Goal: Task Accomplishment & Management: Manage account settings

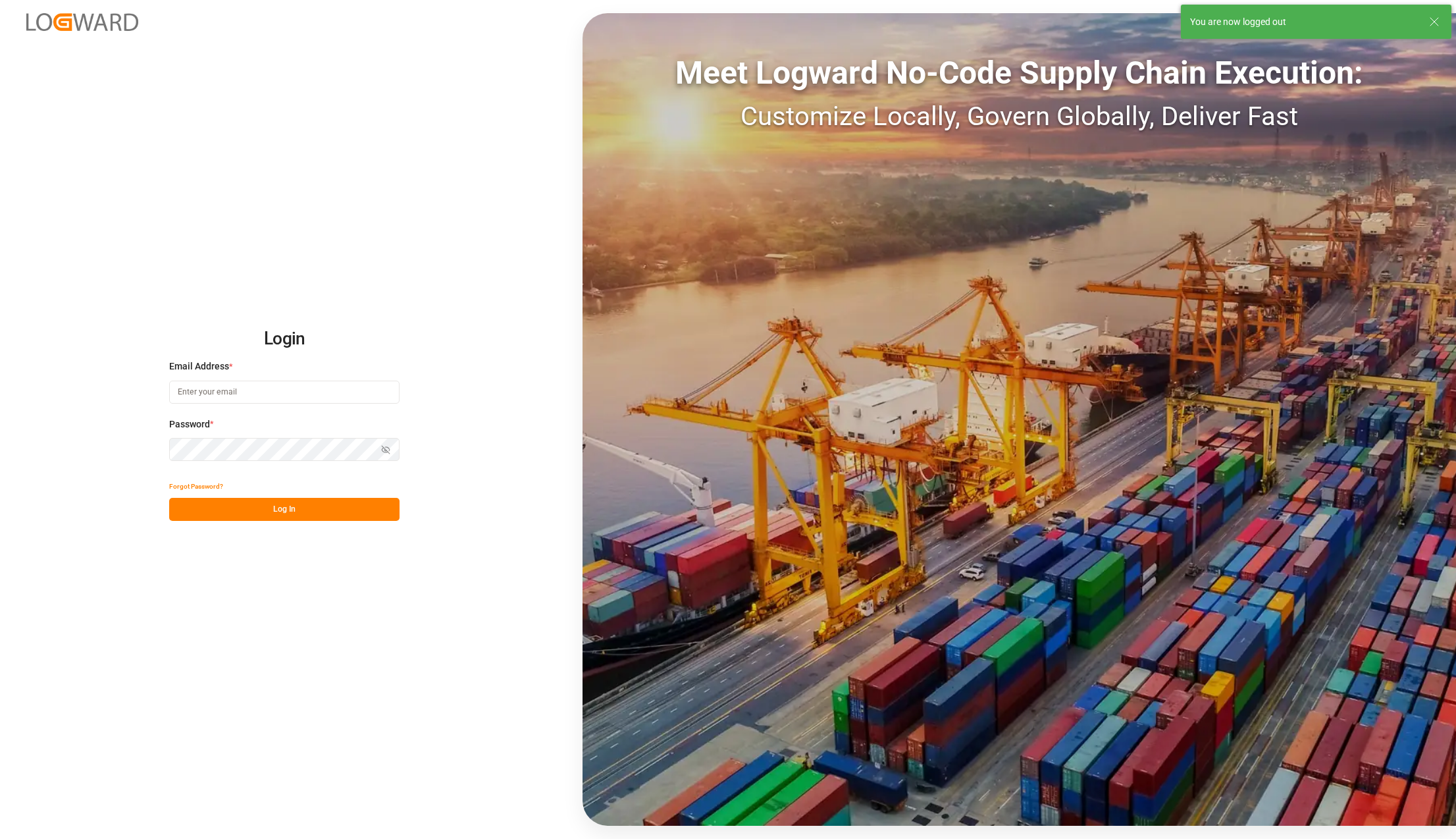
type input "[PERSON_NAME][EMAIL_ADDRESS][PERSON_NAME][DOMAIN_NAME]"
click at [240, 506] on button "Log In" at bounding box center [284, 509] width 230 height 23
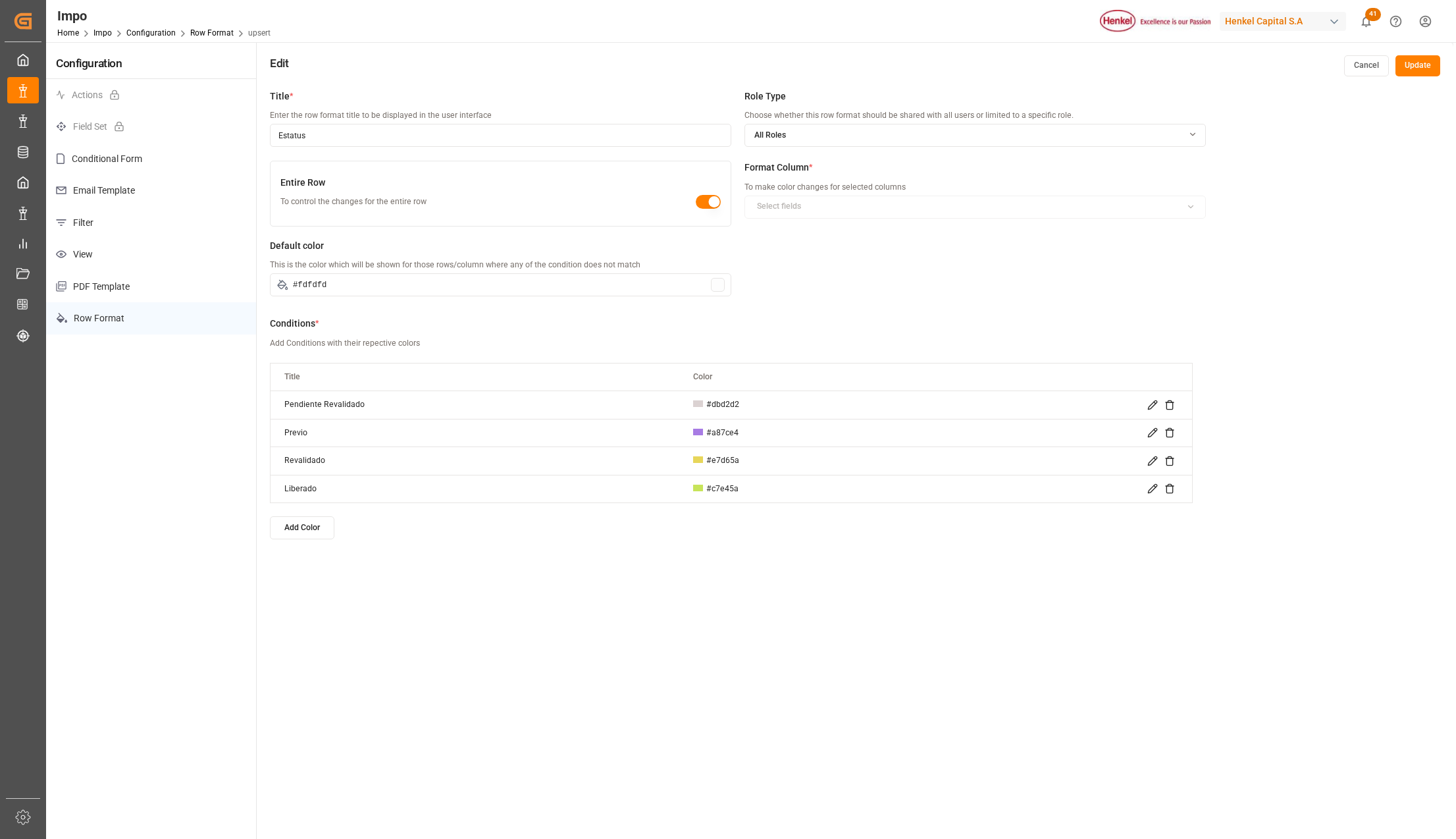
click at [718, 283] on div at bounding box center [717, 284] width 14 height 14
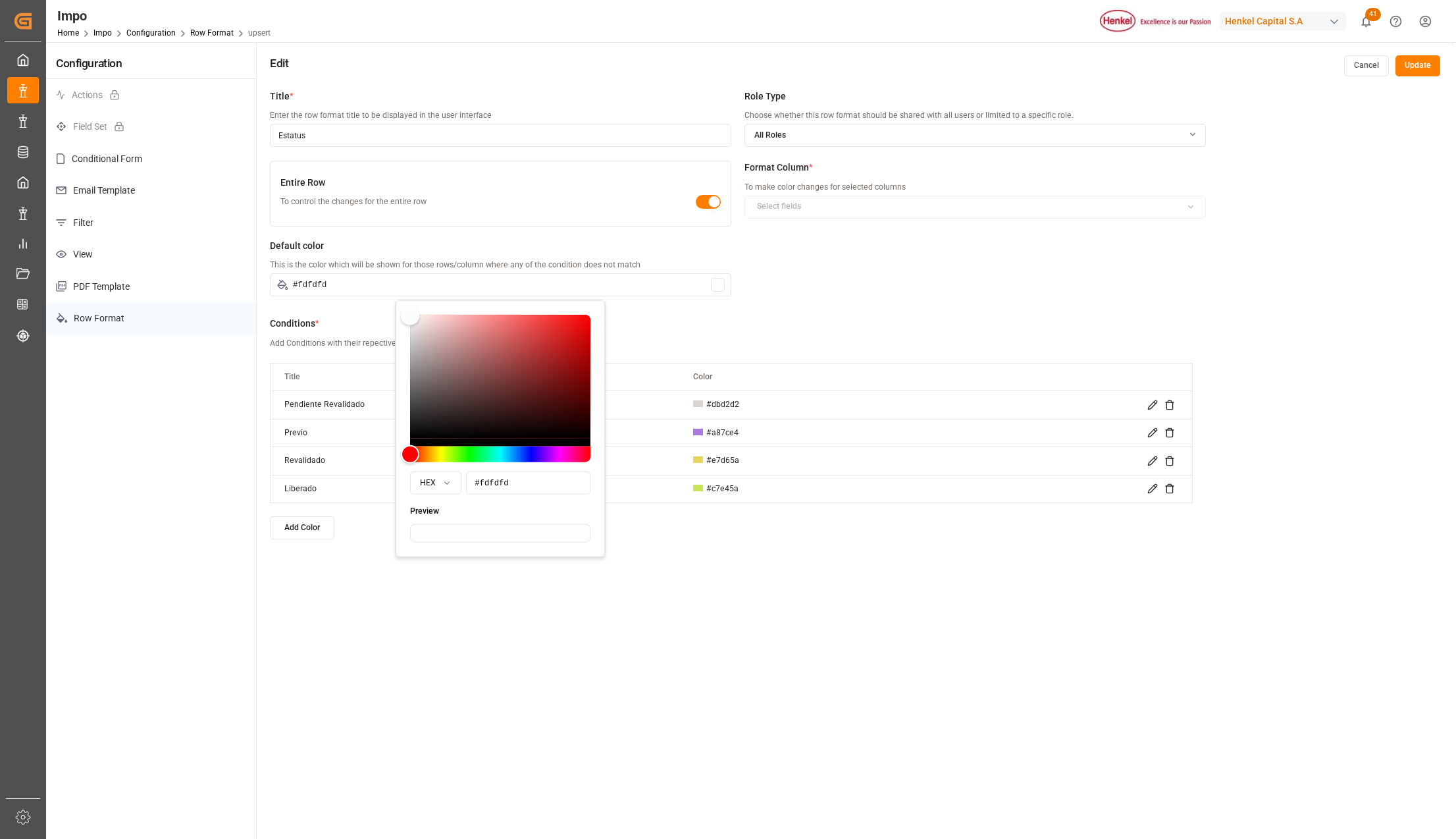
type input "#fdf4f4"
type input "#faf1f1"
type input "#f7ecec"
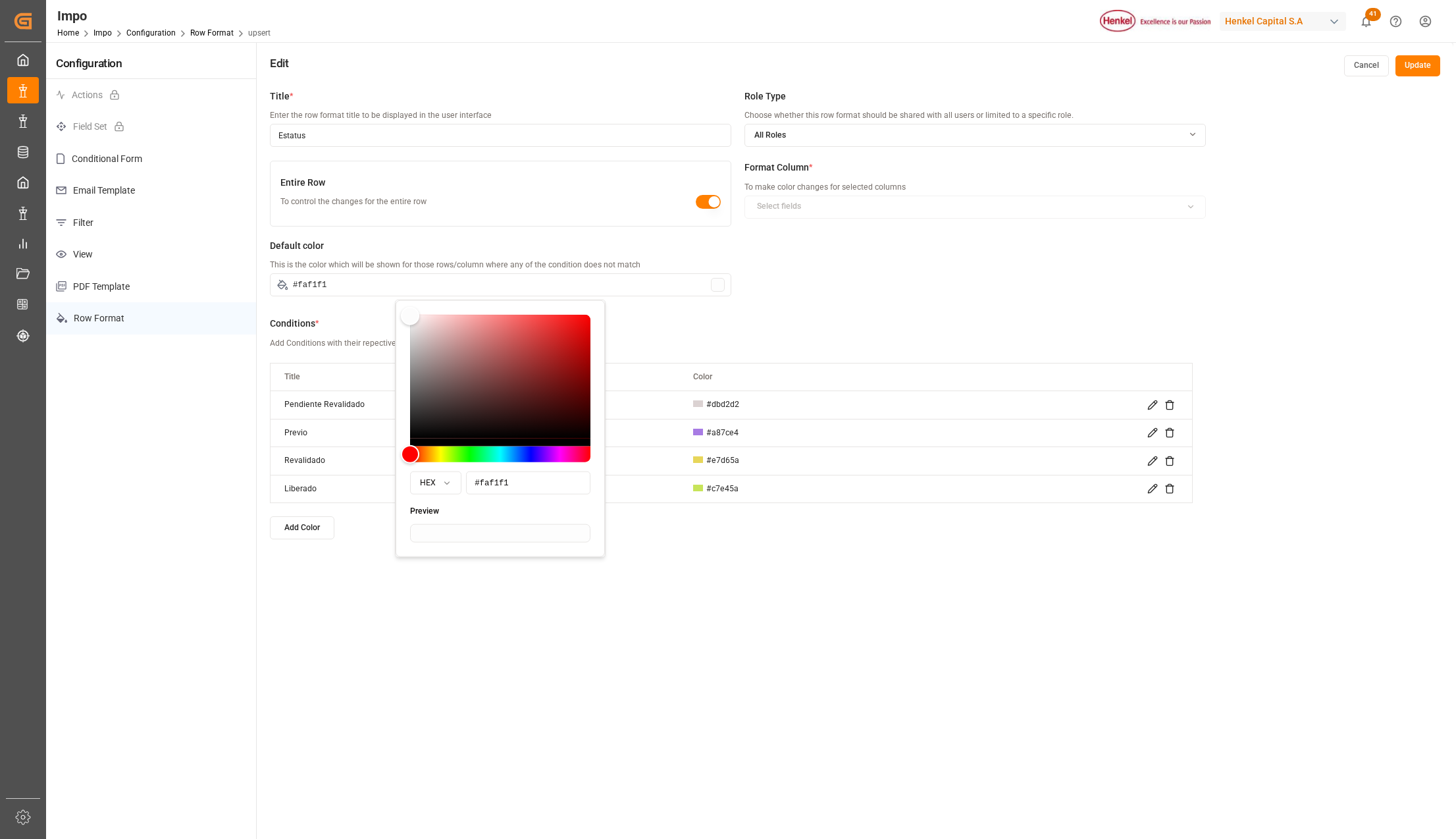
type input "#f7ecec"
type input "#f5e9e9"
type input "#f2e5e5"
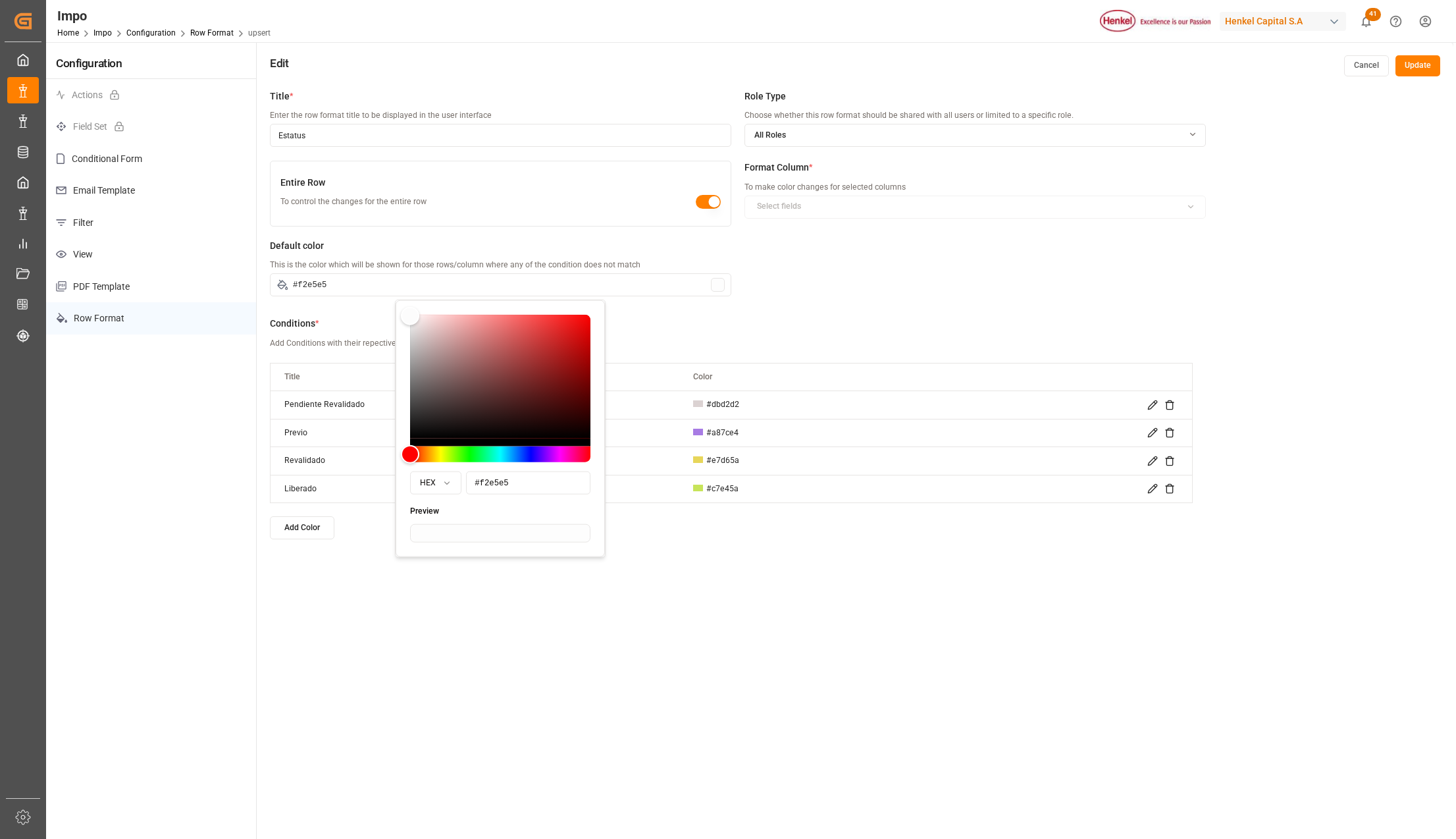
type input "#f2e3e3"
type input "#f1e2e2"
type input "#efe0e0"
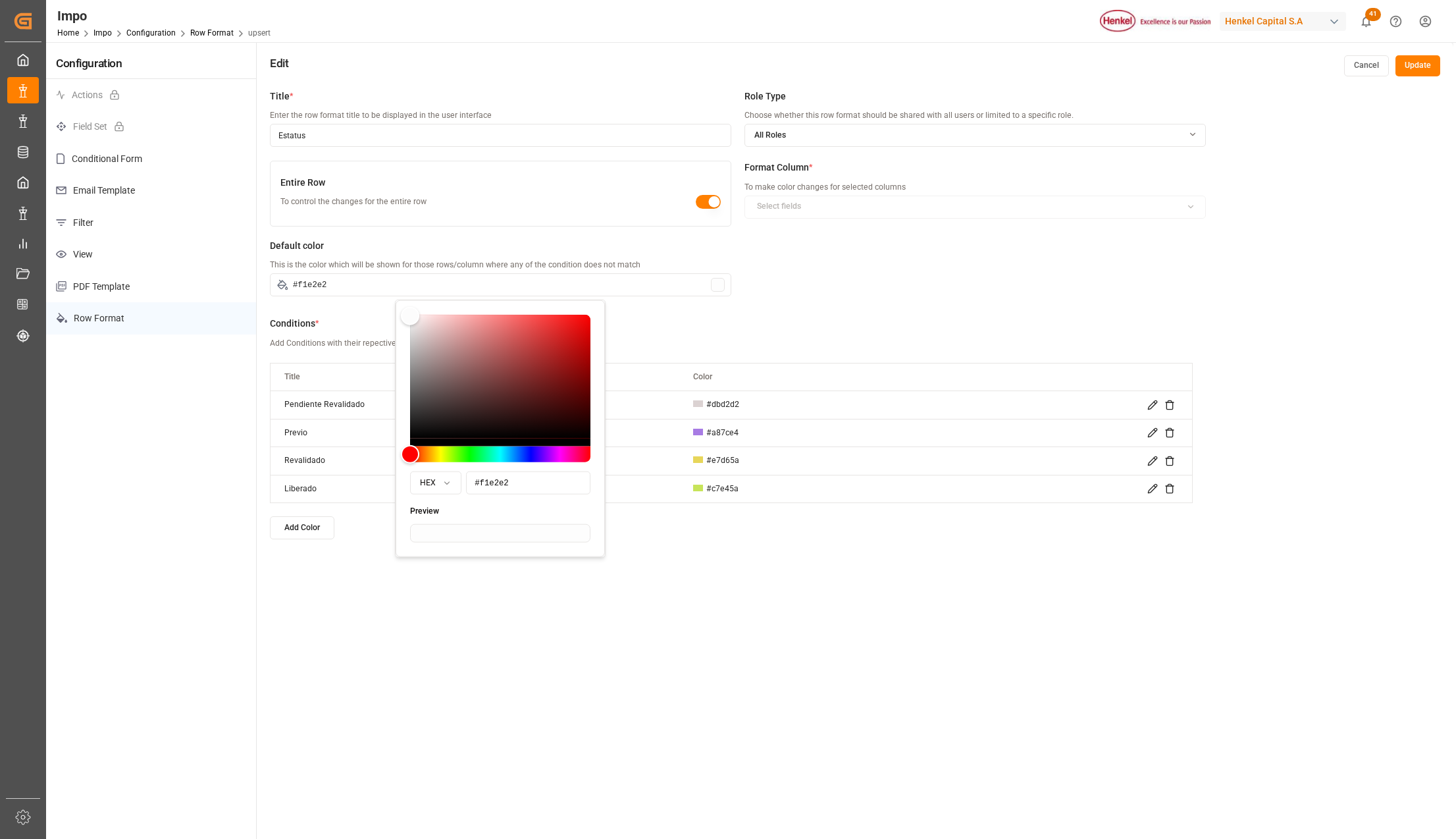
type input "#efe0e0"
type input "#ecdddd"
type input "#ecdede"
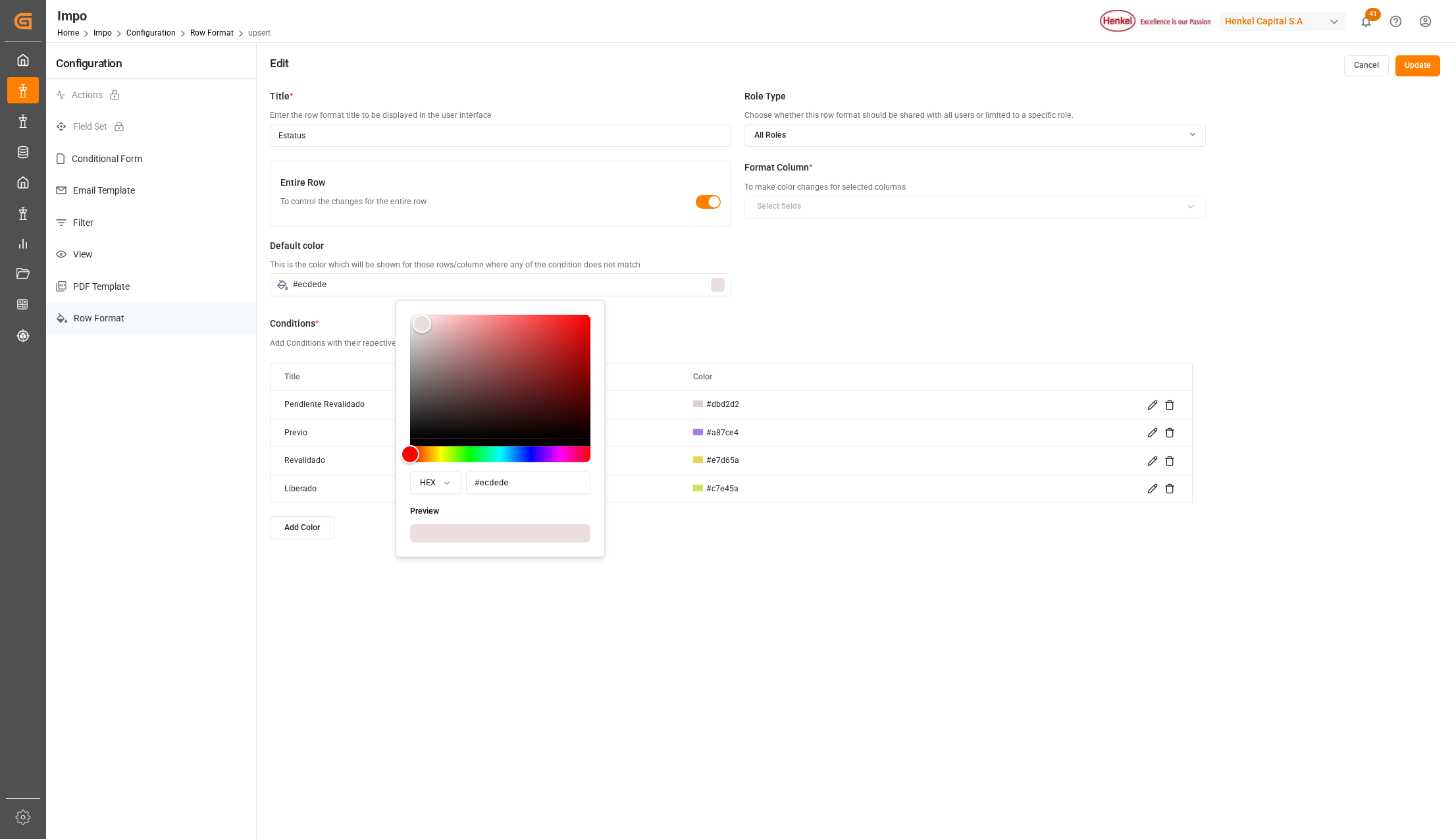
type input "#ece0e0"
type input "#ece1e1"
type input "#efe6e6"
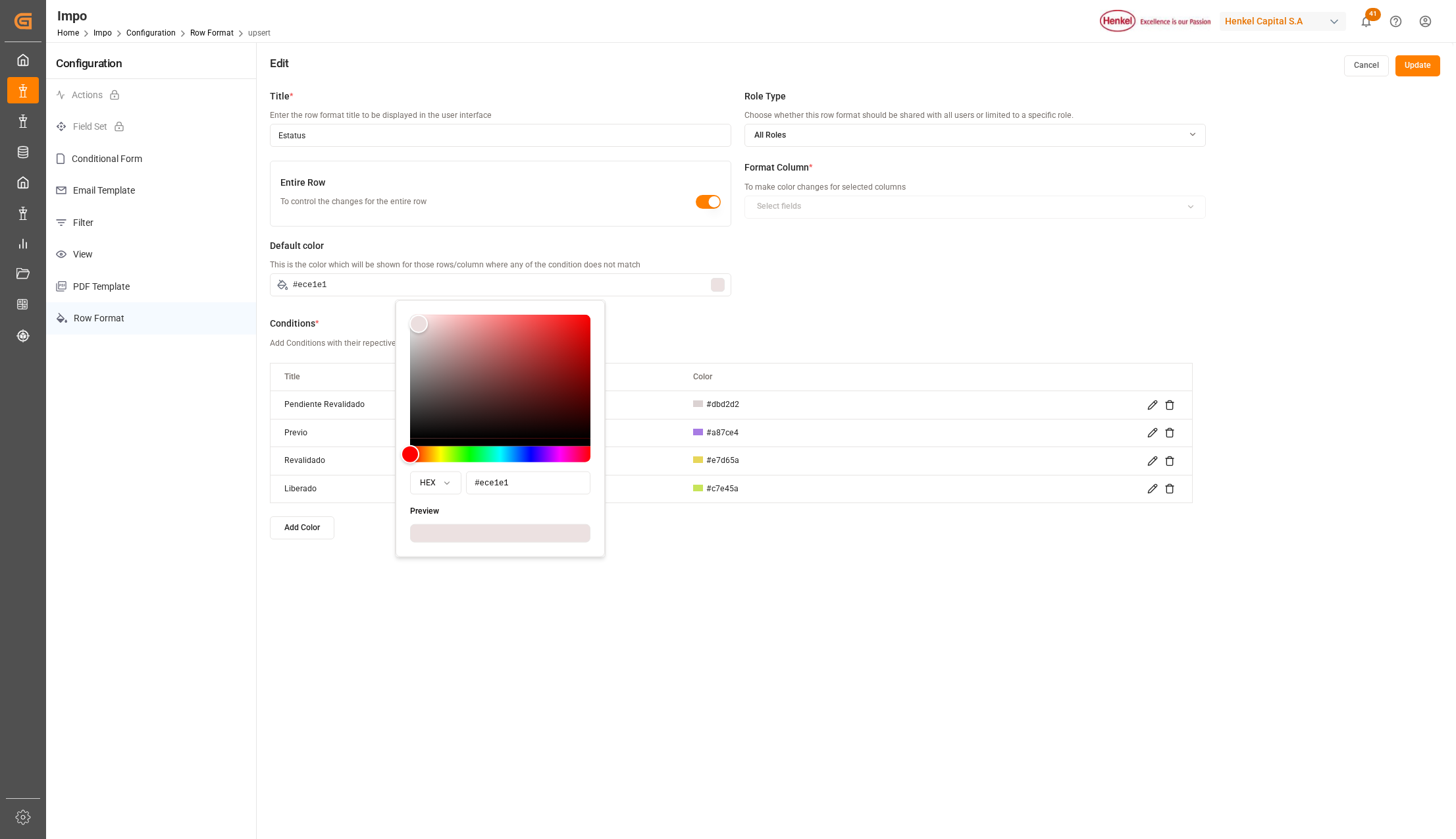
type input "#efe6e6"
type input "#efe7e7"
click at [416, 323] on div "Color" at bounding box center [416, 322] width 19 height 19
click at [1419, 68] on button "Update" at bounding box center [1417, 66] width 44 height 21
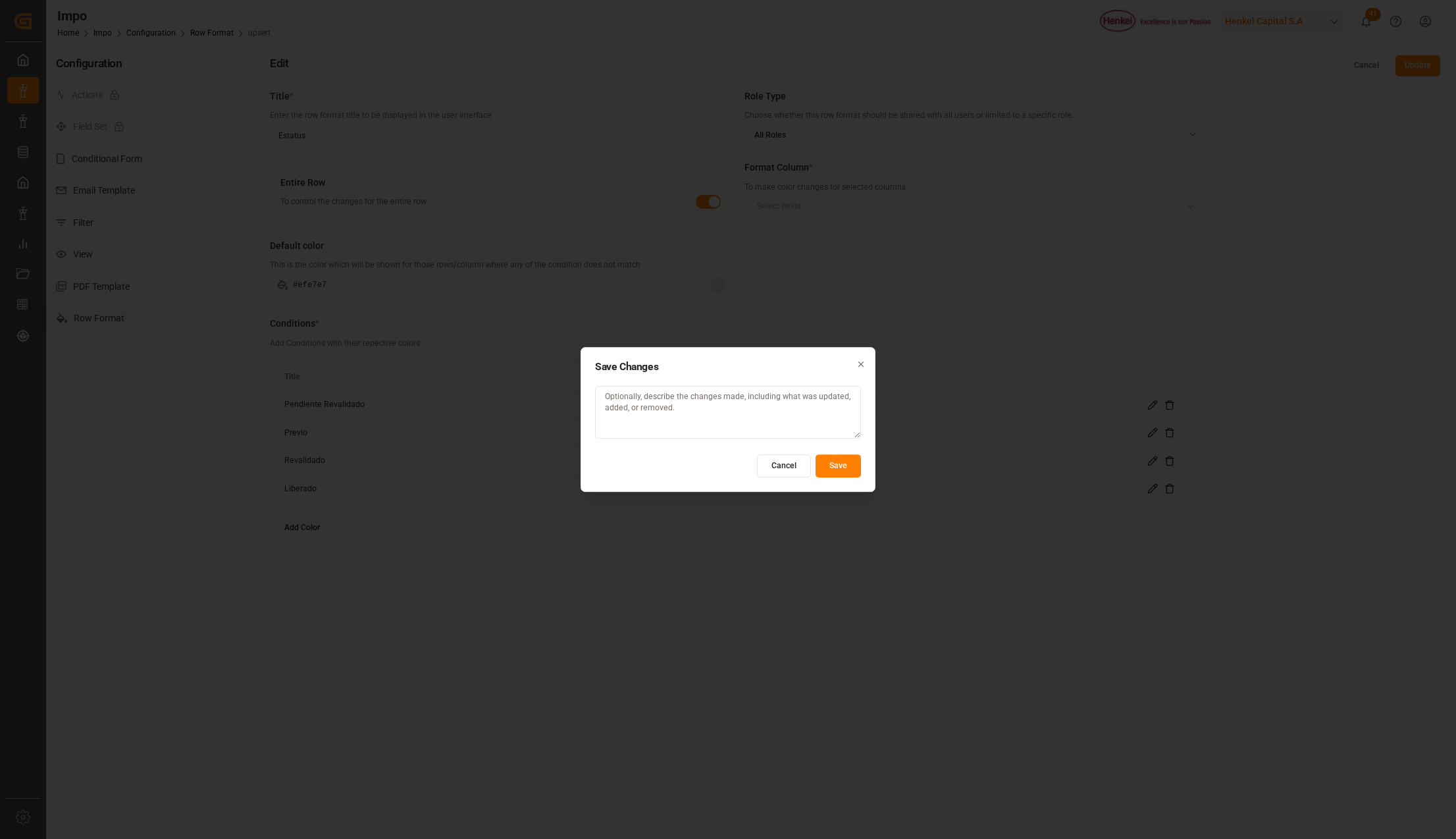
click at [841, 466] on button "Save" at bounding box center [838, 466] width 45 height 23
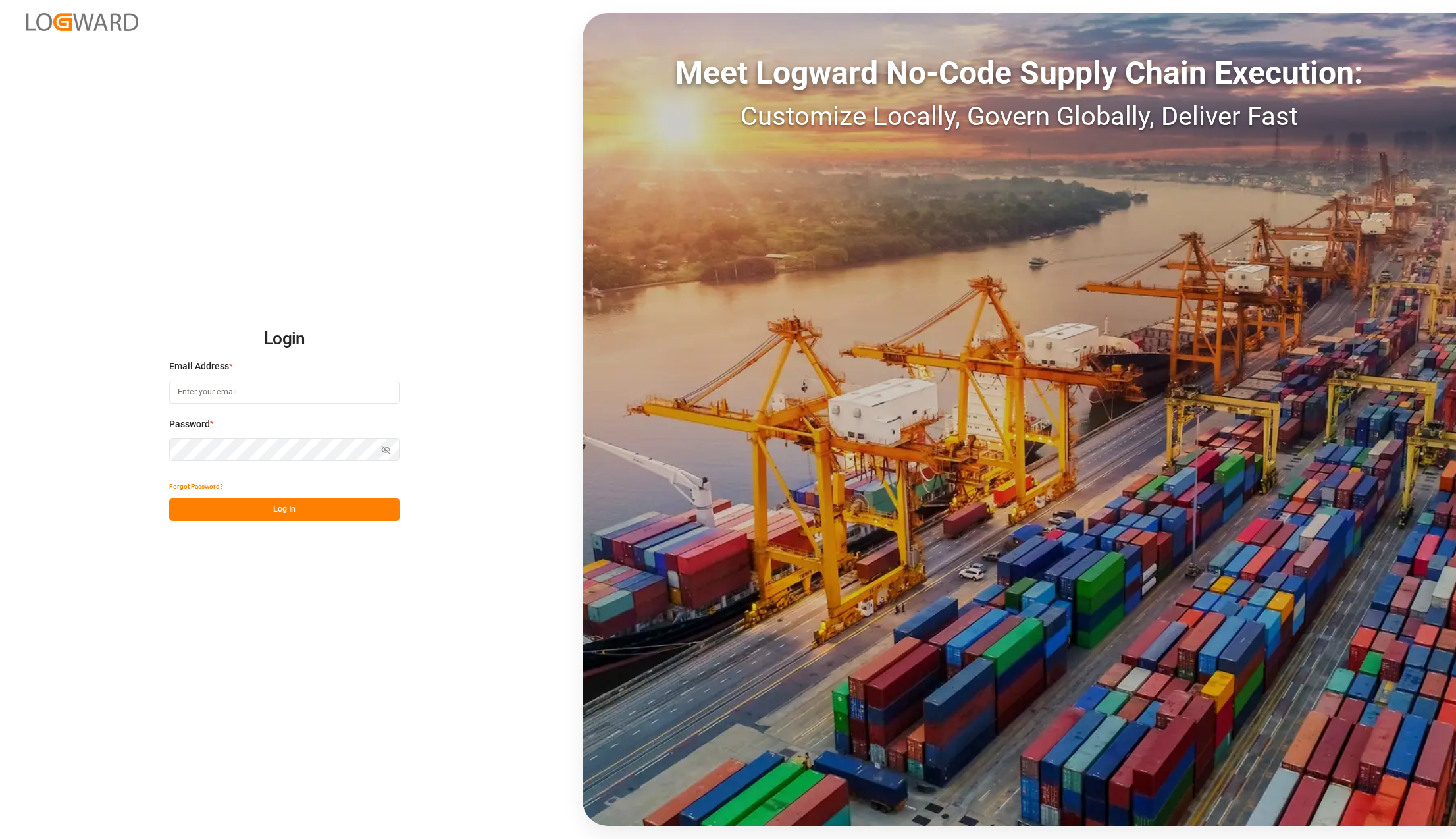
type input "[PERSON_NAME][EMAIL_ADDRESS][PERSON_NAME][DOMAIN_NAME]"
click at [236, 510] on button "Log In" at bounding box center [284, 509] width 230 height 23
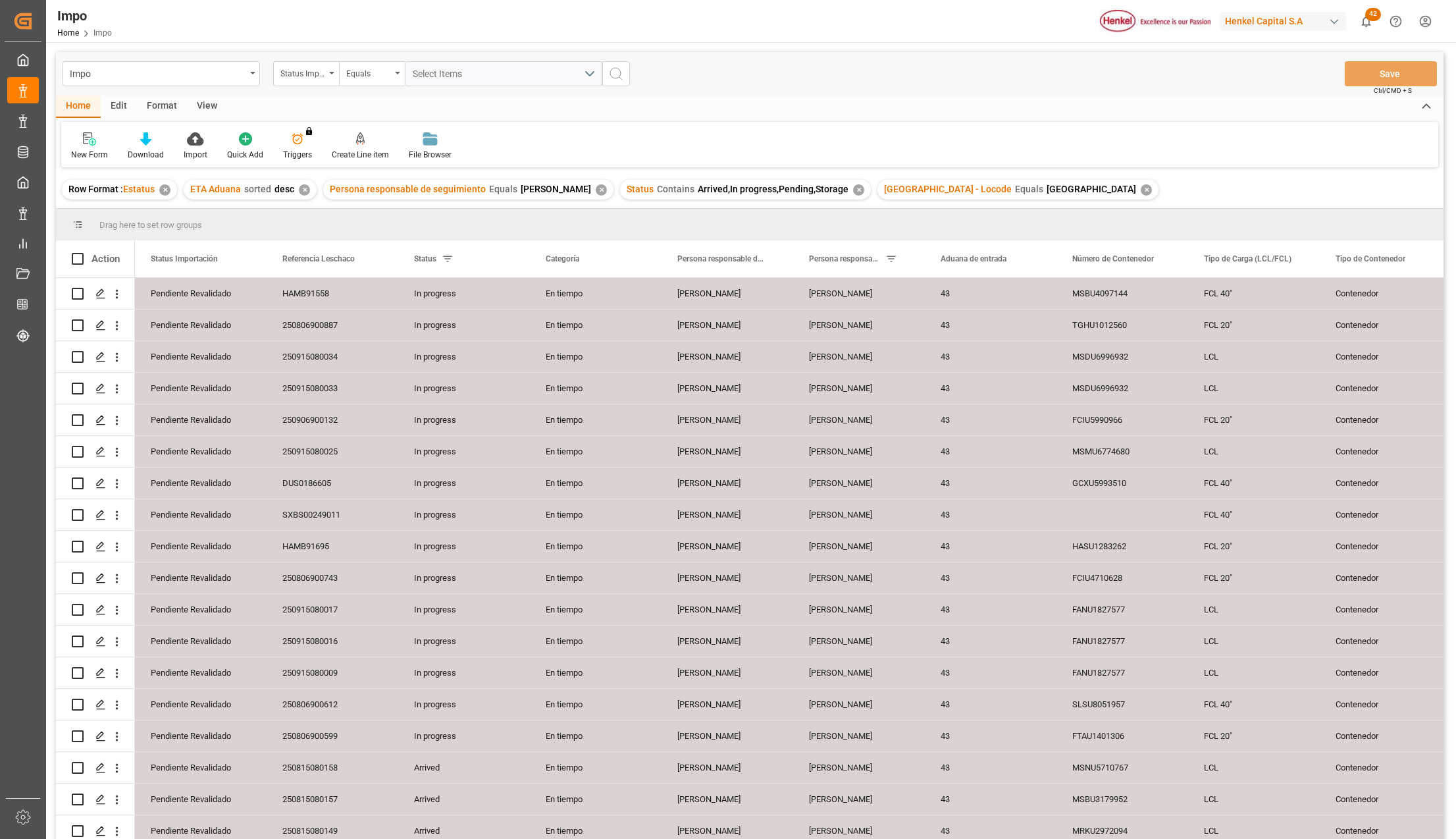
click at [208, 103] on div "View" at bounding box center [206, 107] width 40 height 23
click at [155, 140] on icon at bounding box center [149, 139] width 13 height 13
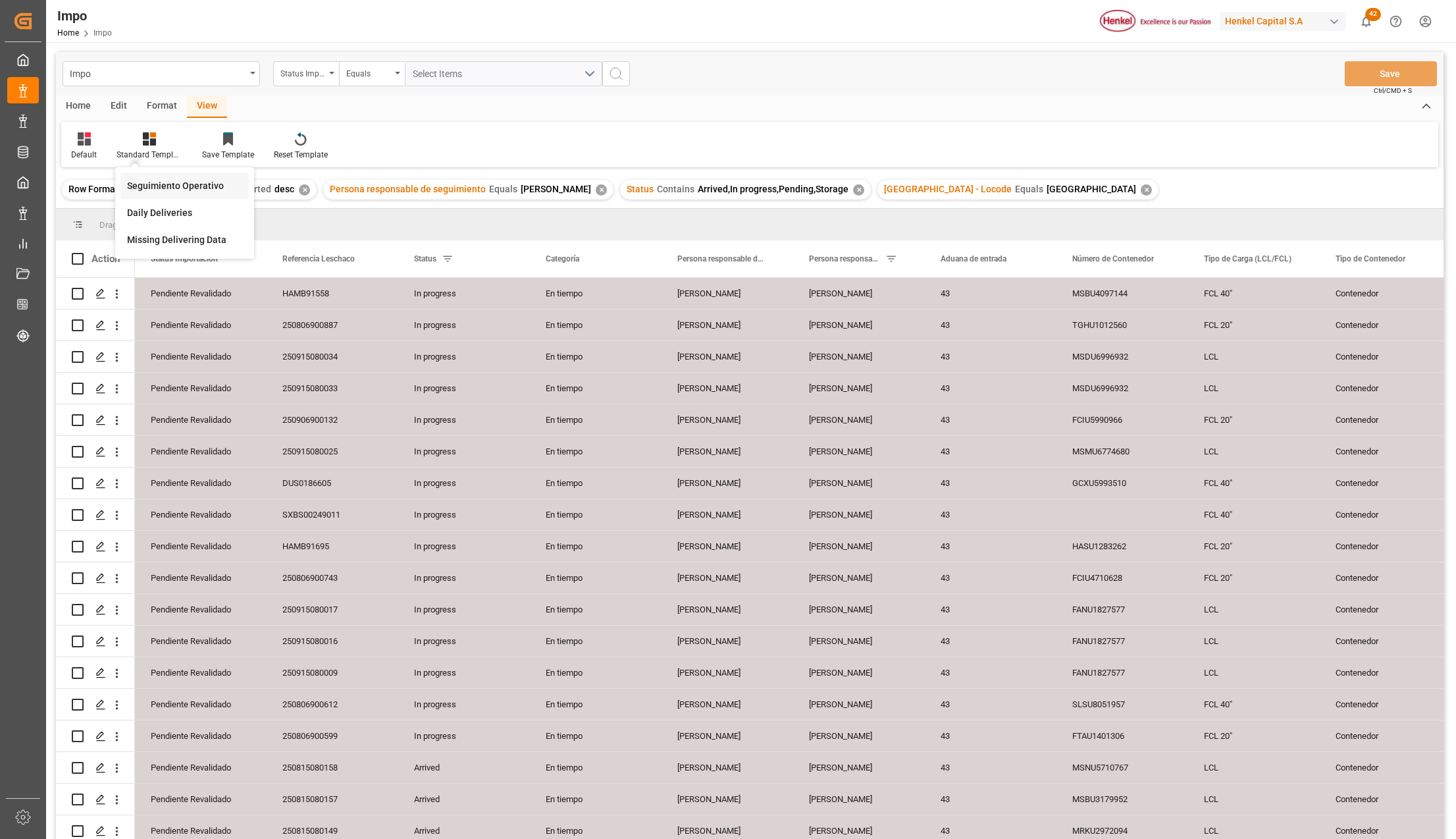
click at [172, 185] on div "Seguimiento Operativo" at bounding box center [184, 186] width 115 height 14
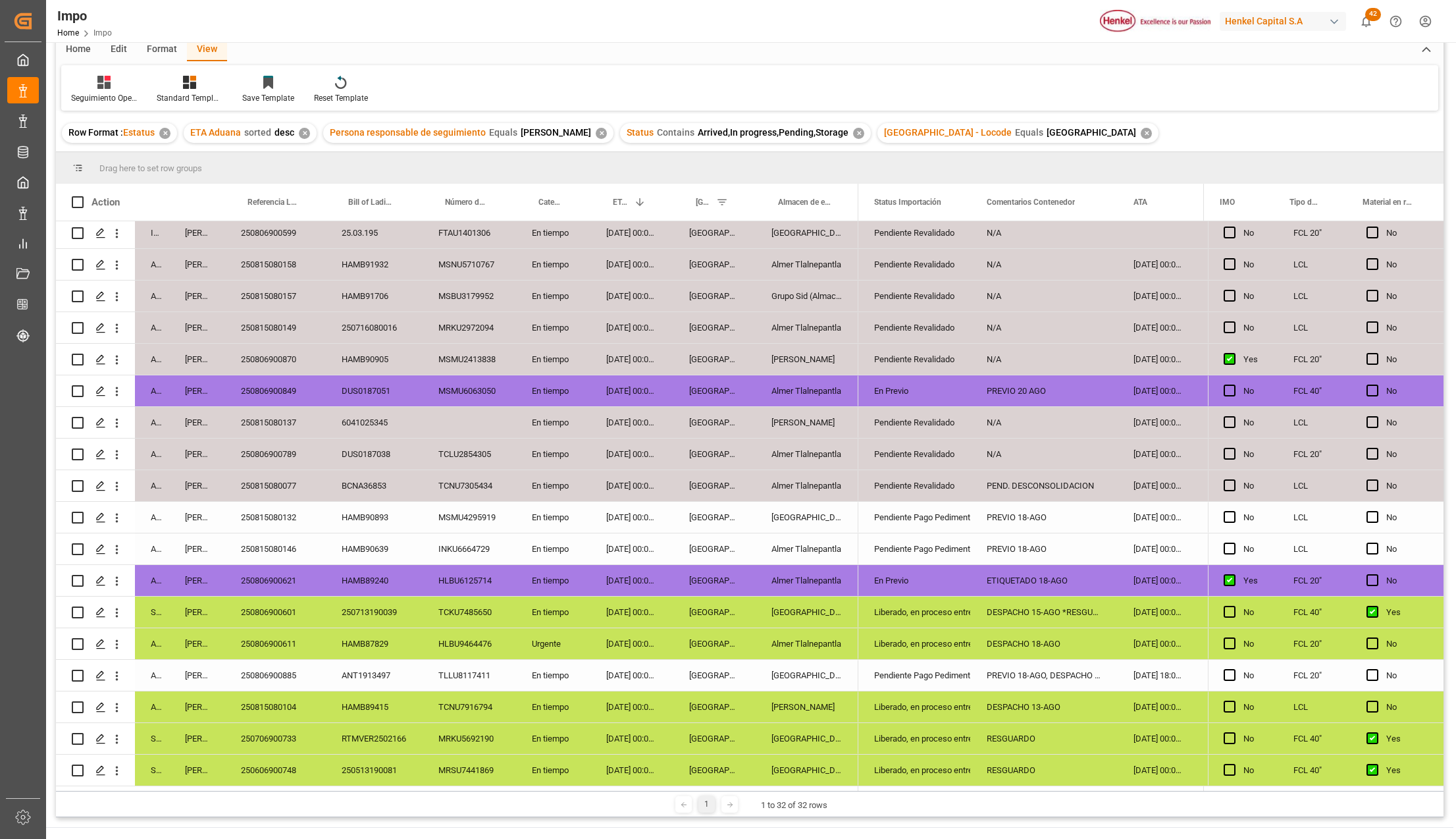
scroll to position [88, 0]
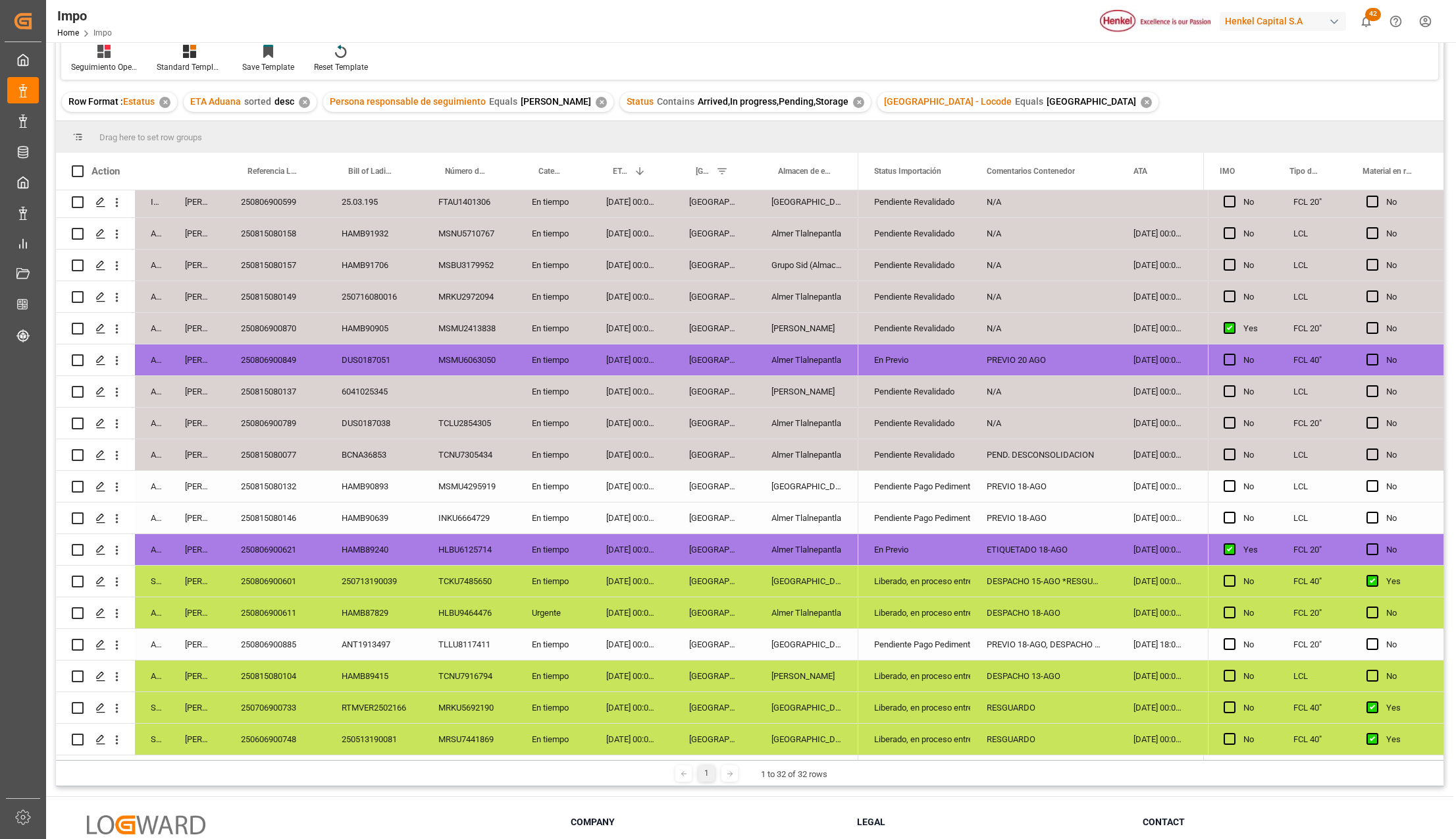
drag, startPoint x: 556, startPoint y: 390, endPoint x: 653, endPoint y: 395, distance: 97.1
click at [556, 390] on div "En tiempo" at bounding box center [553, 391] width 74 height 31
click at [754, 389] on div "Veracruz" at bounding box center [714, 391] width 82 height 31
click at [922, 390] on div "Pendiente Revalidado" at bounding box center [914, 392] width 81 height 31
click at [1024, 387] on div "N/A" at bounding box center [1044, 391] width 147 height 31
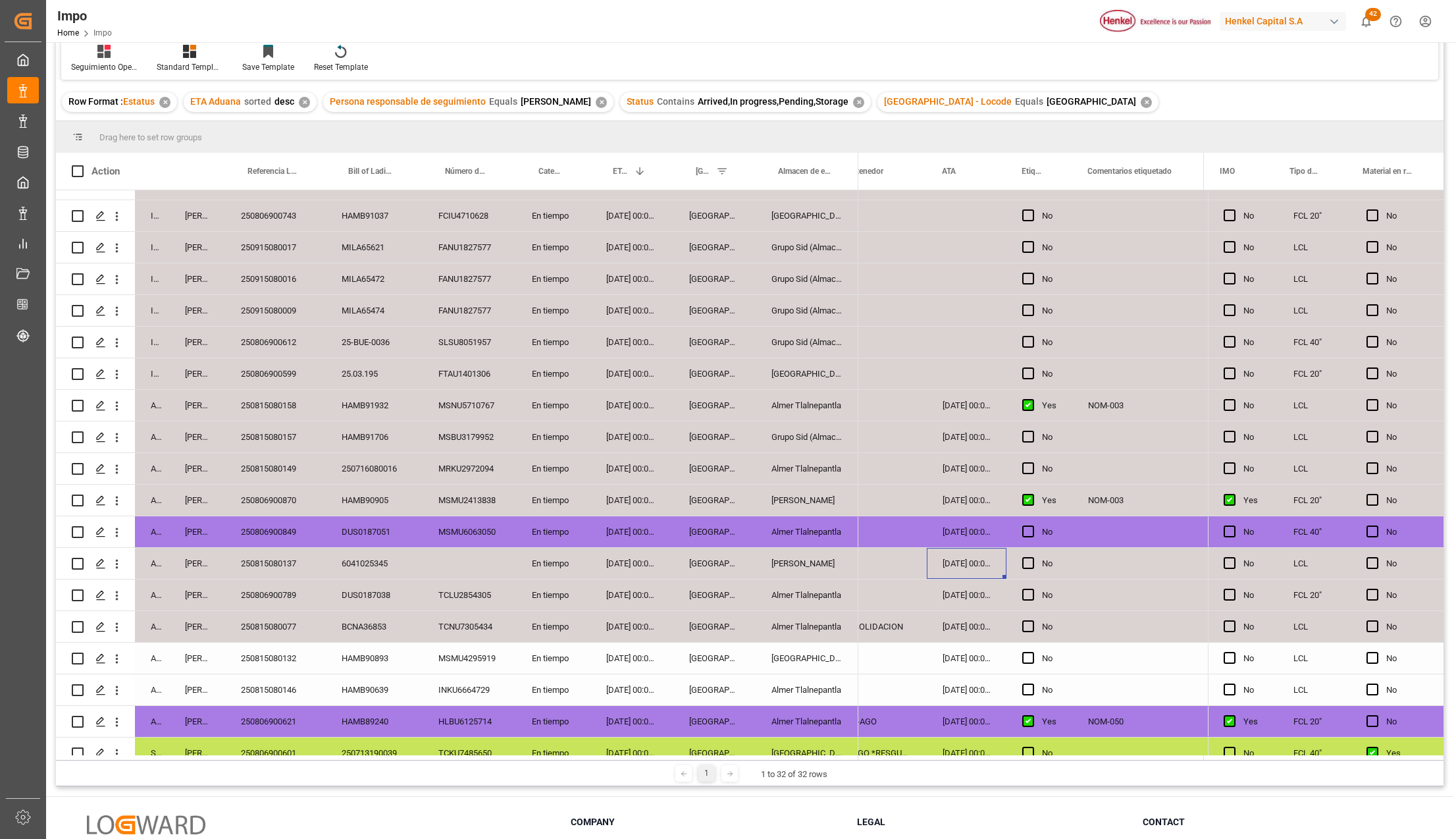
scroll to position [99, 0]
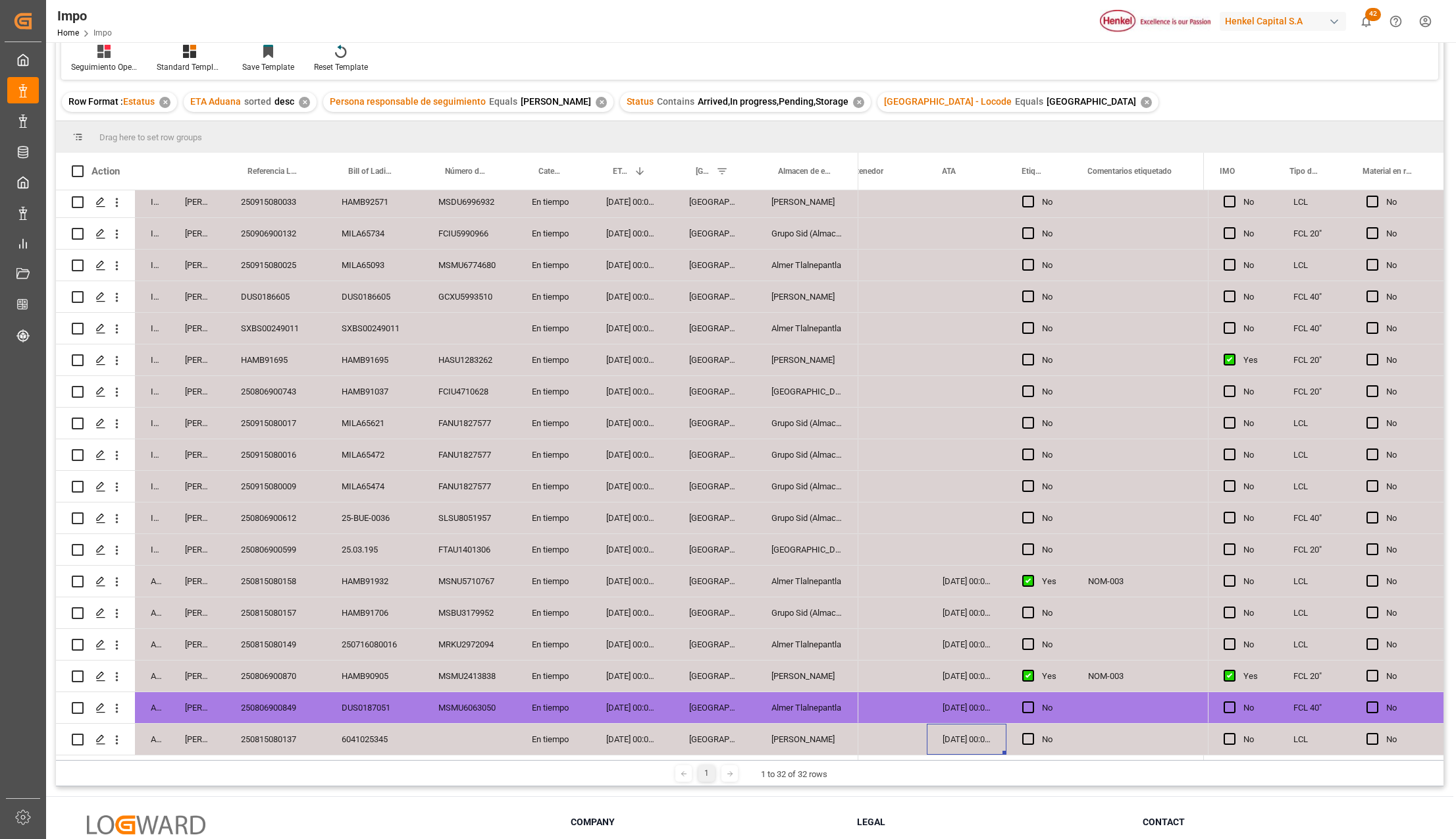
click at [819, 672] on div "Santiago" at bounding box center [807, 676] width 103 height 31
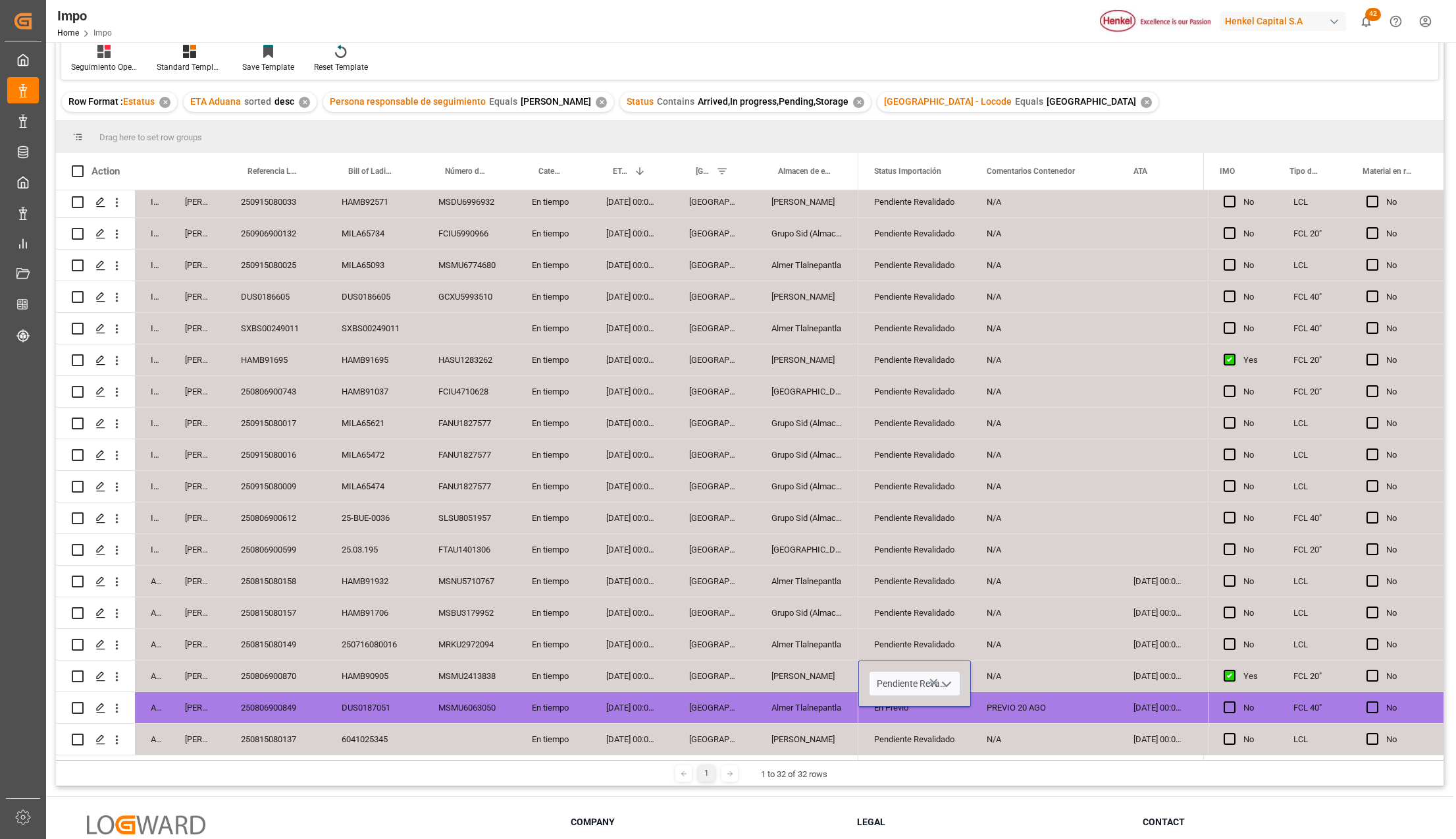
click at [949, 680] on icon "open menu" at bounding box center [946, 684] width 16 height 16
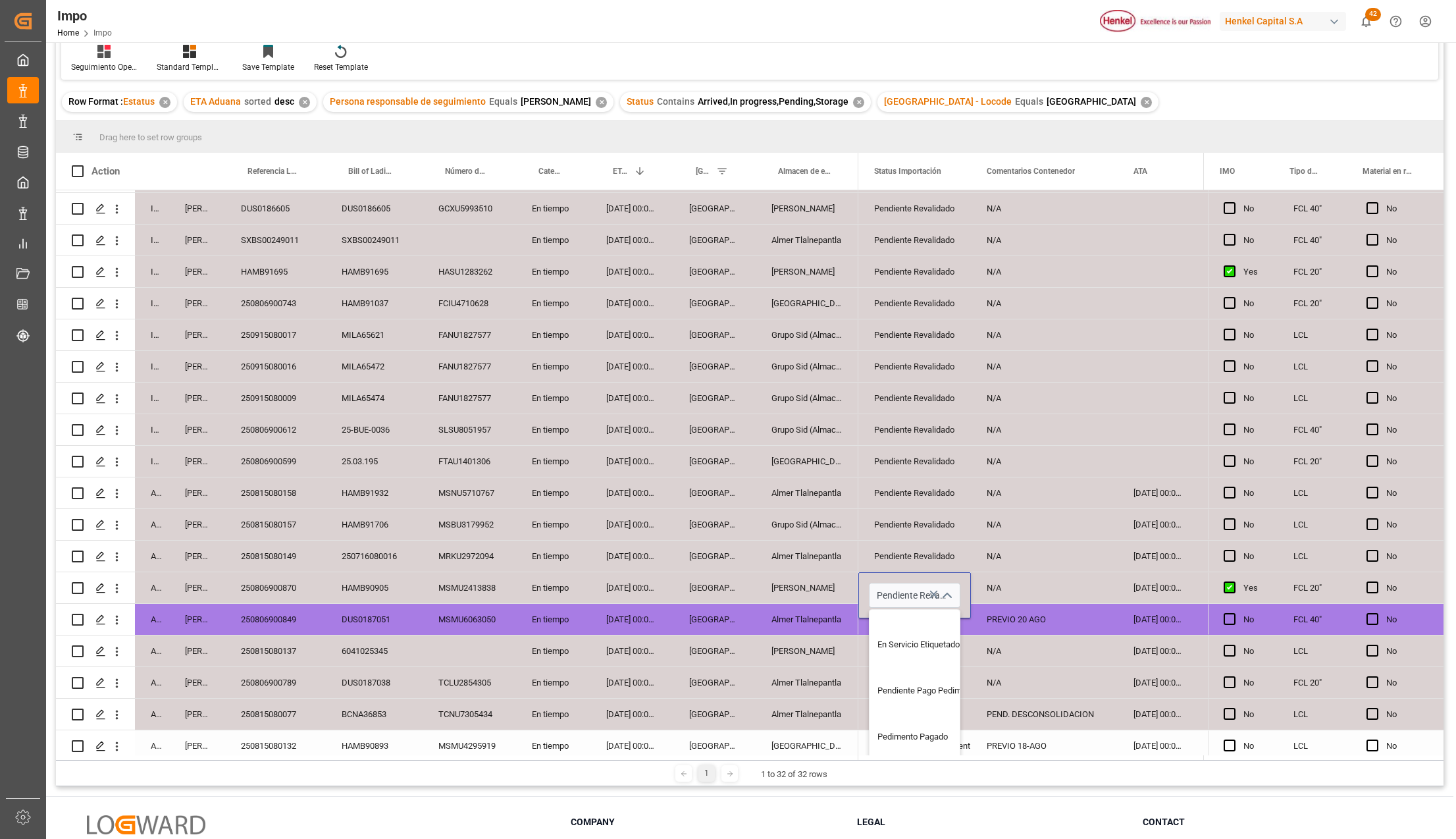
scroll to position [274, 0]
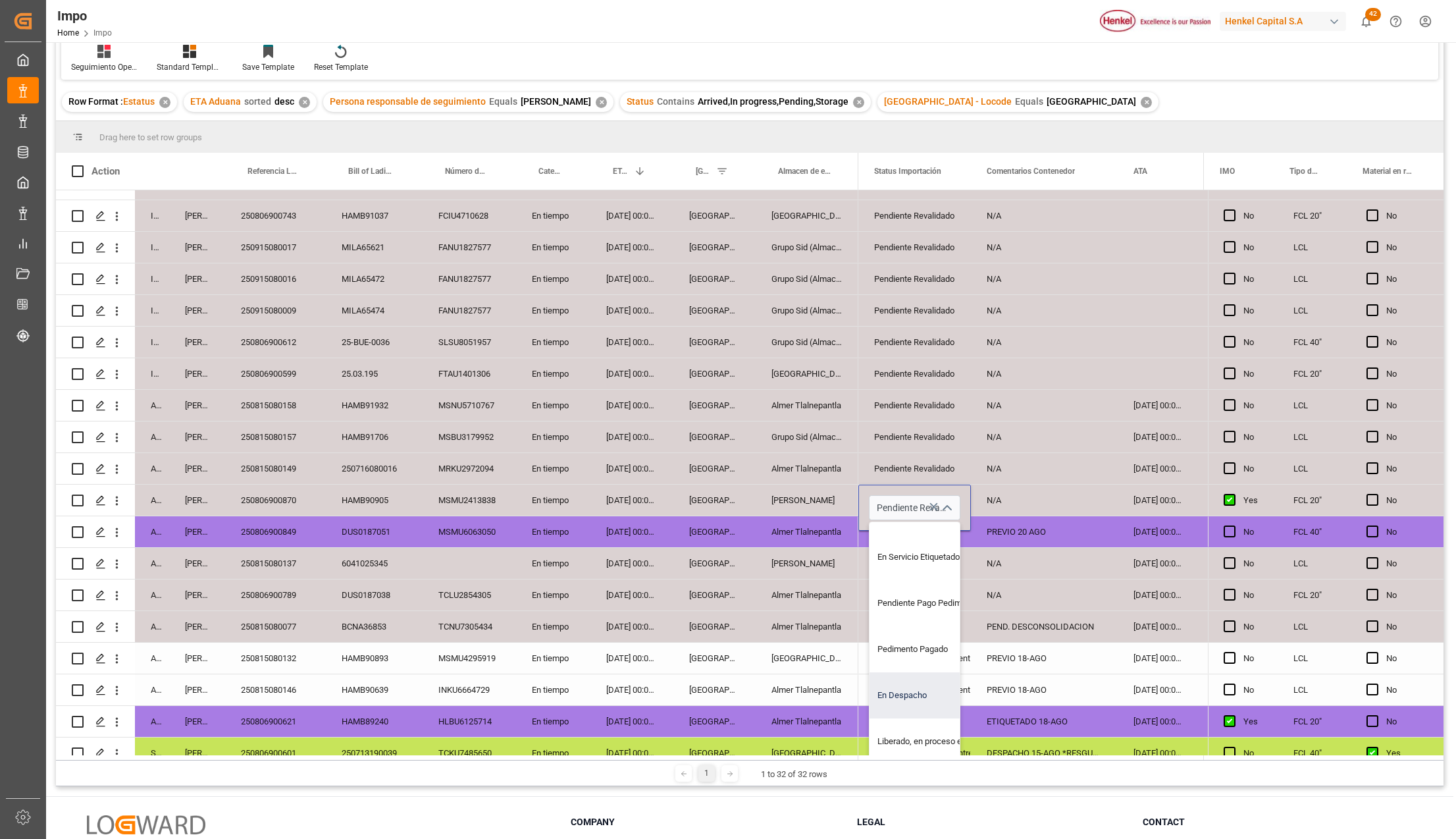
click at [918, 696] on div "En Despacho" at bounding box center [931, 695] width 123 height 46
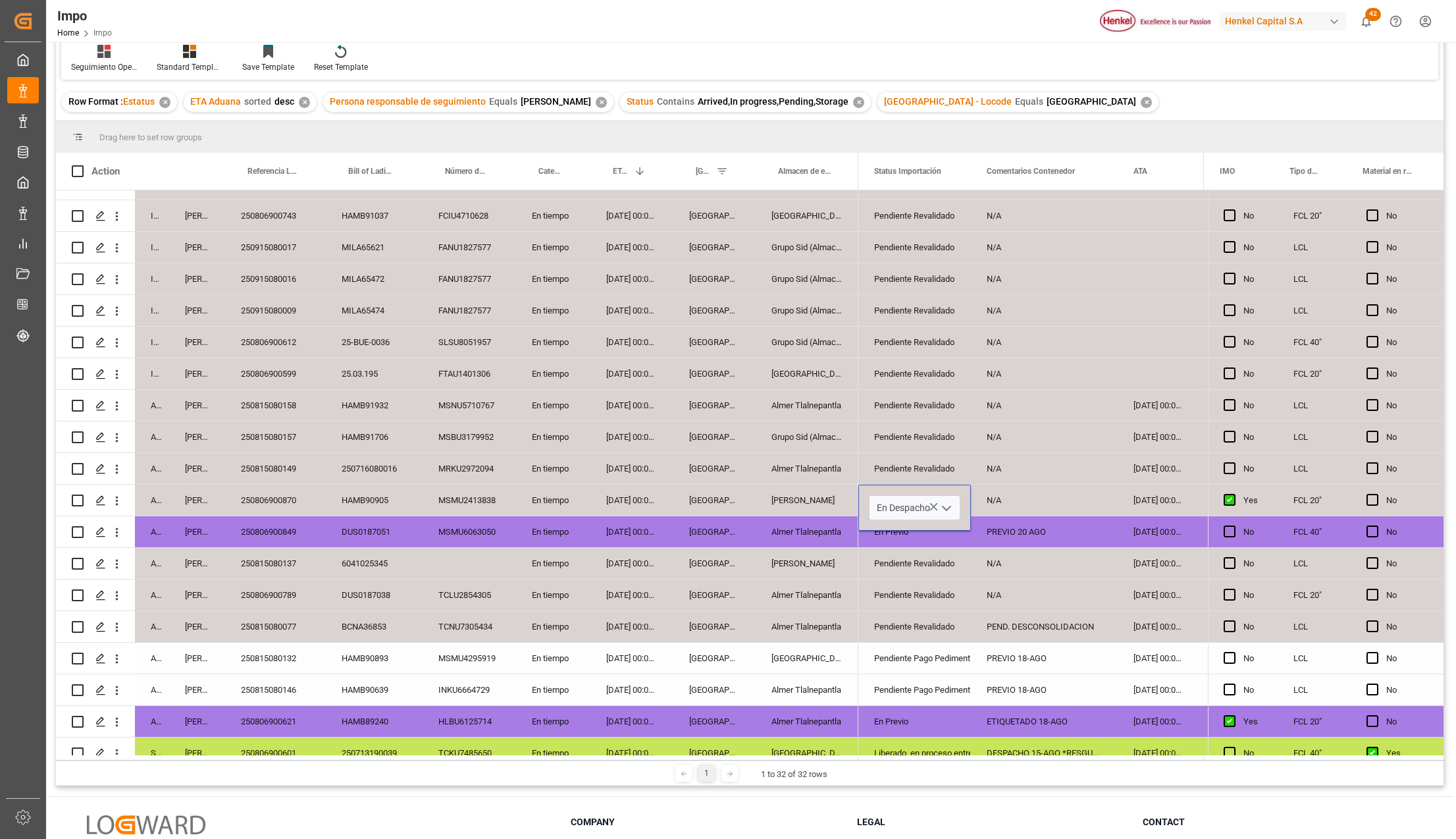
click at [946, 507] on icon "open menu" at bounding box center [946, 508] width 16 height 16
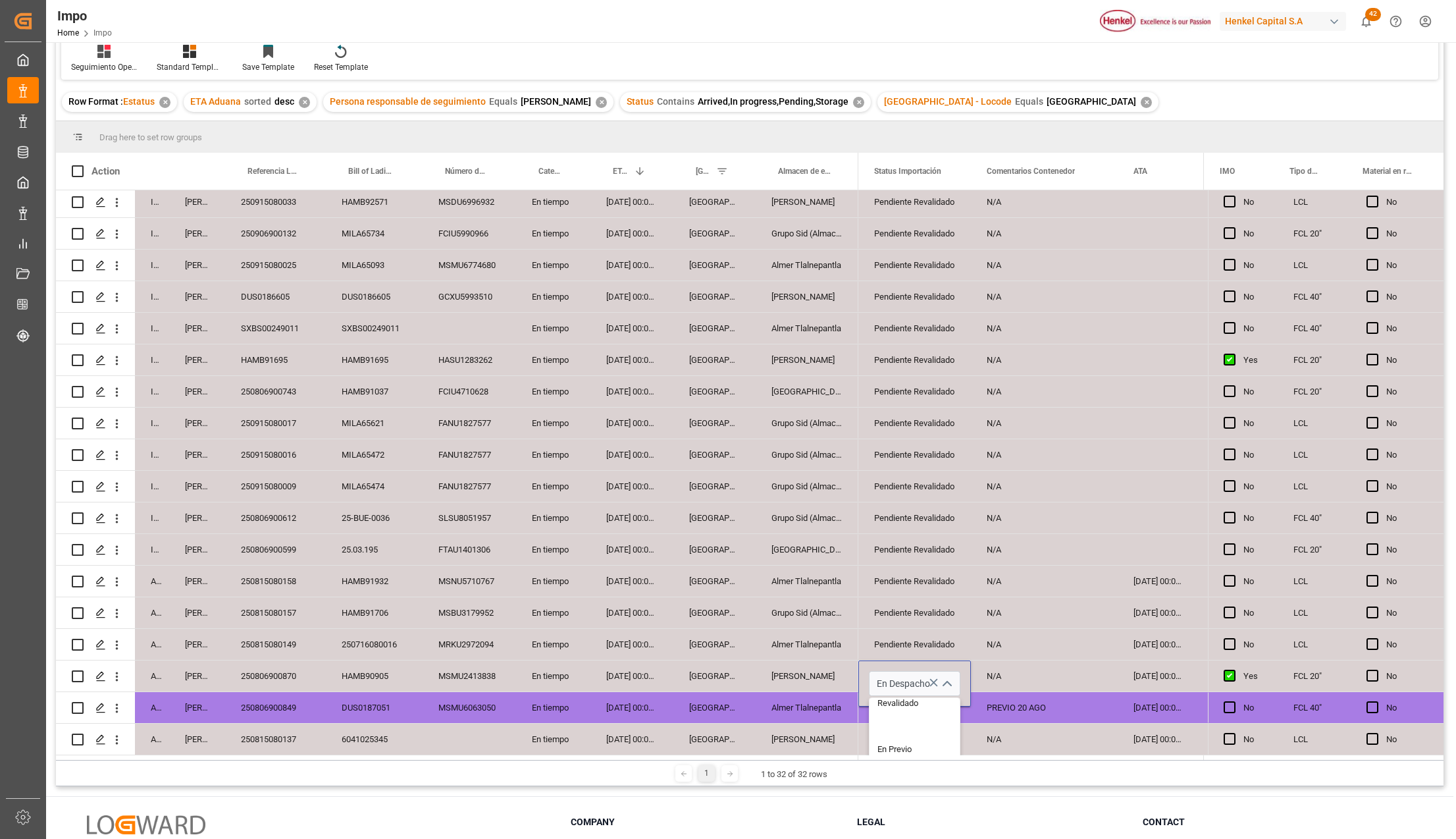
scroll to position [88, 0]
click at [926, 723] on div "En Previo" at bounding box center [931, 725] width 123 height 46
click at [943, 686] on icon "open menu" at bounding box center [946, 684] width 16 height 16
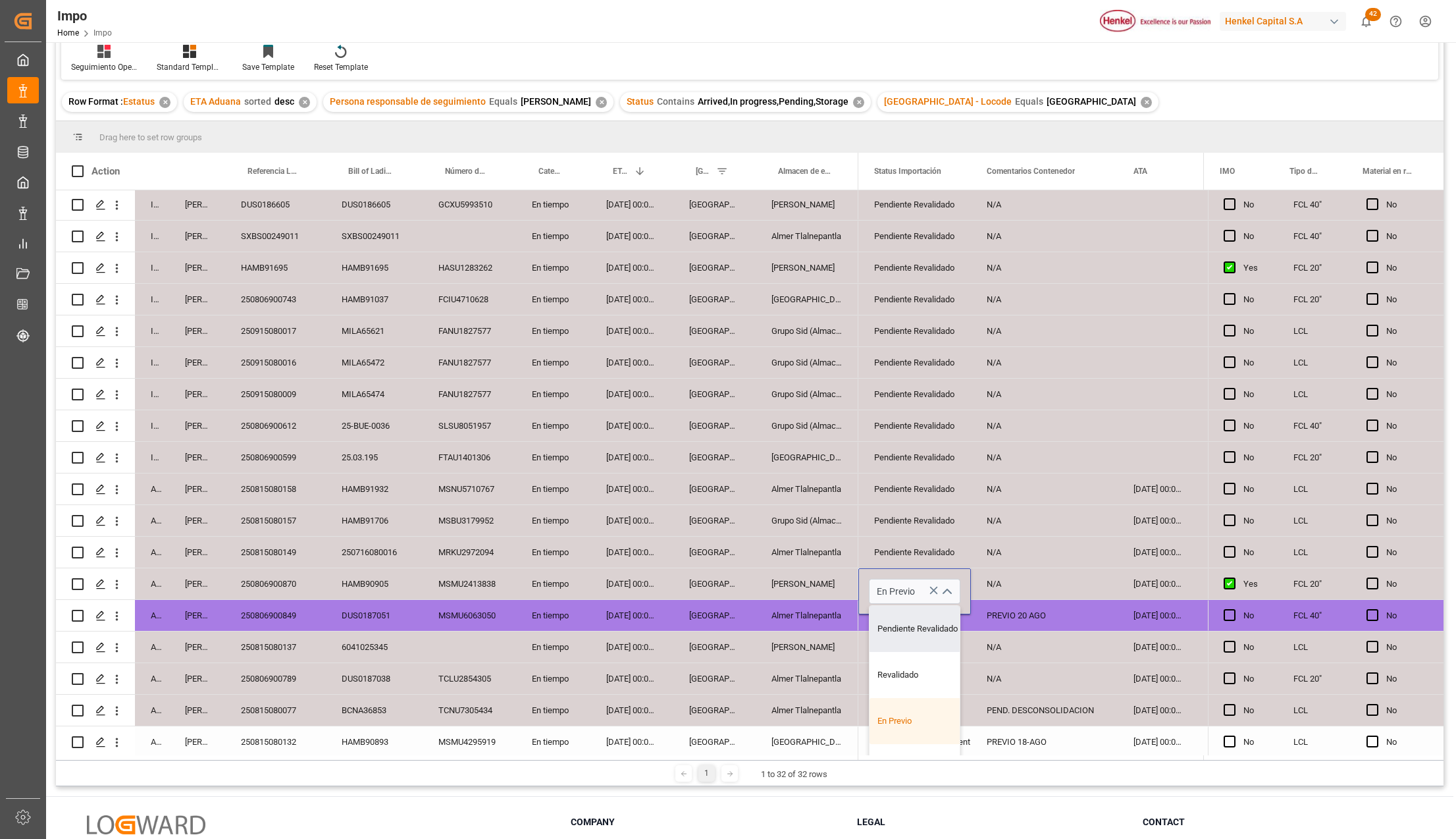
scroll to position [274, 0]
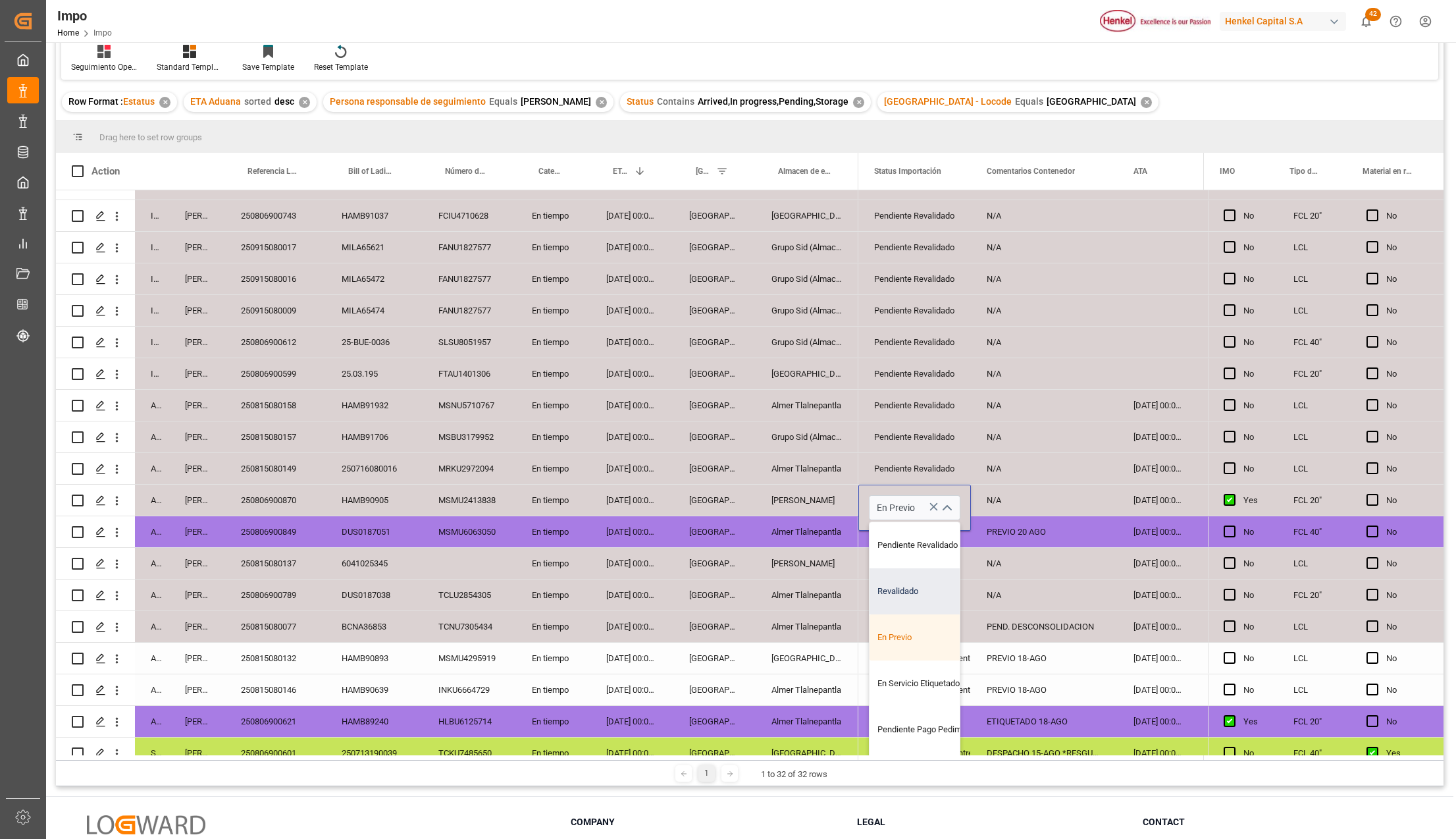
click at [906, 596] on div "Revalidado" at bounding box center [931, 591] width 123 height 46
type input "Revalidado"
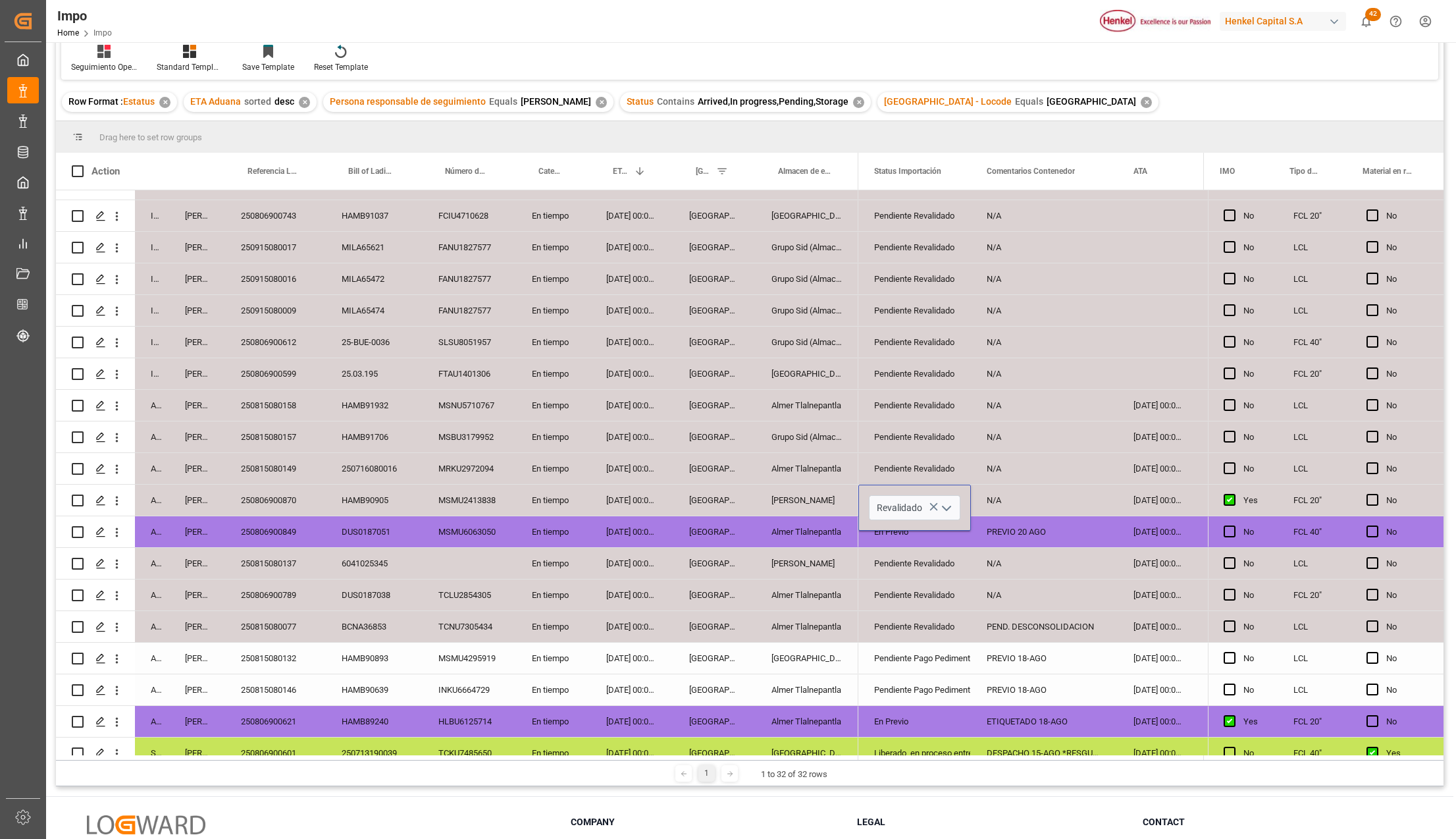
click at [809, 601] on div "Almer Tlalnepantla" at bounding box center [807, 595] width 103 height 31
click at [904, 493] on div "Revalidado" at bounding box center [914, 501] width 81 height 31
click at [1001, 496] on div "N/A" at bounding box center [1044, 500] width 147 height 31
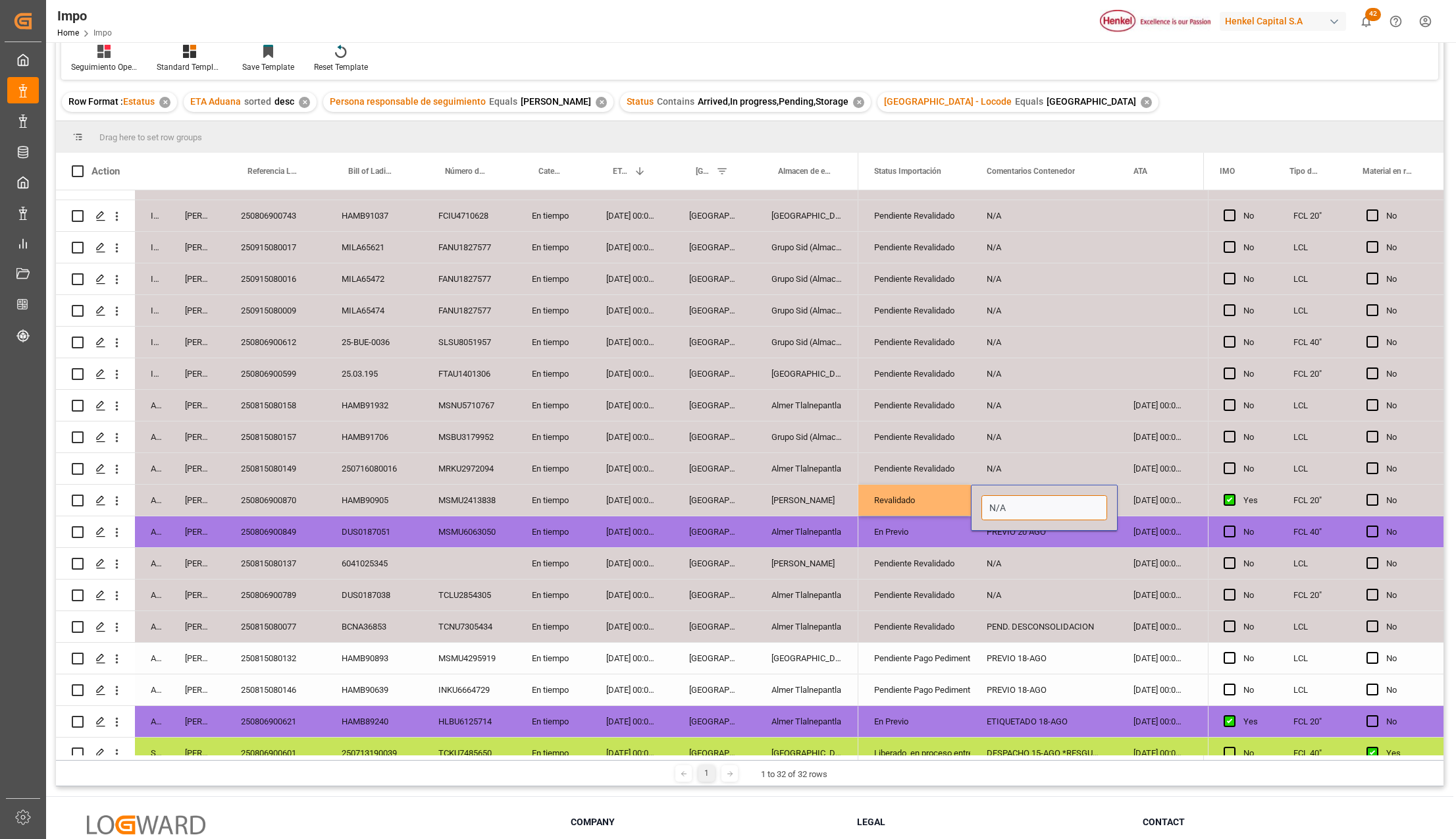
click at [1001, 496] on input "N/A" at bounding box center [1044, 508] width 125 height 25
type input "TRASLADO GOLMEX P/ETIQUETADO"
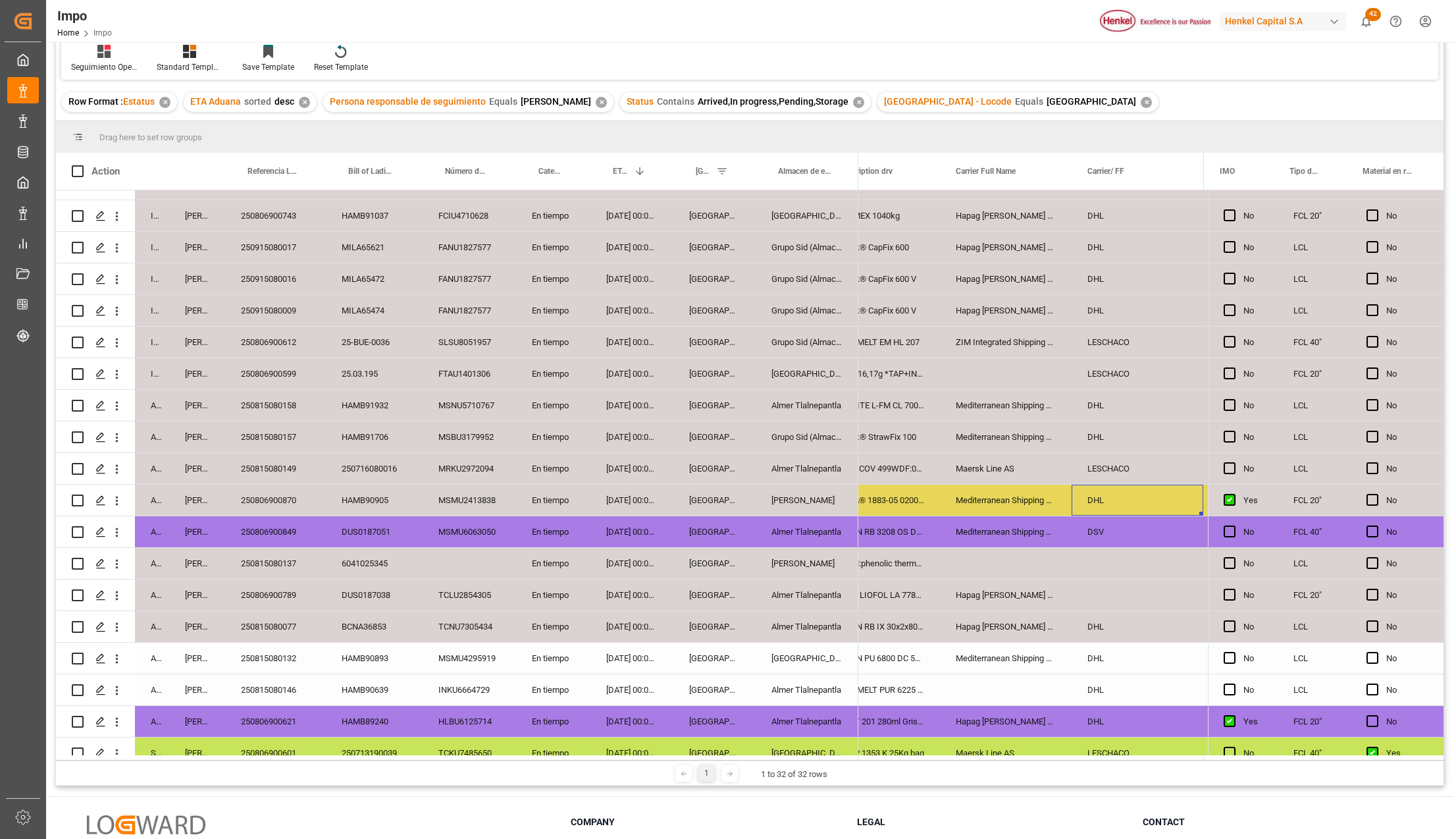
scroll to position [0, 0]
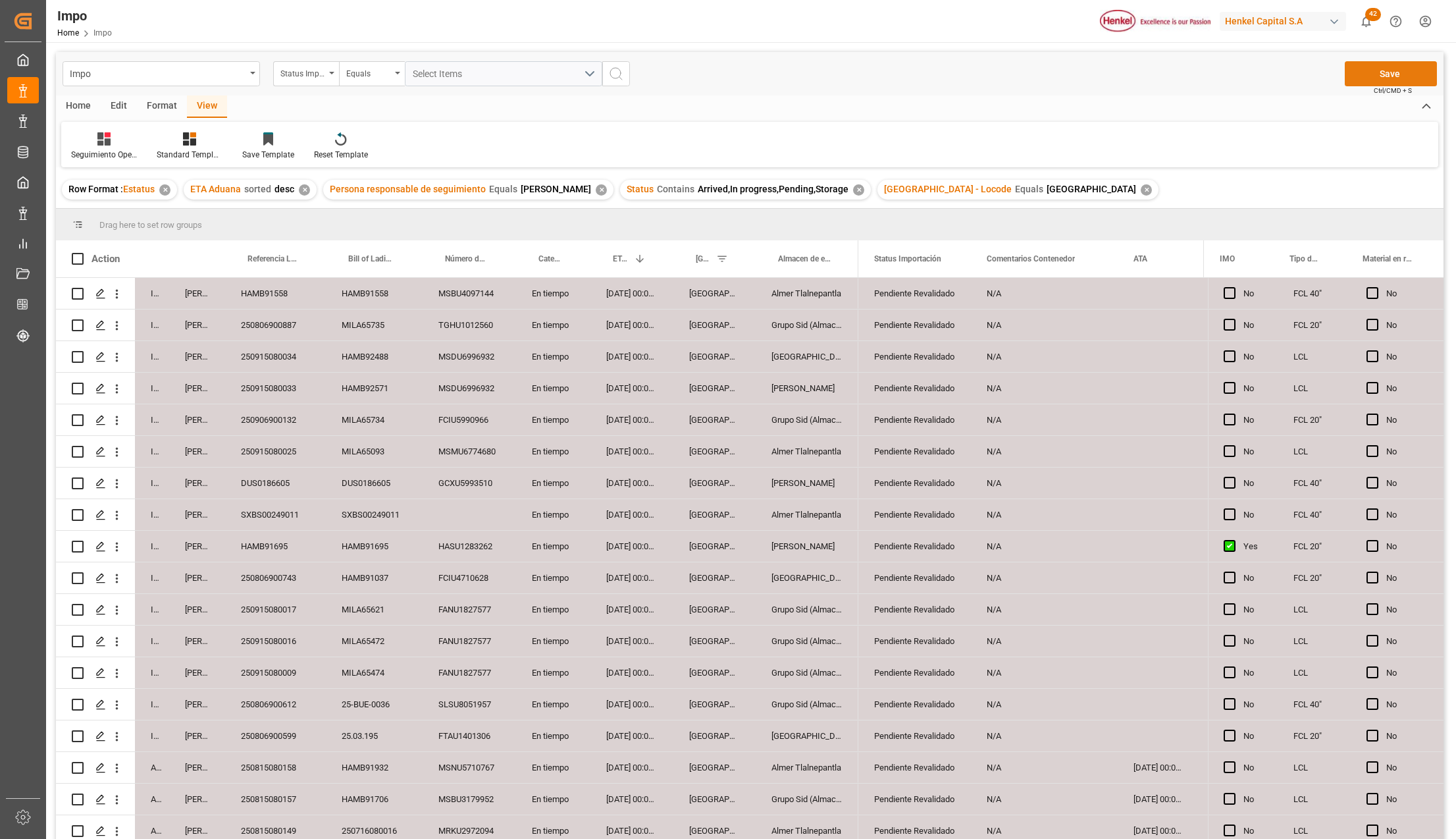
click at [1374, 61] on div "Save Ctrl/CMD + S" at bounding box center [1390, 74] width 92 height 25
click at [1370, 80] on button "Save" at bounding box center [1390, 74] width 92 height 25
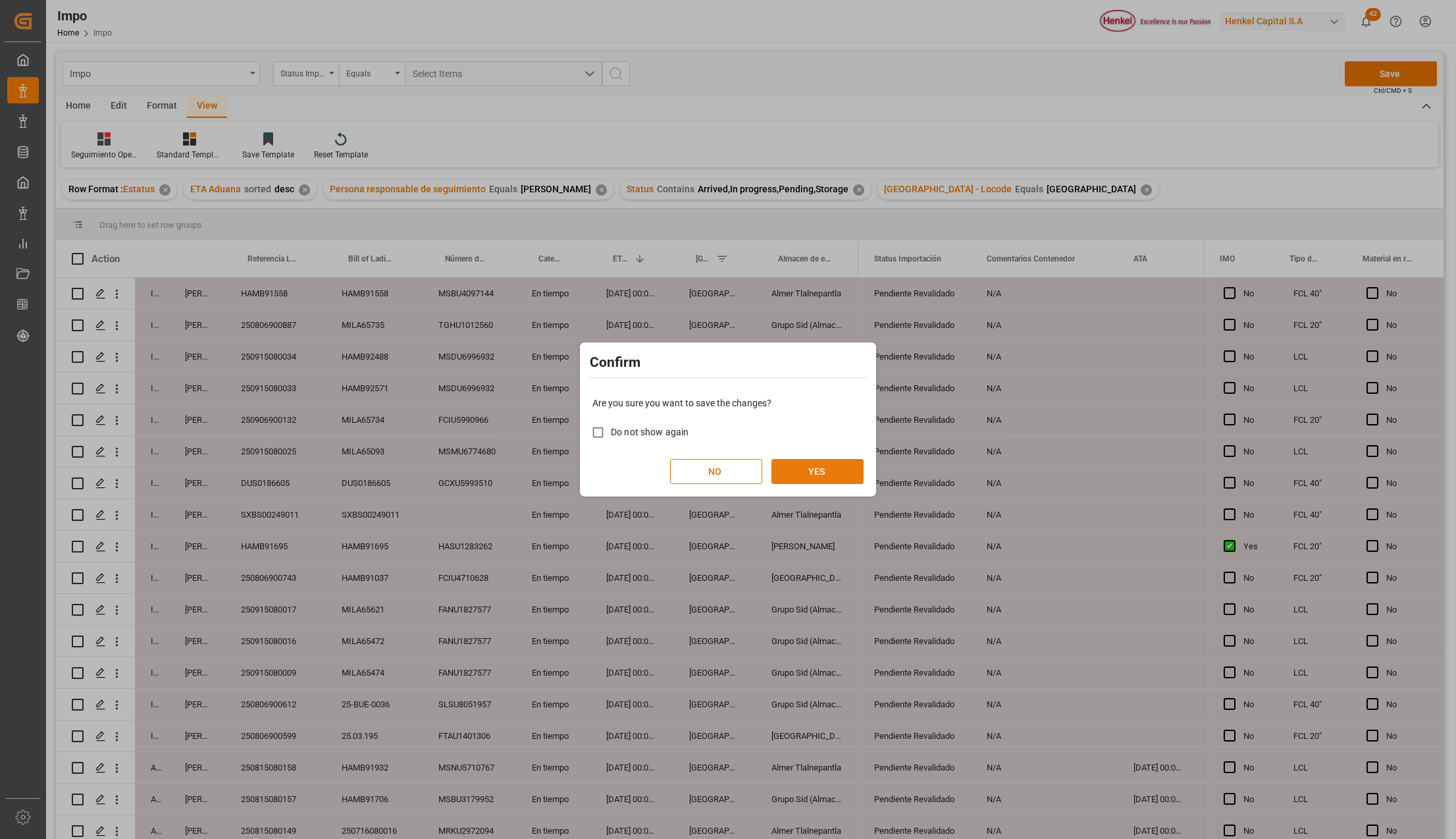
click at [822, 470] on button "YES" at bounding box center [817, 472] width 92 height 25
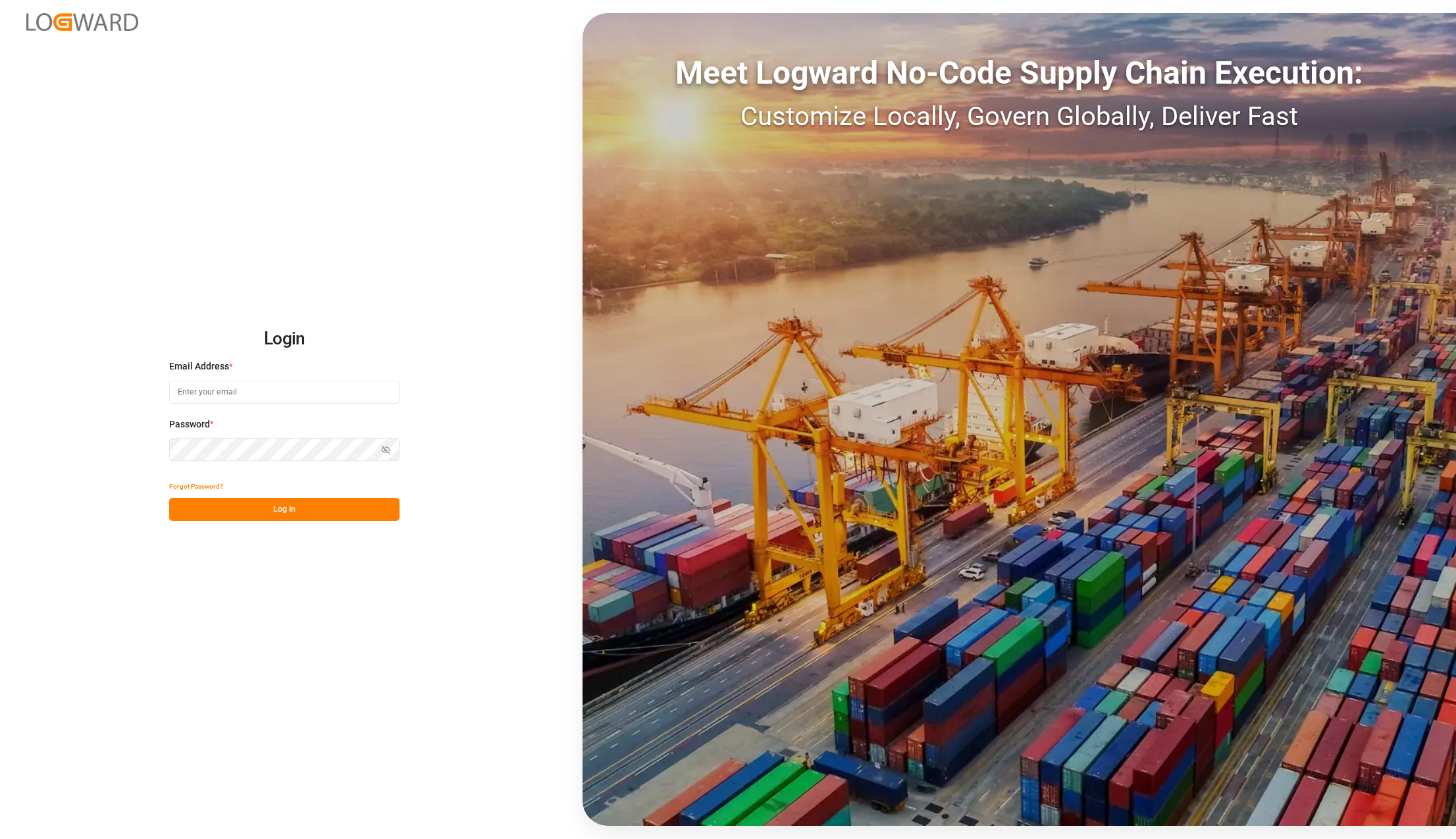
type input "[PERSON_NAME][EMAIL_ADDRESS][PERSON_NAME][DOMAIN_NAME]"
click at [256, 504] on button "Log In" at bounding box center [284, 509] width 230 height 23
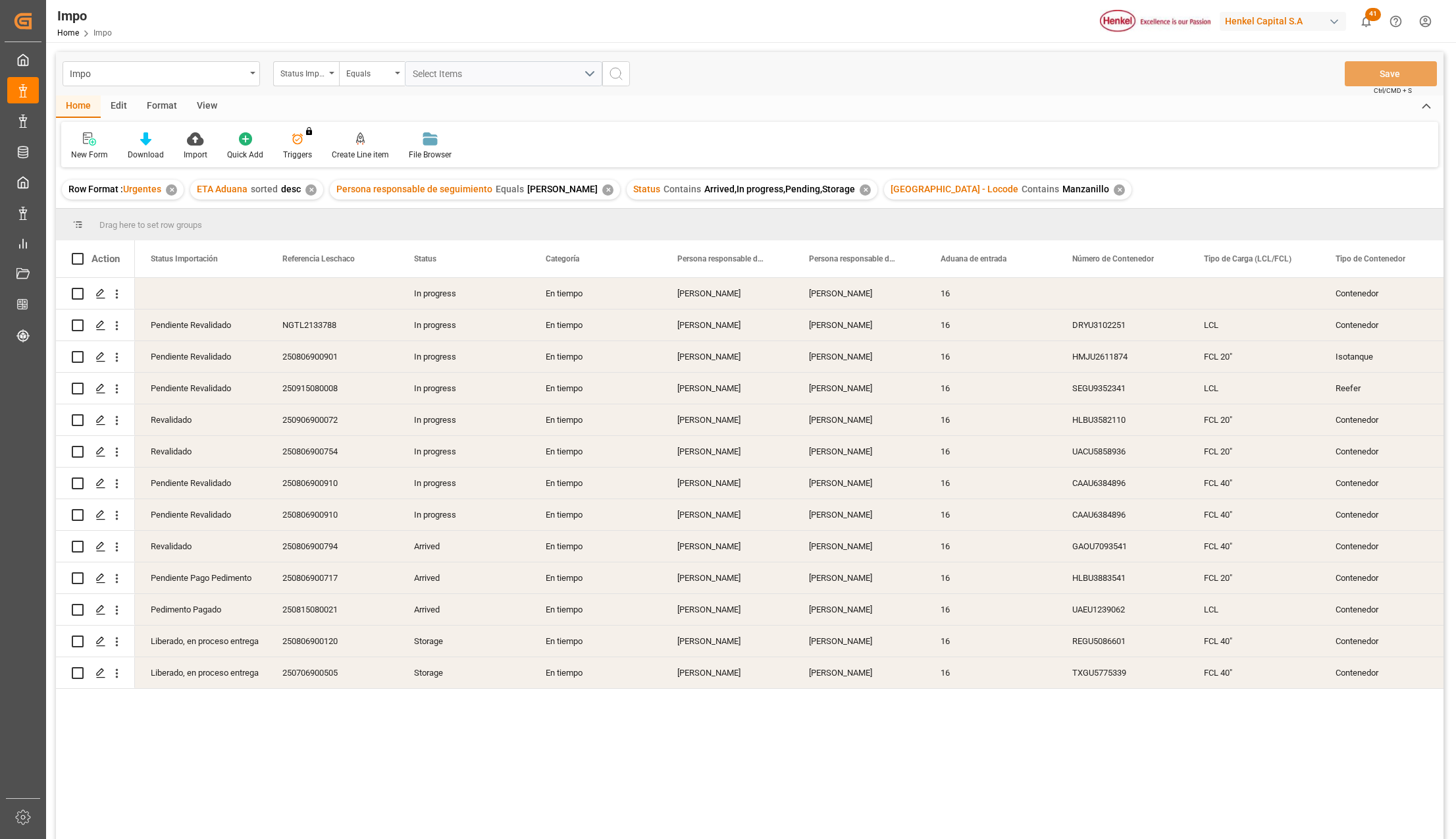
click at [201, 98] on div "View" at bounding box center [206, 107] width 40 height 23
click at [169, 103] on div "Format" at bounding box center [161, 107] width 50 height 23
drag, startPoint x: 169, startPoint y: 103, endPoint x: 214, endPoint y: 141, distance: 58.9
click at [212, 143] on div "Filter Rows Row Format" at bounding box center [750, 144] width 1377 height 45
click at [208, 102] on div "View" at bounding box center [206, 107] width 40 height 23
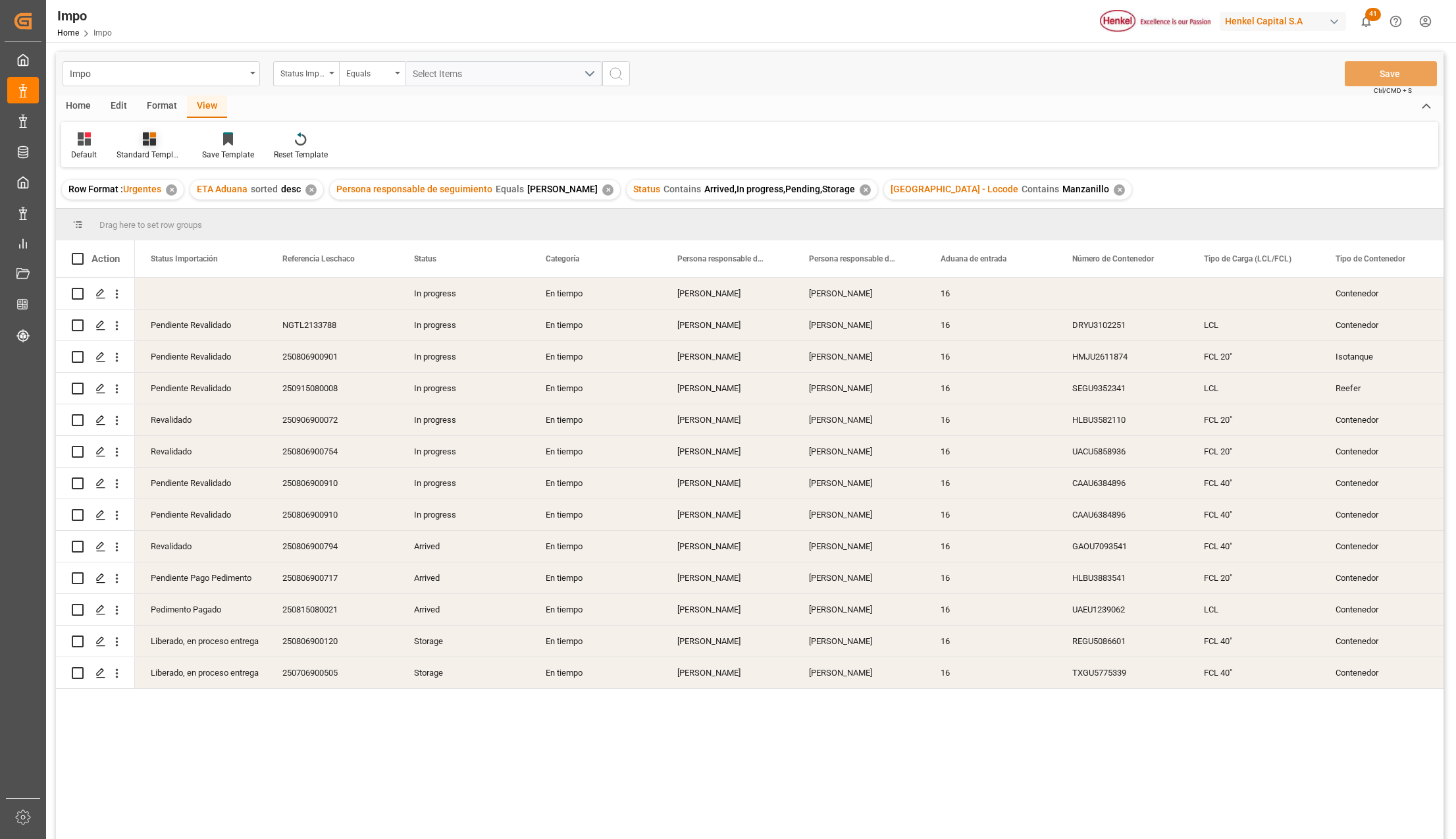
click at [151, 149] on div "Standard Templates" at bounding box center [149, 155] width 66 height 12
click at [155, 185] on div "Seguimiento Operativo" at bounding box center [184, 186] width 115 height 14
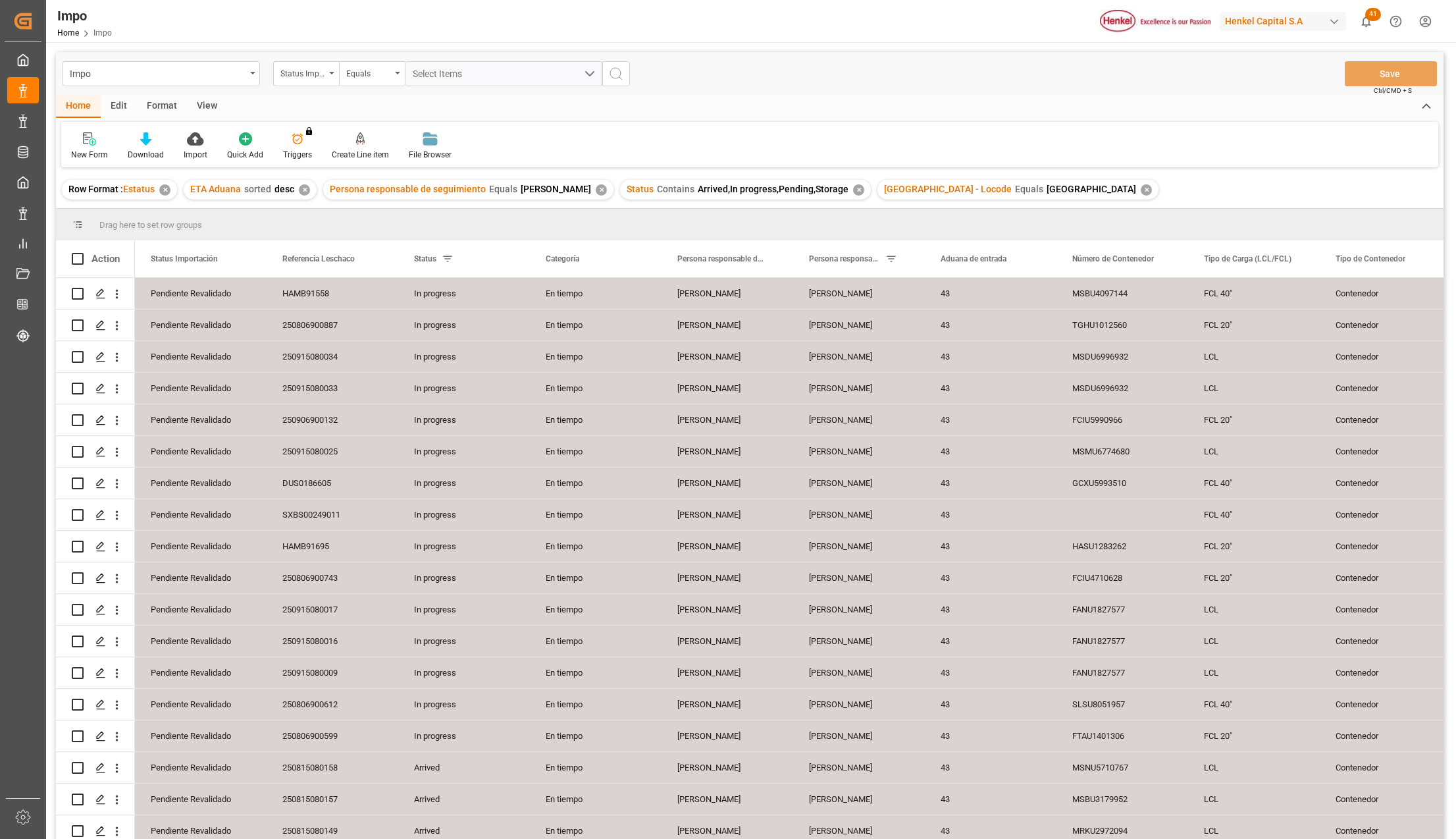
click at [198, 109] on div "View" at bounding box center [206, 107] width 40 height 23
click at [156, 154] on div "Standard Templates" at bounding box center [149, 155] width 66 height 12
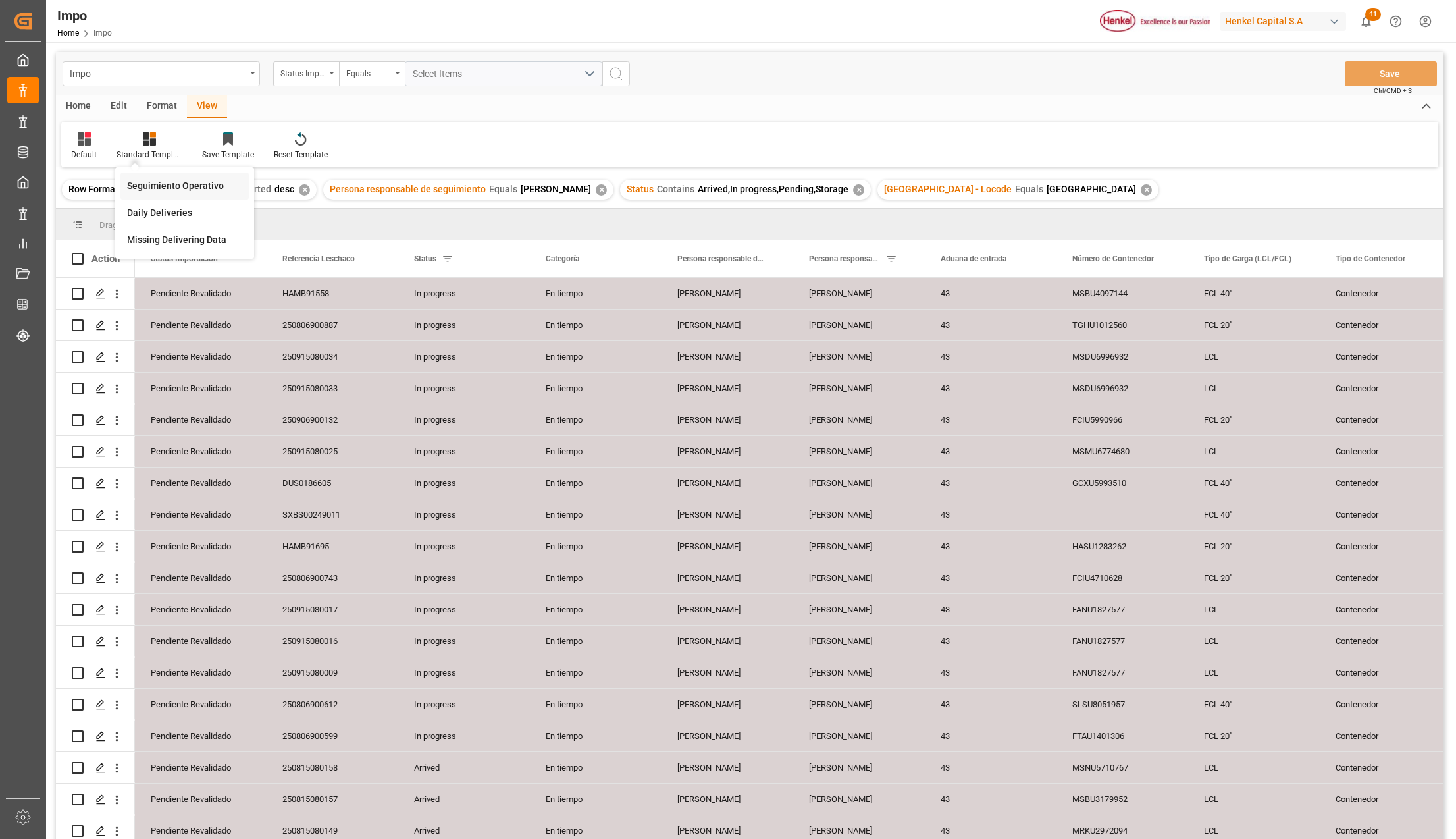
click at [150, 182] on div "Seguimiento Operativo" at bounding box center [184, 186] width 115 height 14
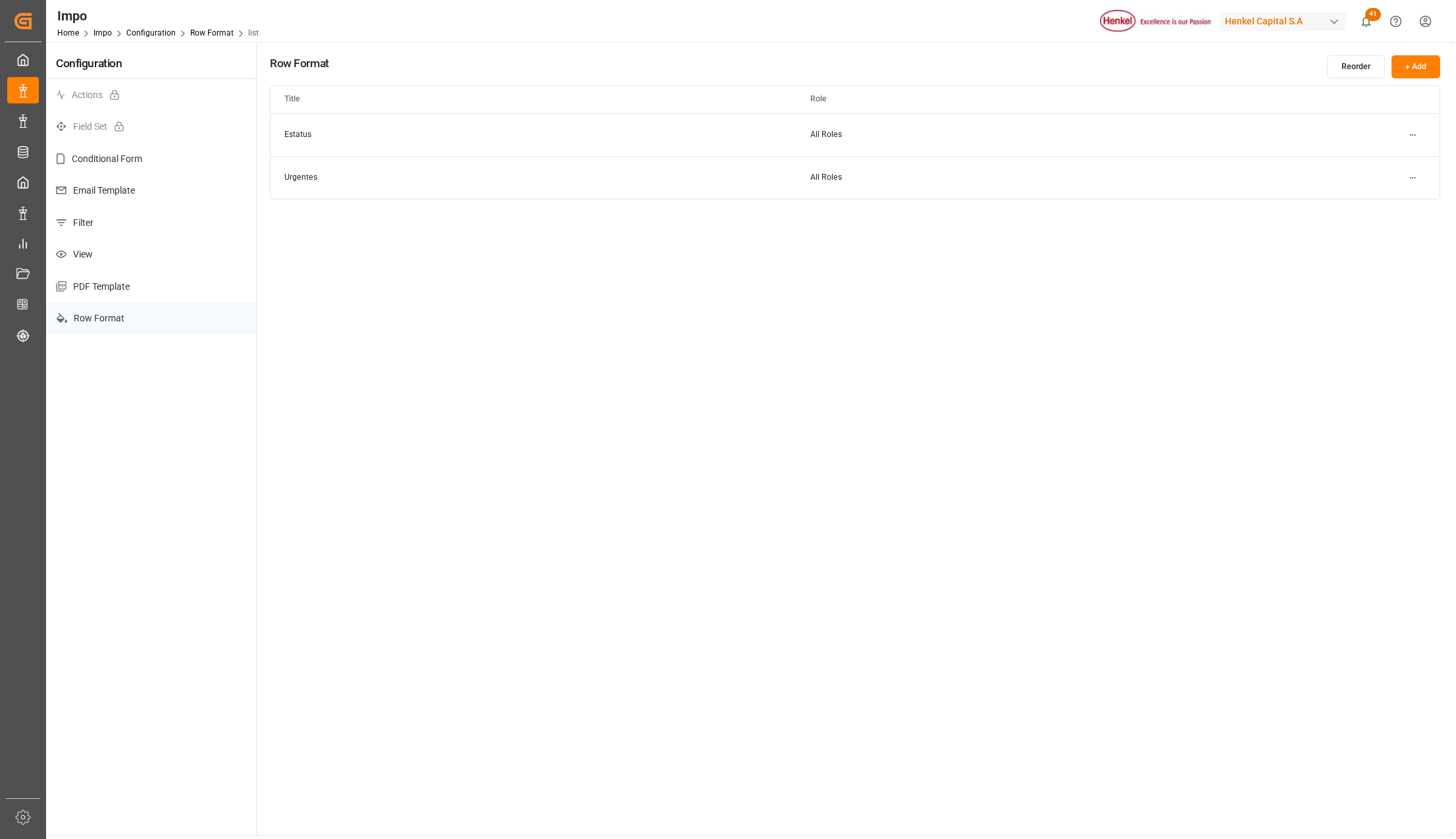
click at [1408, 137] on html "Created by potrace 1.15, written by [PERSON_NAME] [DATE]-[DATE] Created by potr…" at bounding box center [728, 419] width 1456 height 839
click at [1390, 155] on div "Edit" at bounding box center [1388, 161] width 68 height 19
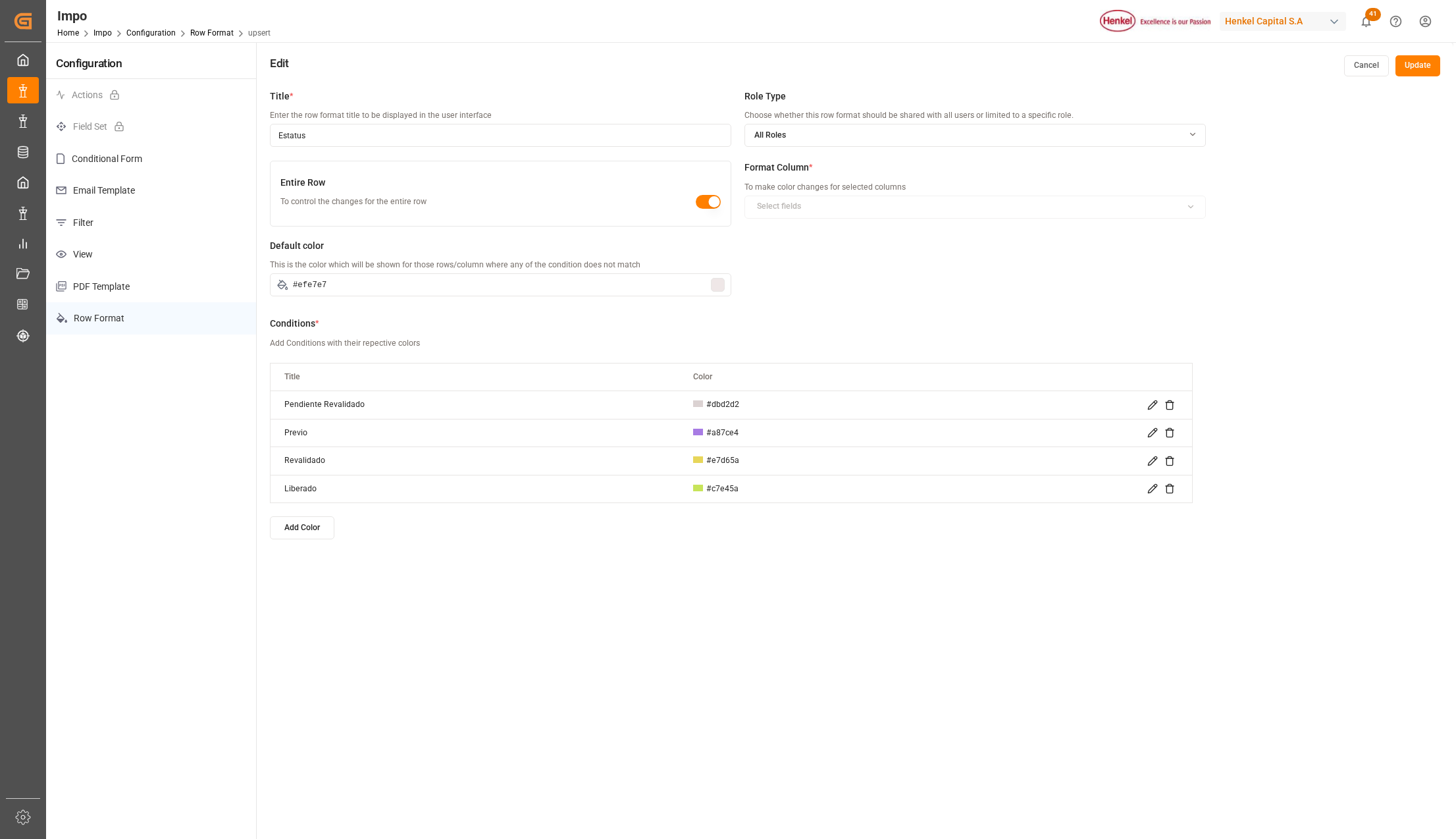
click at [1153, 402] on icon at bounding box center [1153, 405] width 9 height 9
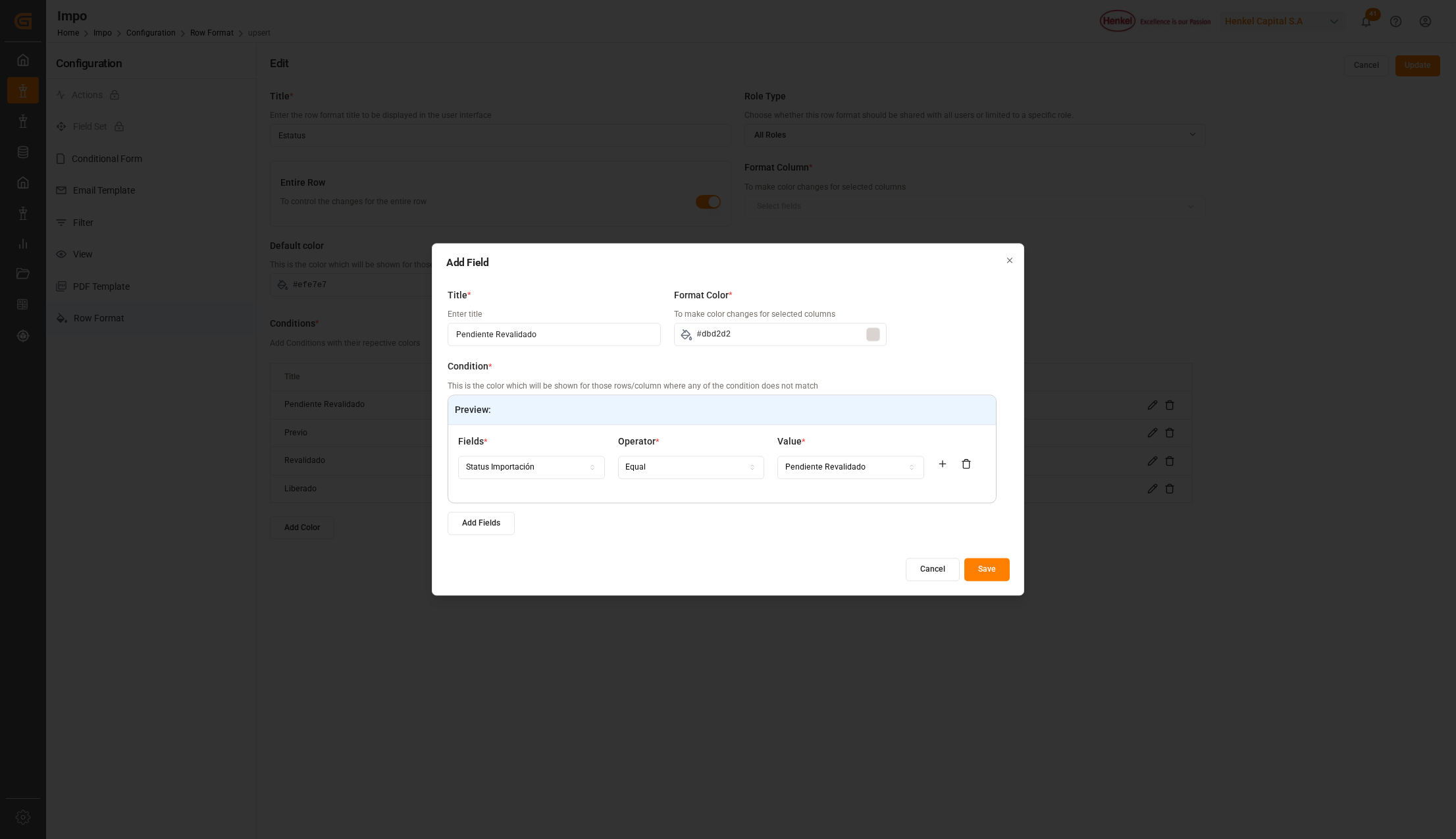
click at [870, 336] on div at bounding box center [872, 335] width 14 height 14
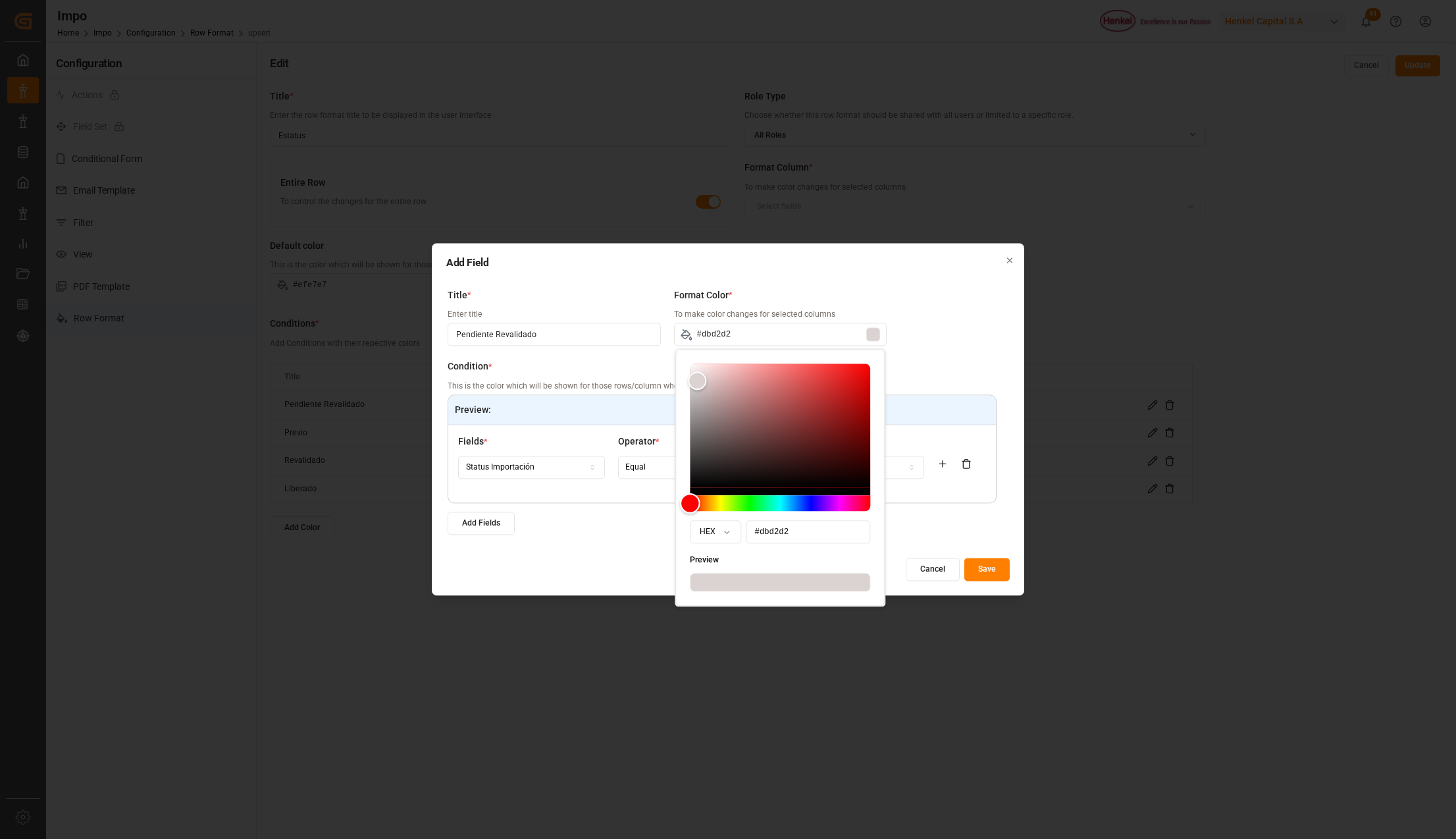
type input "#dbd3d3"
type input "#dbd4d3"
type input "#dbd5d3"
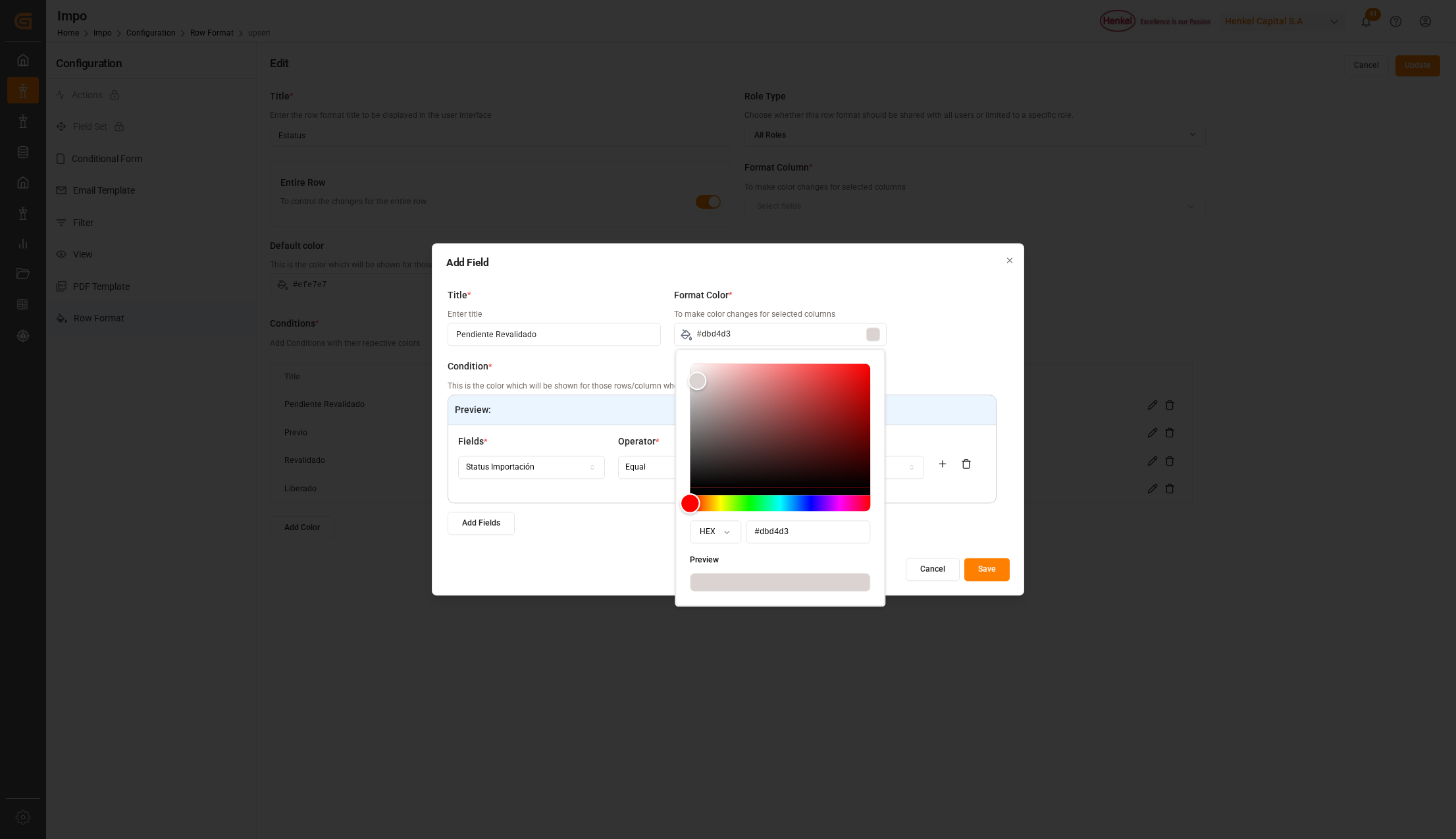
type input "#dbd5d3"
type input "#dbd6d3"
type input "#dbd7d3"
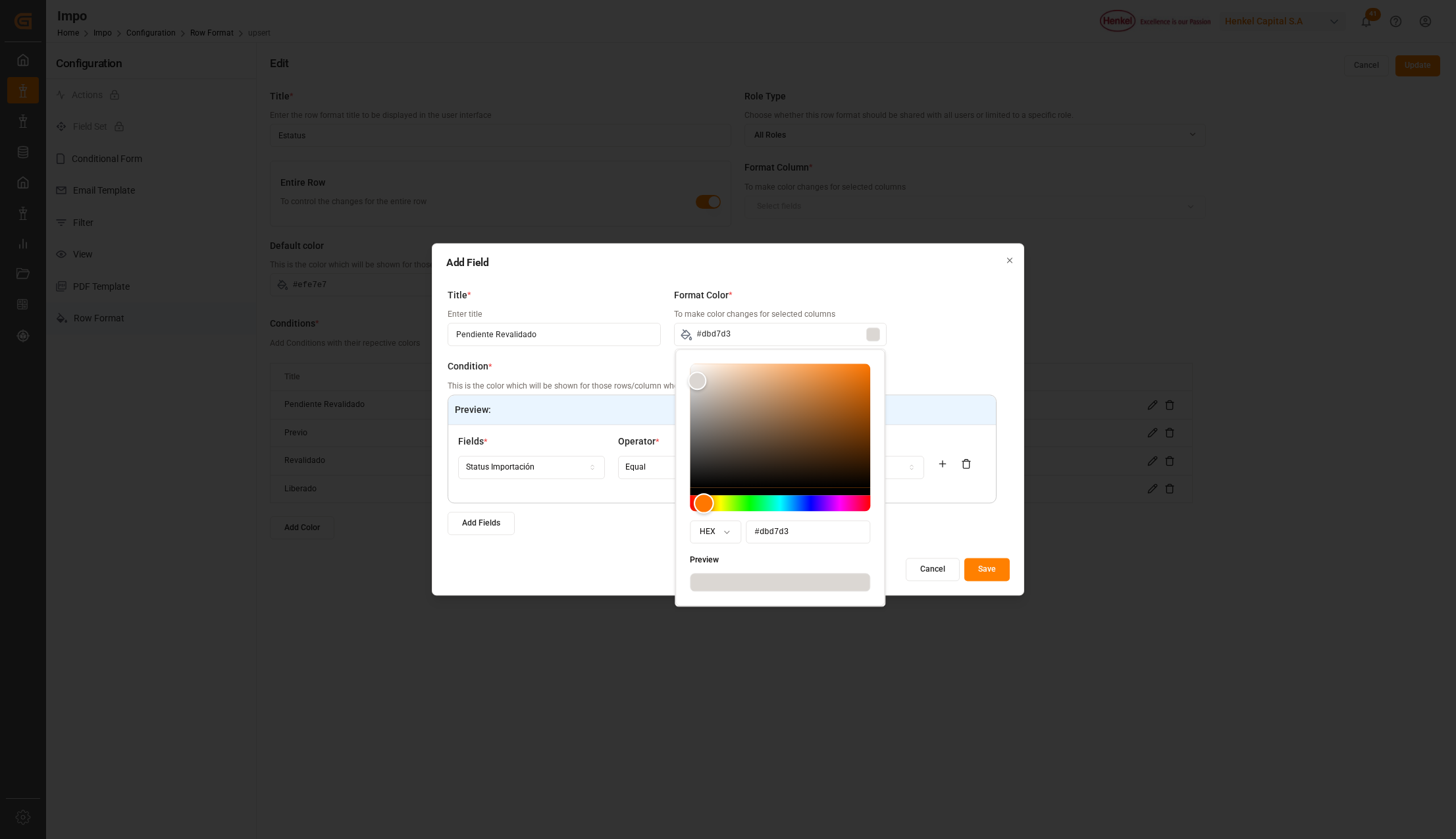
type input "#dbd9d3"
type input "#dbdad3"
type input "#dbdbd3"
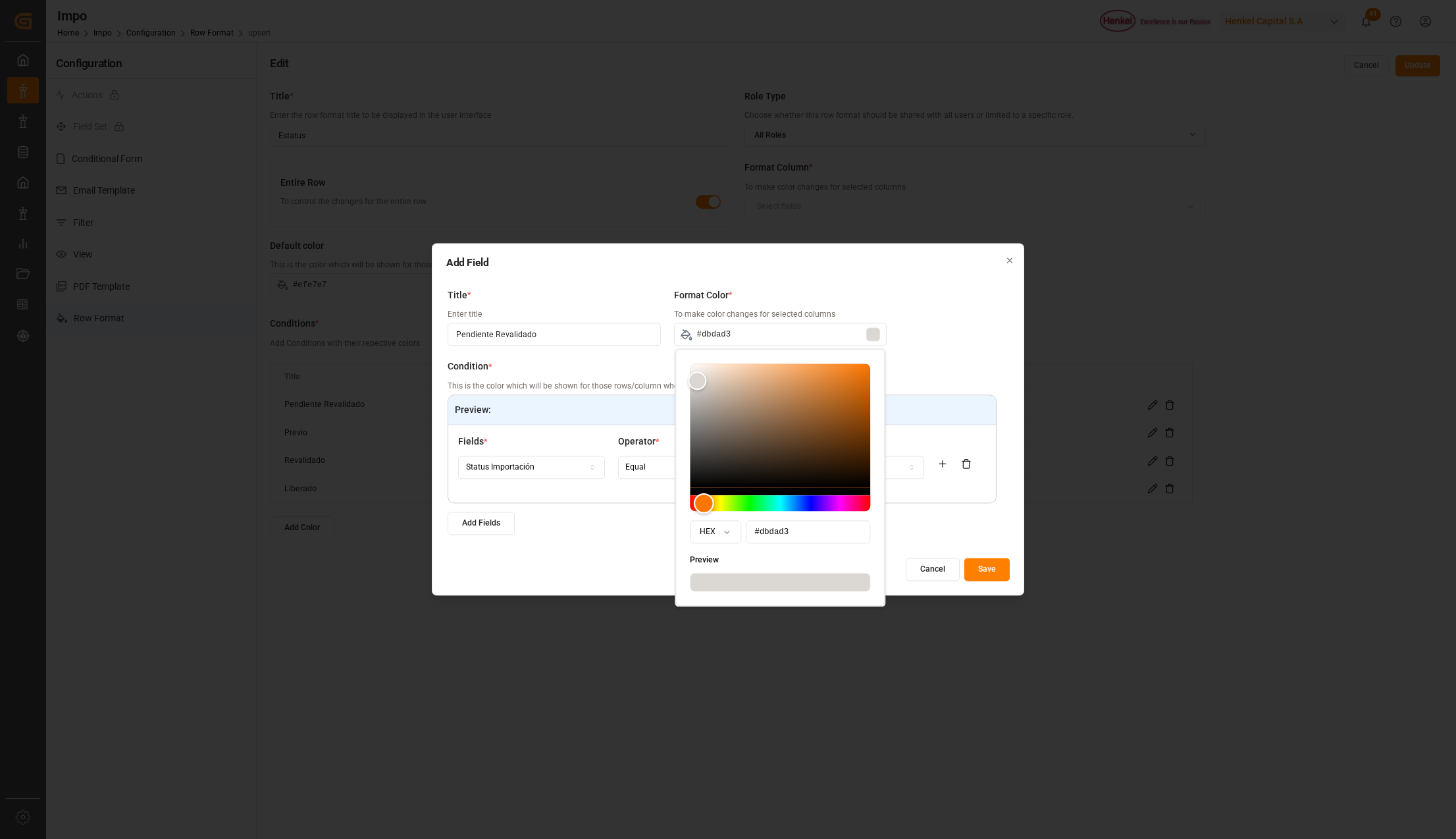
type input "#dbdbd3"
type input "#dadbd3"
type input "#d8dbd3"
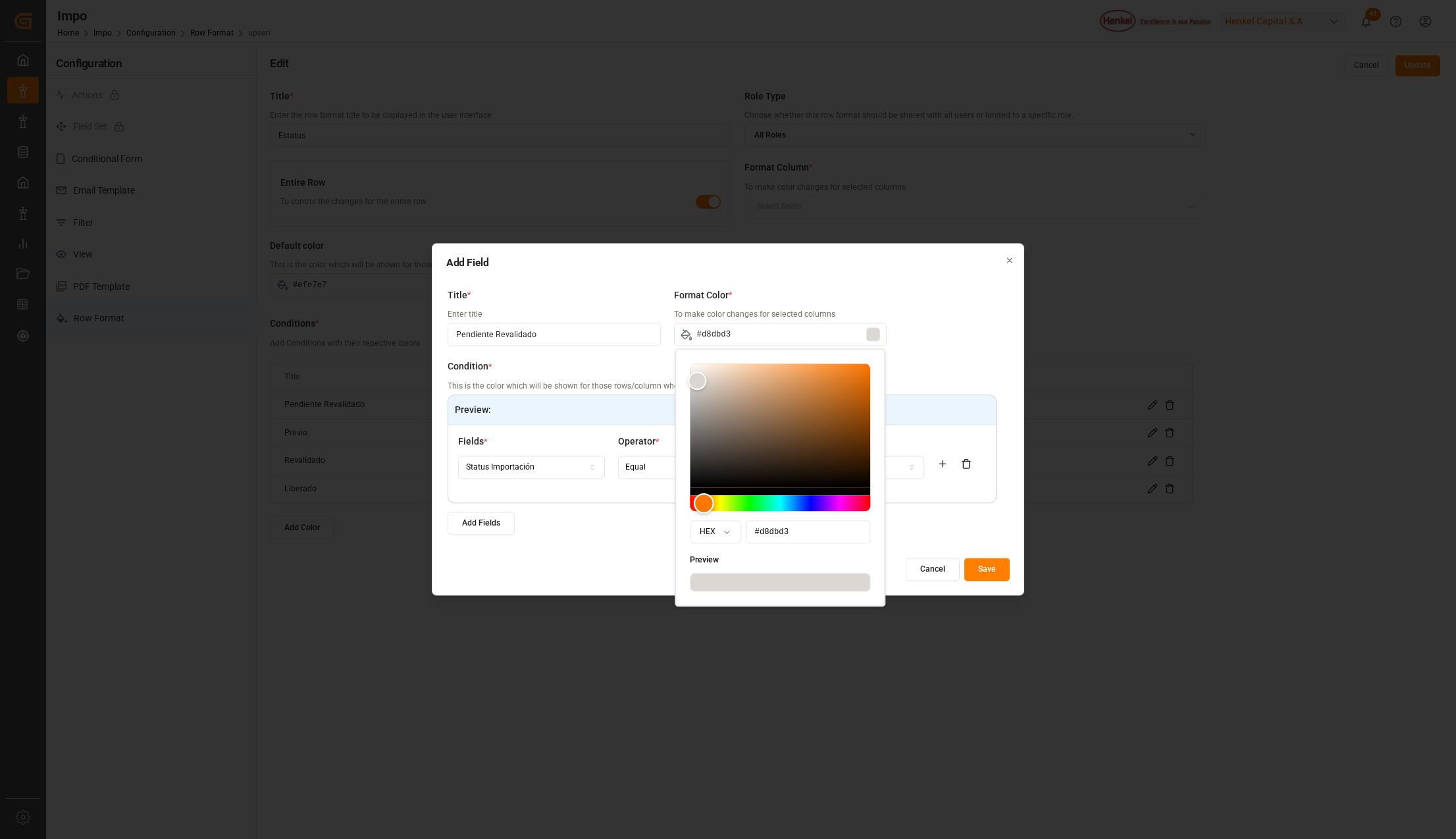
type input "#d7dbd3"
type input "#d6dbd3"
type input "#d5dbd3"
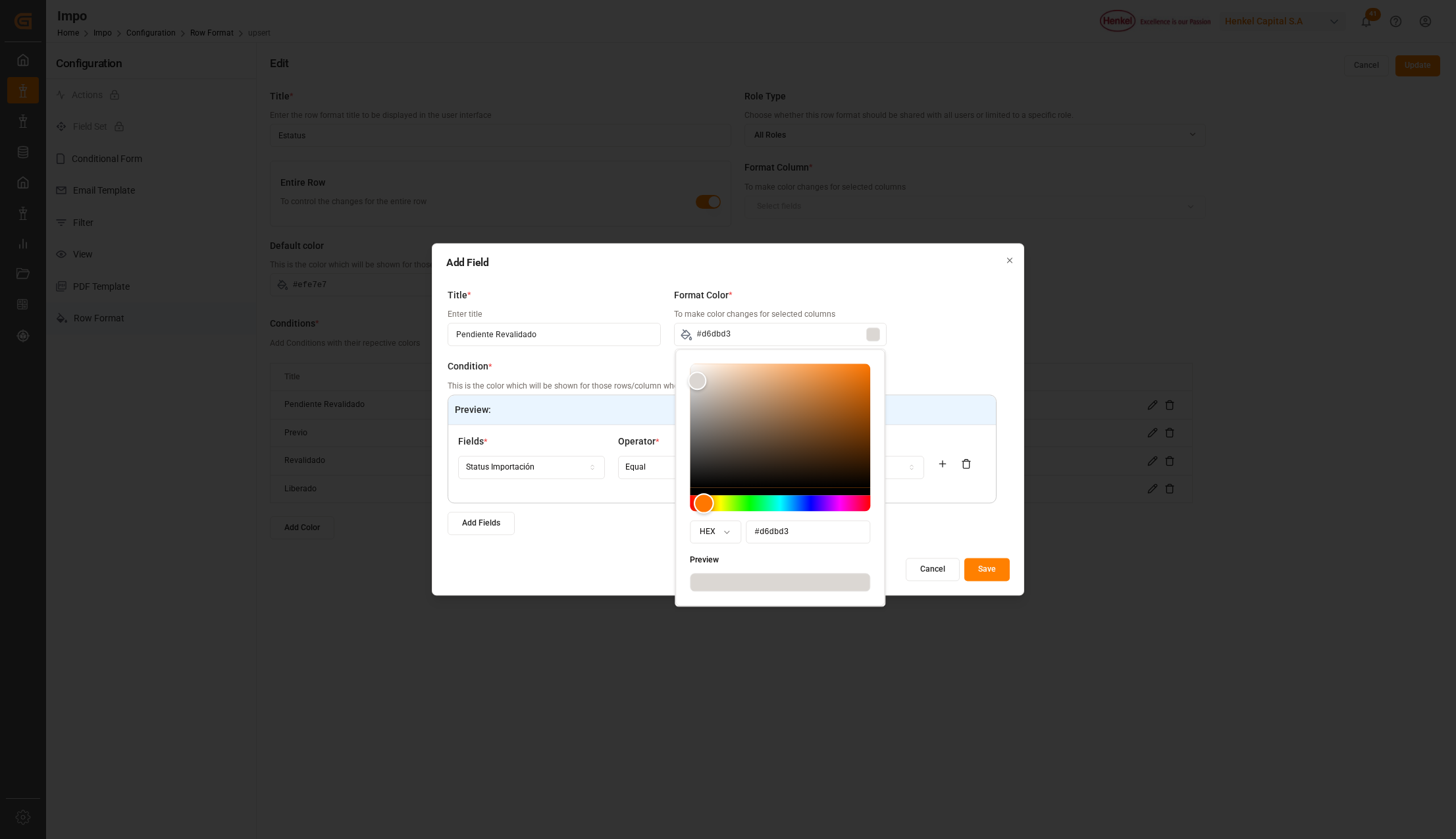
type input "#d5dbd3"
type input "#d4dbd3"
type input "#d3dbd3"
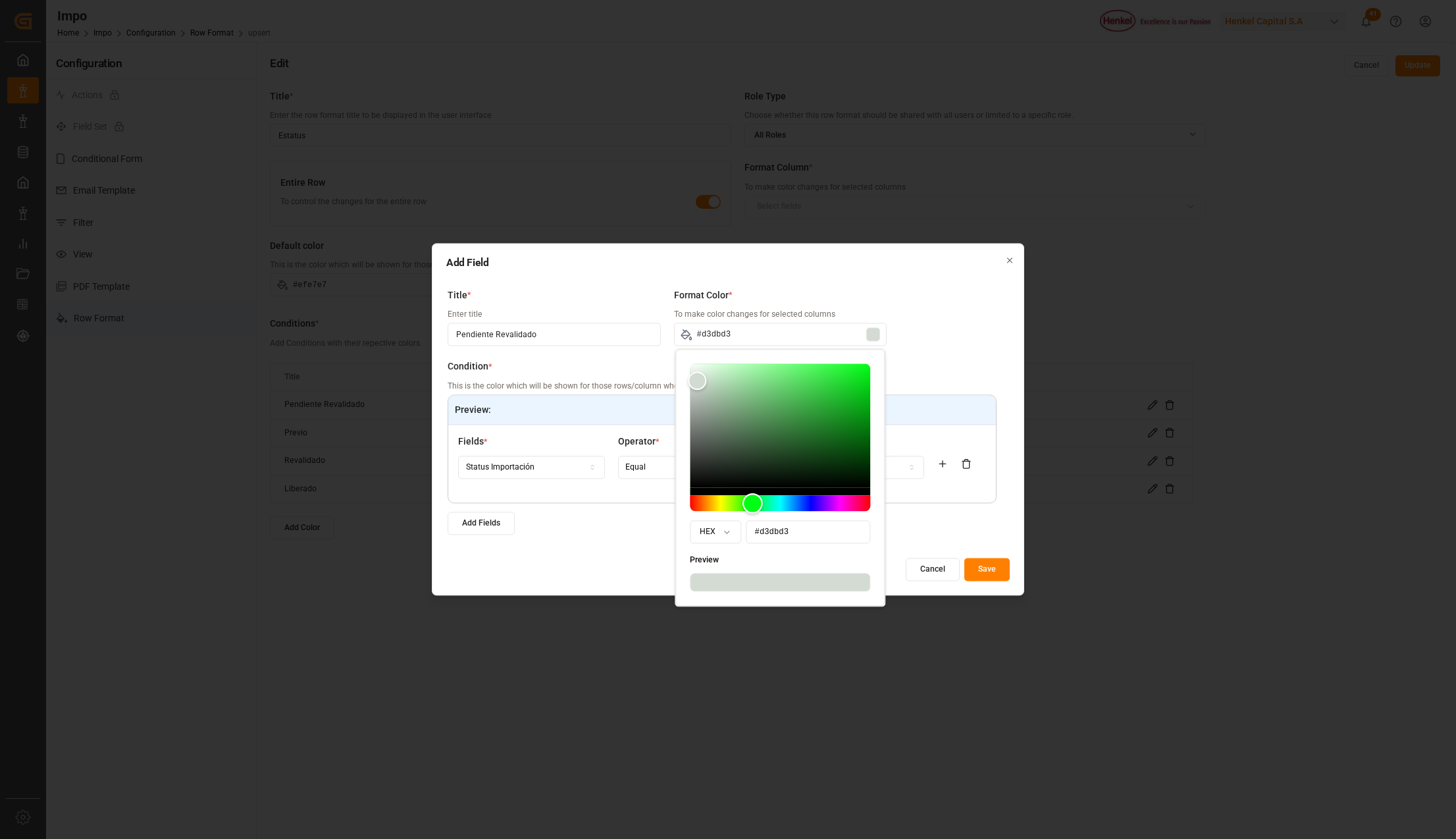
type input "#d3dbd5"
type input "#d3dbd7"
type input "#d3dbd8"
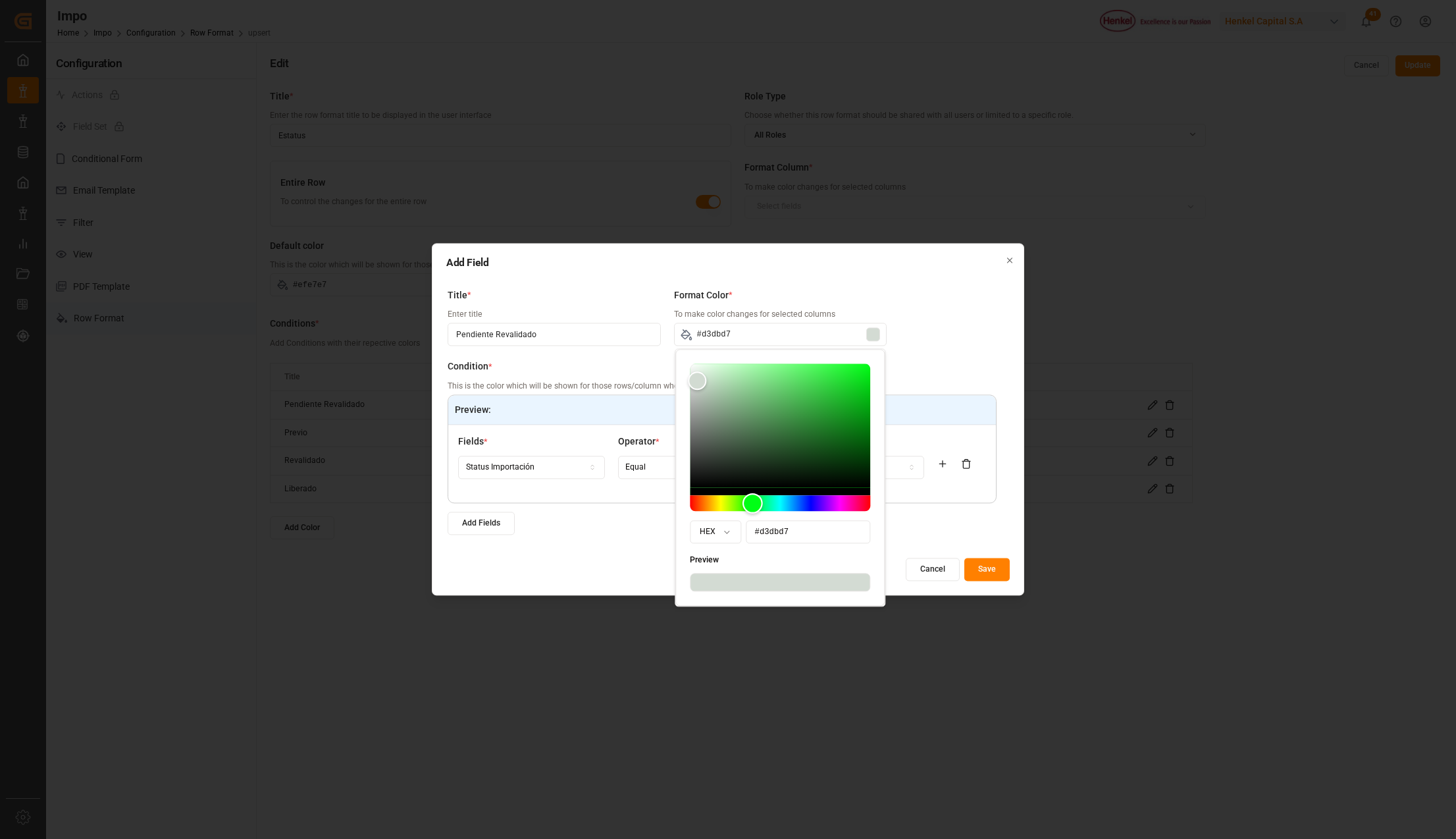
type input "#d3dbd8"
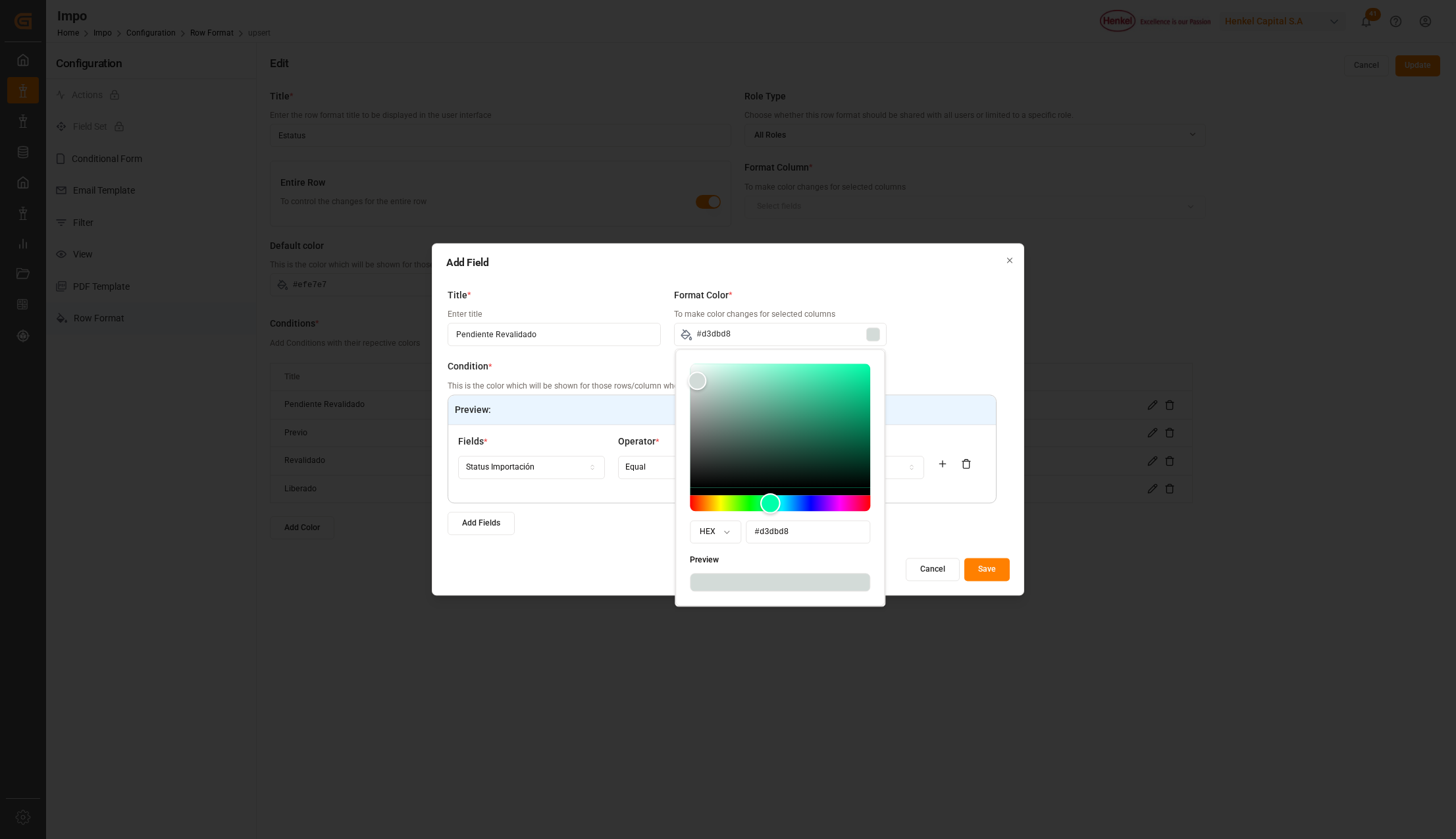
type input "#d3dbd9"
type input "#d3dbda"
type input "#d3dbd9"
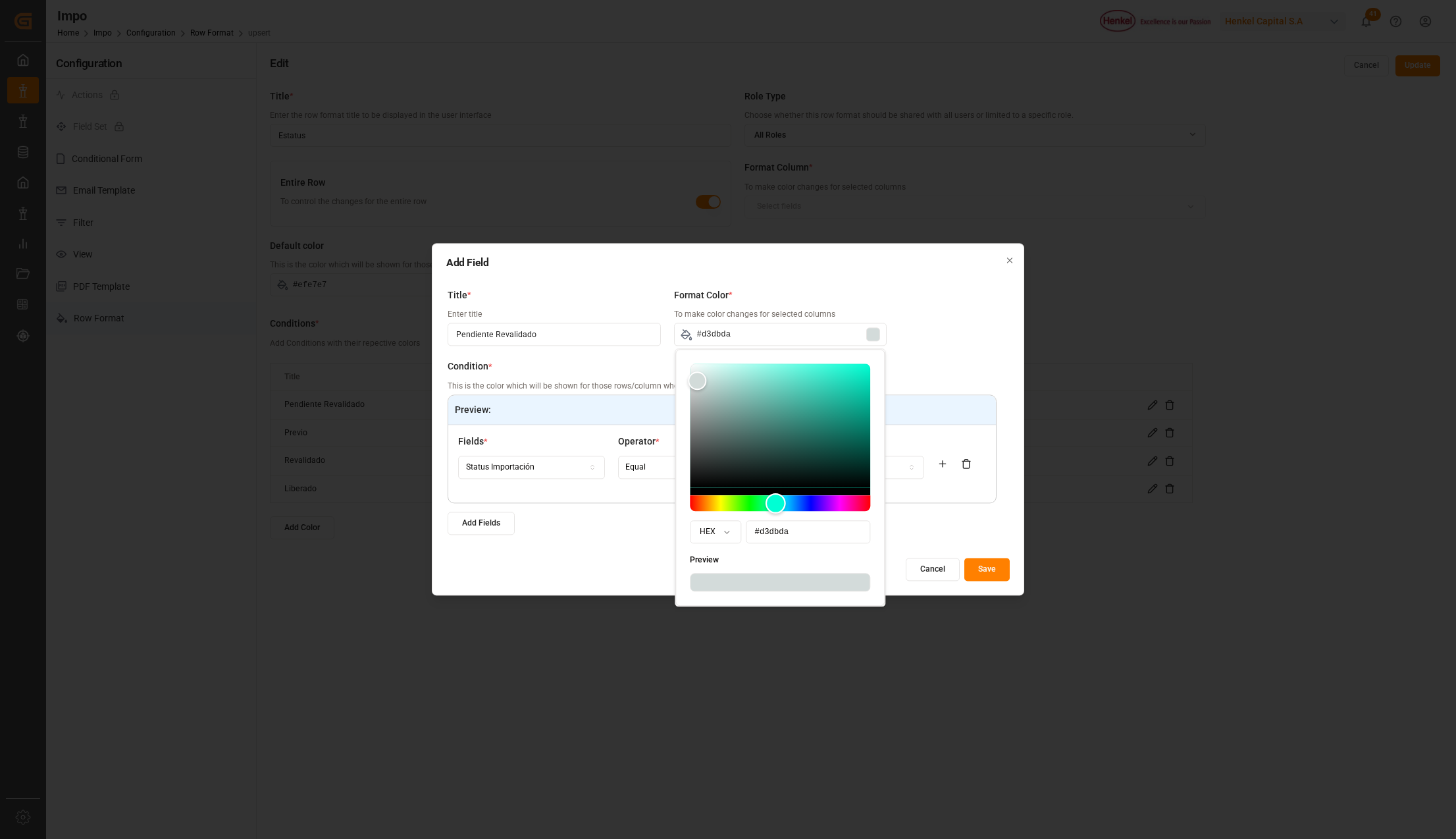
type input "#d3dbd9"
type input "#d3dbd8"
drag, startPoint x: 690, startPoint y: 502, endPoint x: 770, endPoint y: 498, distance: 80.1
click at [770, 498] on div "Hue" at bounding box center [770, 503] width 21 height 21
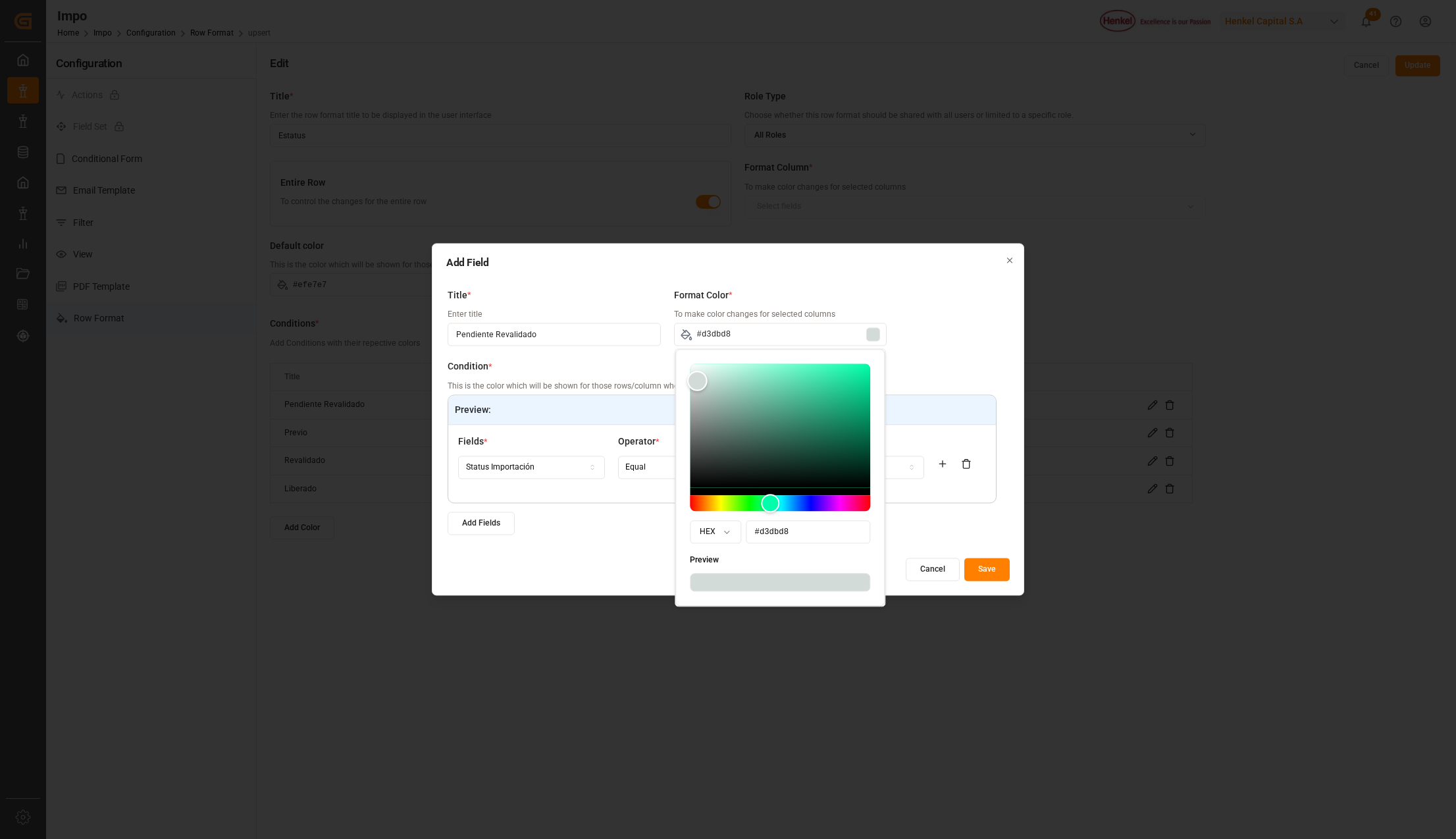
type input "#dcdede"
type input "#d7dddb"
type input "#d6dddb"
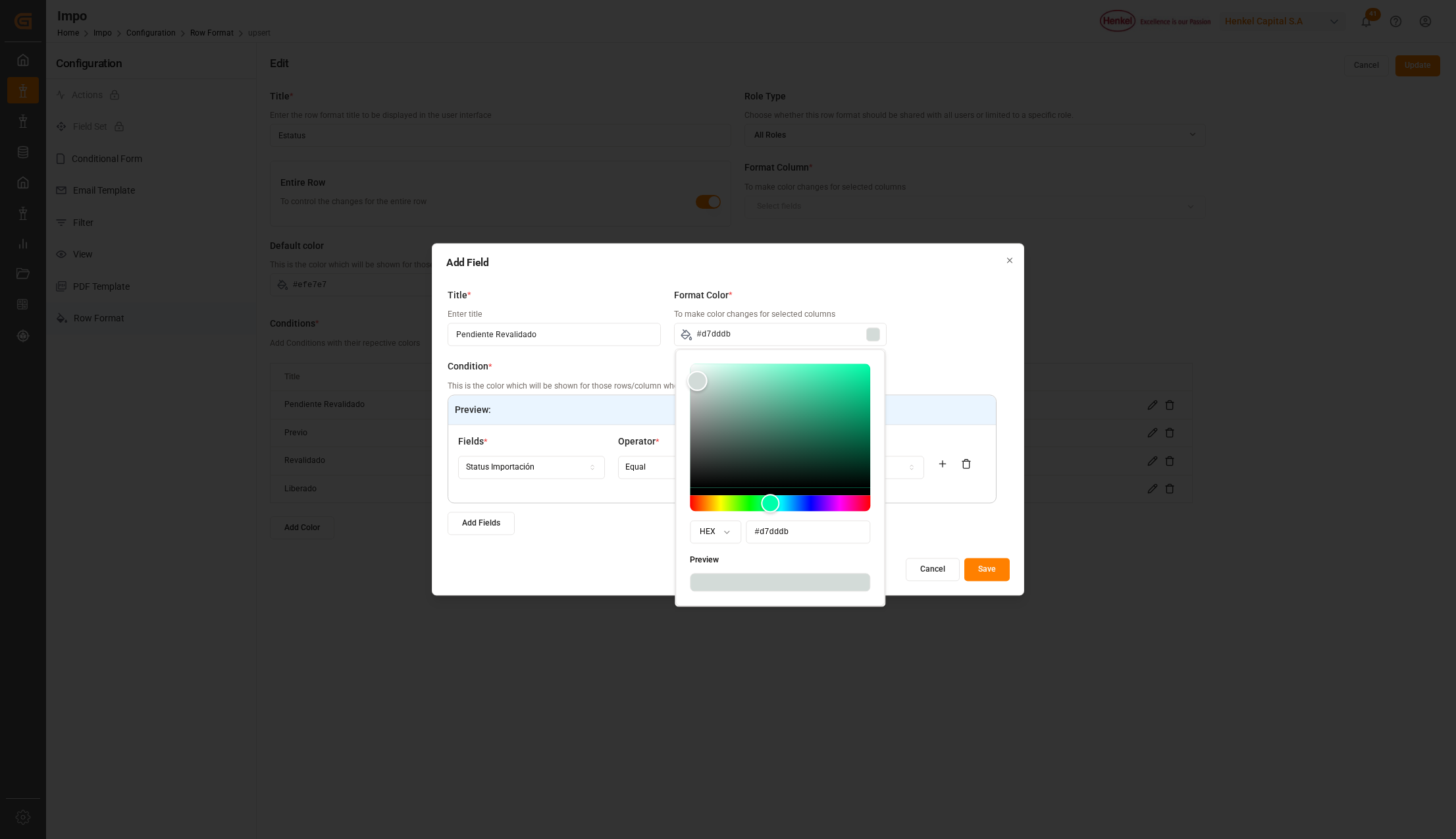
type input "#d6dddb"
type input "#d4ddda"
type input "#d3ddda"
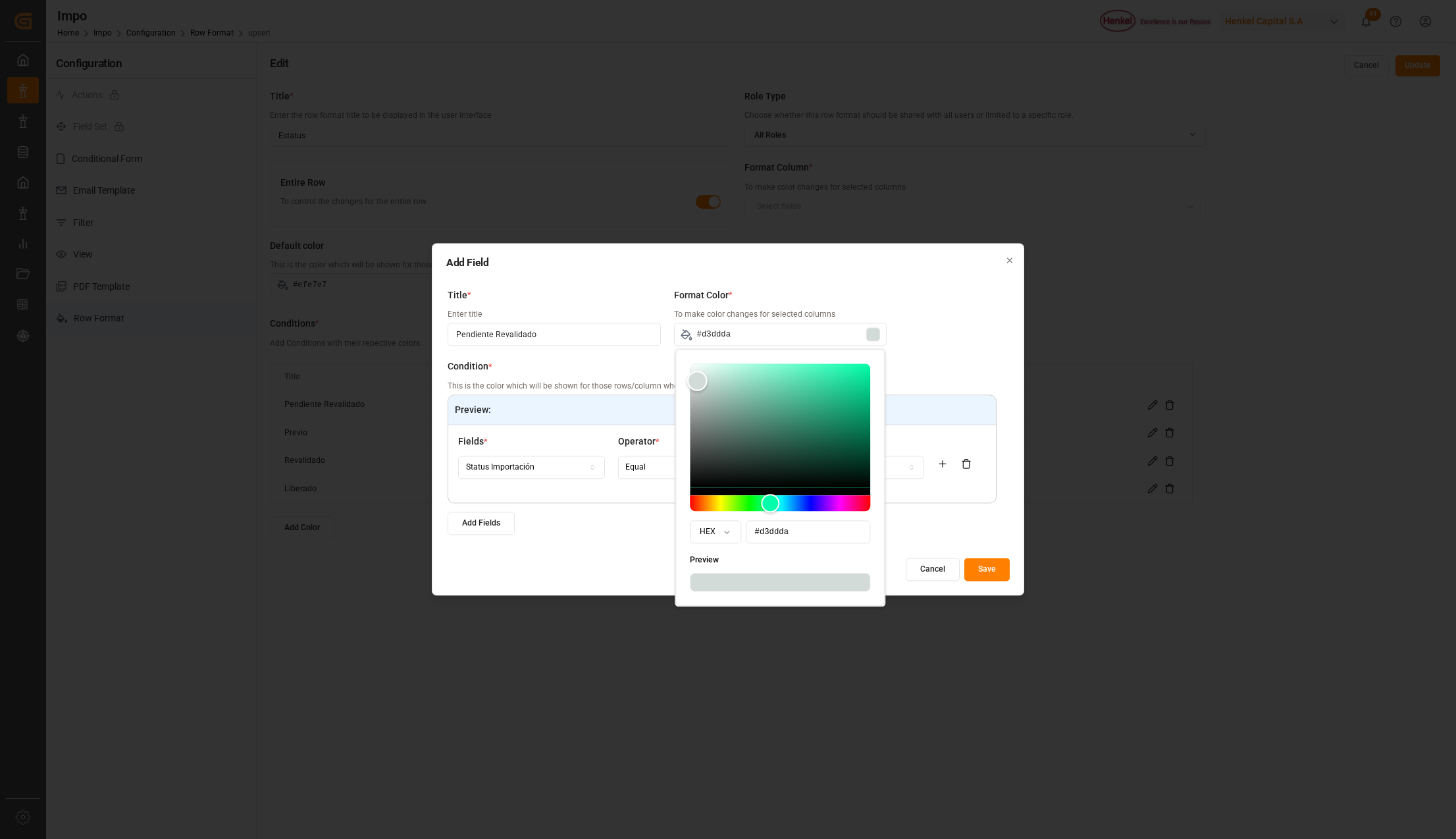
type input "#d1ddd9"
type input "#d0ddd9"
type input "#d1deda"
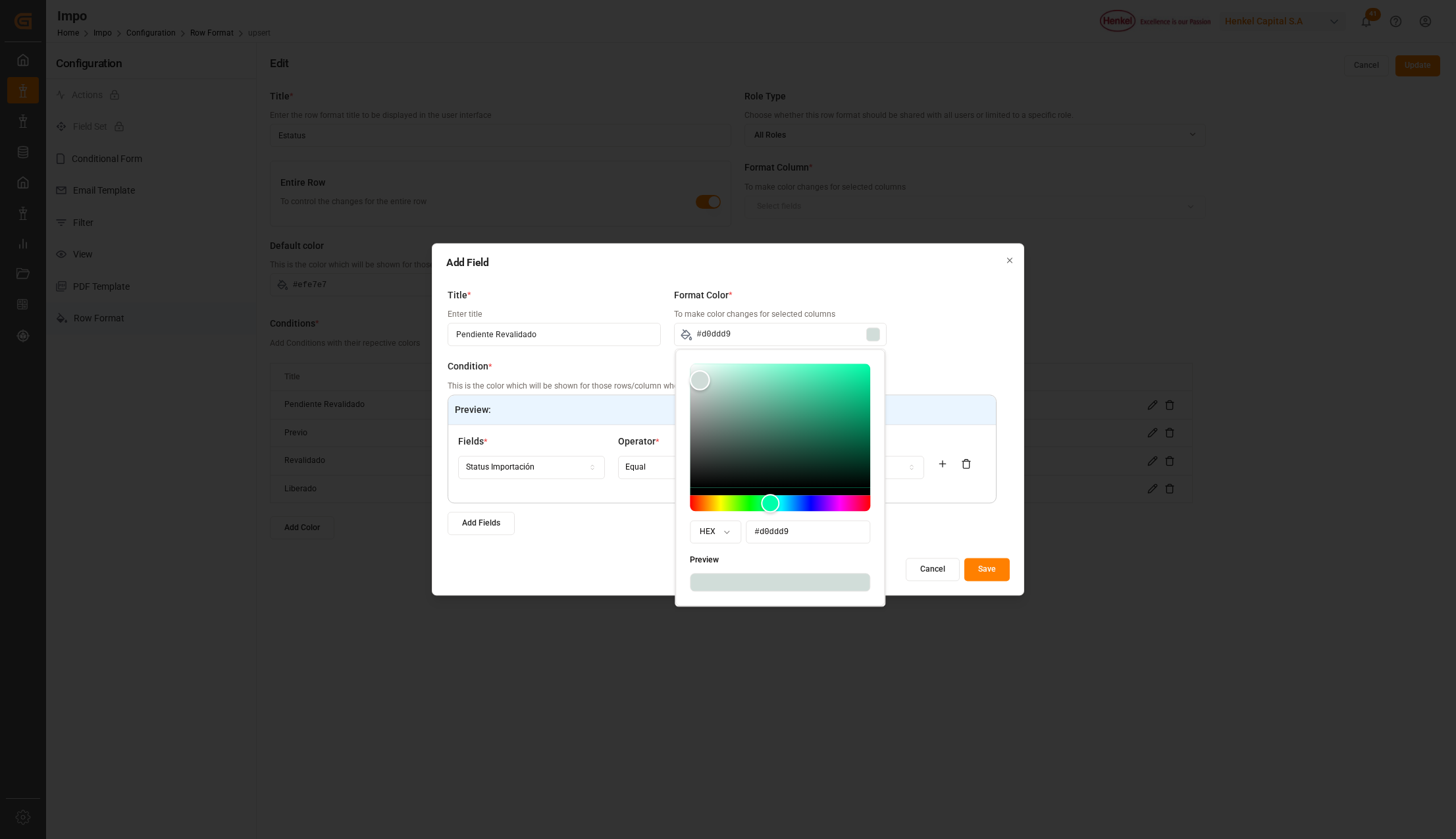
type input "#d1deda"
type input "#d0e0db"
type input "#d3e3dd"
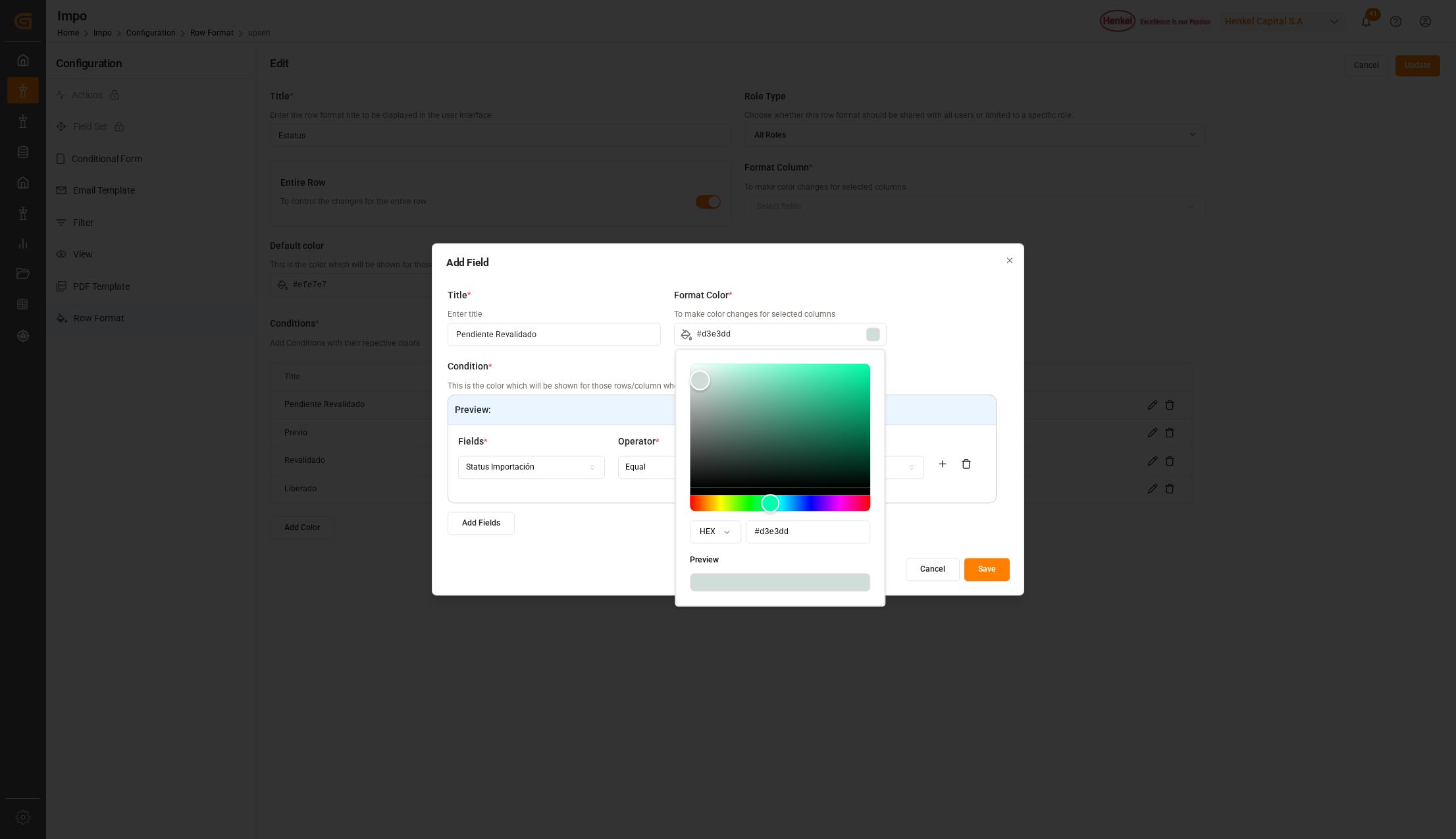
type input "#d3e4de"
type input "#d2e4de"
type input "#d4e5df"
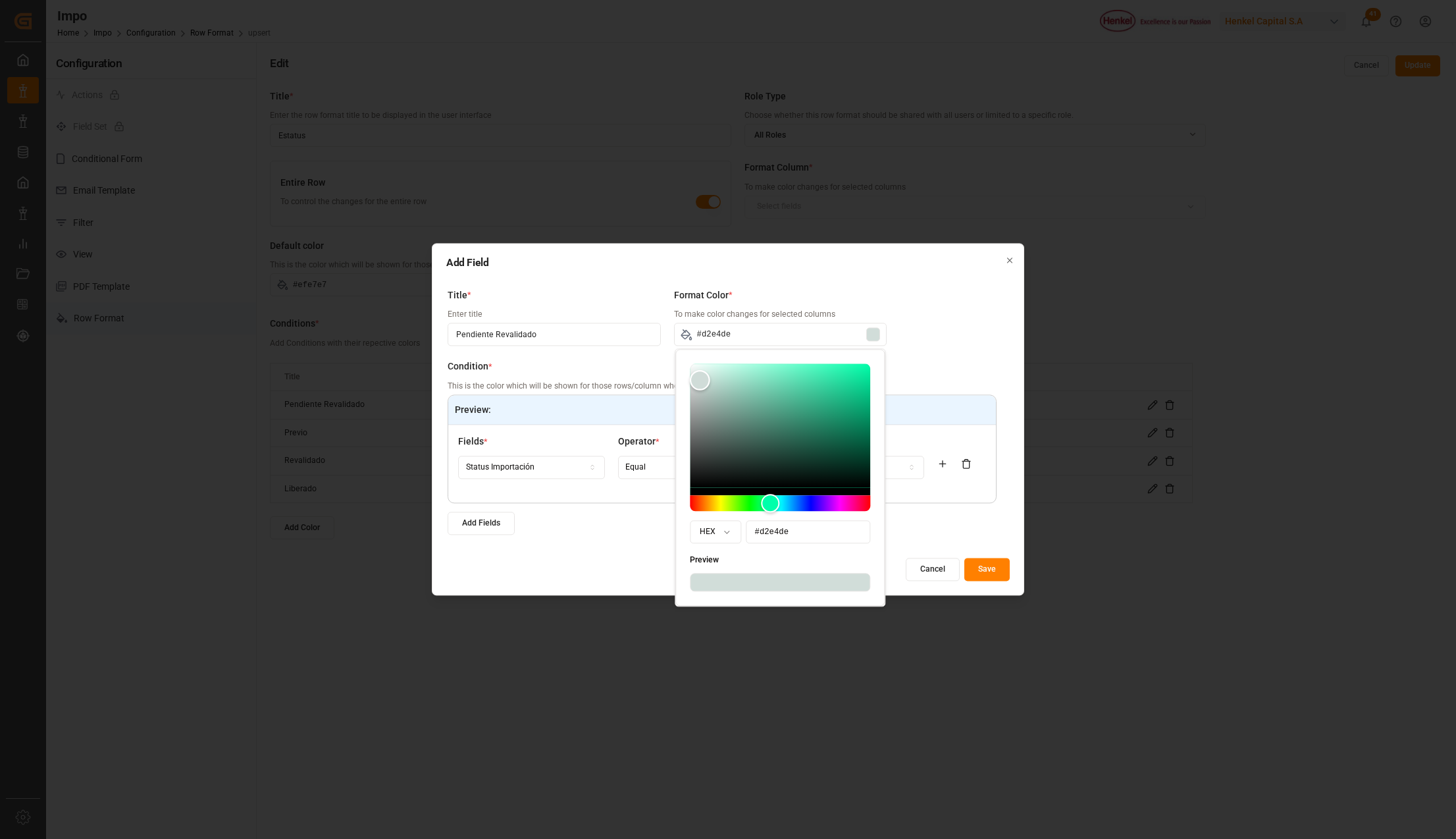
type input "#d4e5df"
type input "#d6e8e2"
type input "#d7e9e3"
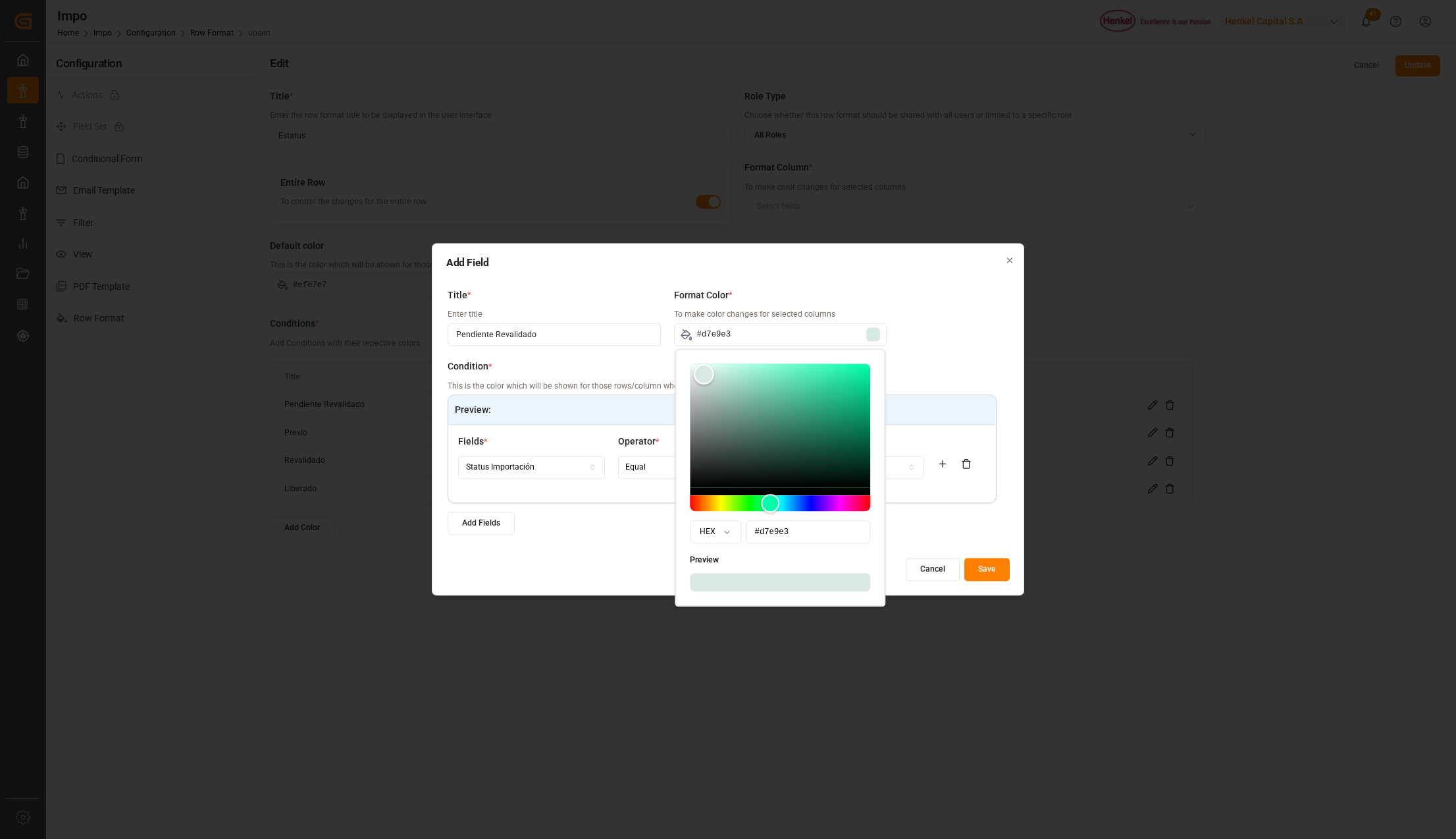
type input "#d9ebe5"
drag, startPoint x: 698, startPoint y: 381, endPoint x: 704, endPoint y: 374, distance: 9.2
click at [704, 374] on div "Color" at bounding box center [704, 373] width 21 height 21
click at [935, 373] on label "Condition *" at bounding box center [722, 367] width 549 height 14
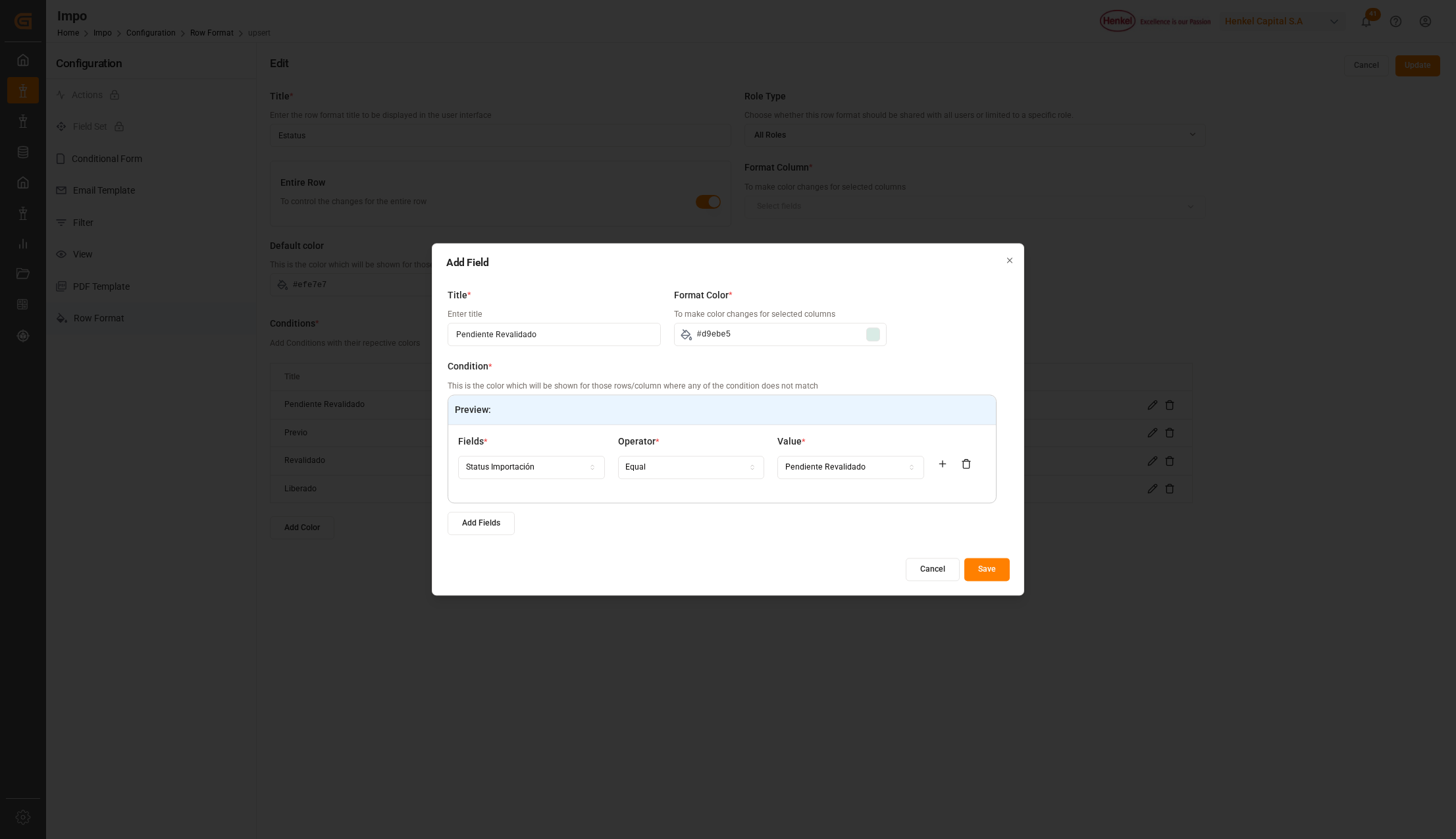
click at [995, 580] on button "Save" at bounding box center [987, 570] width 45 height 23
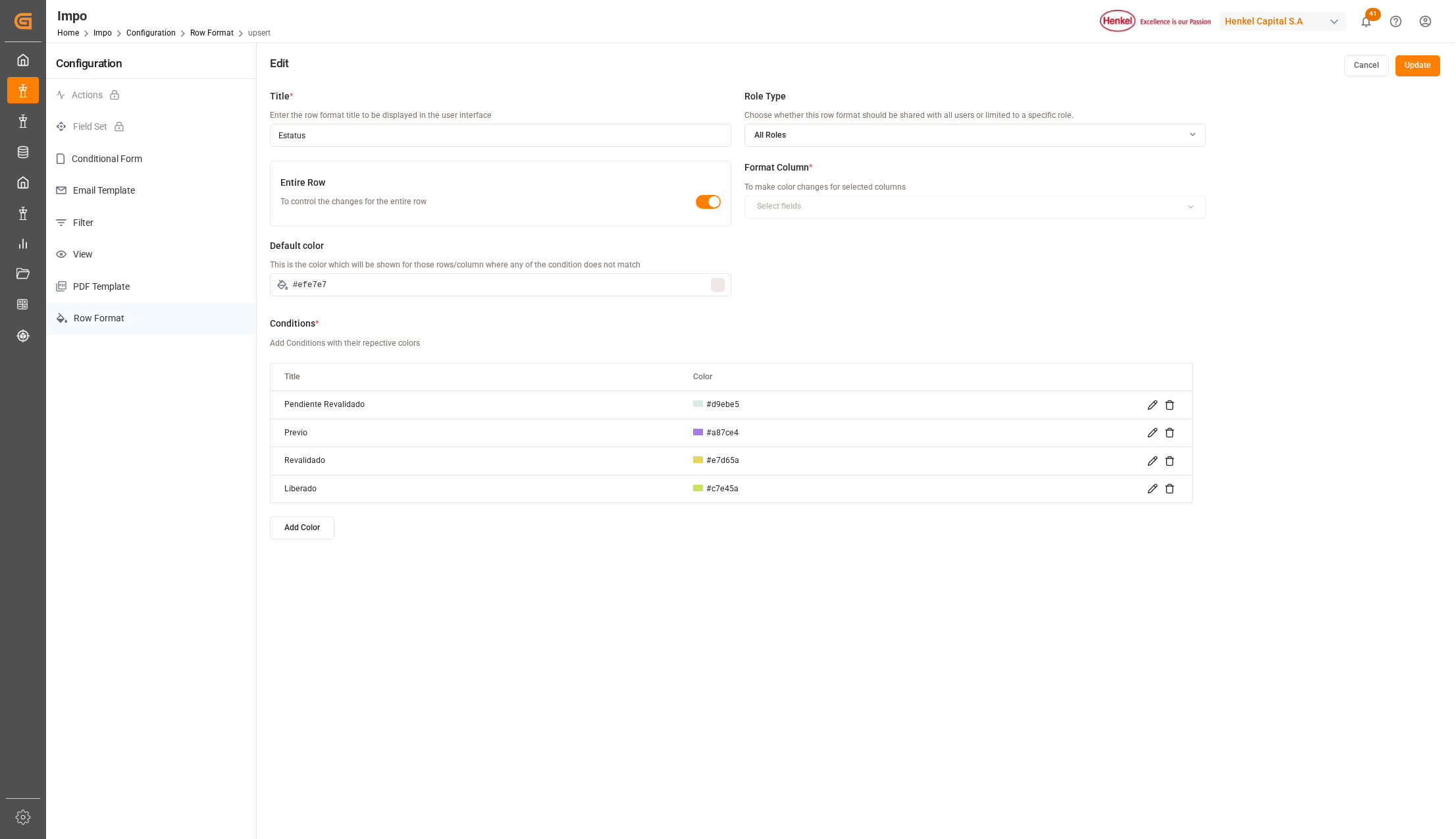
click at [1419, 55] on button "Update" at bounding box center [1417, 66] width 44 height 21
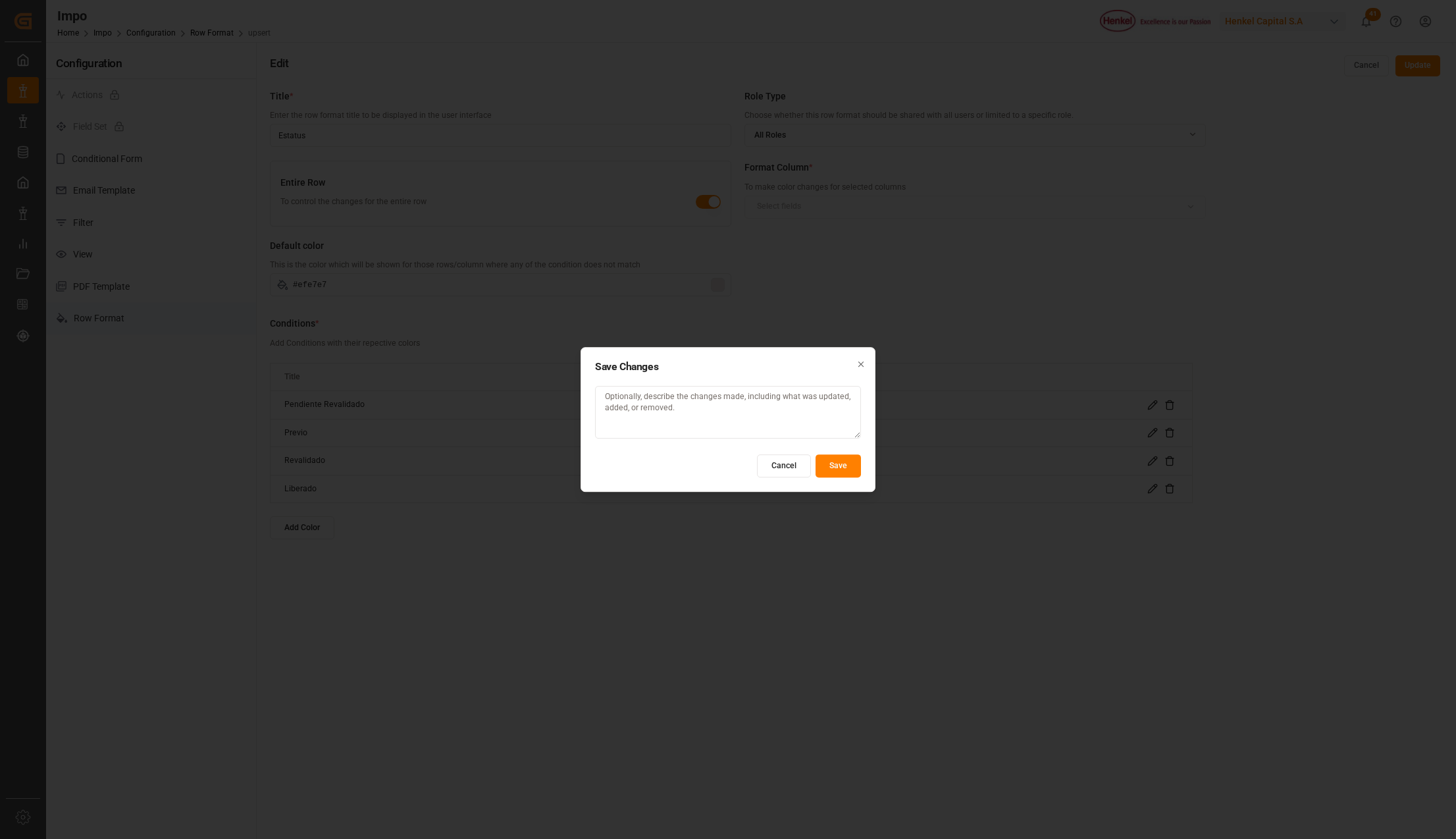
click at [843, 472] on button "Save" at bounding box center [838, 466] width 45 height 23
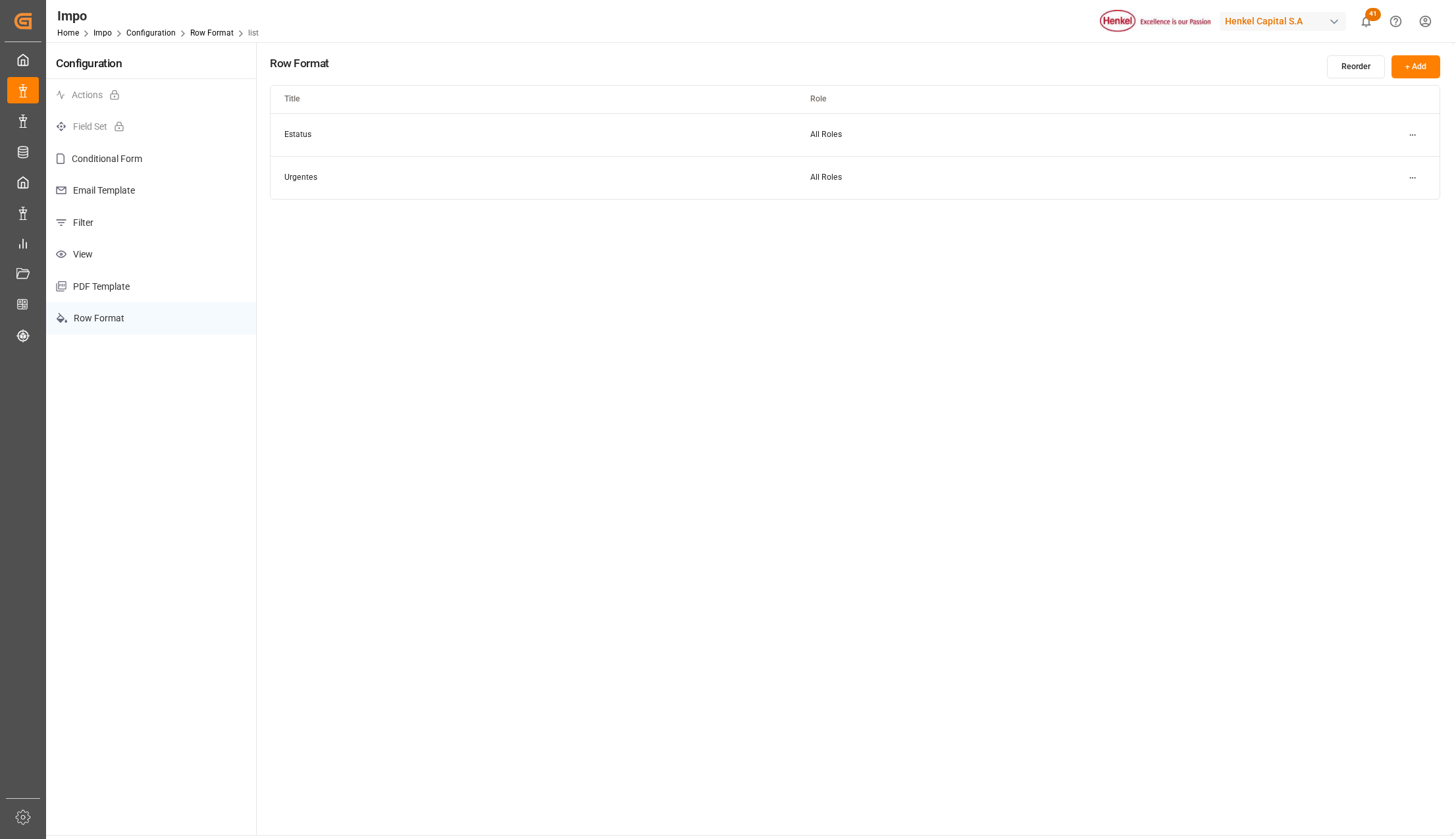
click at [1414, 132] on html "Created by potrace 1.15, written by Peter Selinger 2001-2017 Created by potrace…" at bounding box center [728, 419] width 1456 height 839
click at [1394, 155] on div "Edit" at bounding box center [1388, 161] width 68 height 19
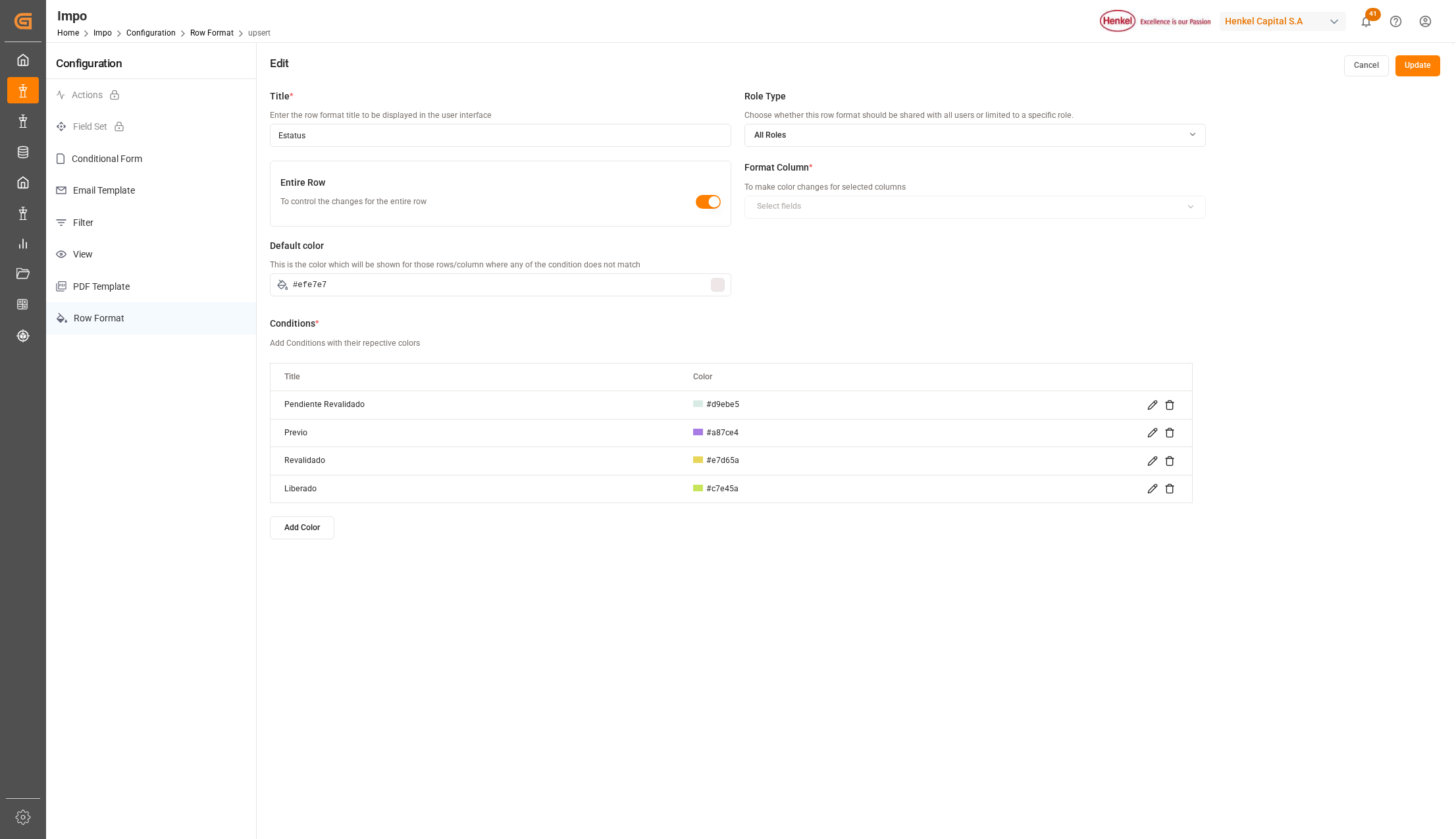
click at [308, 527] on button "Add Color" at bounding box center [301, 527] width 64 height 23
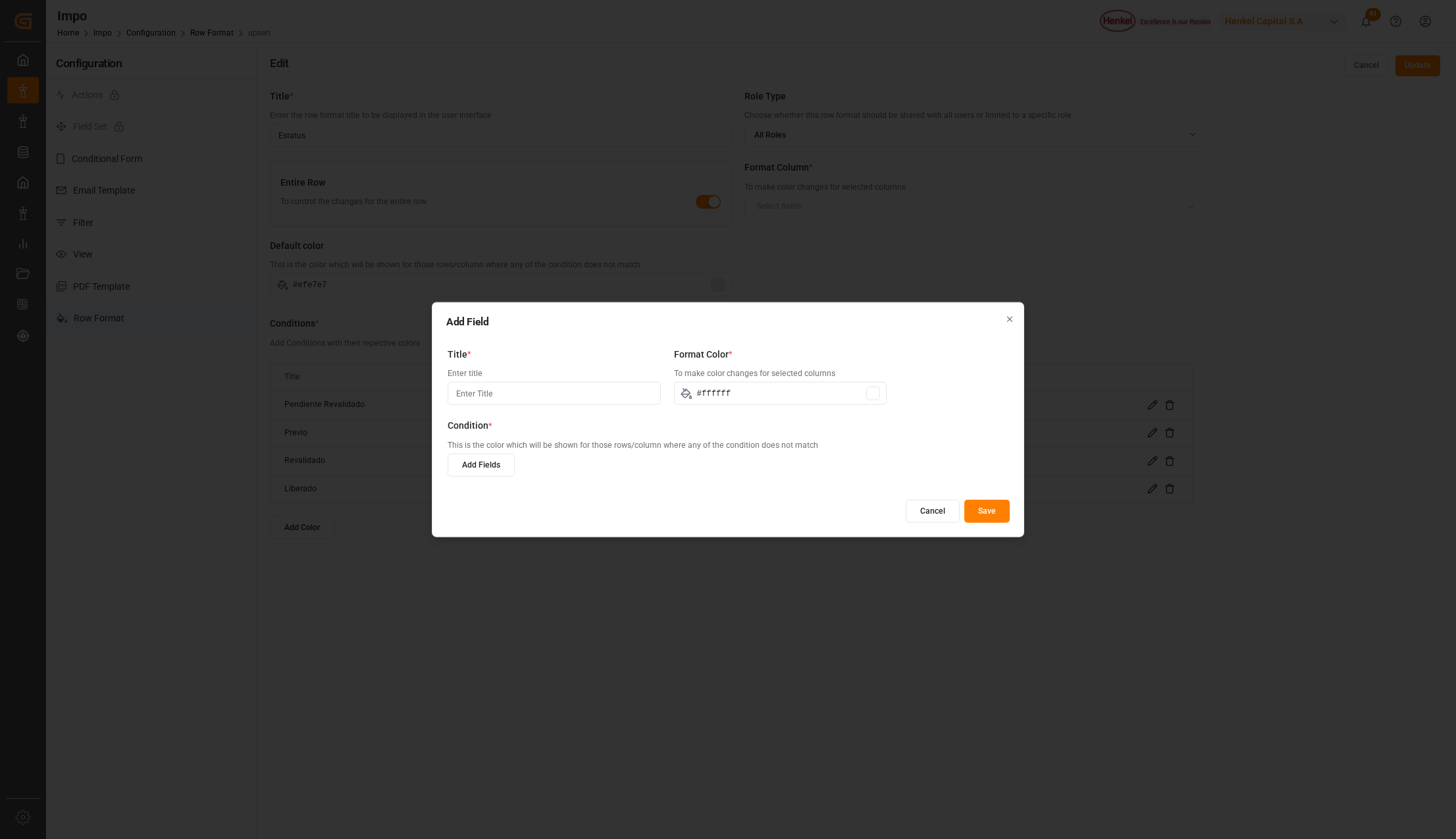
click at [596, 389] on input at bounding box center [554, 393] width 213 height 23
type input "p"
type input "Pedimento Pagado"
click at [870, 390] on div at bounding box center [872, 393] width 14 height 14
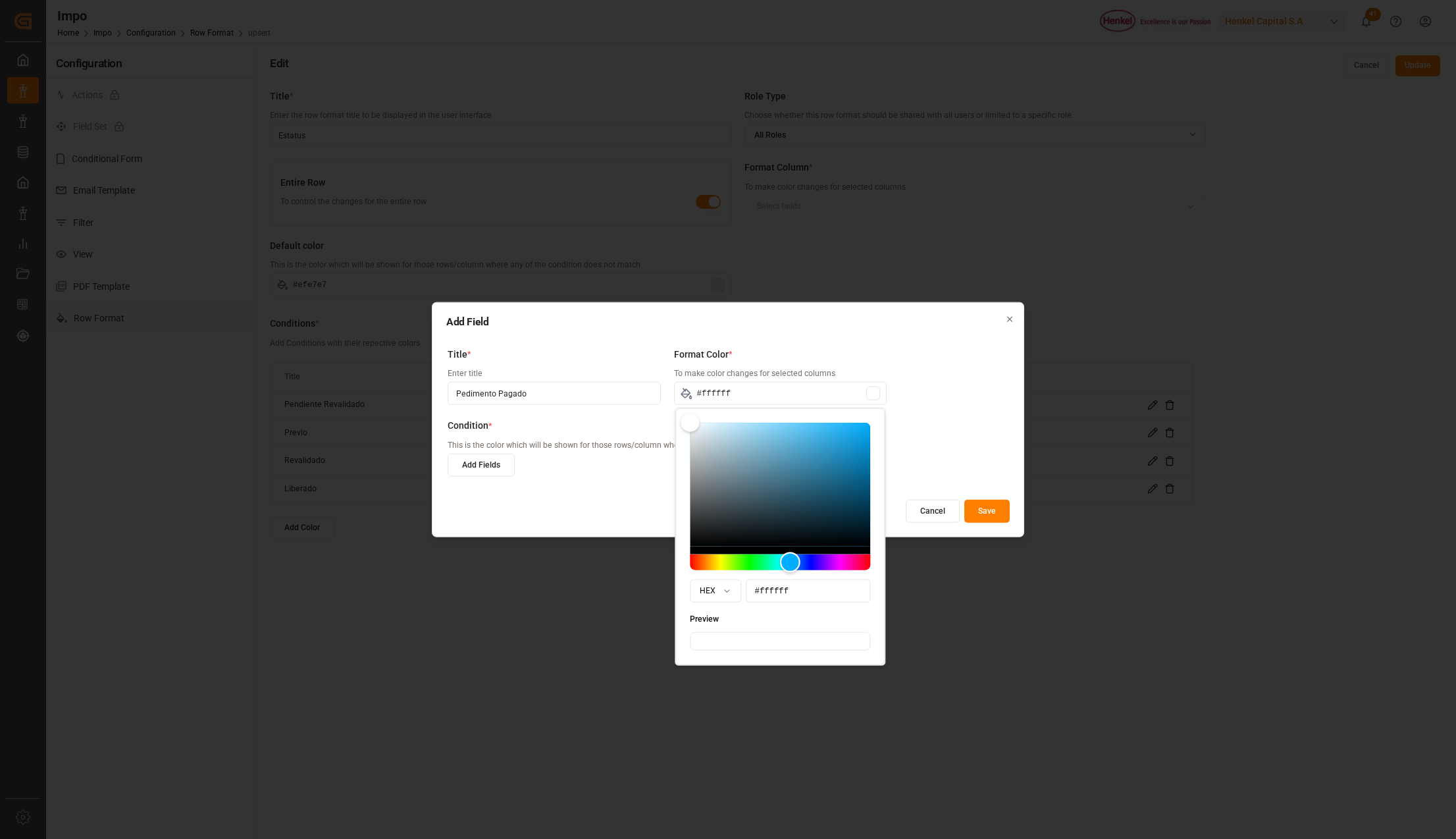
drag, startPoint x: 692, startPoint y: 564, endPoint x: 789, endPoint y: 569, distance: 97.1
click at [789, 569] on div "Hue" at bounding box center [790, 562] width 21 height 21
type input "#67b4d9"
click at [785, 441] on div "Color" at bounding box center [780, 484] width 181 height 124
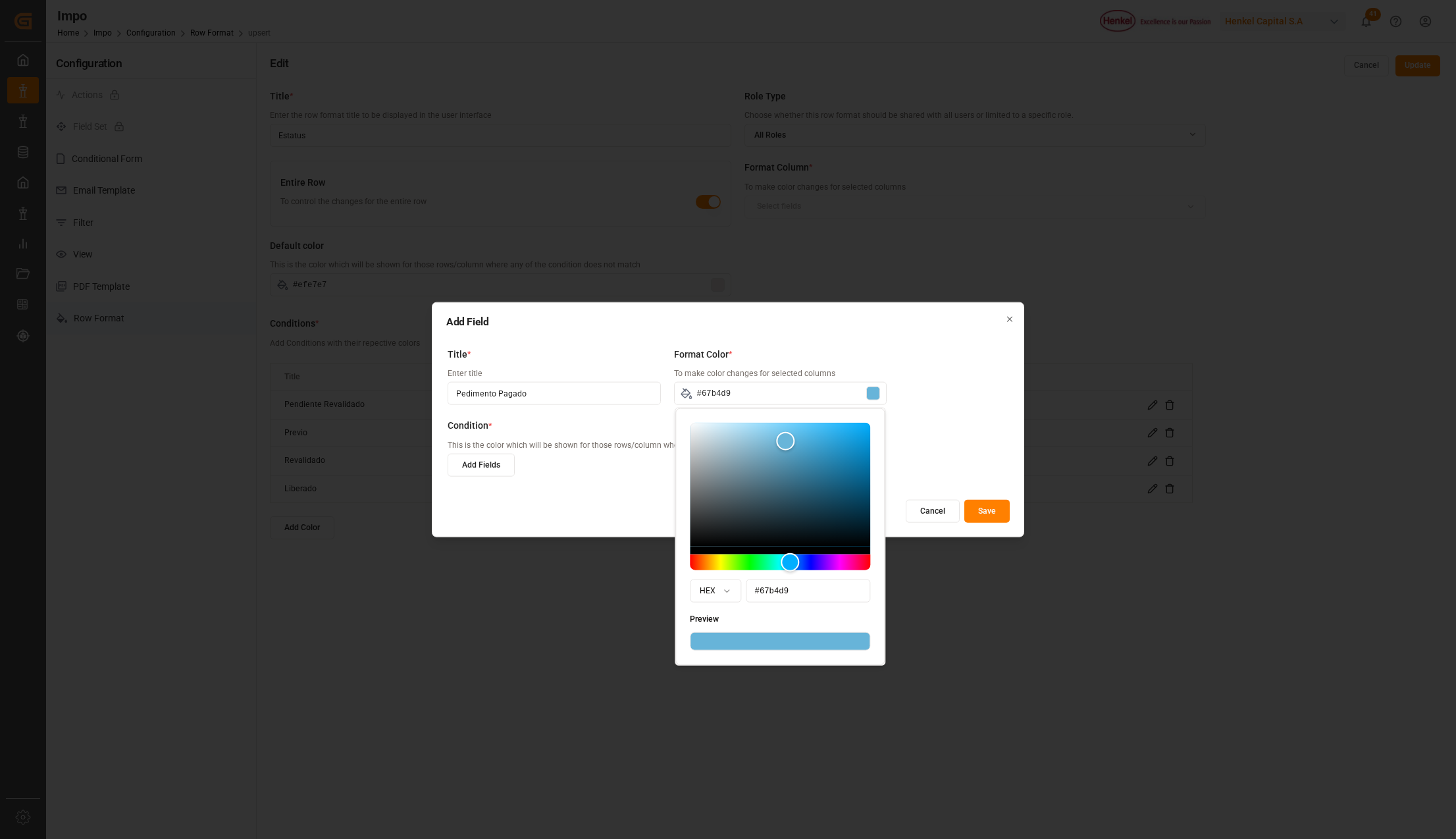
click at [922, 385] on div "Title * Enter title Pedimento Pagado Format Color * To make color changes for s…" at bounding box center [728, 415] width 563 height 149
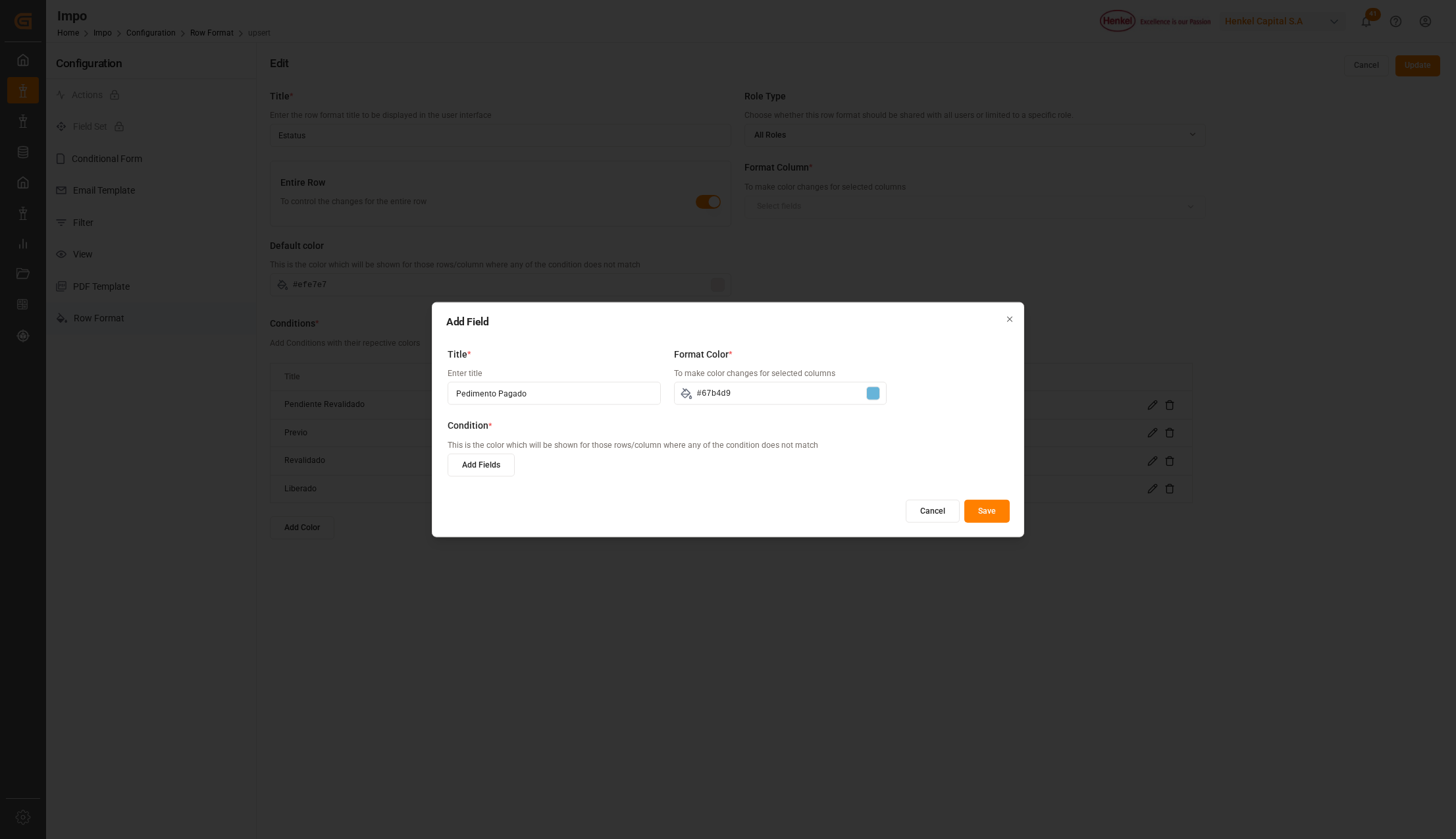
click at [489, 466] on button "Add Fields" at bounding box center [481, 464] width 67 height 23
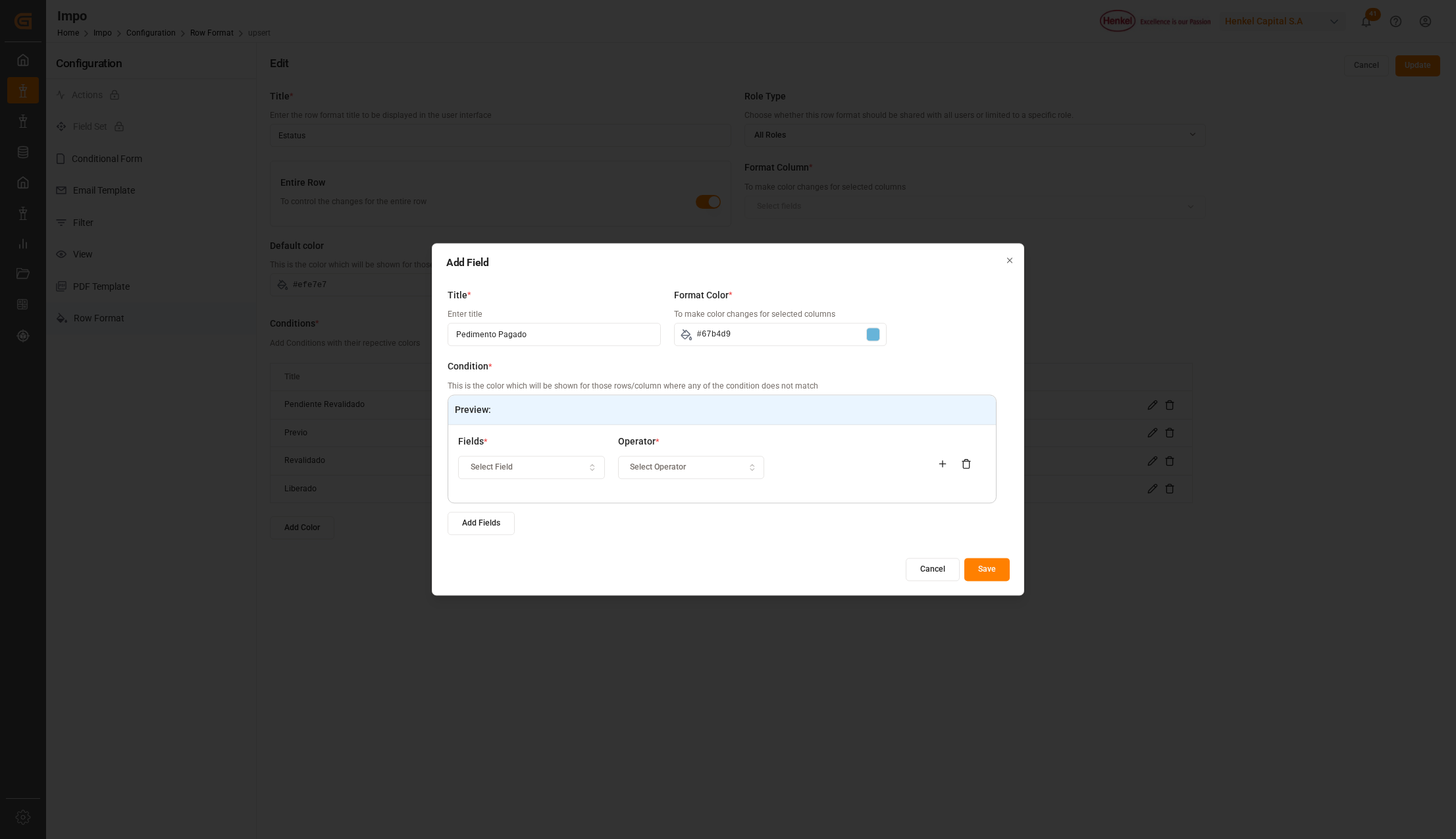
click at [497, 474] on button "Select Field" at bounding box center [531, 467] width 147 height 23
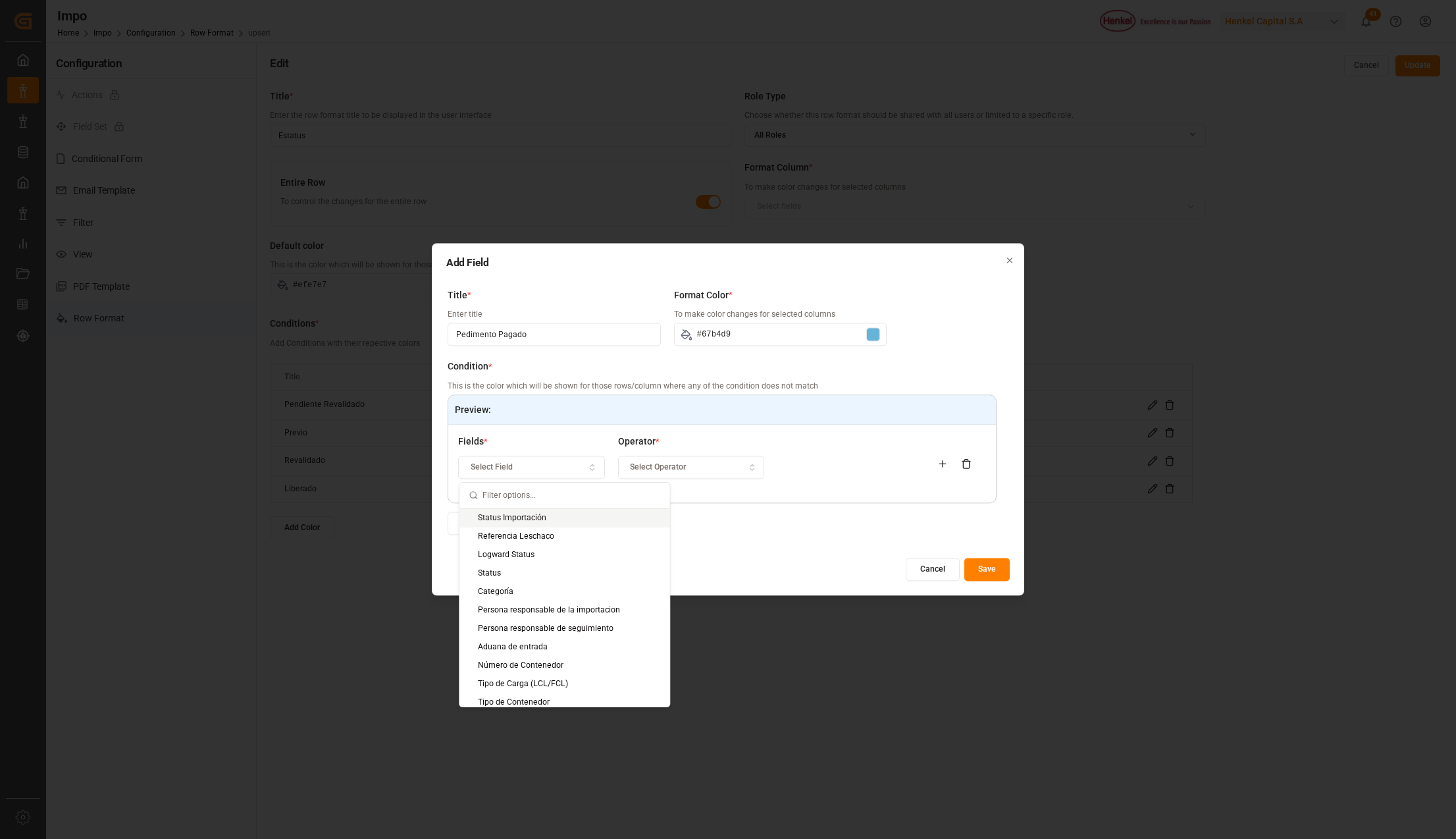
click at [504, 517] on div "Status Importación" at bounding box center [564, 518] width 210 height 19
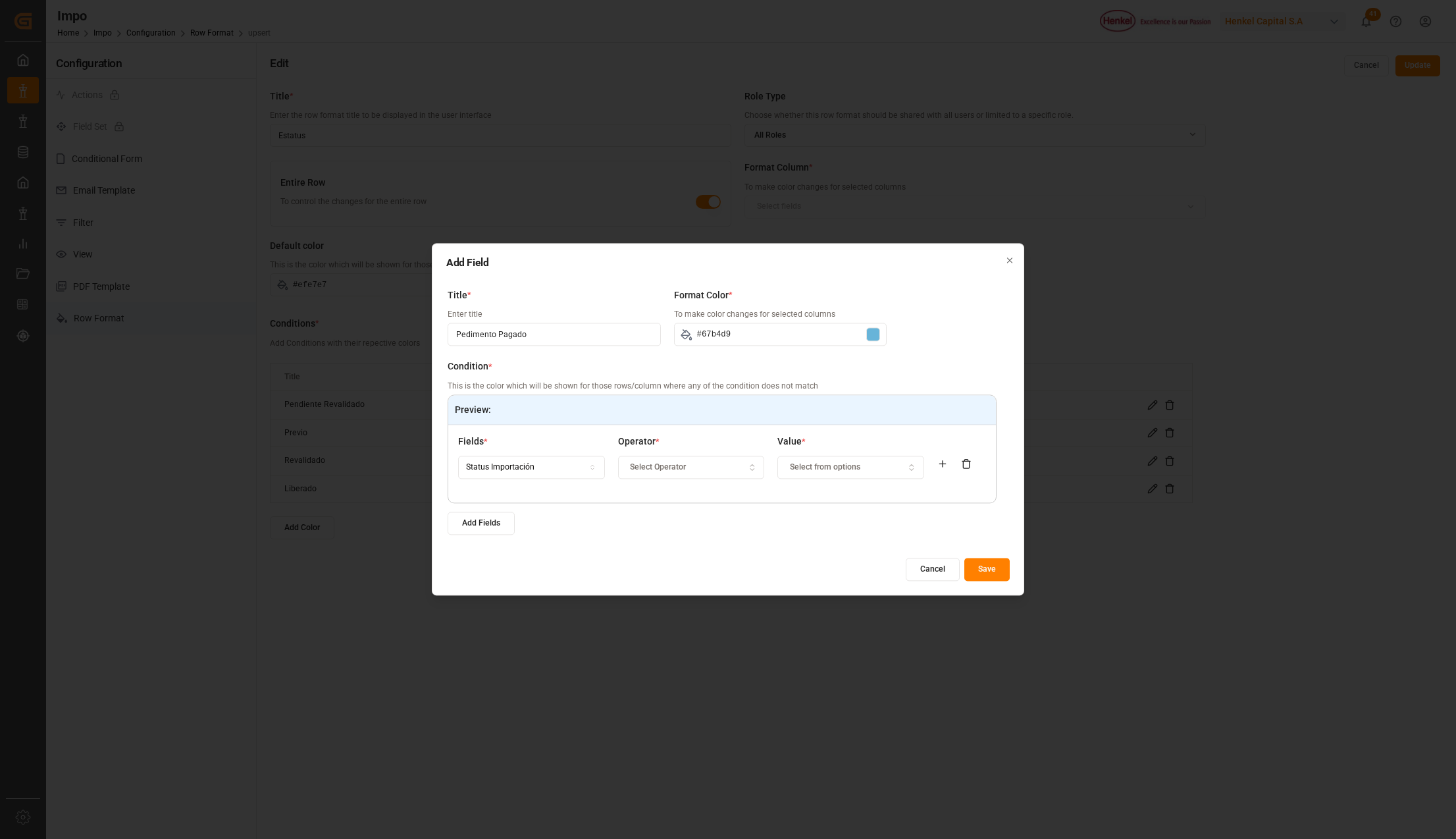
click at [696, 462] on div "Select Operator" at bounding box center [691, 468] width 141 height 12
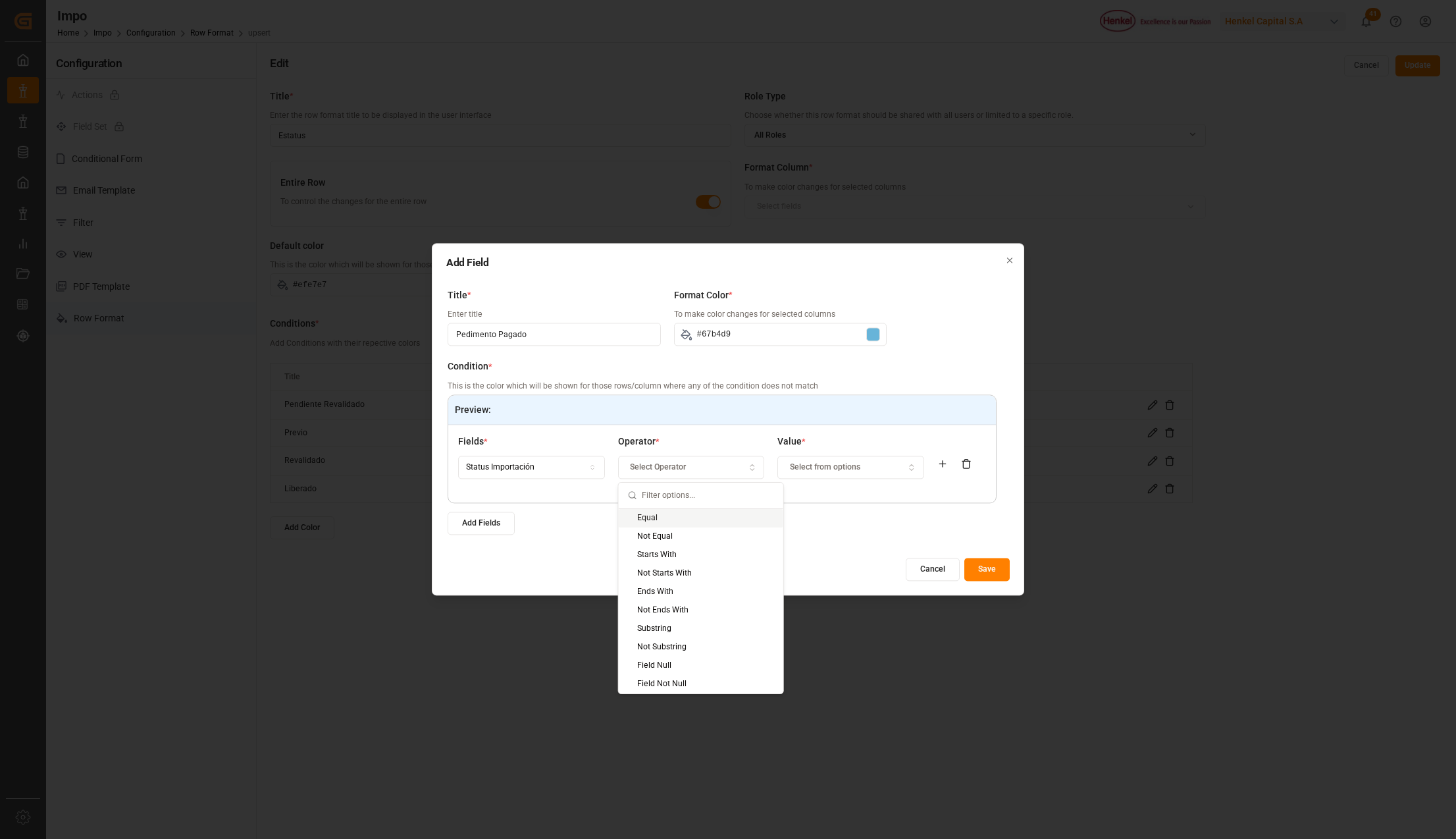
click at [685, 511] on div "Equal" at bounding box center [701, 518] width 165 height 19
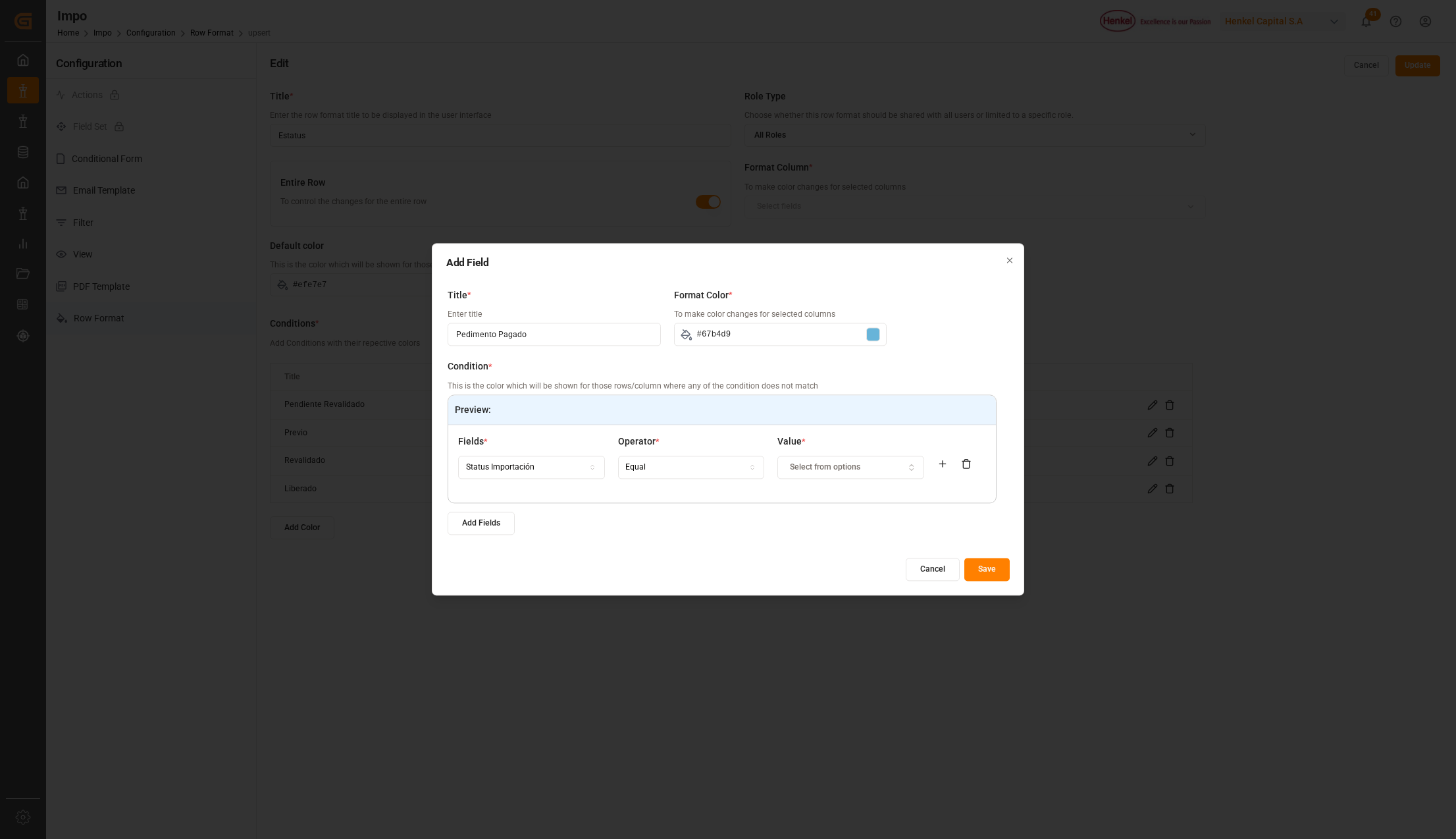
click at [817, 472] on span "Select from options" at bounding box center [825, 468] width 70 height 12
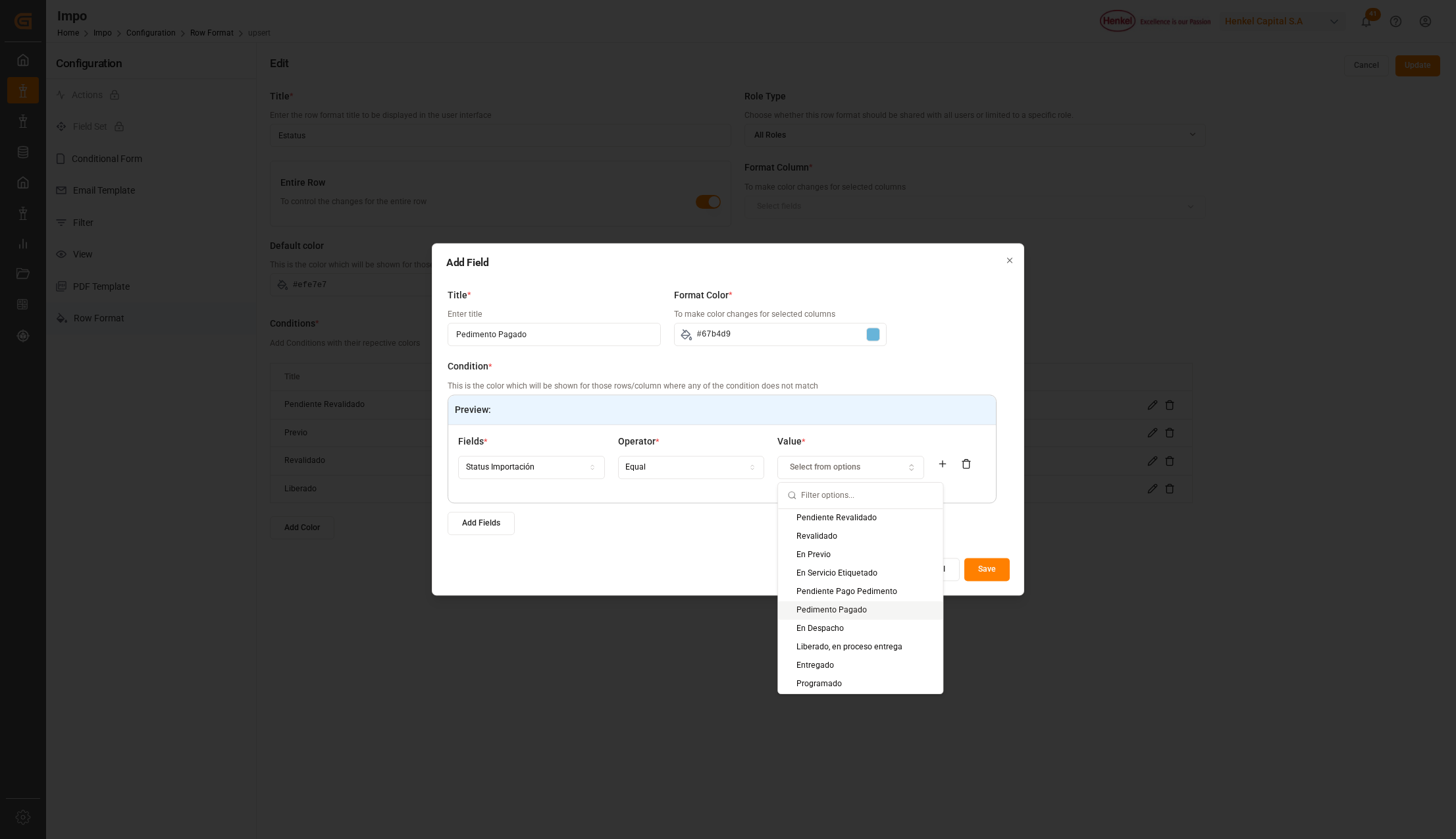
click at [828, 602] on div "Pedimento Pagado" at bounding box center [860, 610] width 165 height 19
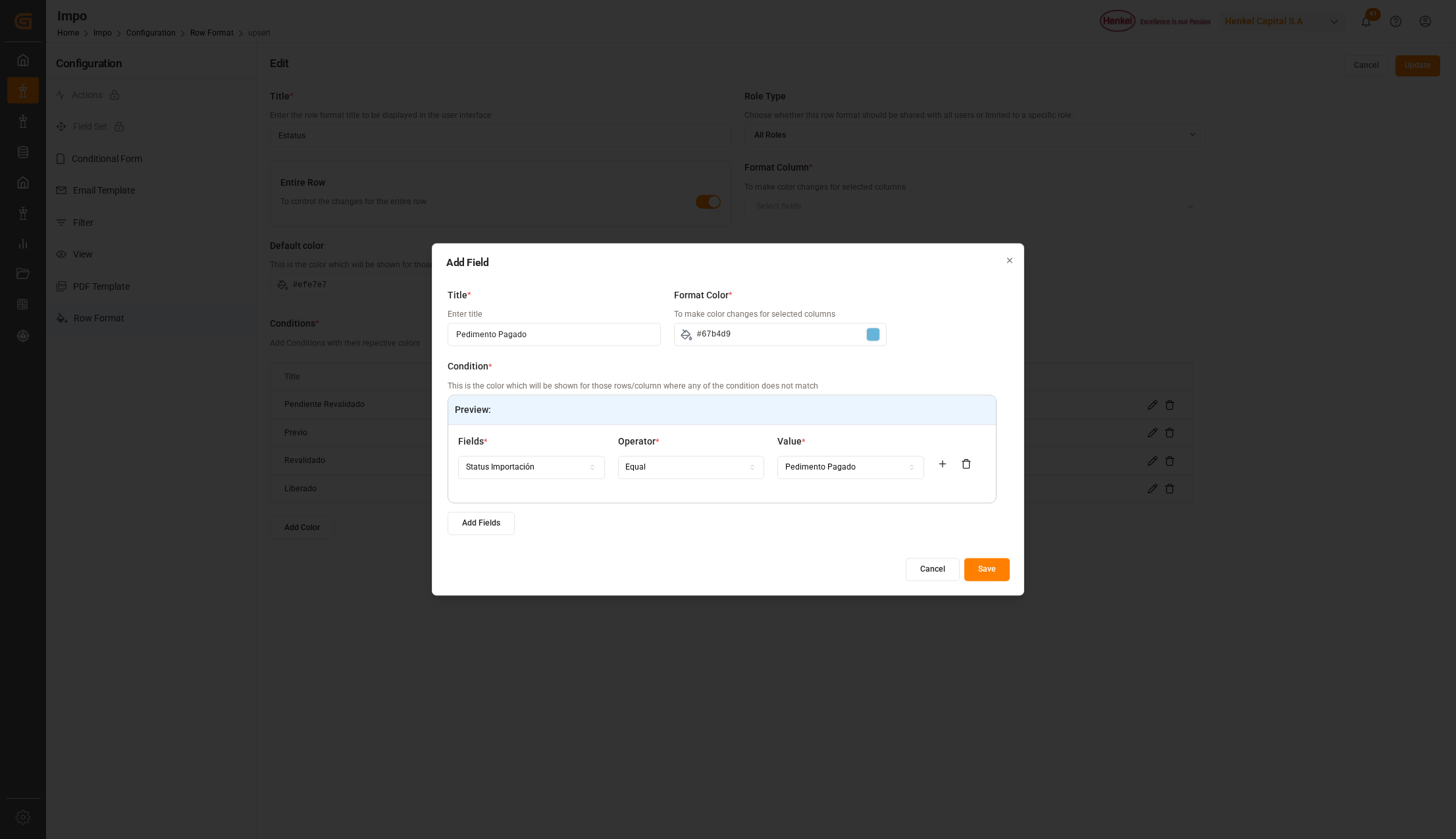
click at [982, 572] on button "Save" at bounding box center [987, 570] width 45 height 23
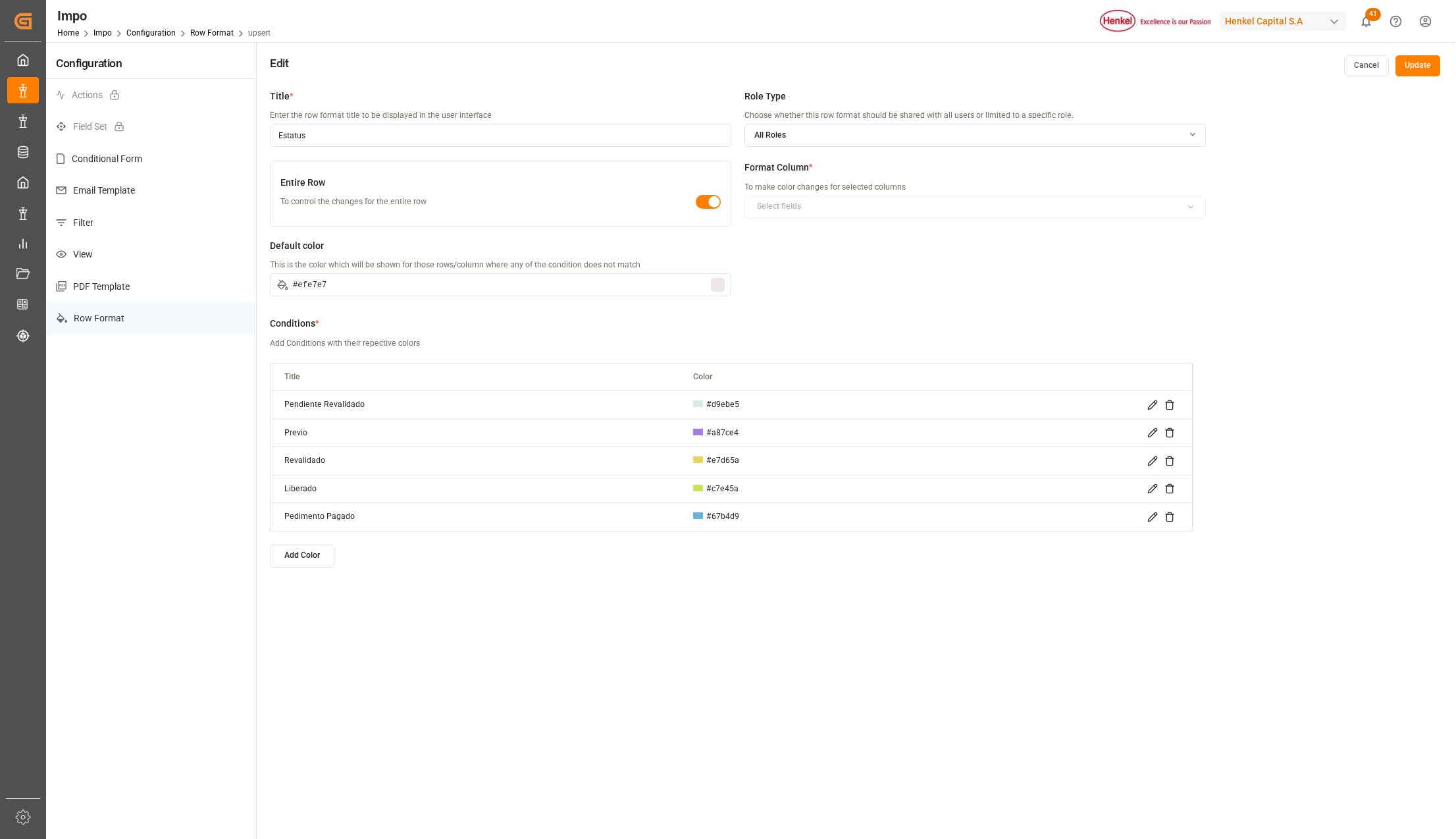
click at [1408, 61] on button "Update" at bounding box center [1417, 66] width 44 height 21
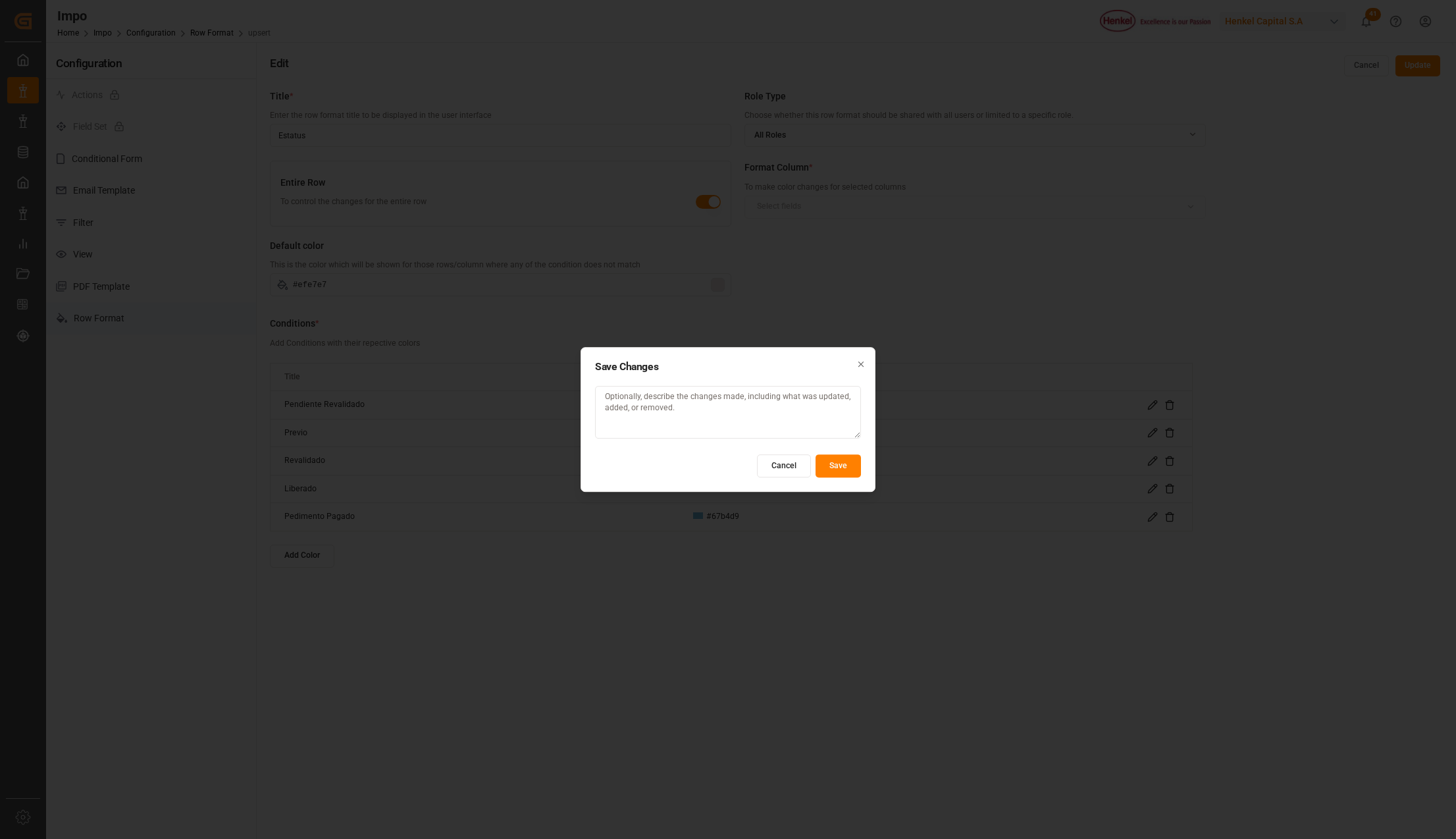
click at [827, 469] on button "Save" at bounding box center [838, 466] width 45 height 23
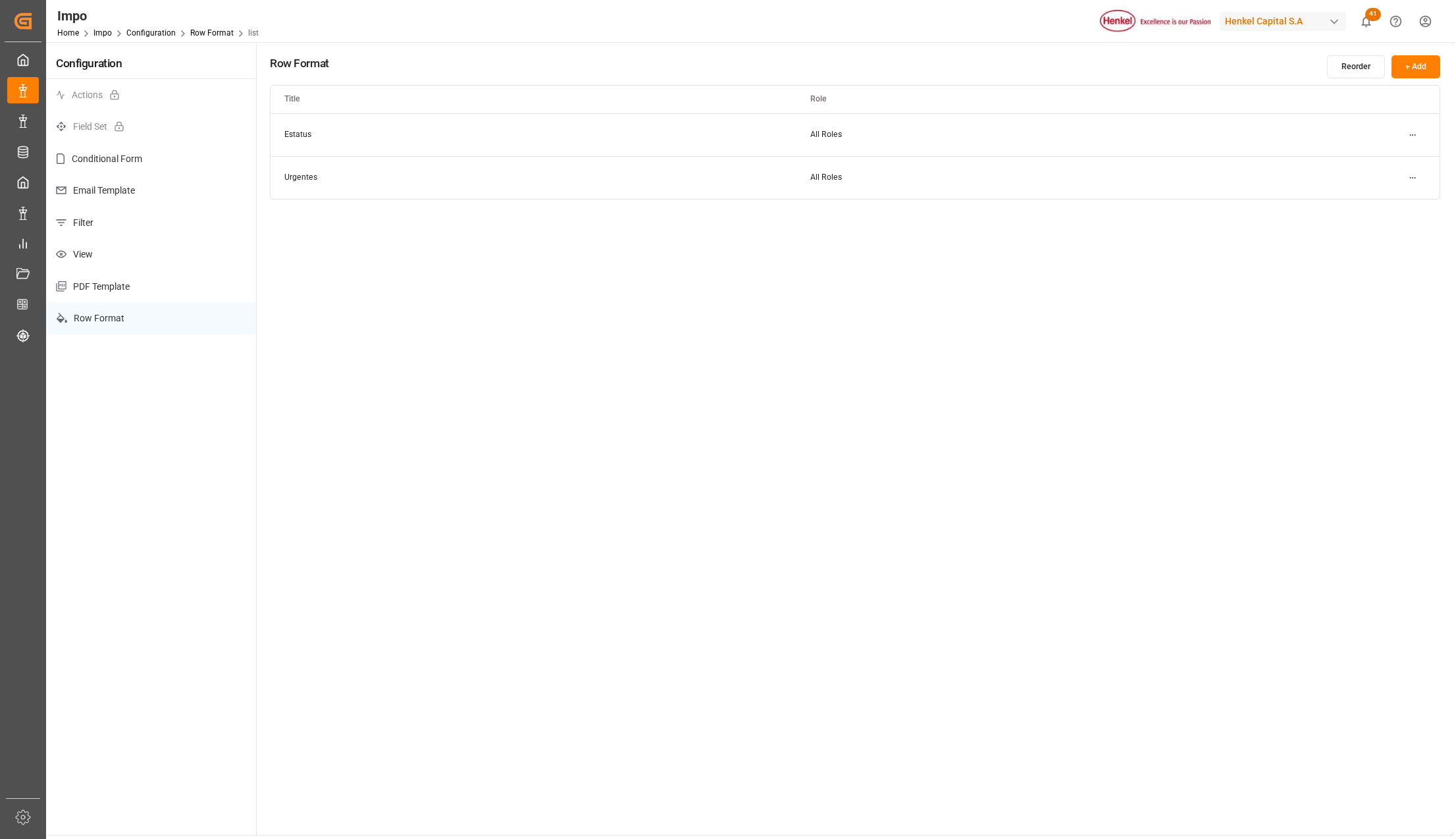
click at [1411, 137] on html "Created by potrace 1.15, written by Peter Selinger 2001-2017 Created by potrace…" at bounding box center [728, 419] width 1456 height 839
click at [1368, 161] on small "Edit" at bounding box center [1366, 161] width 14 height 8
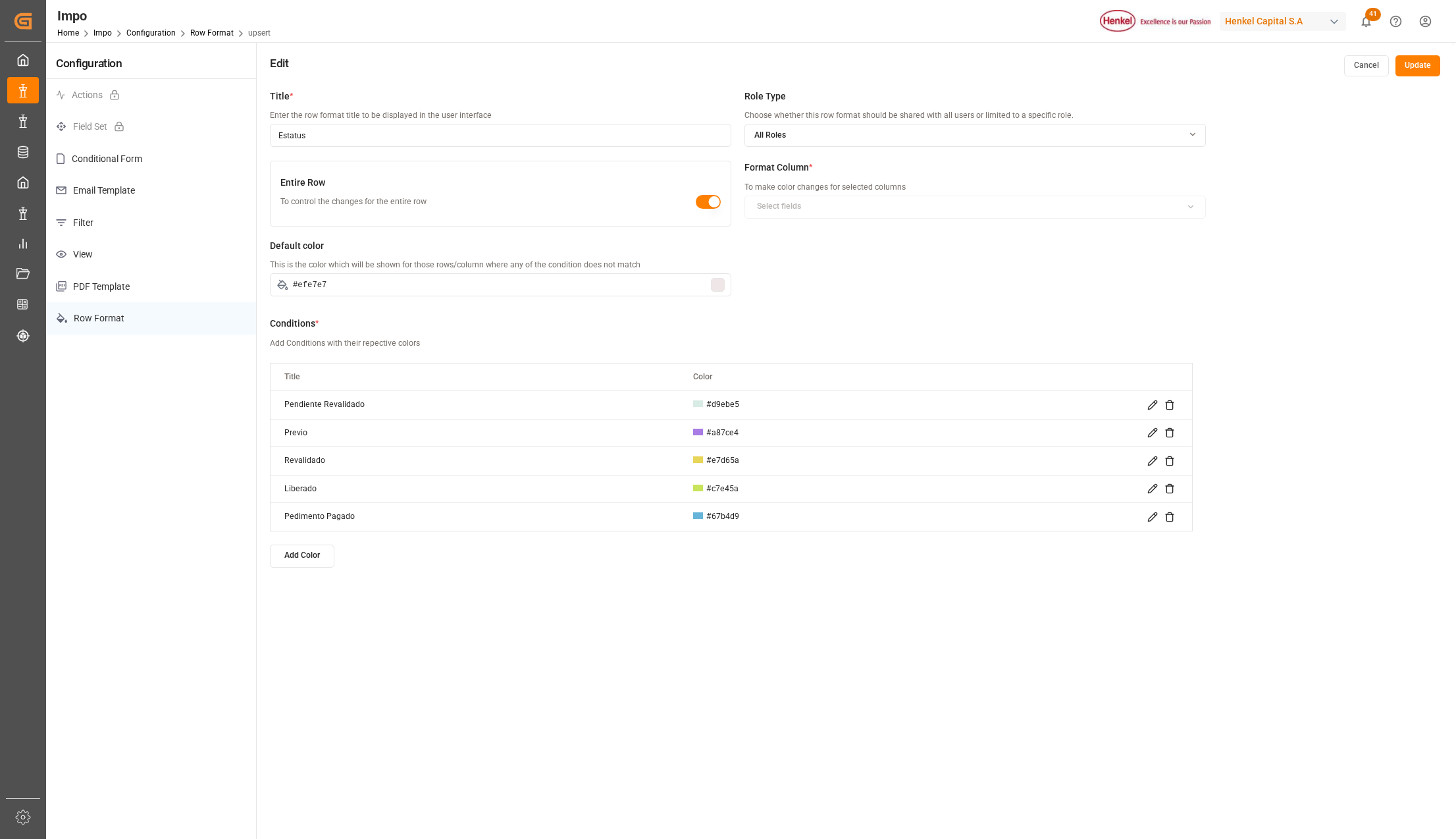
click at [1151, 516] on icon at bounding box center [1153, 517] width 11 height 11
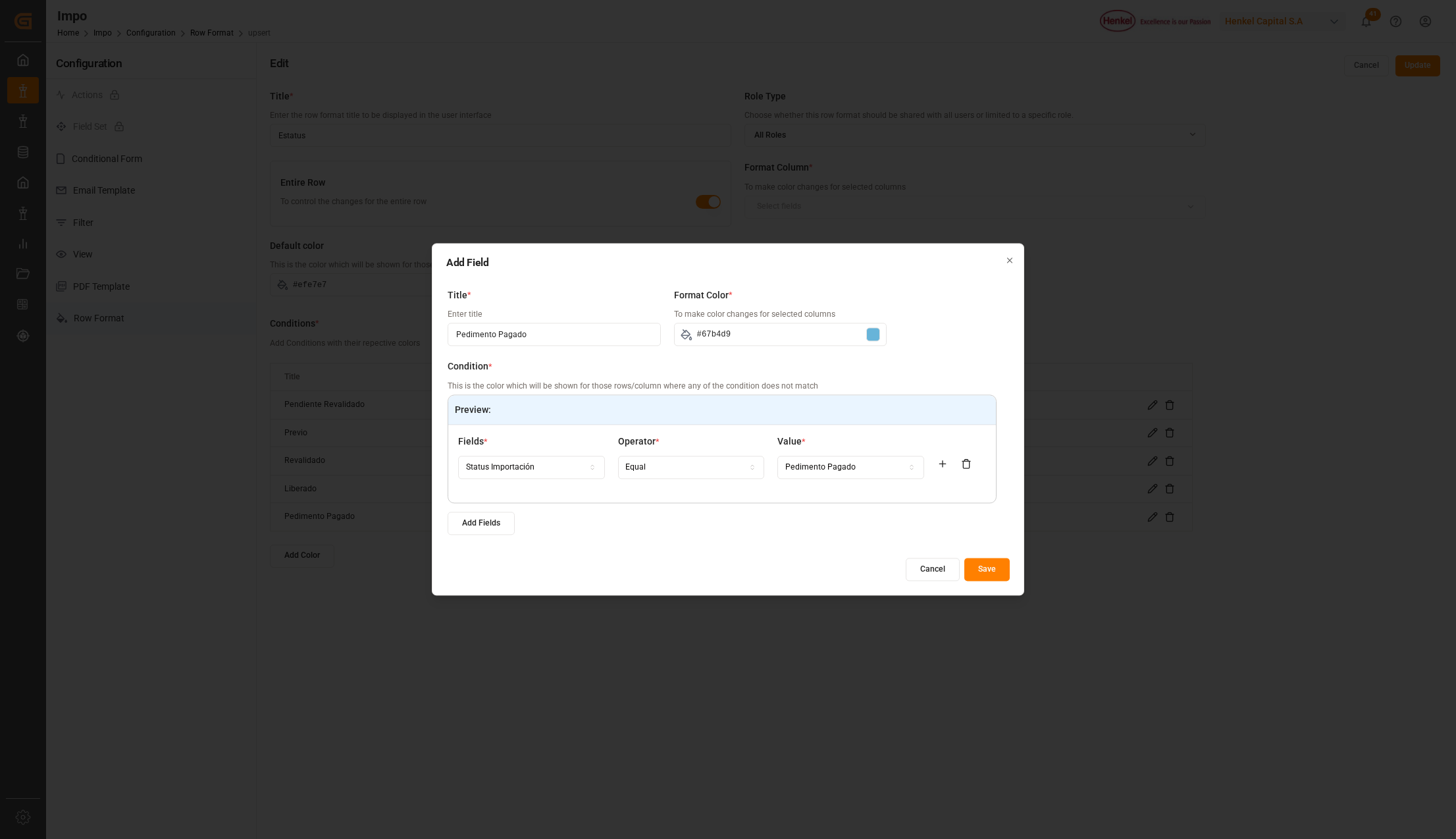
click at [868, 340] on div at bounding box center [872, 335] width 14 height 14
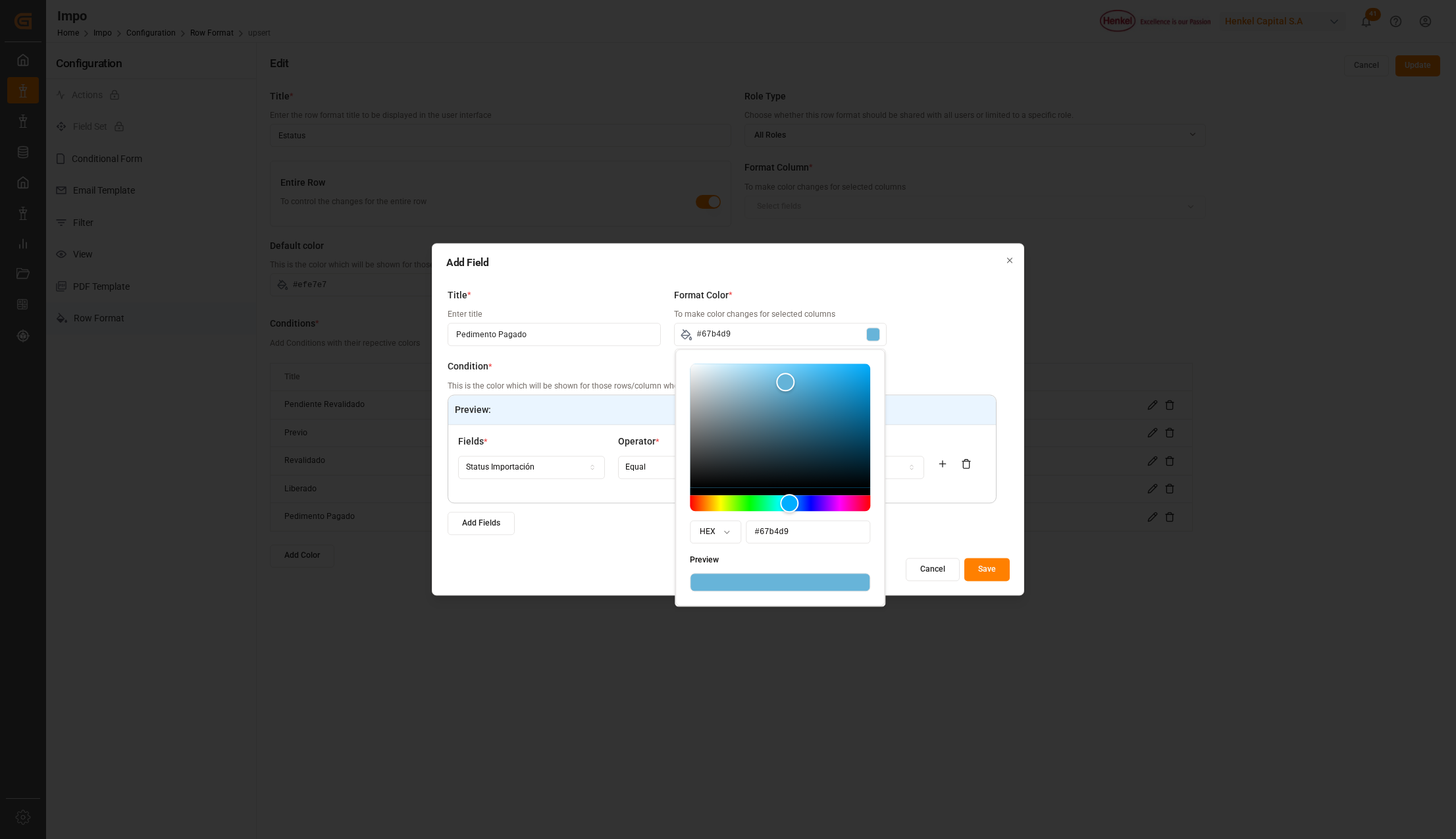
type input "#6bbfe5"
type input "#6cbfe5"
type input "#70c2e8"
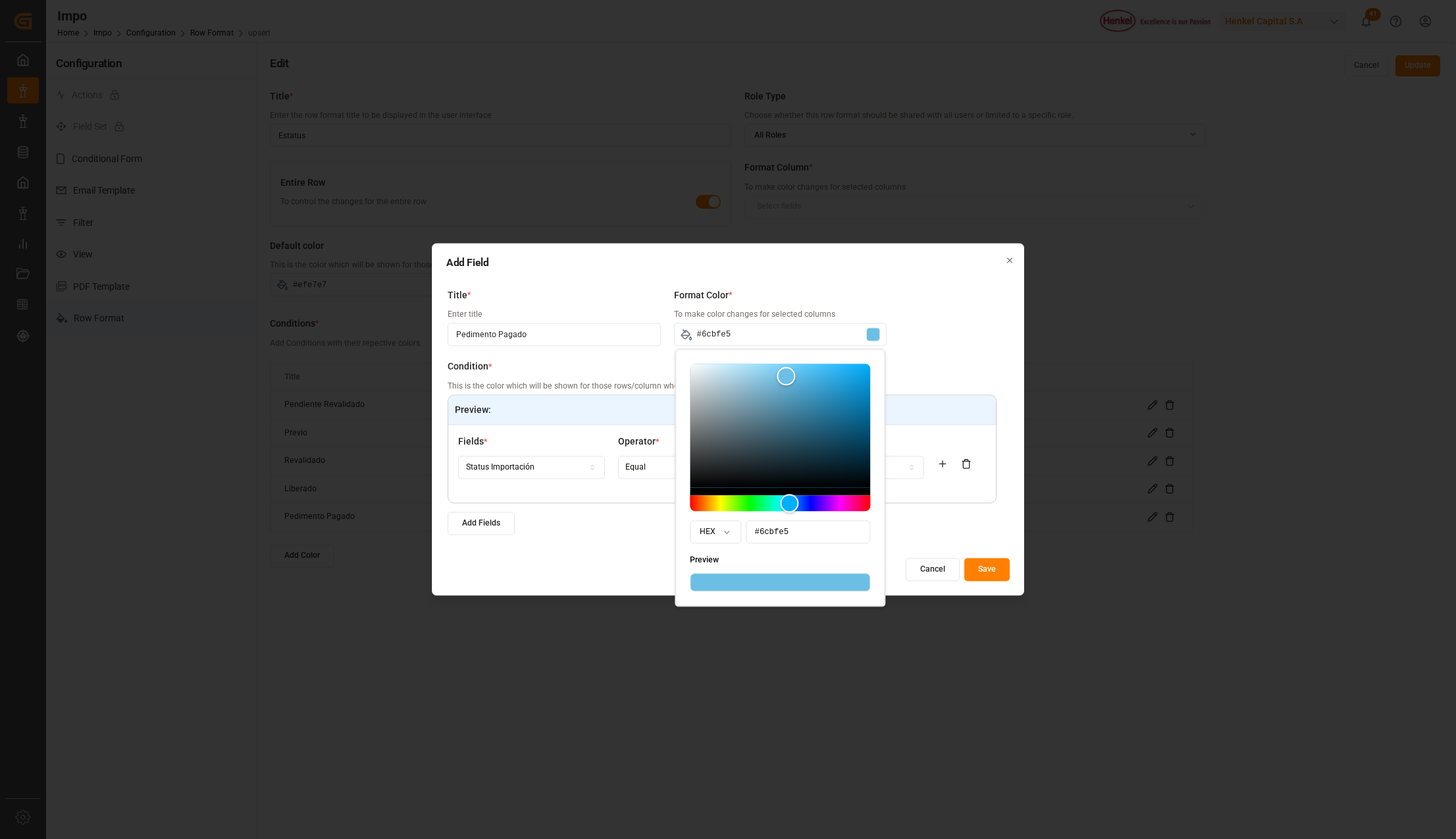
type input "#70c2e8"
type input "#71c2e8"
type input "#74c4e9"
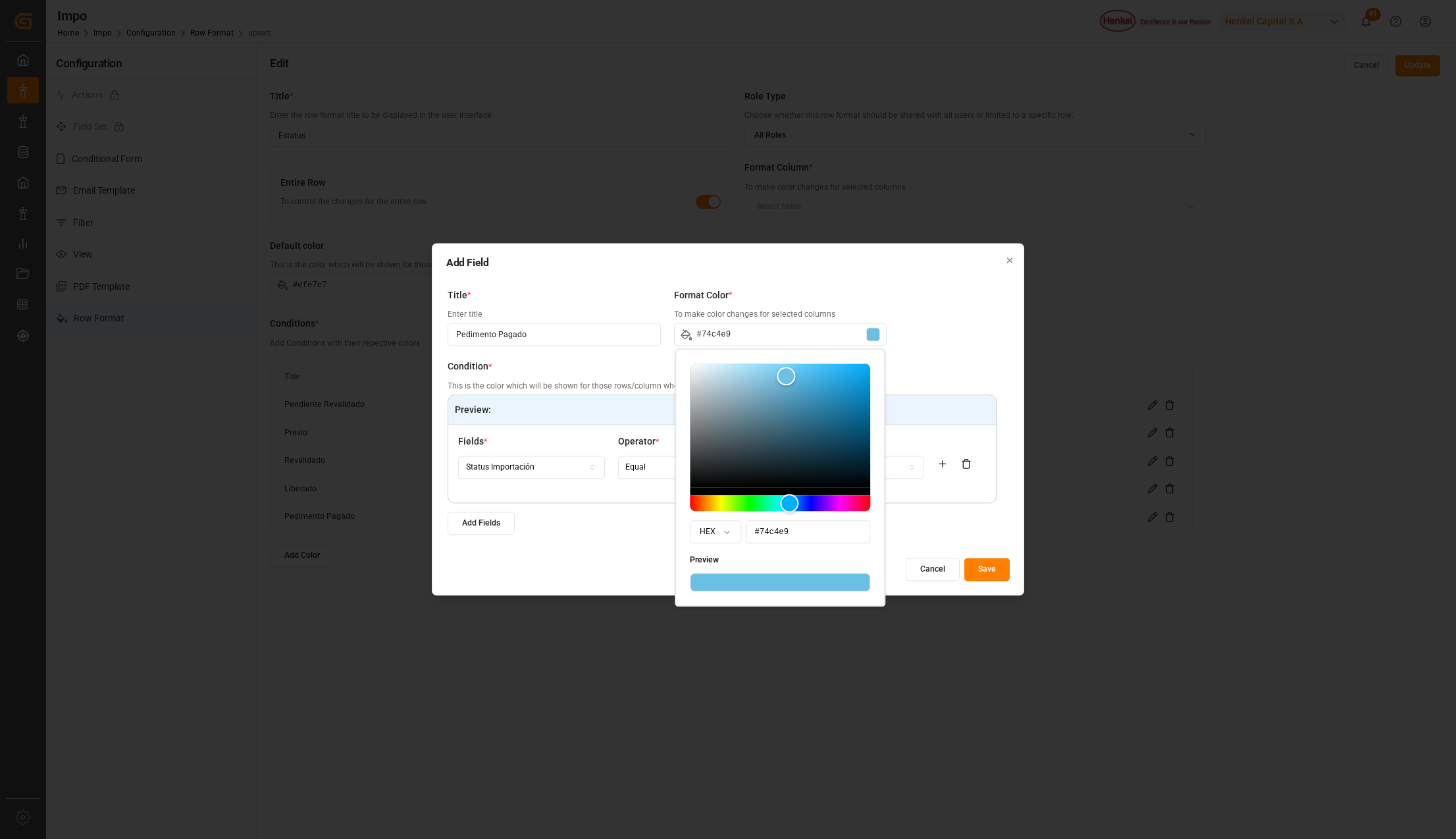
type input "#76c6eb"
type input "#7ac9ed"
type input "#7bcaef"
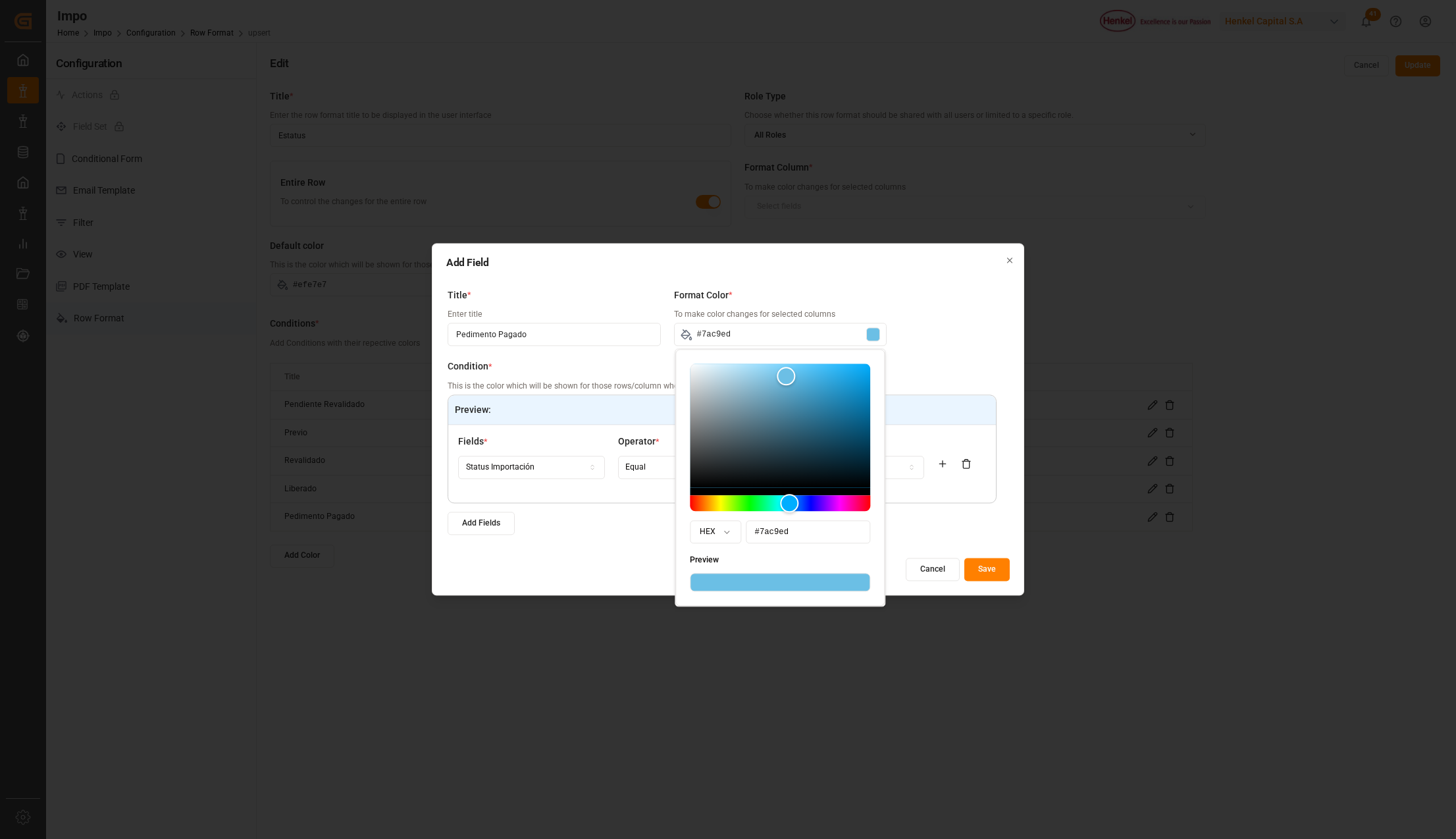
type input "#7bcaef"
type input "#7ccaef"
type input "#7ecbef"
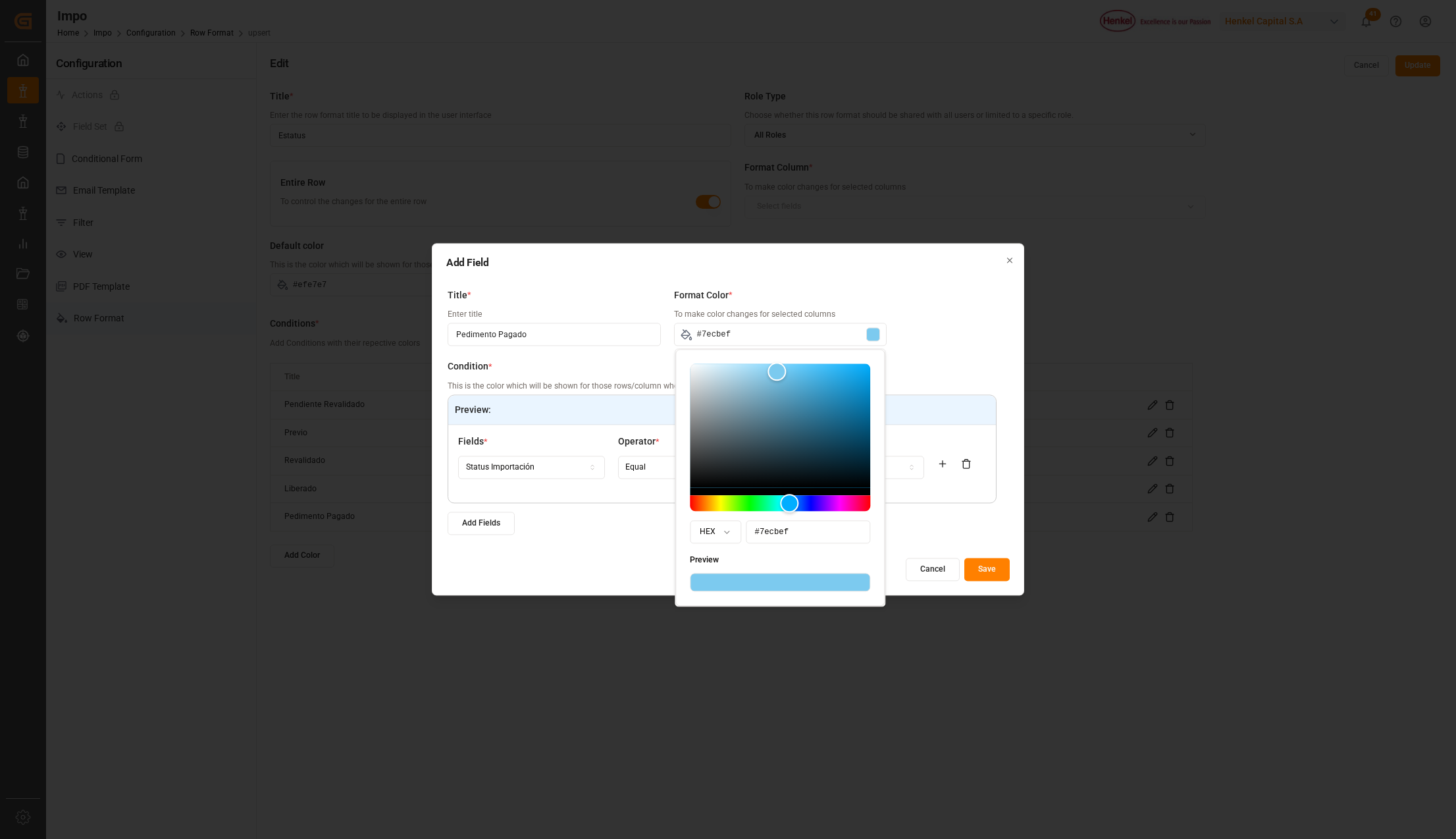
type input "#7fcbef"
type input "#80ccef"
type input "#81ccef"
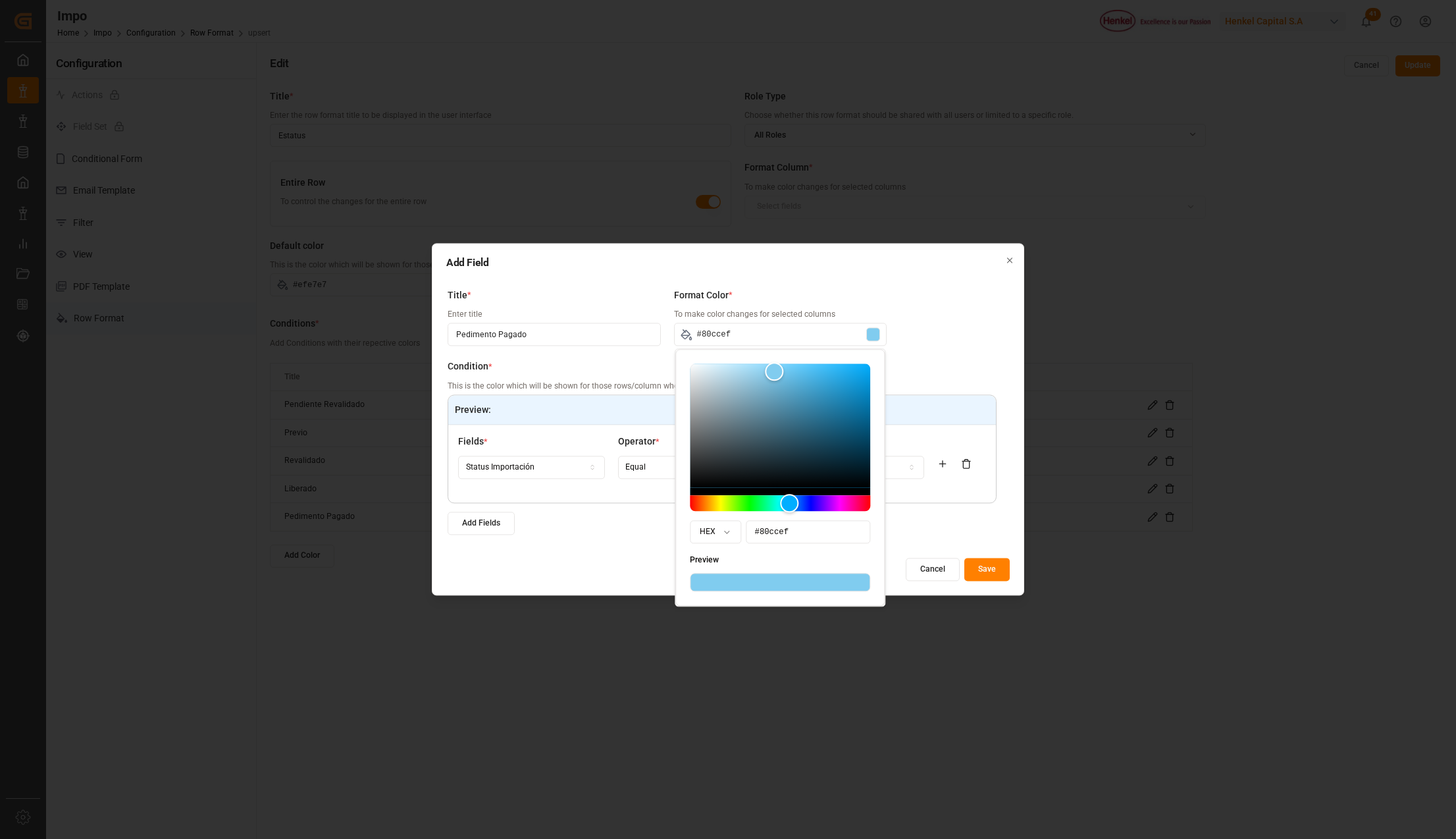
type input "#81ccef"
type input "#83cdef"
type input "#85cdef"
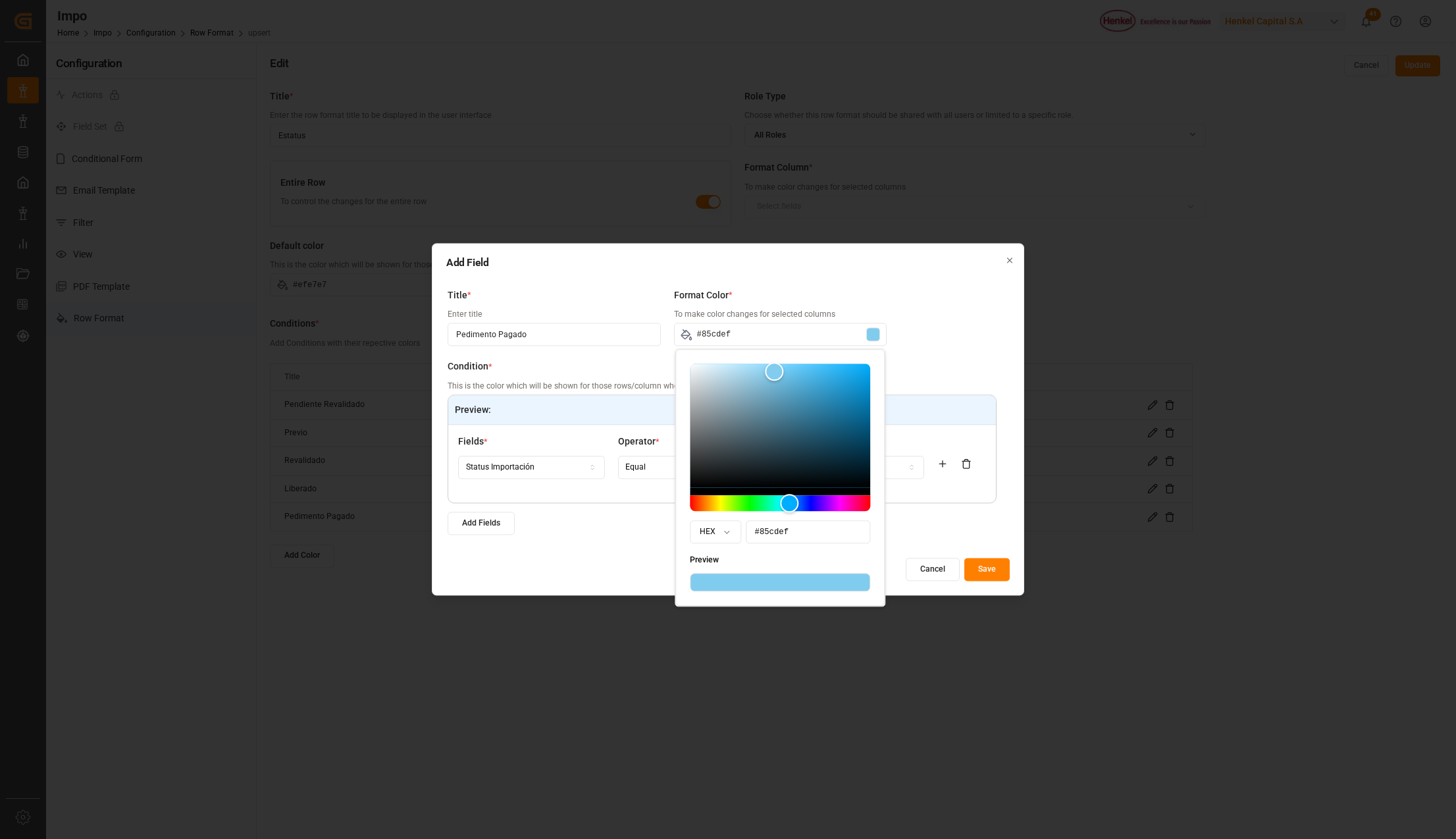
type input "#86cded"
type input "#88cded"
type input "#89ceed"
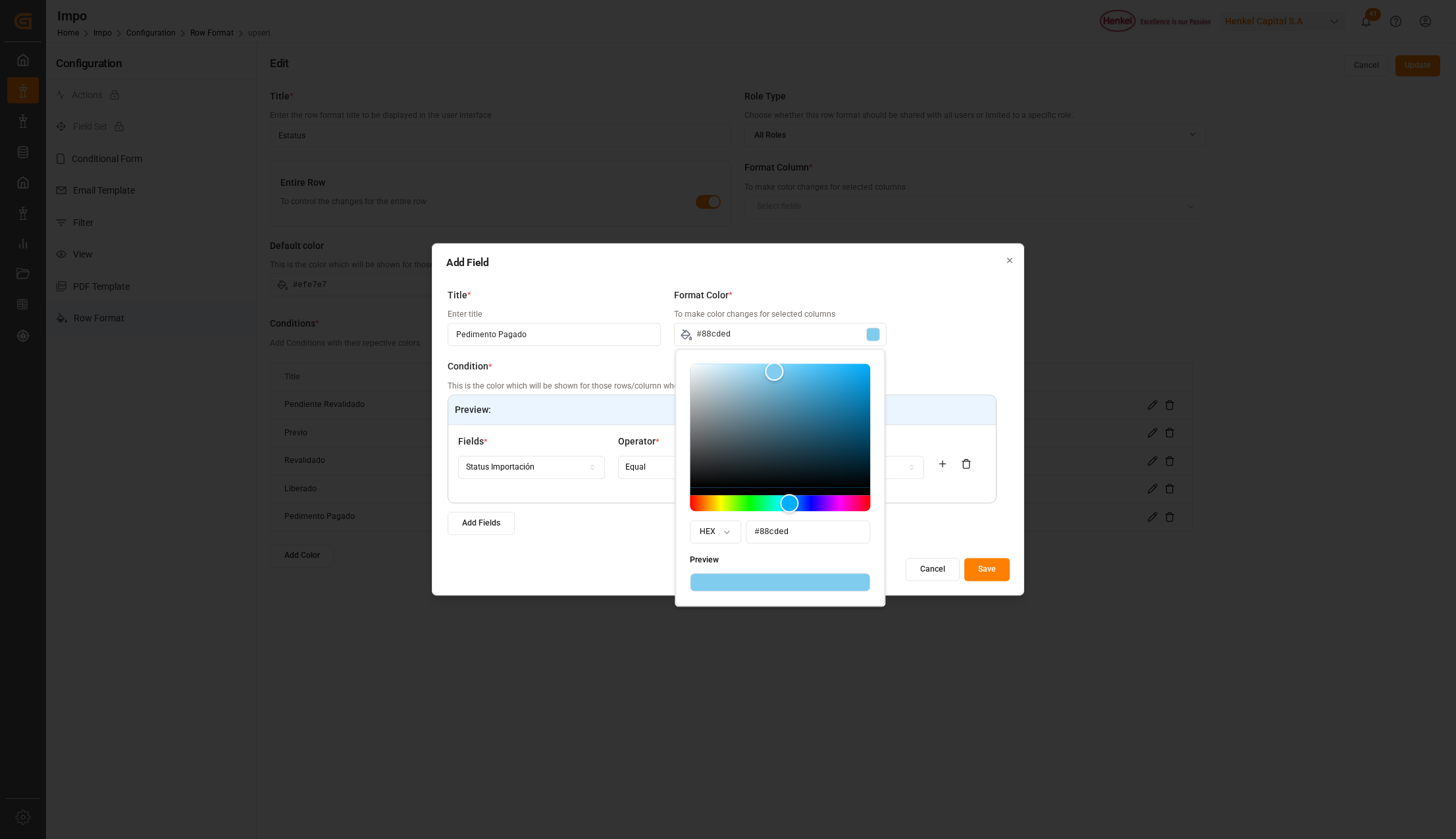
type input "#89ceed"
type input "#89cceb"
type input "#89cbe9"
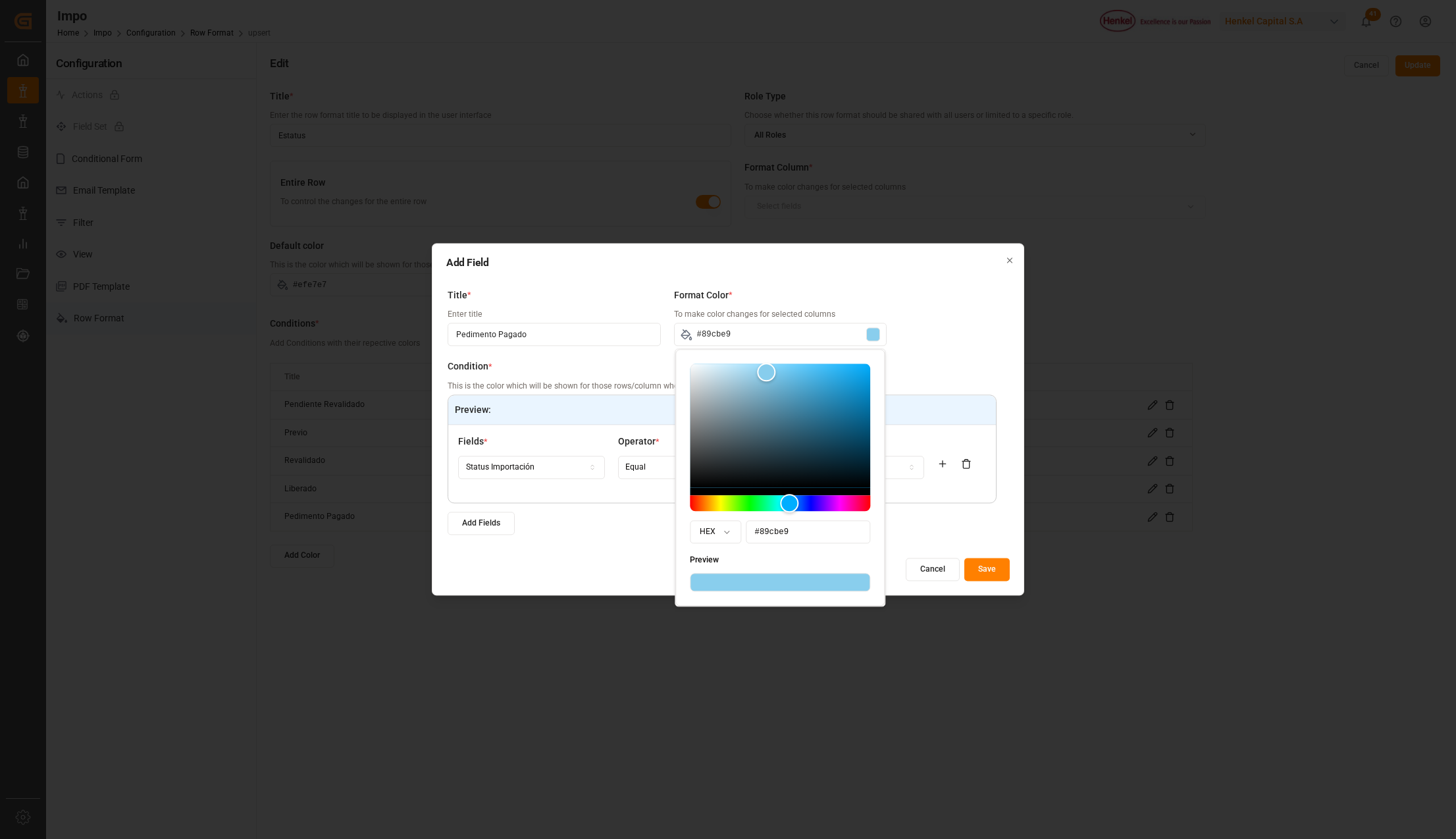
type input "#88cae8"
type input "#89cae8"
type input "#8acae8"
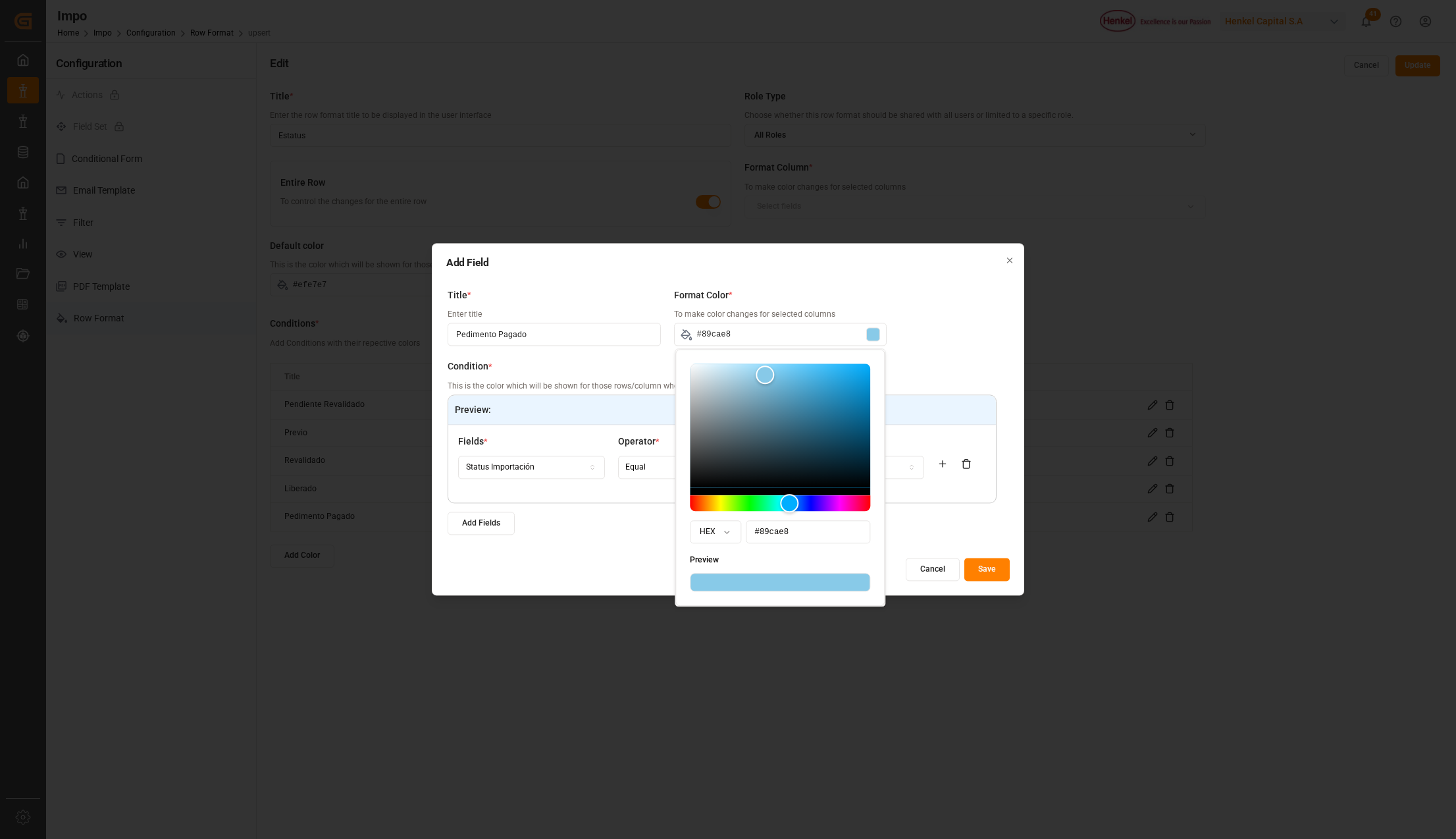
type input "#8acae8"
drag, startPoint x: 785, startPoint y: 377, endPoint x: 764, endPoint y: 375, distance: 21.1
click at [764, 375] on div "Color" at bounding box center [764, 375] width 19 height 19
click at [998, 570] on button "Save" at bounding box center [987, 570] width 45 height 23
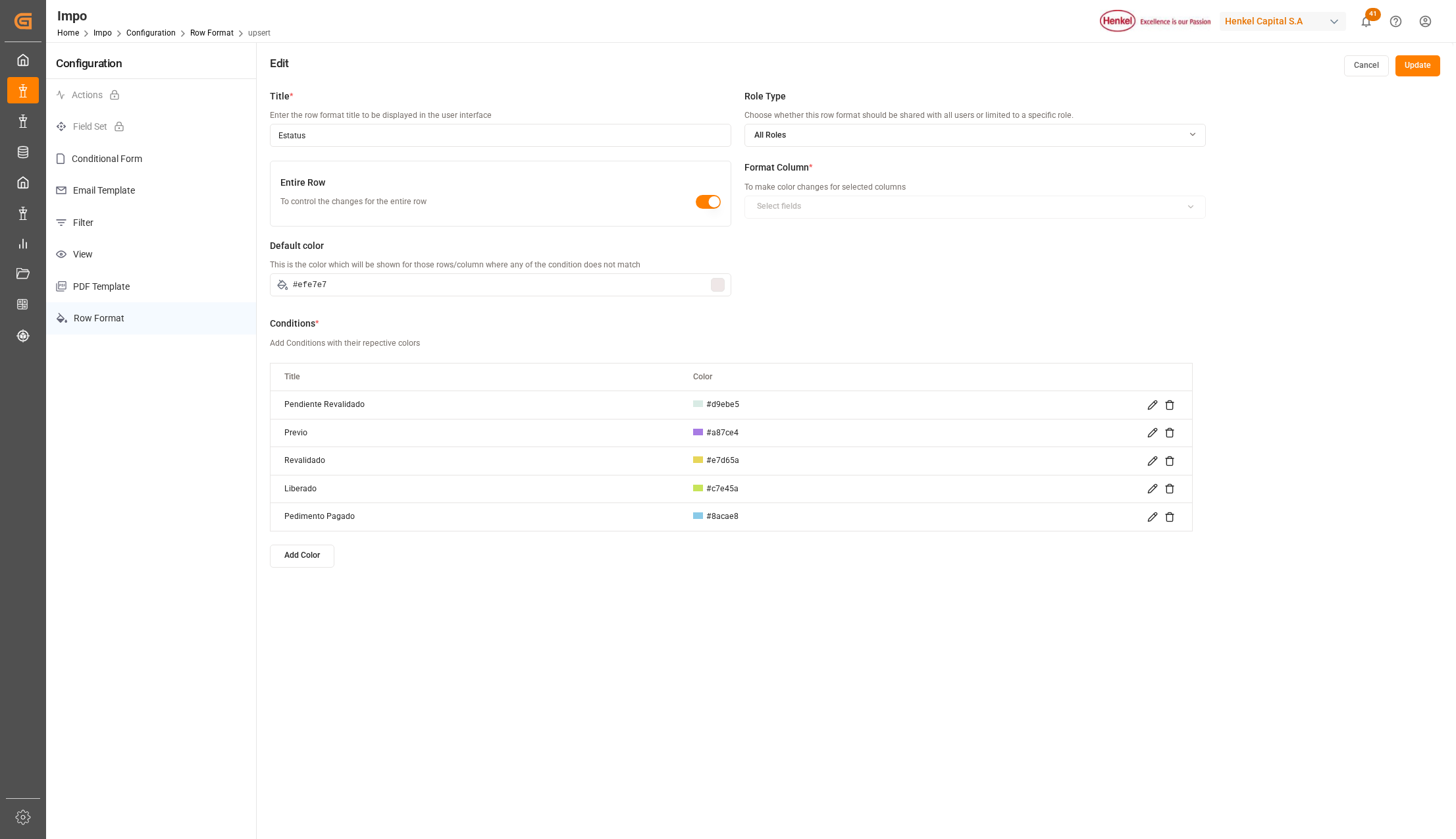
click at [293, 552] on button "Add Color" at bounding box center [301, 556] width 64 height 23
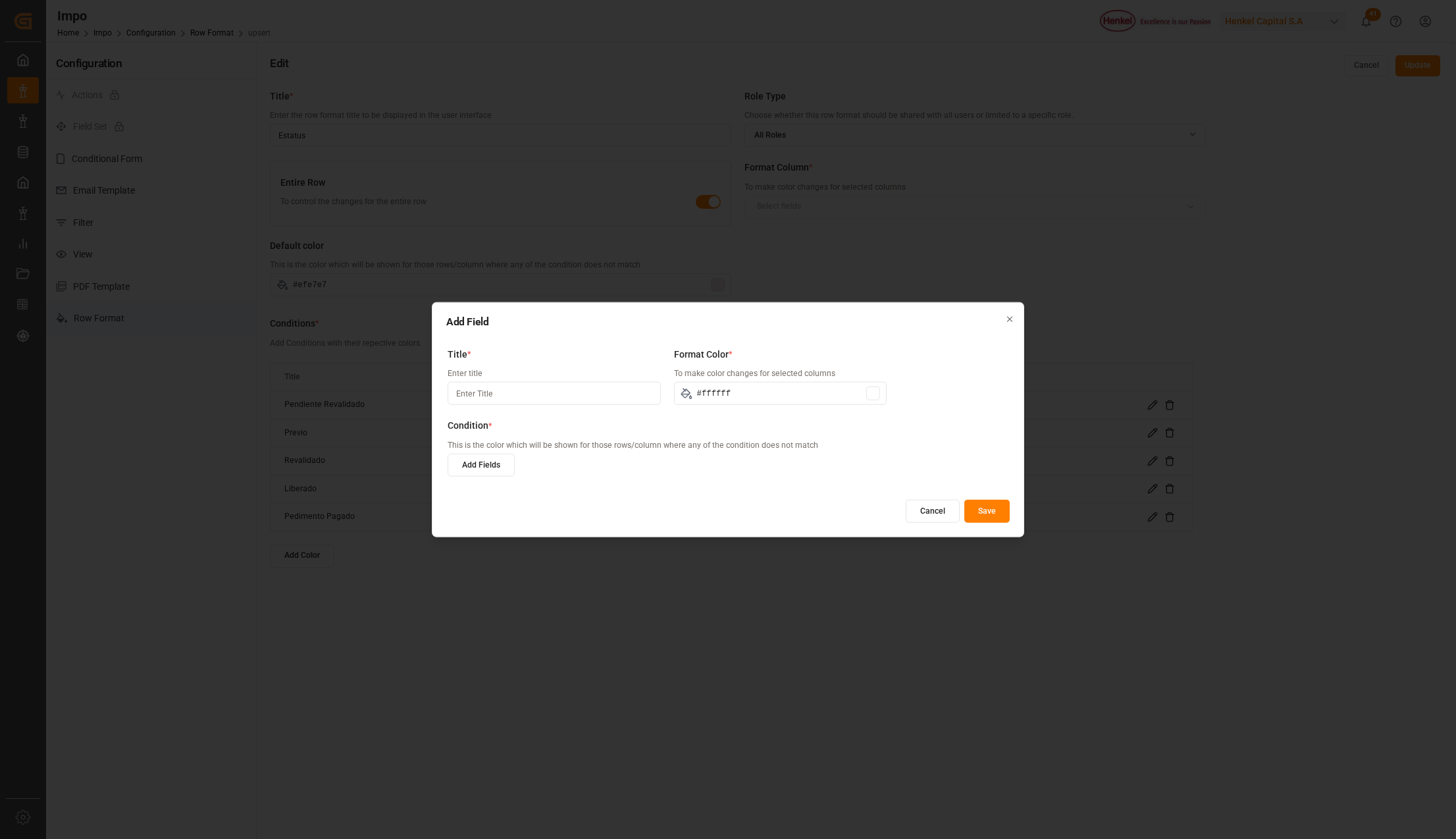
click at [489, 390] on input at bounding box center [554, 393] width 213 height 23
type input "Despacho"
click at [871, 393] on div at bounding box center [872, 393] width 14 height 14
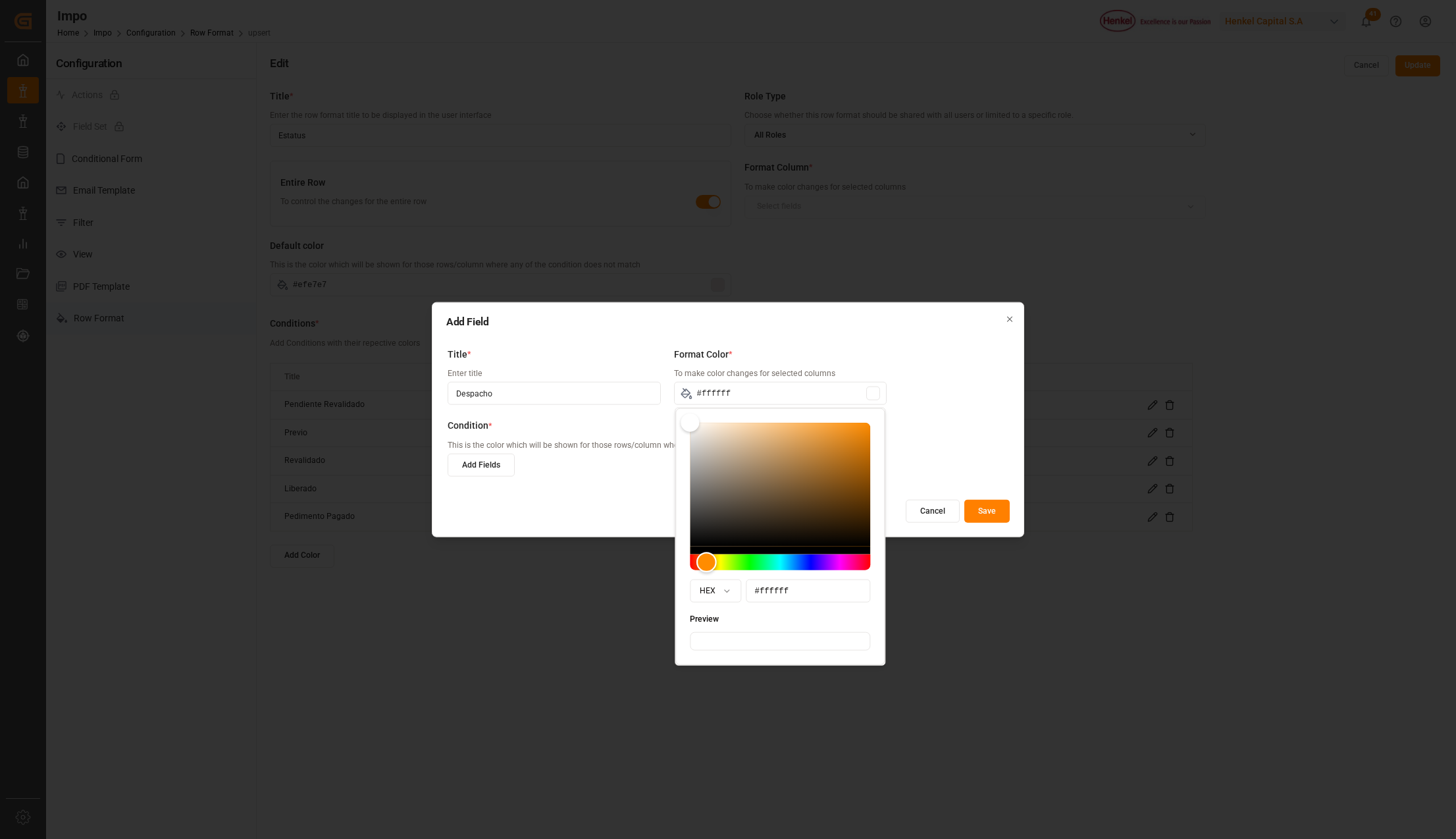
drag, startPoint x: 693, startPoint y: 563, endPoint x: 707, endPoint y: 566, distance: 14.3
click at [707, 566] on div "Hue" at bounding box center [706, 562] width 21 height 21
type input "#fffdfb"
type input "#fffdfa"
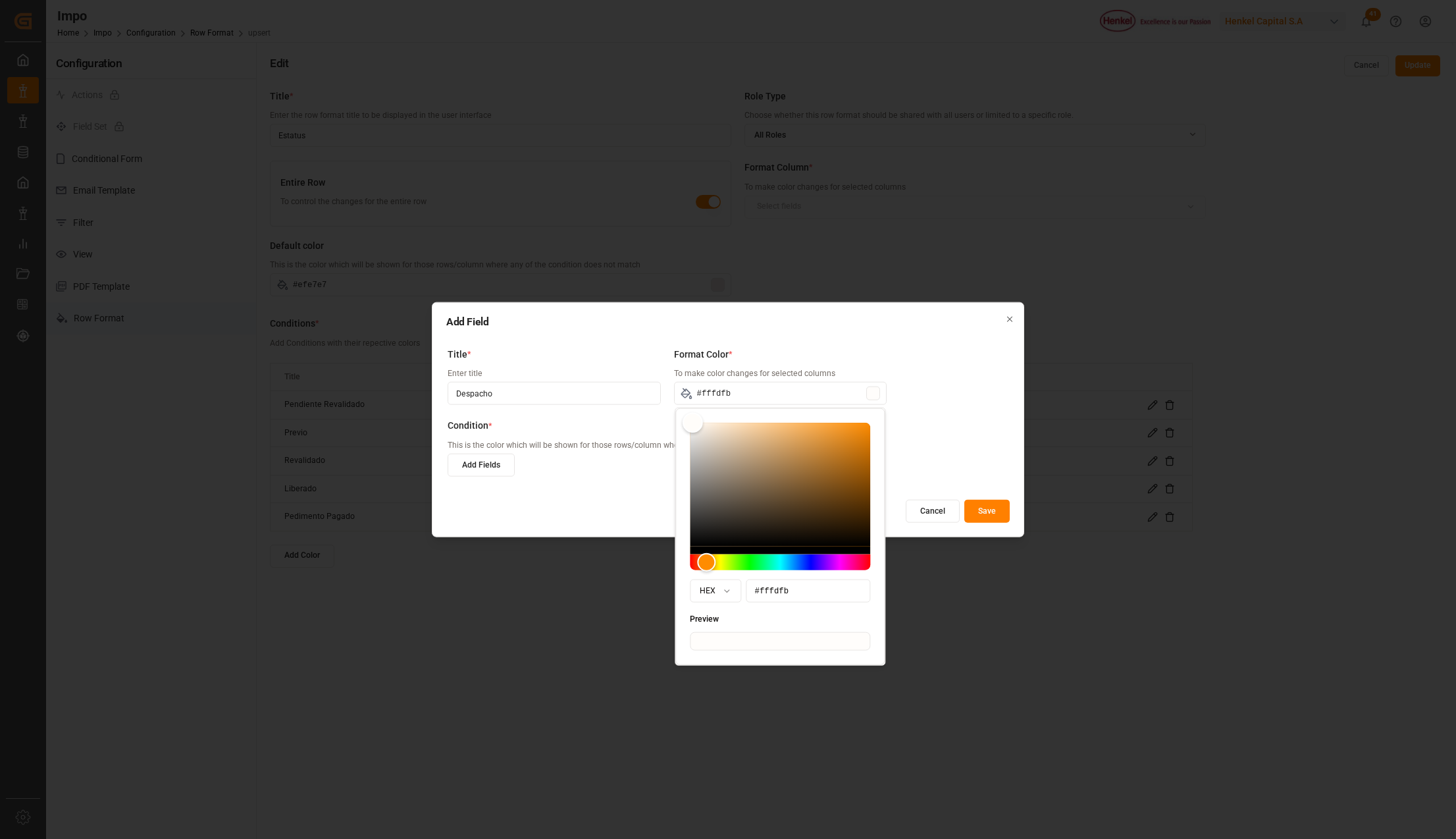
type input "#fffdfa"
type input "#fffcf8"
type input "#fdf9f4"
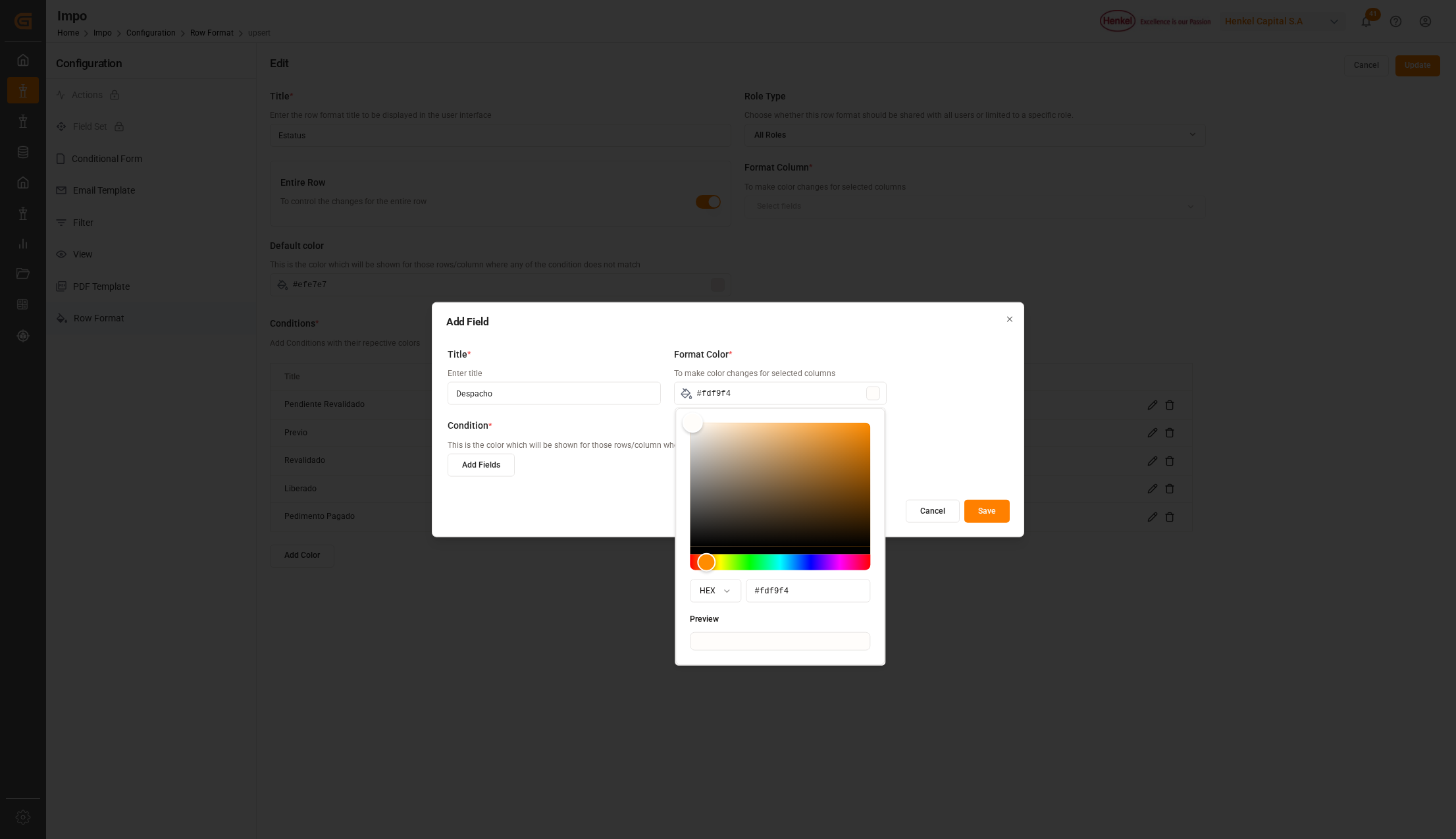
type input "#fbf5ee"
type input "#f6eee4"
type input "#f2e7d9"
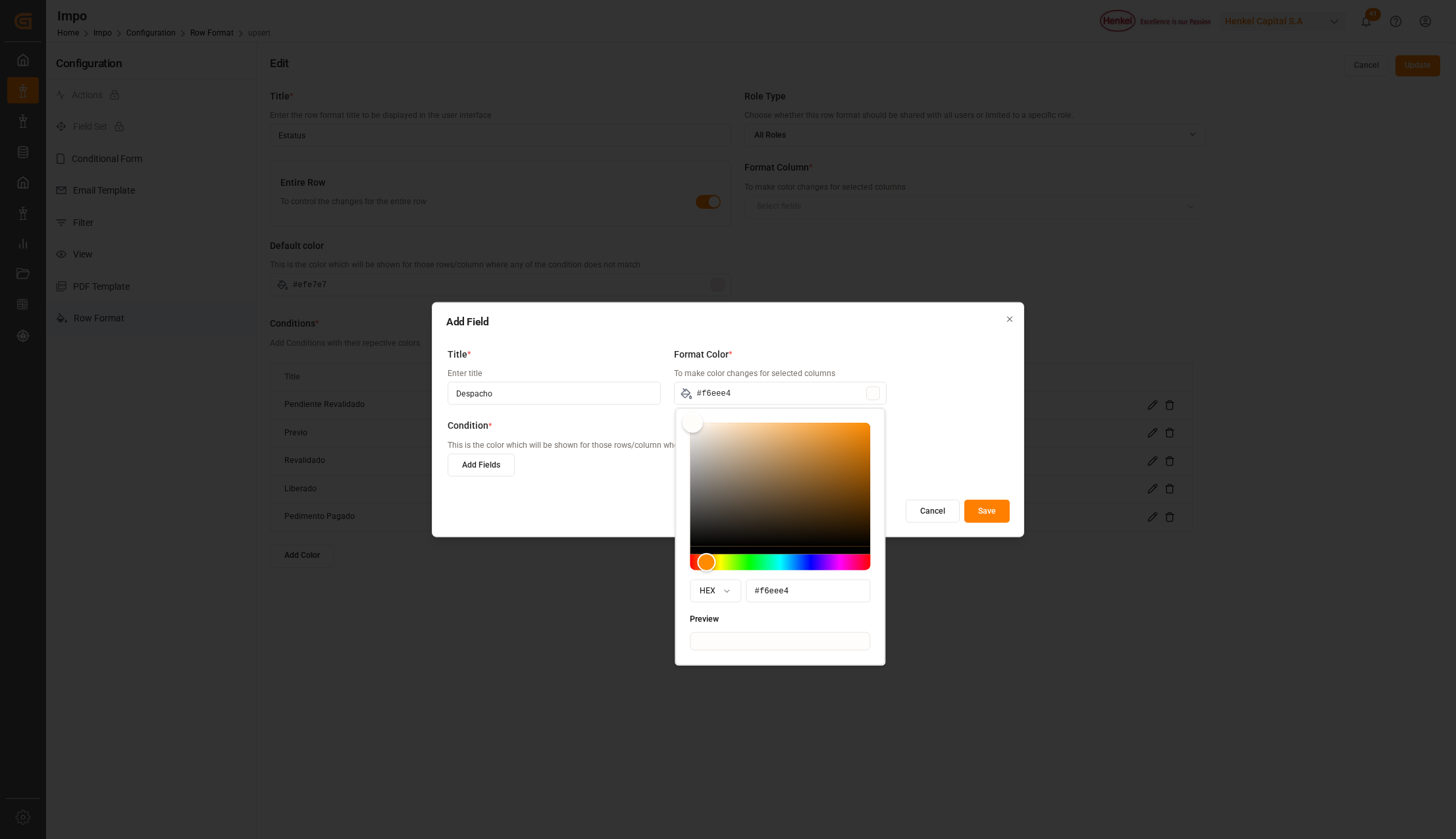
type input "#f2e7d9"
type input "#ebdbc8"
type input "#e6d1b7"
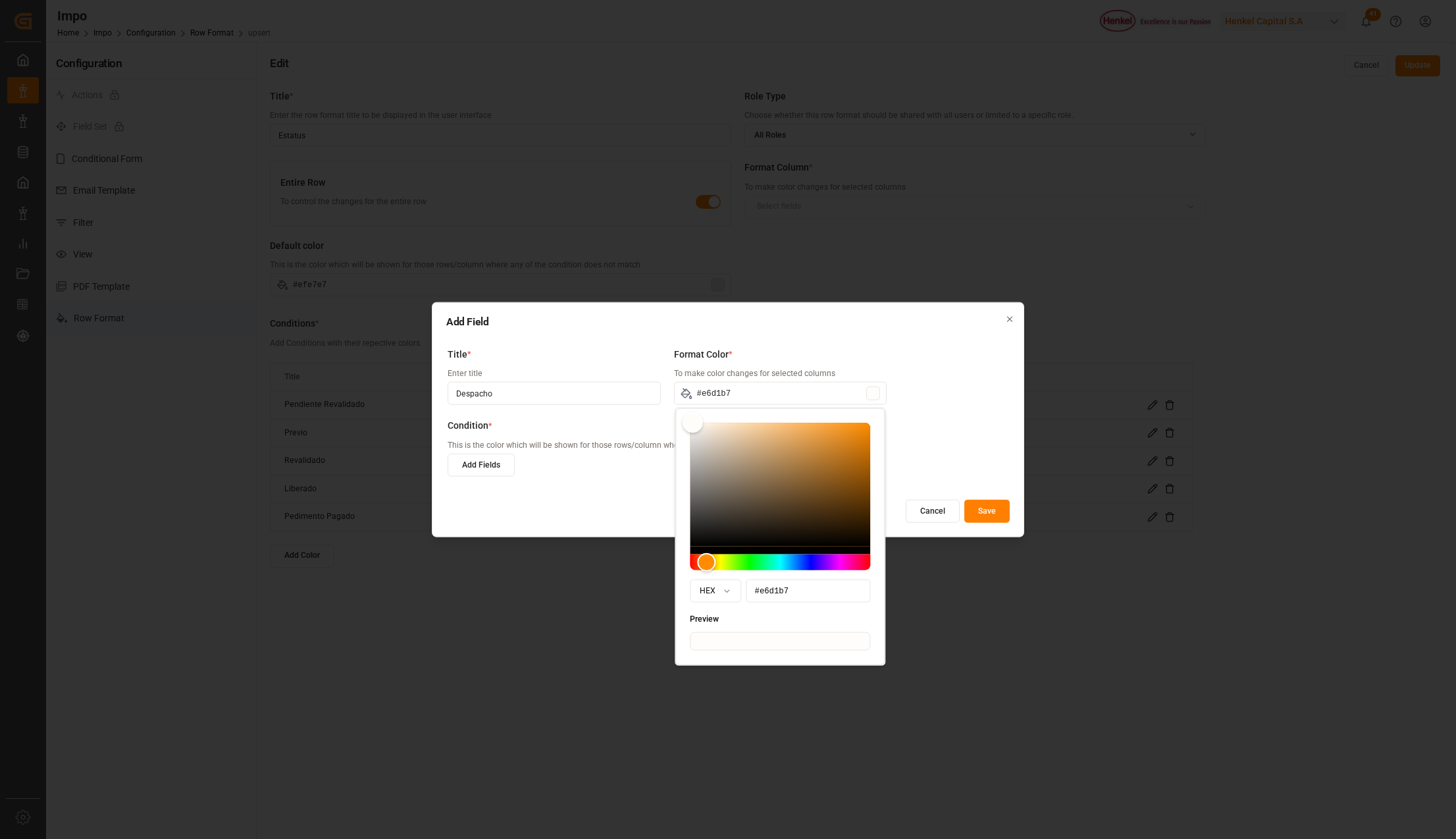
type input "#e2c9ac"
type input "#dfc5a5"
type input "#dfc3a2"
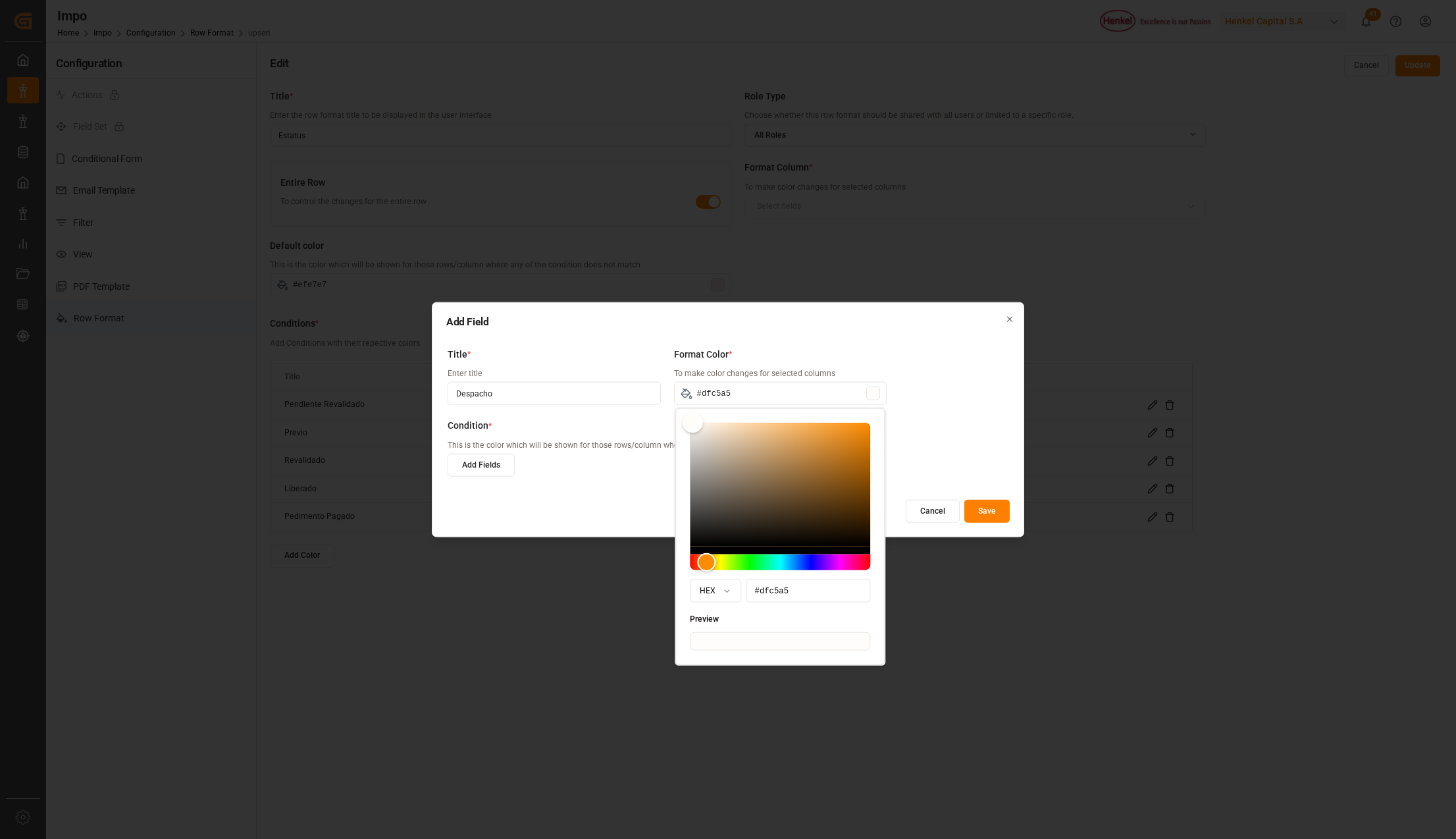
type input "#dfc3a2"
type input "#dcc09e"
type input "#dcbf9c"
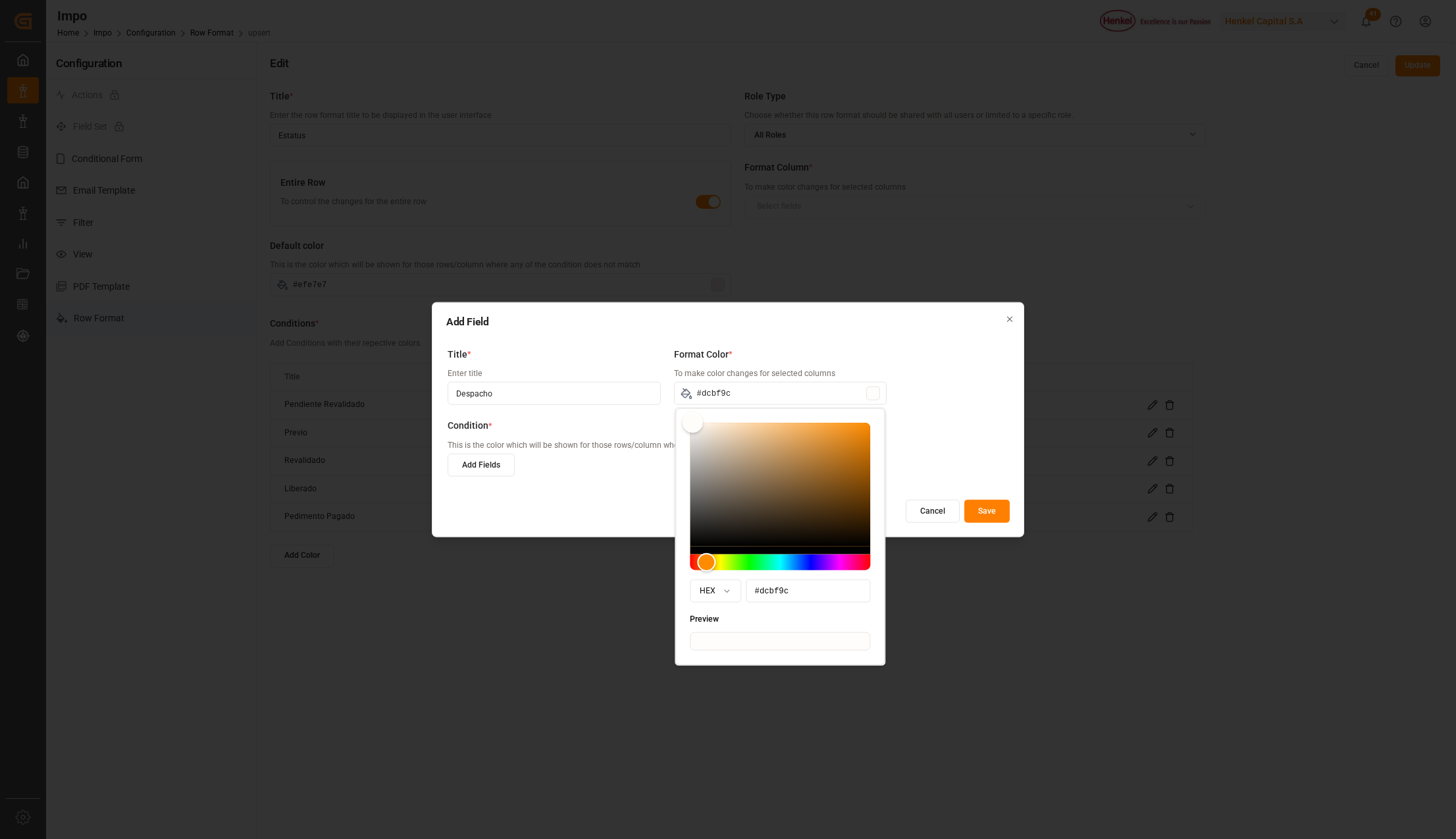
type input "#dbbe9a"
type input "#dbbd98"
type input "#dbbd97"
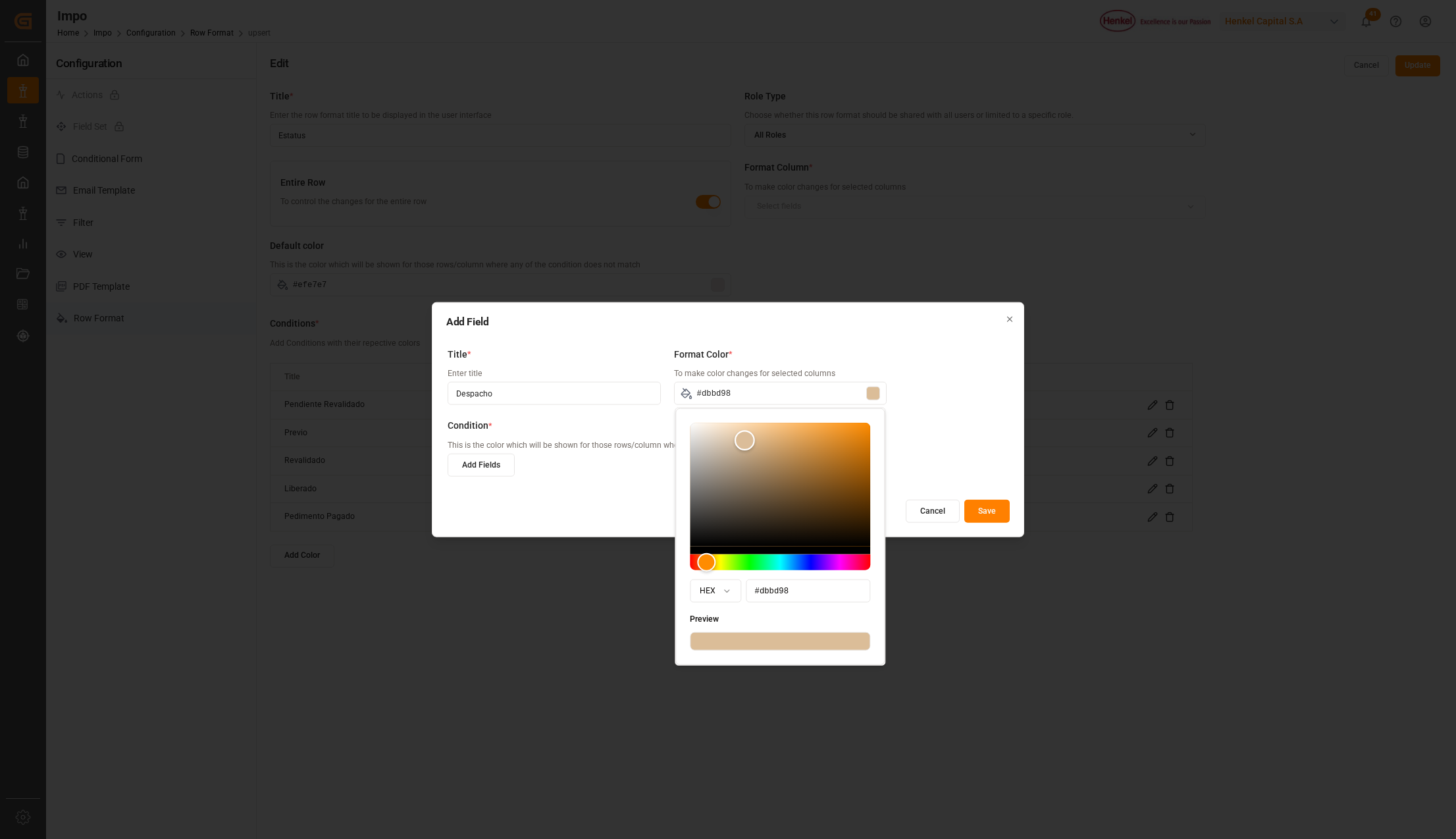
type input "#dbbd97"
type input "#dbbb95"
type input "#dbbb94"
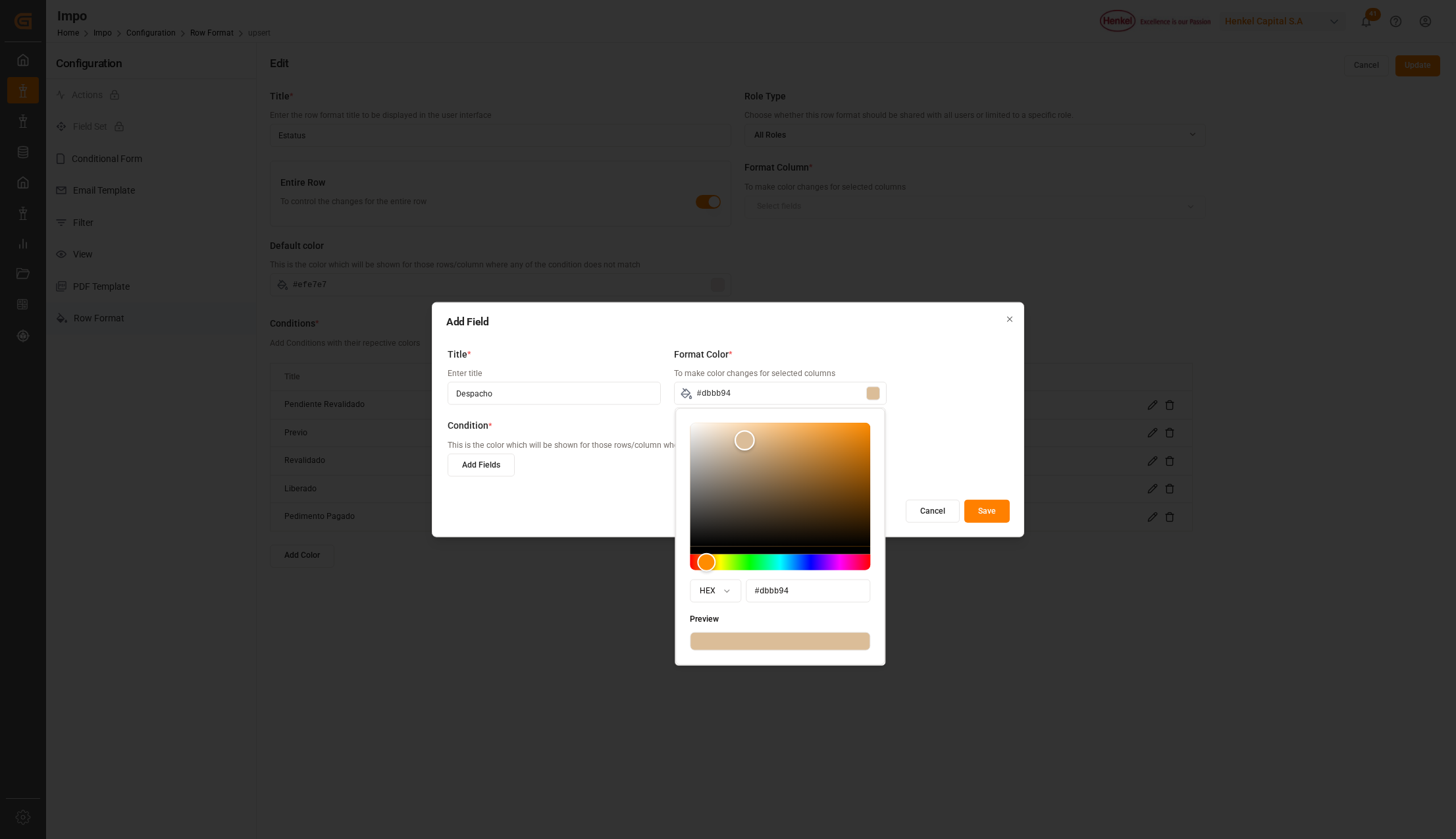
type input "#d9b991"
type input "#d9b890"
type input "#d9b78e"
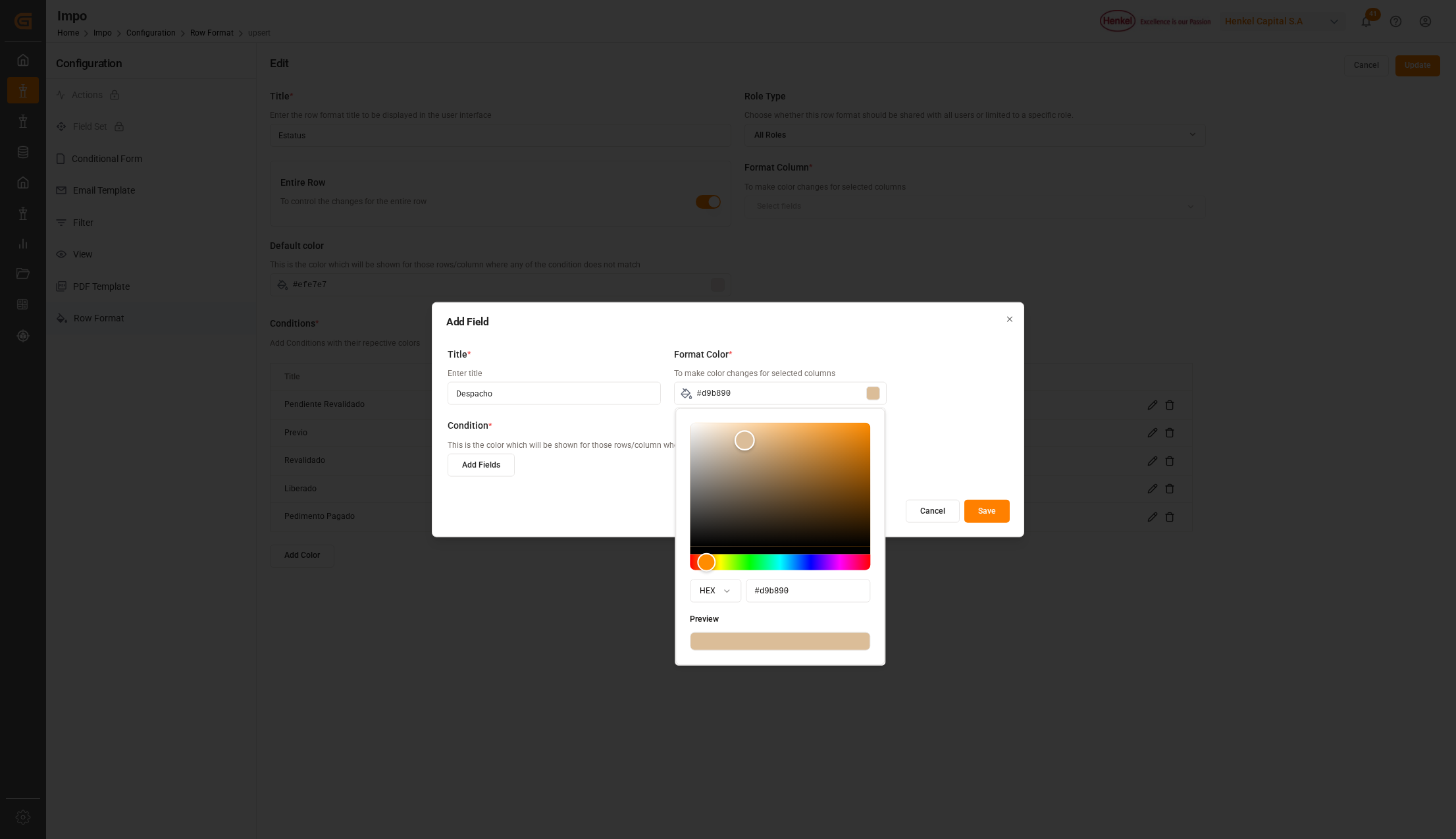
type input "#d9b78e"
type input "#d9b78d"
type input "#d9b78c"
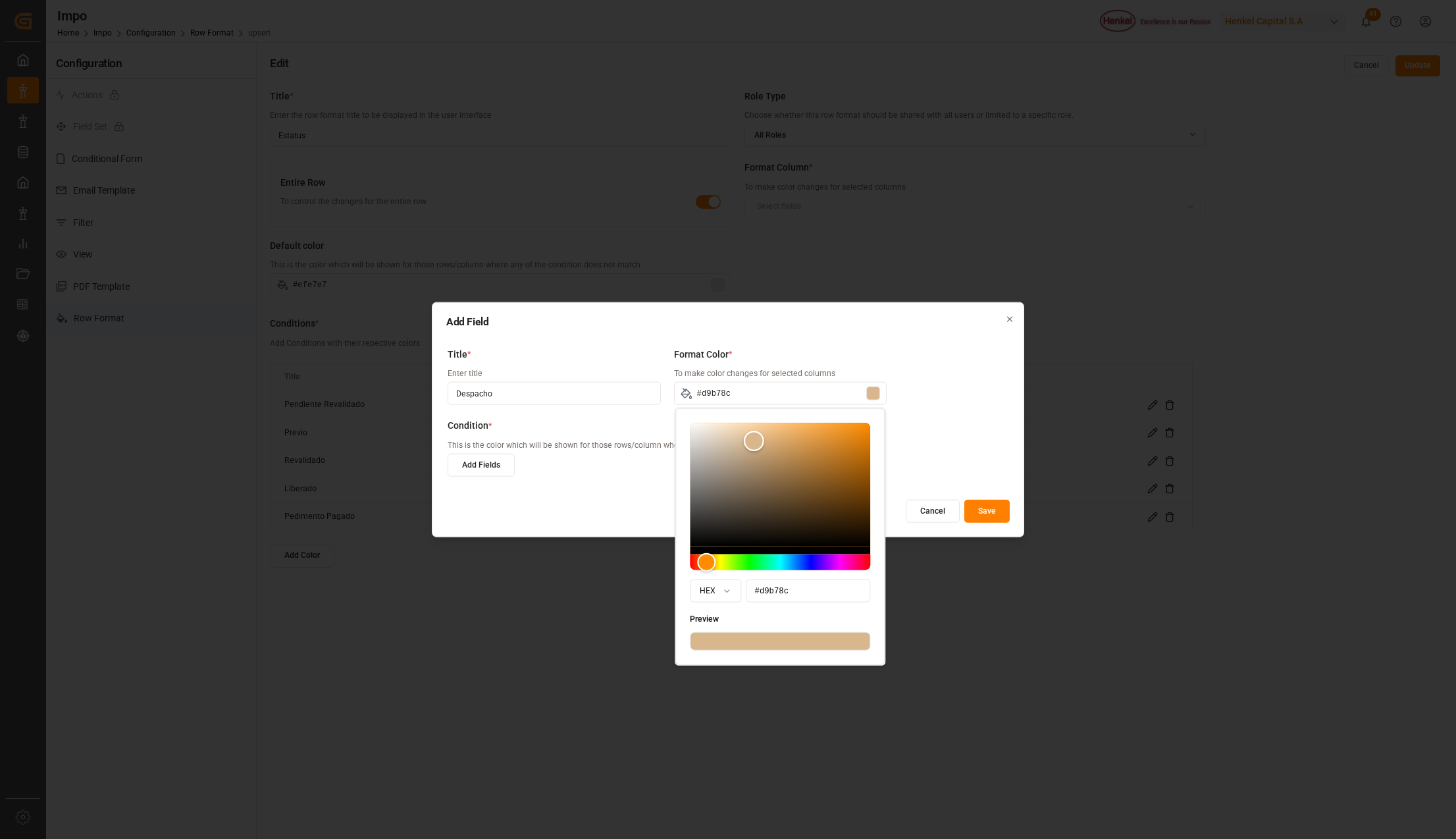
type input "#dcb98e"
type input "#dfbb90"
type input "#e2be91"
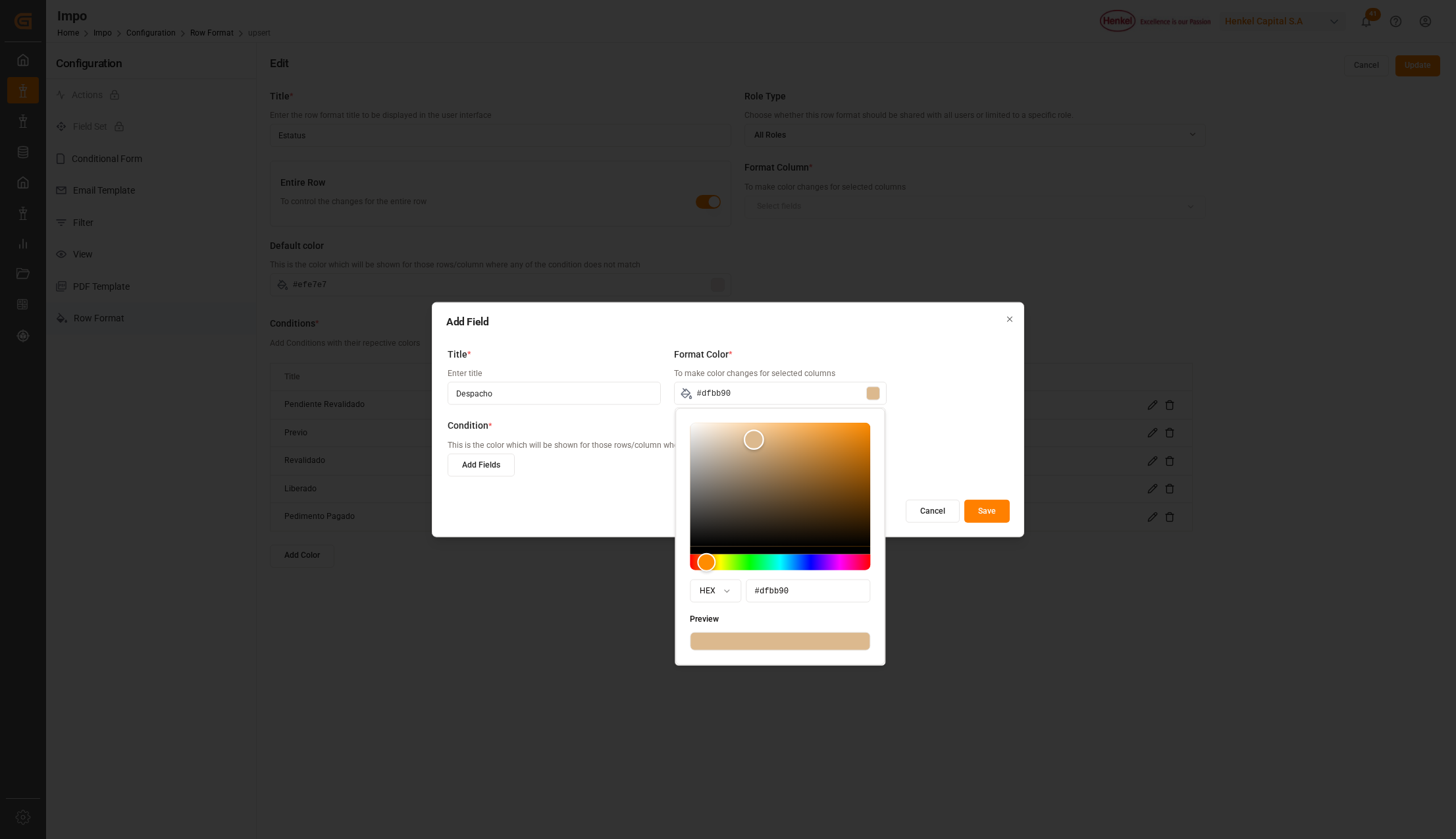
type input "#e2be91"
type input "#e6c091"
type input "#eac291"
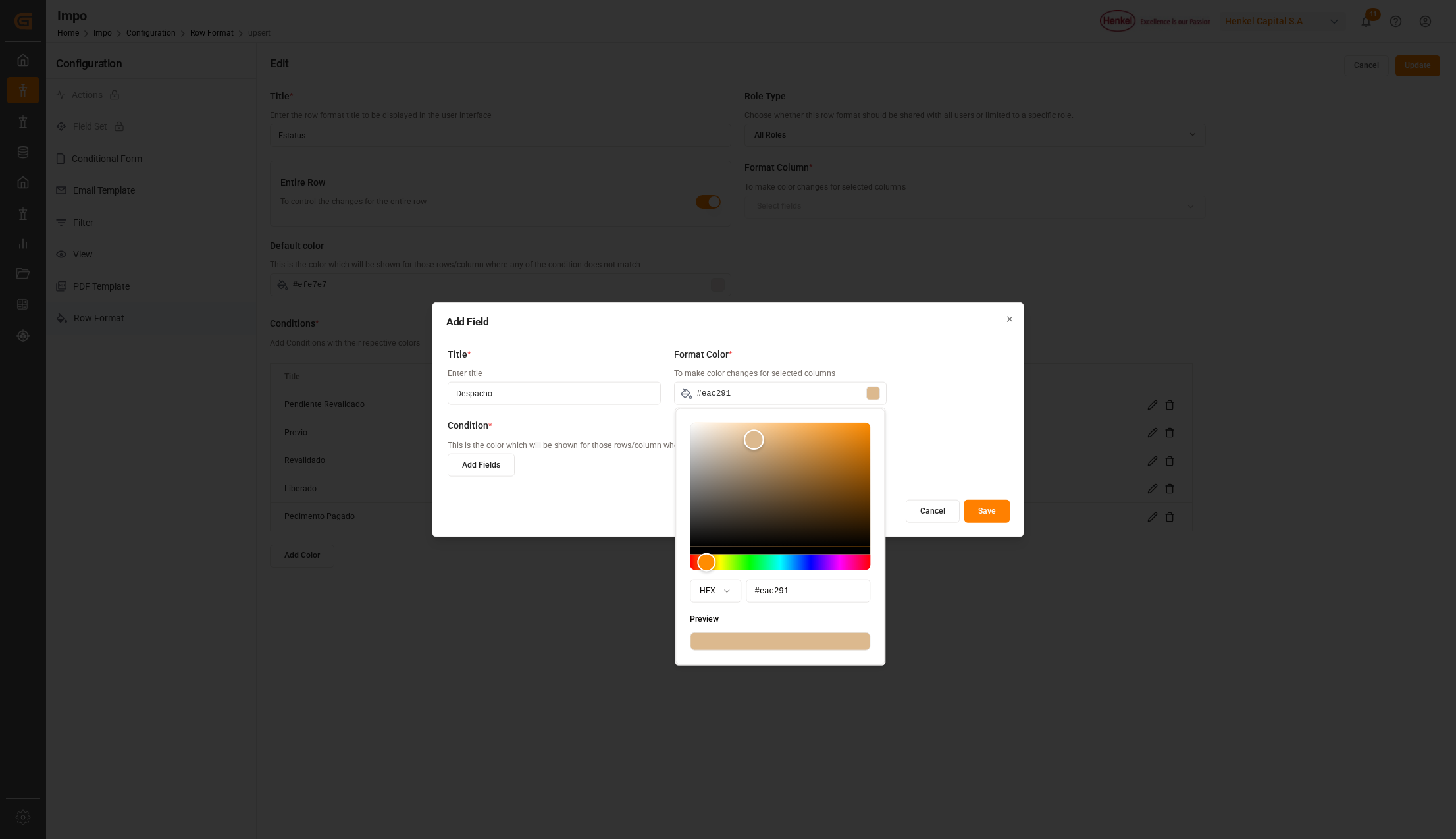
type input "#ebc291"
type input "#ebc18e"
type input "#ebc08b"
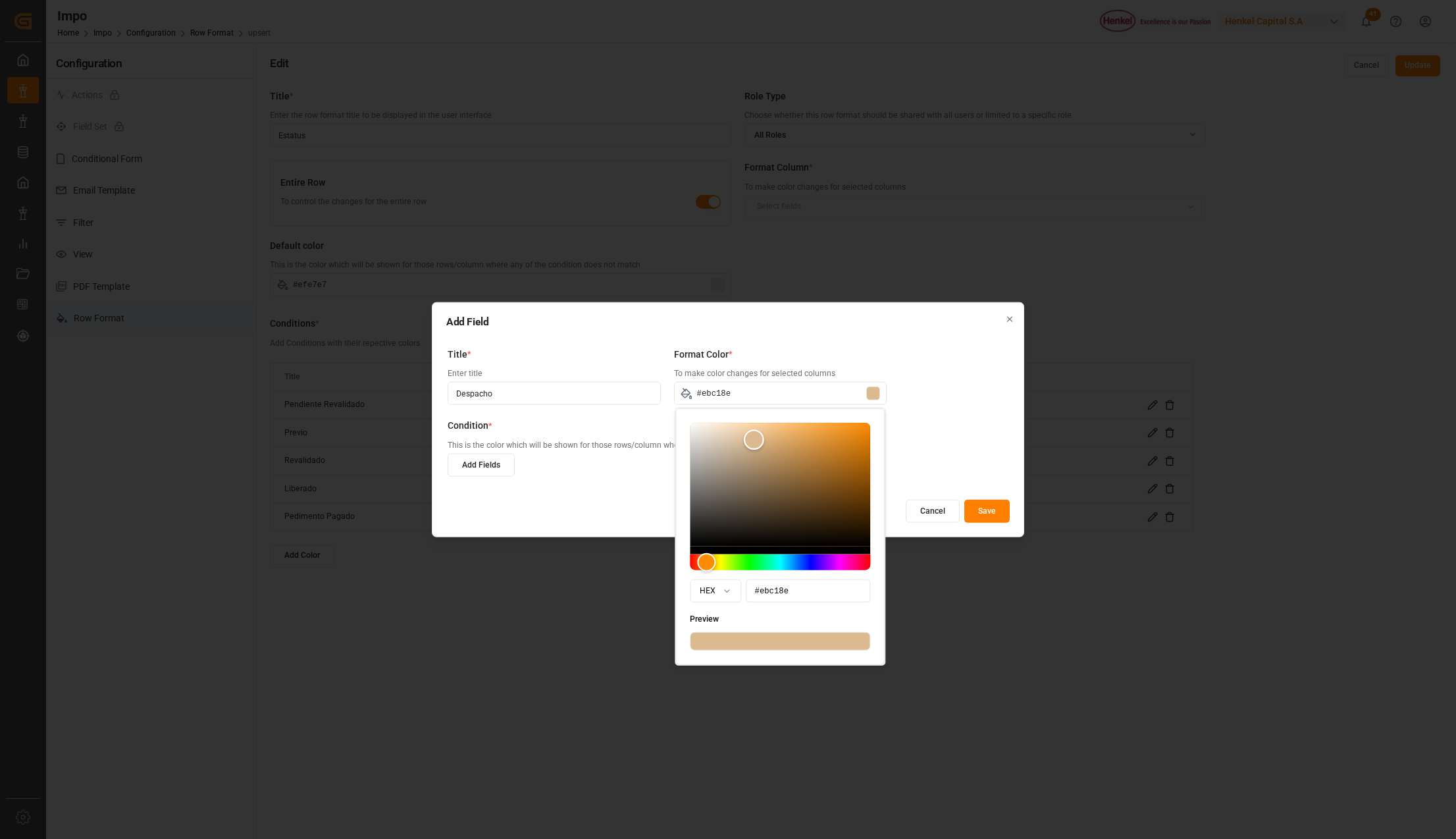
type input "#ebc08b"
type input "#ebbf8a"
type input "#ebbe88"
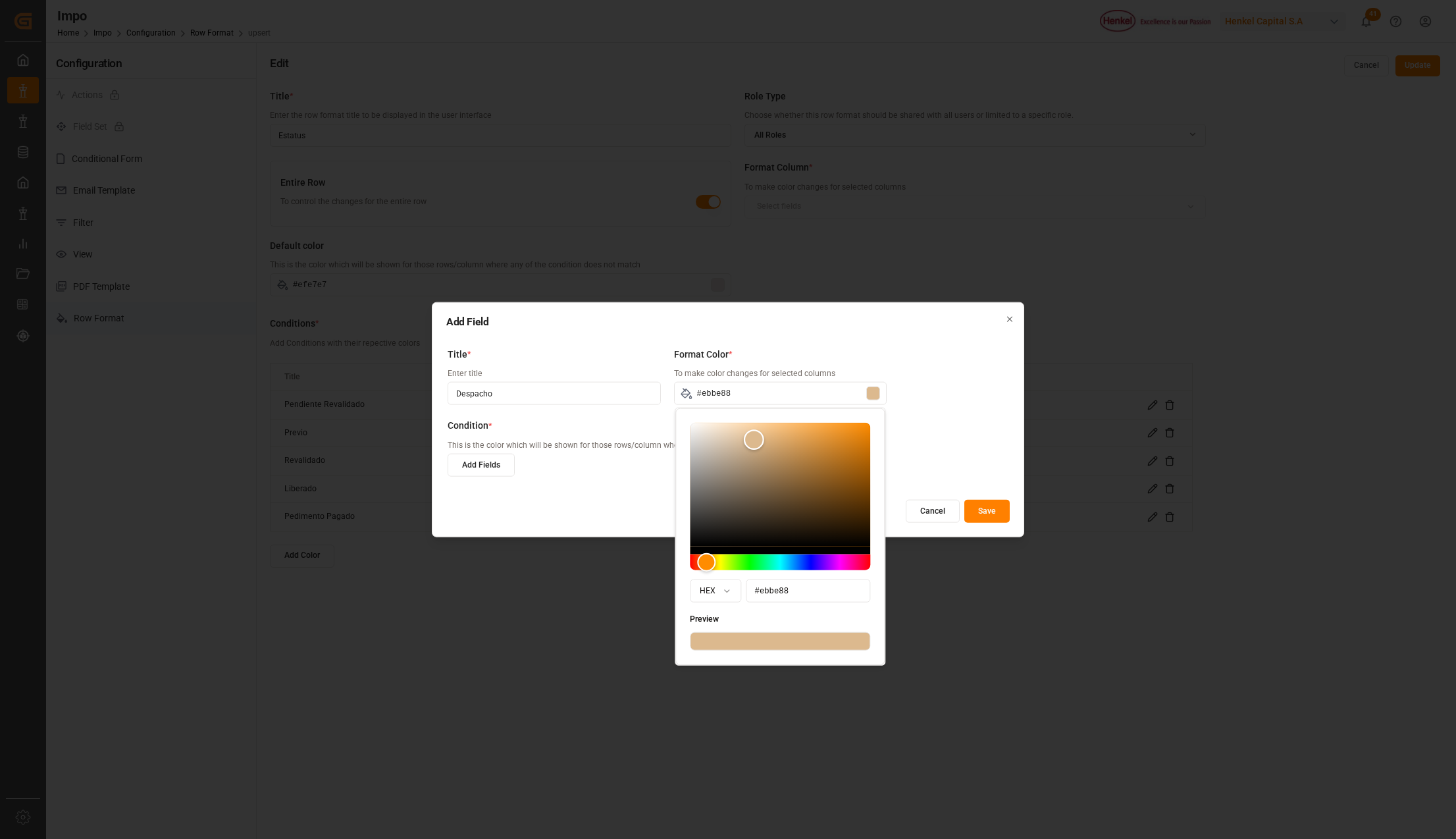
type input "#ebbe87"
type input "#ebbe86"
type input "#ebbd84"
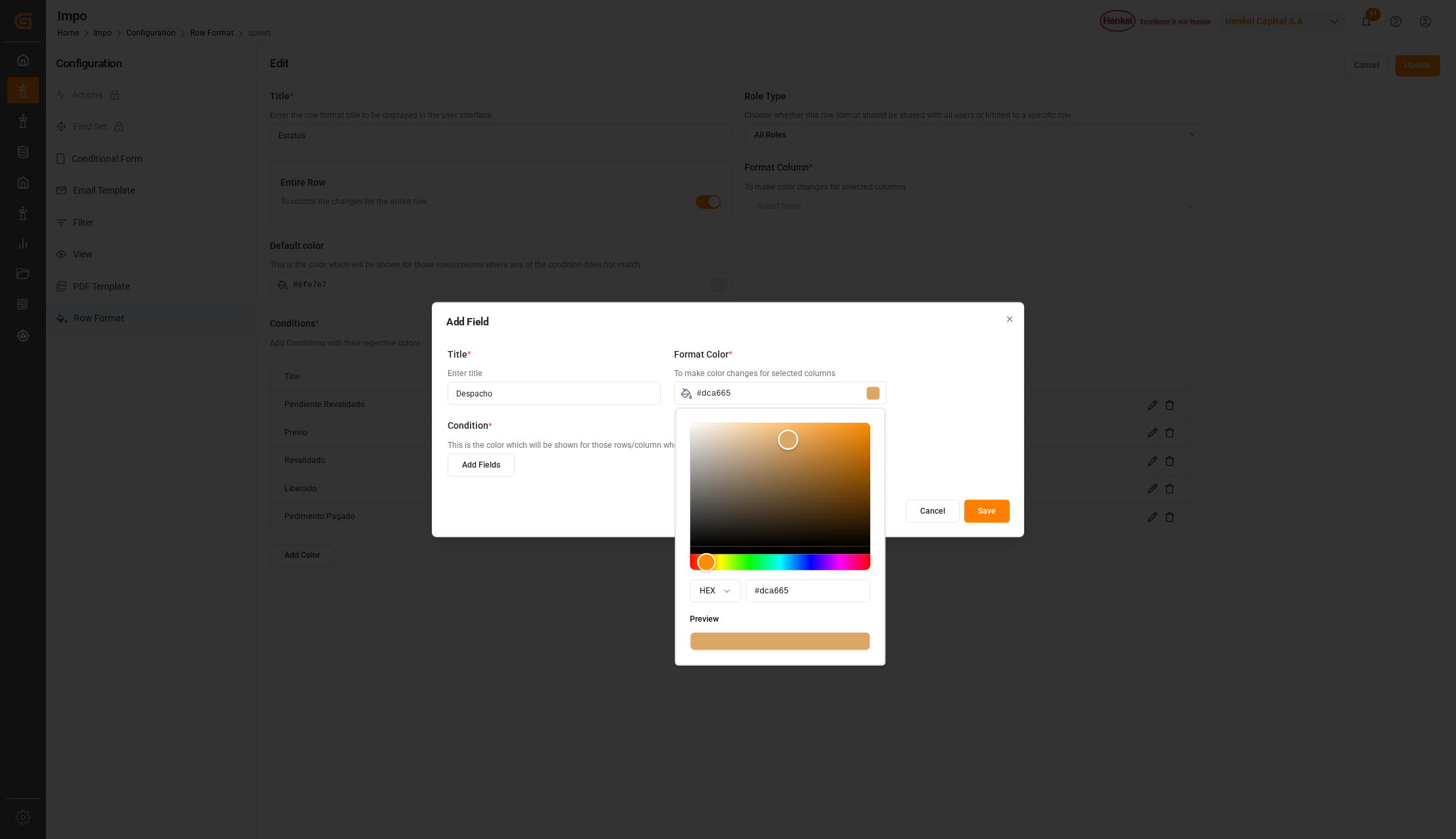
drag, startPoint x: 694, startPoint y: 422, endPoint x: 787, endPoint y: 440, distance: 94.7
click at [787, 440] on div "Color" at bounding box center [788, 439] width 21 height 21
click at [916, 420] on label "Condition *" at bounding box center [722, 425] width 549 height 14
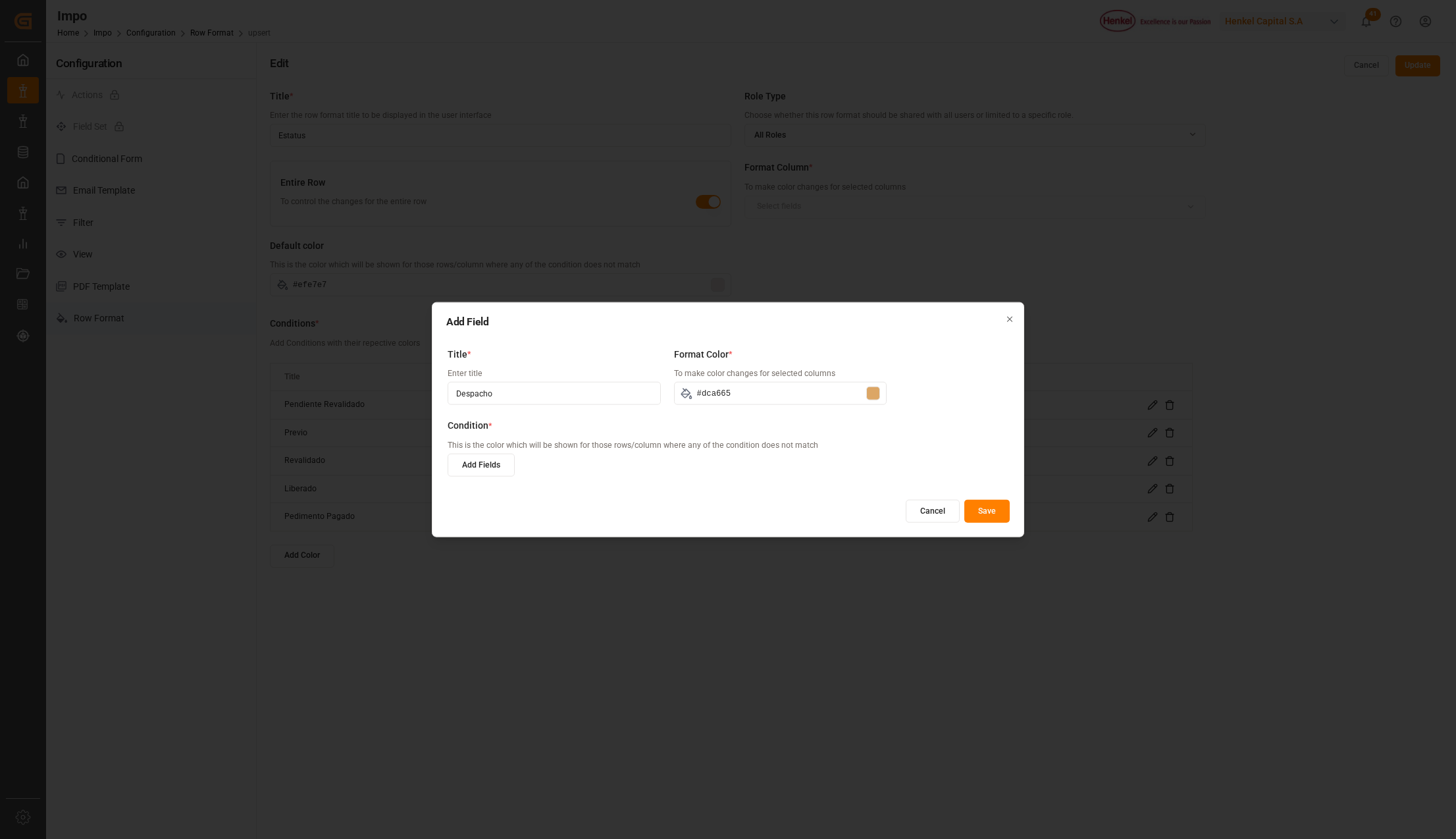
click at [501, 462] on button "Add Fields" at bounding box center [481, 464] width 67 height 23
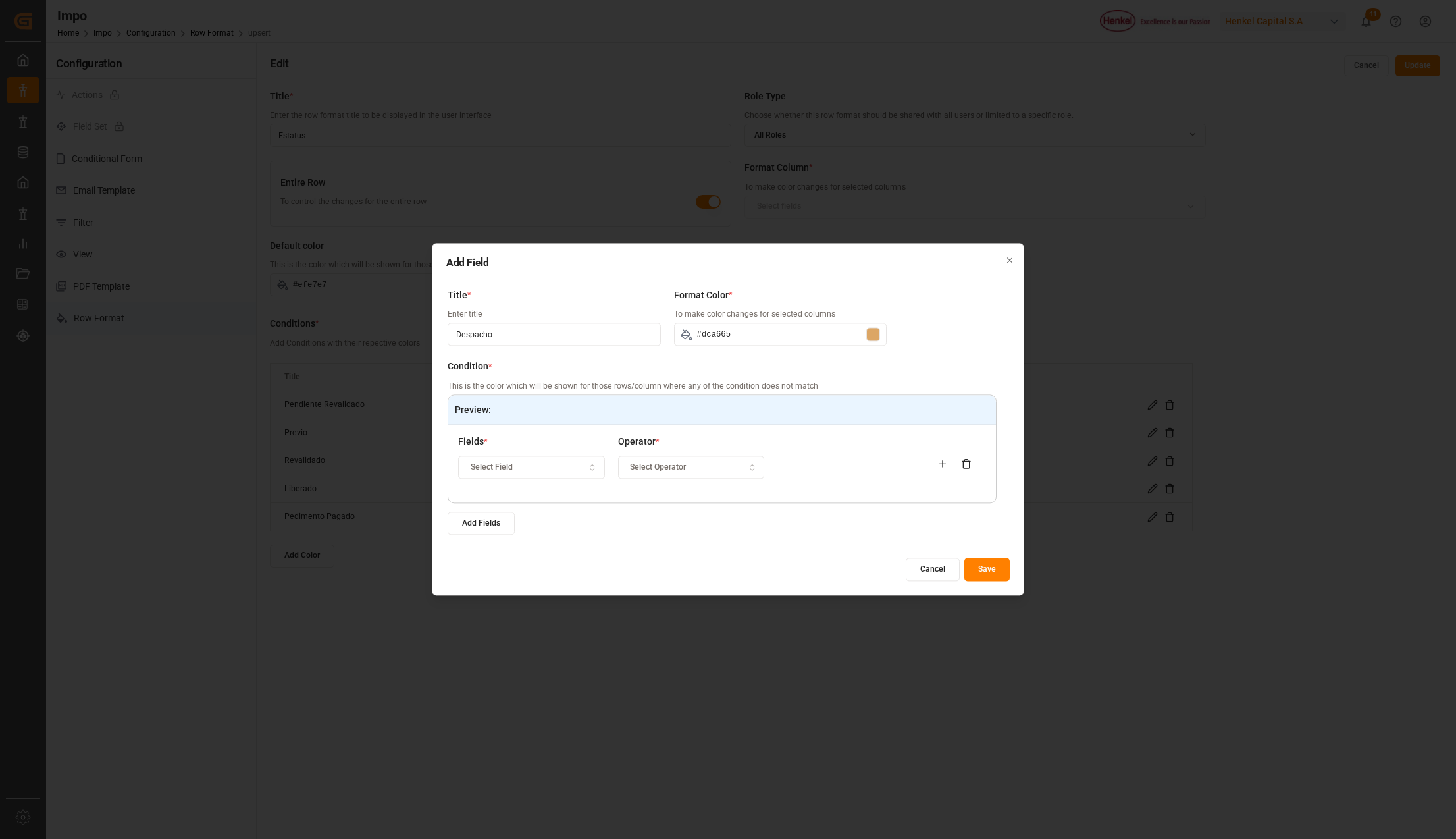
click at [500, 467] on span "Select Field" at bounding box center [491, 468] width 42 height 12
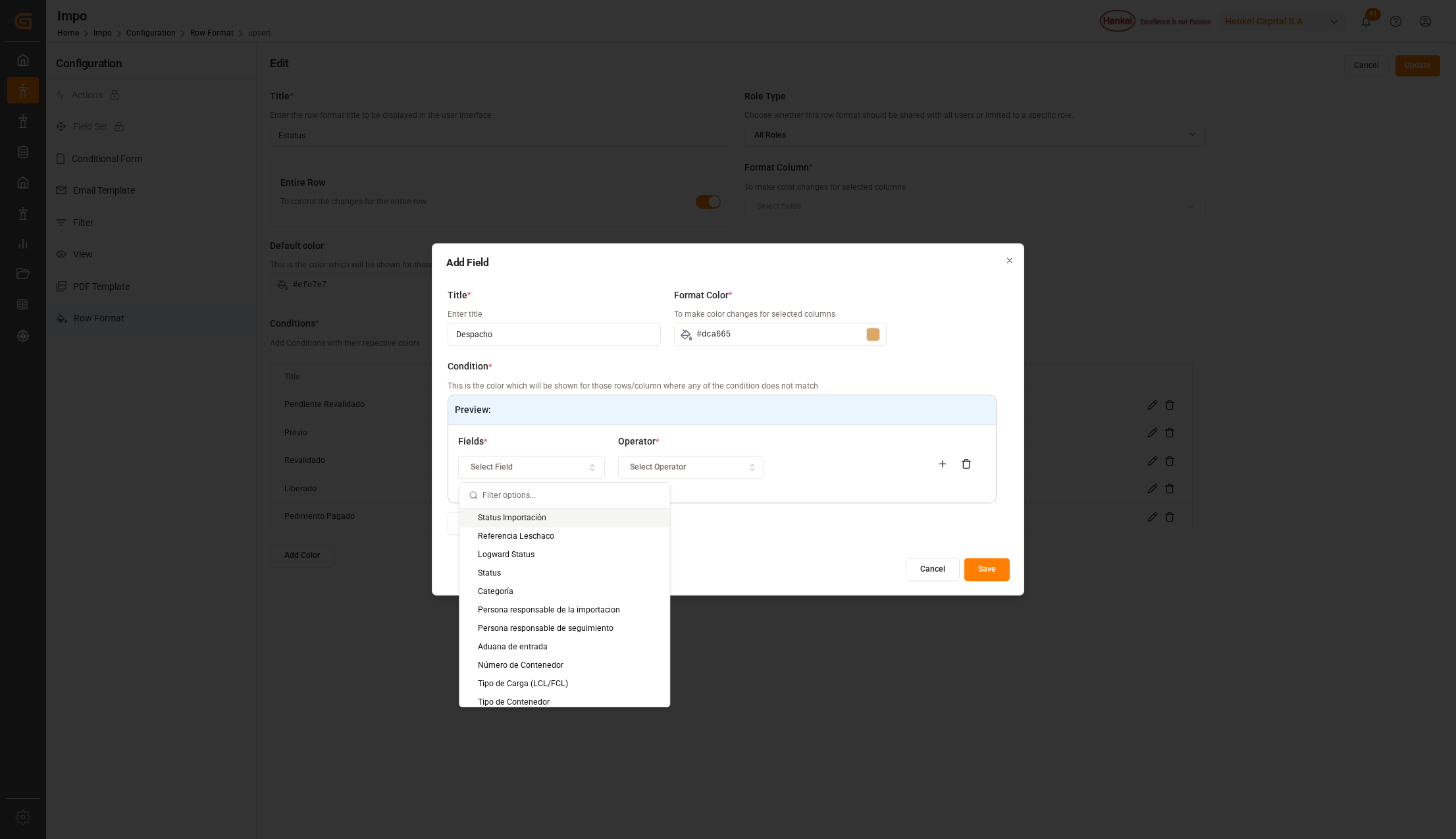
click at [498, 519] on div "Status Importación" at bounding box center [564, 518] width 210 height 19
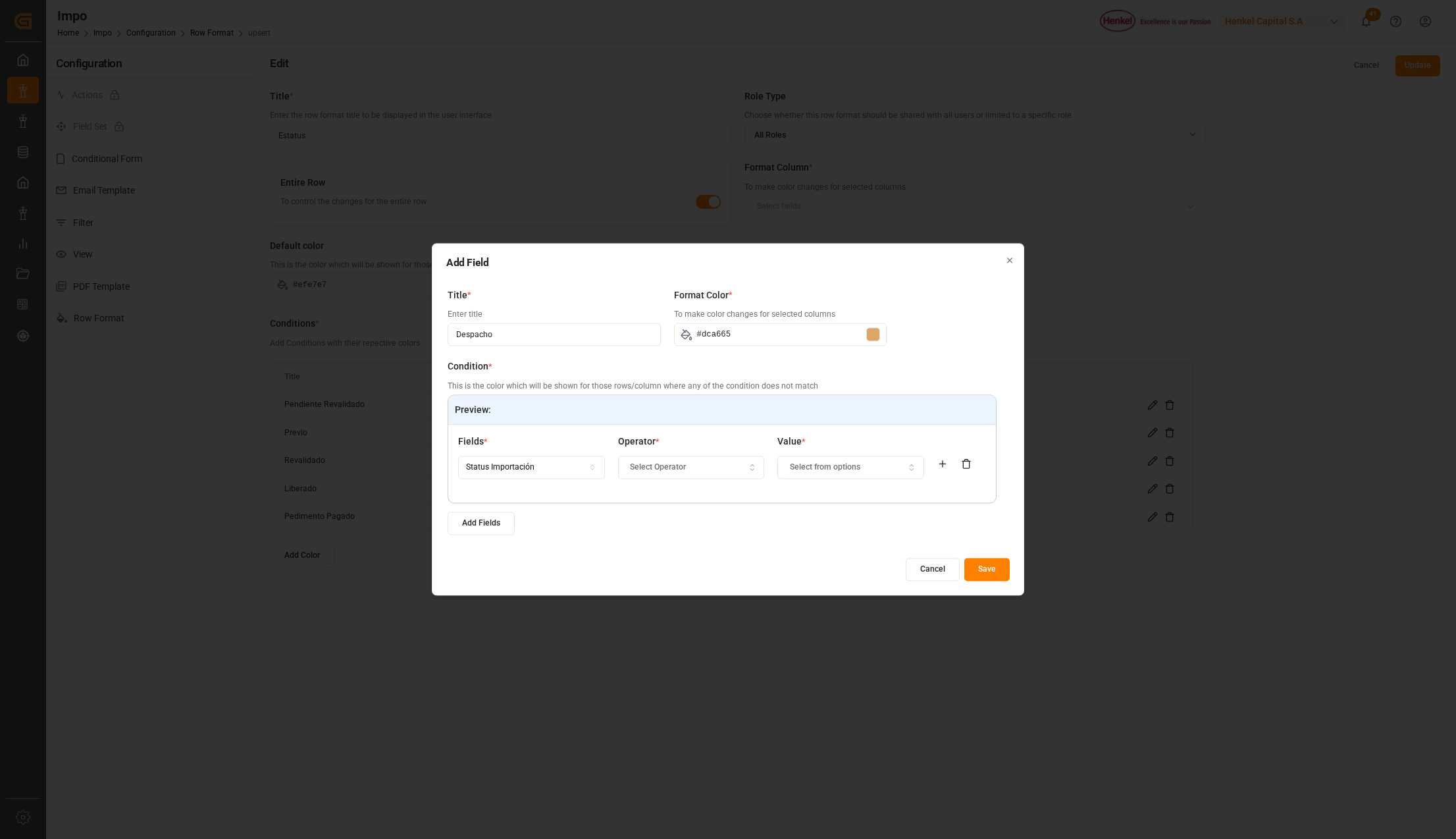
click at [738, 456] on button "Select Operator" at bounding box center [691, 467] width 147 height 23
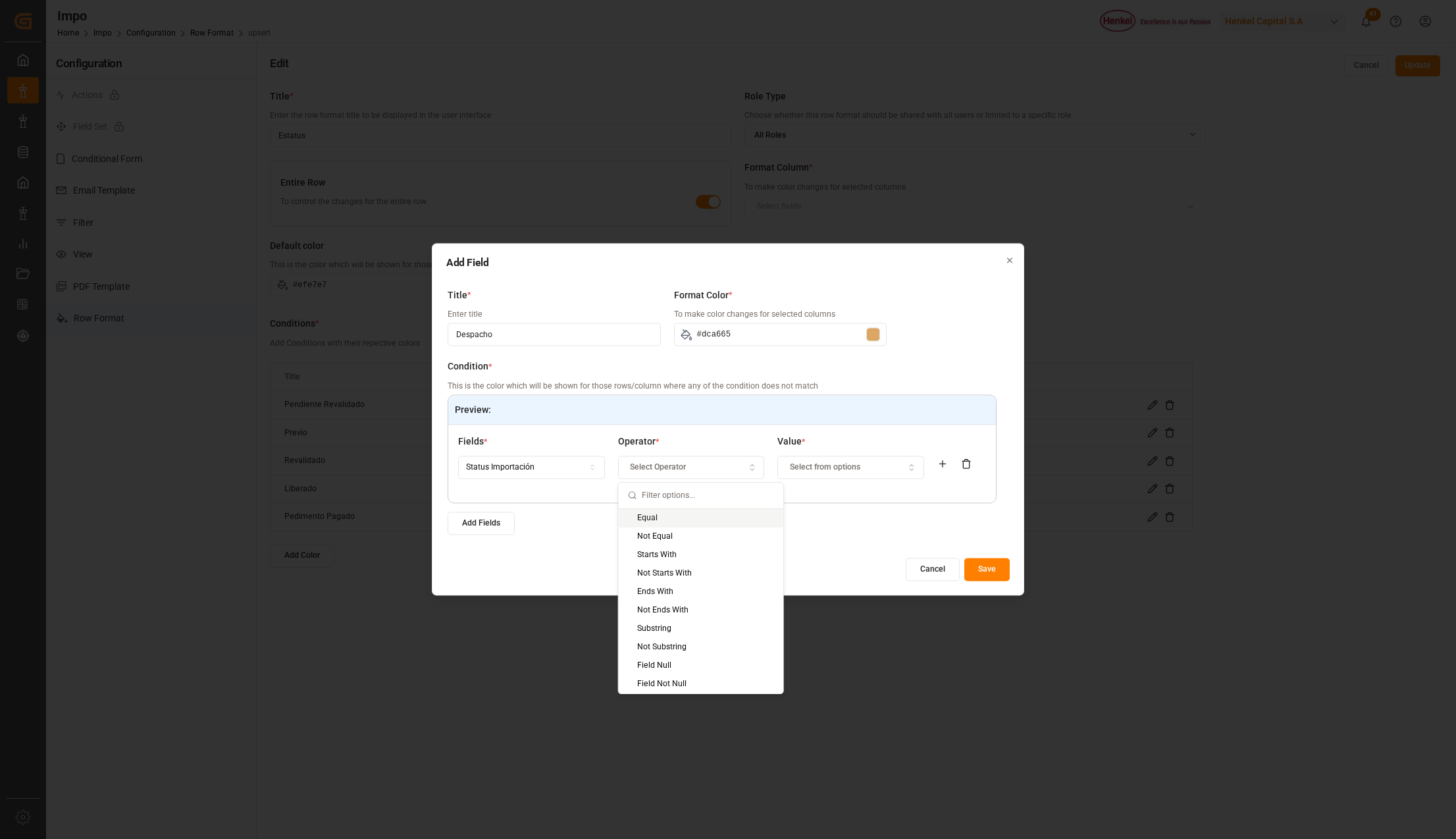
click at [637, 517] on div "Equal" at bounding box center [701, 518] width 165 height 19
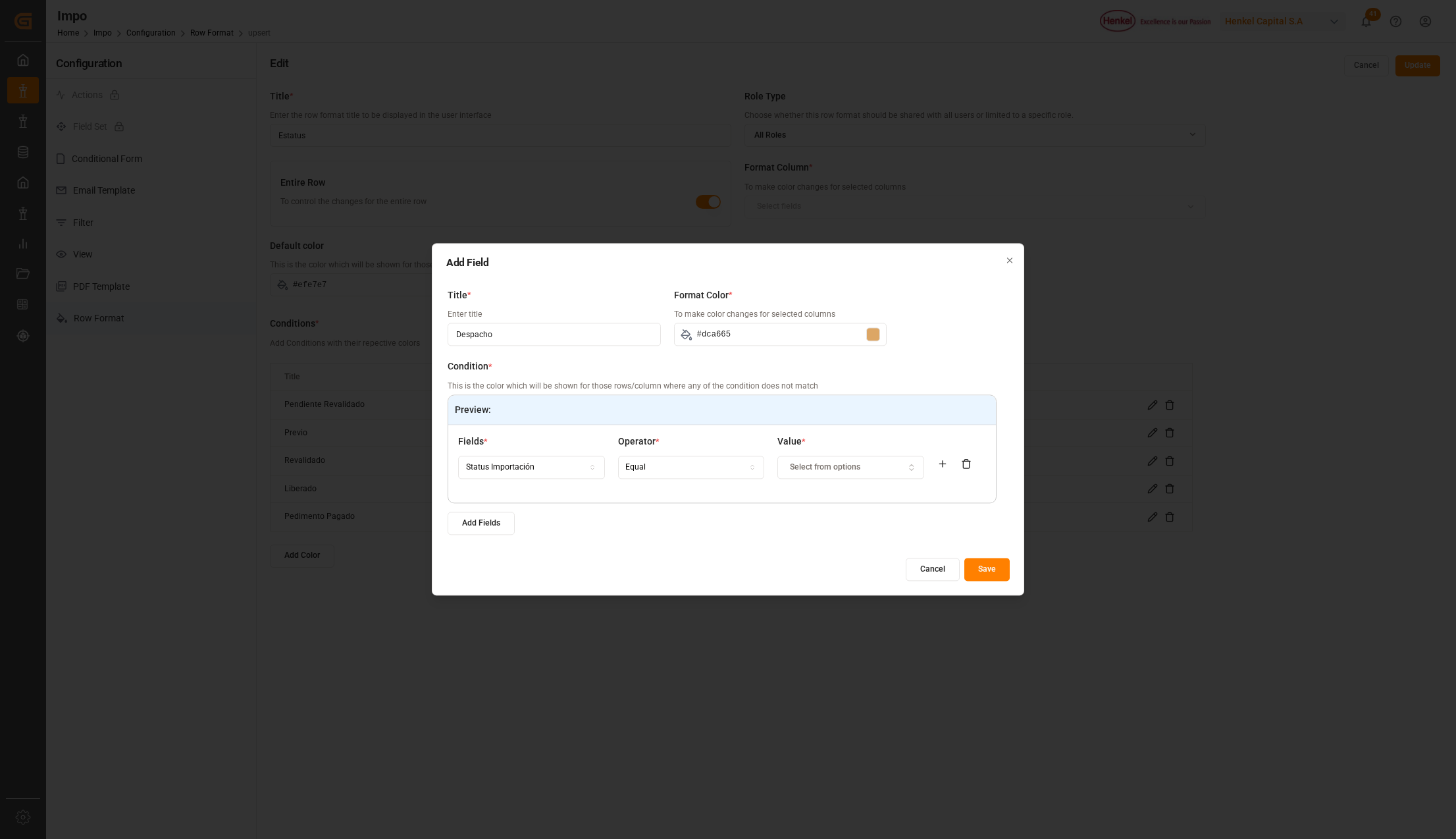
click at [819, 468] on span "Select from options" at bounding box center [825, 468] width 70 height 12
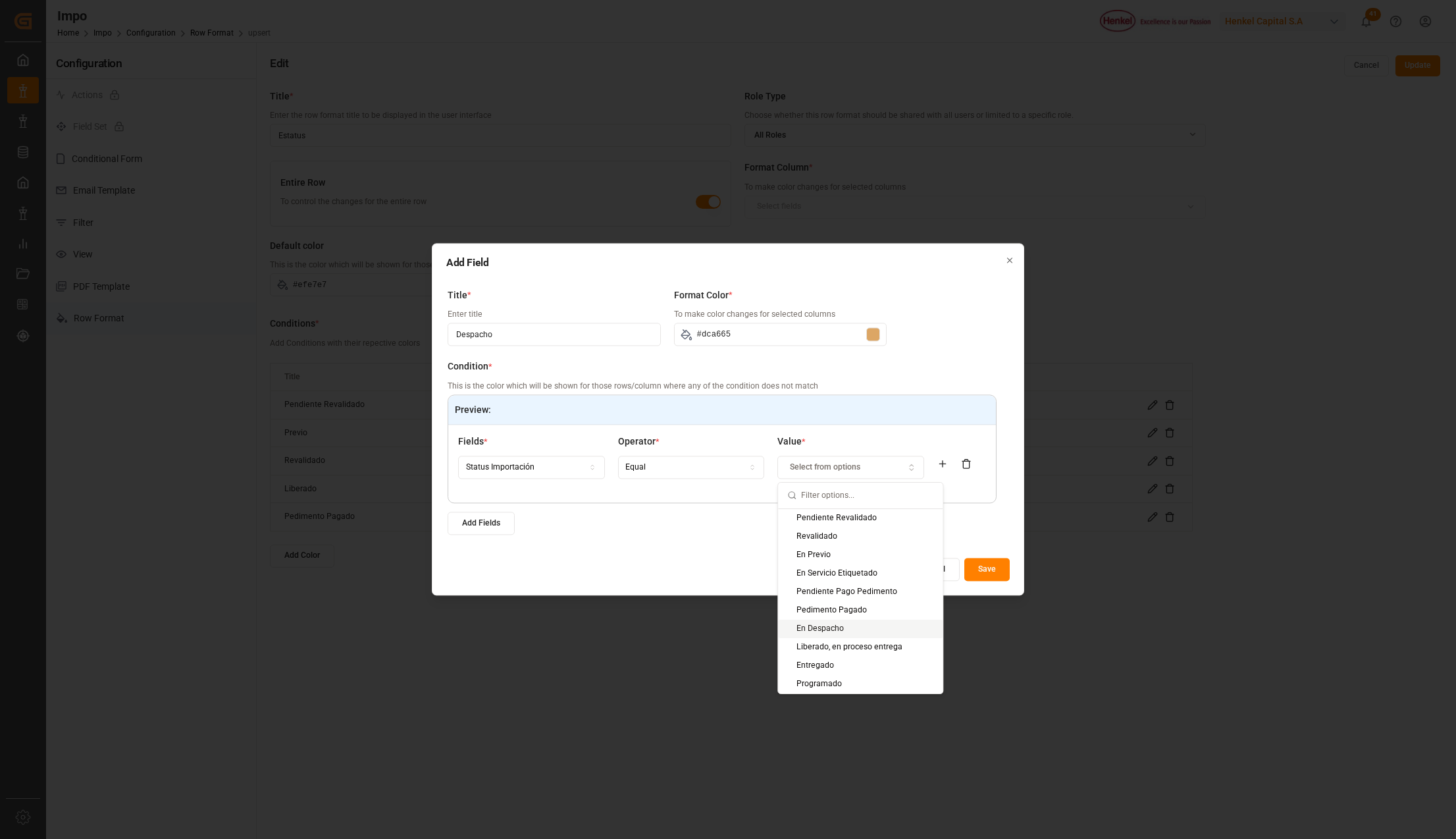
click at [836, 623] on div "En Despacho" at bounding box center [860, 629] width 165 height 19
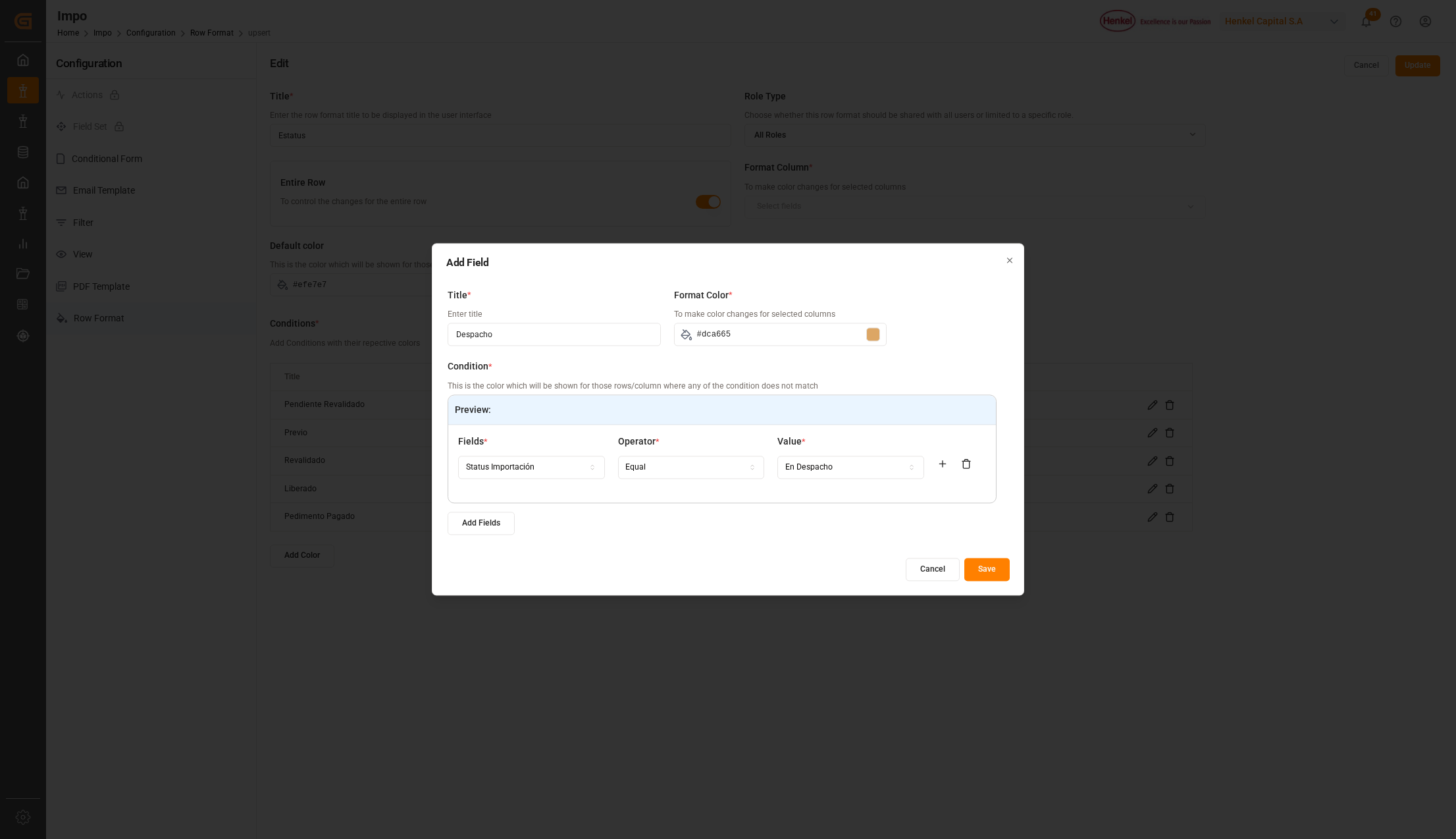
click at [975, 570] on button "Save" at bounding box center [987, 570] width 45 height 23
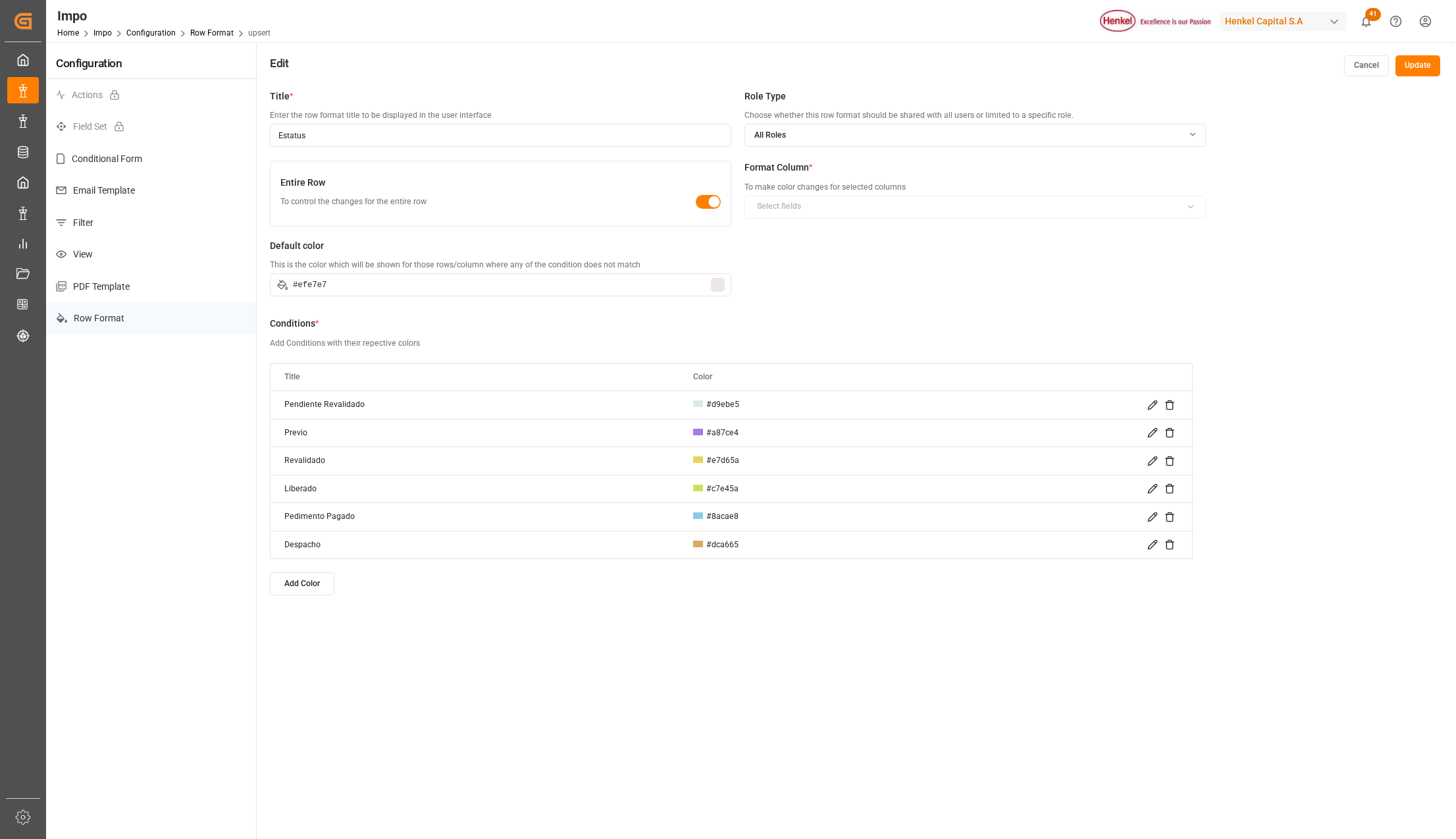
click at [1417, 63] on button "Update" at bounding box center [1417, 66] width 44 height 21
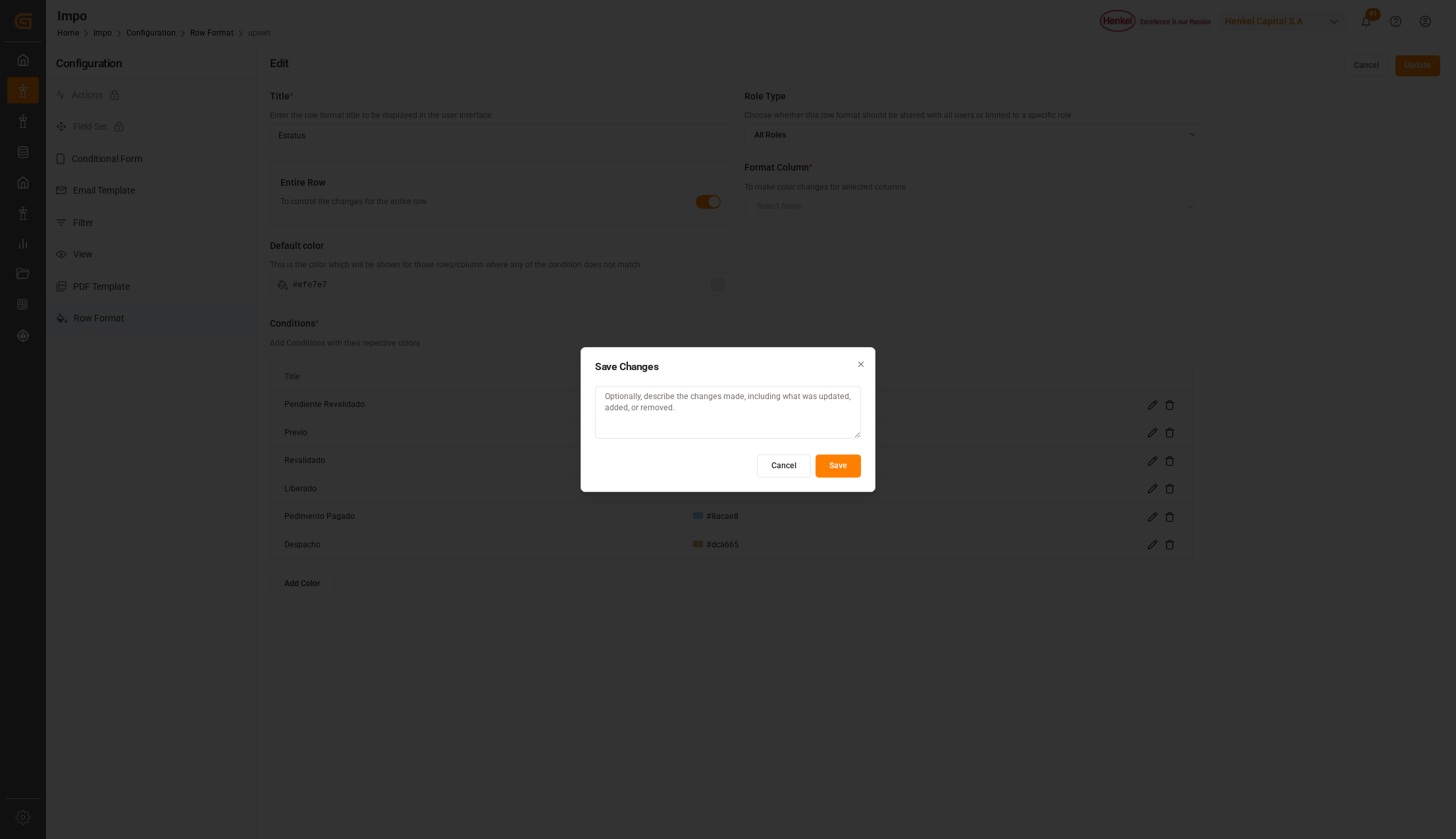
click at [836, 462] on button "Save" at bounding box center [838, 466] width 45 height 23
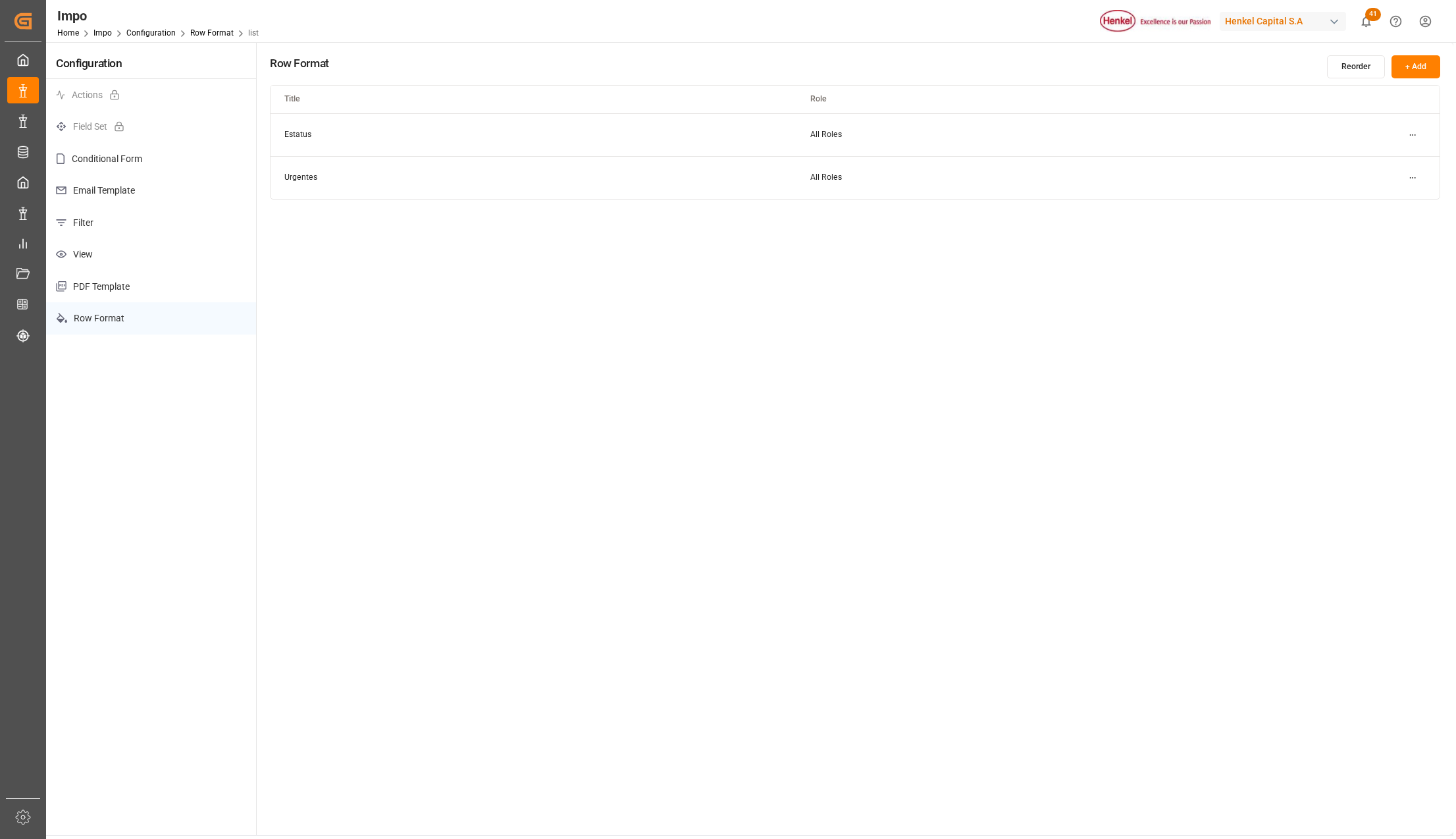
click at [1414, 179] on html "Created by potrace 1.15, written by Peter Selinger 2001-2017 Created by potrace…" at bounding box center [728, 419] width 1456 height 839
click at [1380, 201] on div "Edit" at bounding box center [1388, 205] width 68 height 19
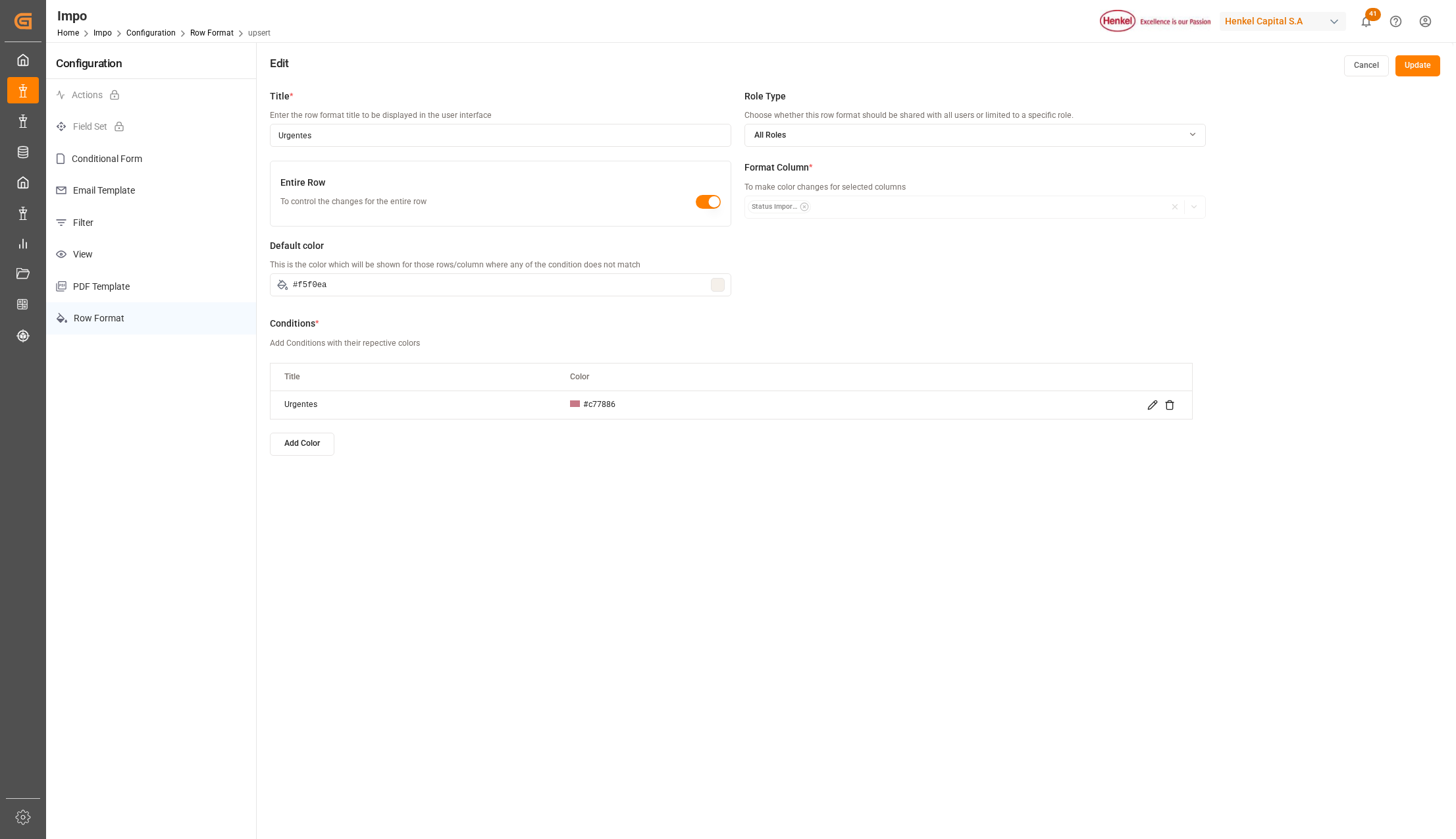
click at [303, 438] on button "Add Color" at bounding box center [301, 444] width 64 height 23
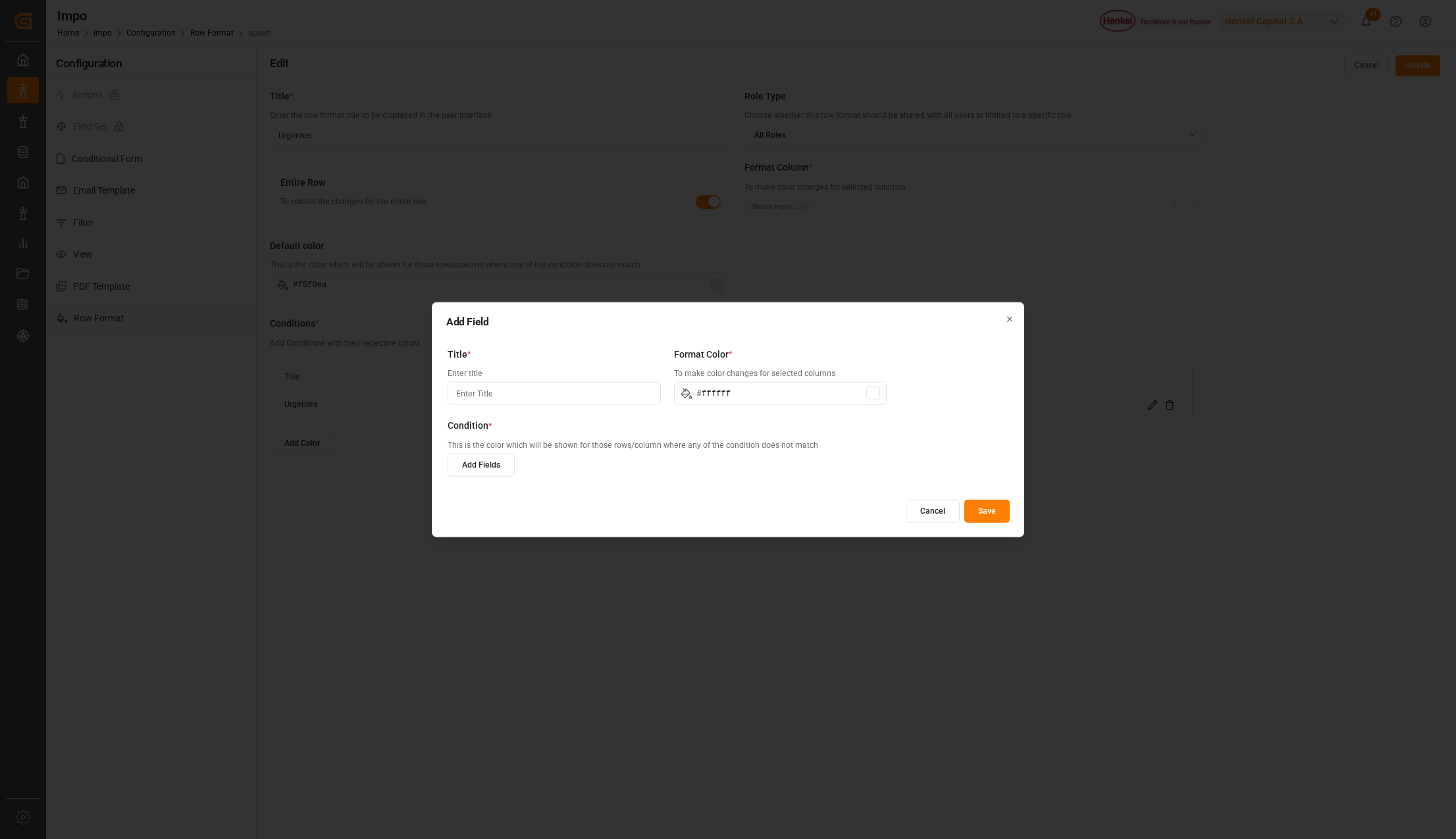
click at [463, 396] on input at bounding box center [554, 393] width 213 height 23
click at [869, 385] on input "#ffffff" at bounding box center [780, 393] width 213 height 23
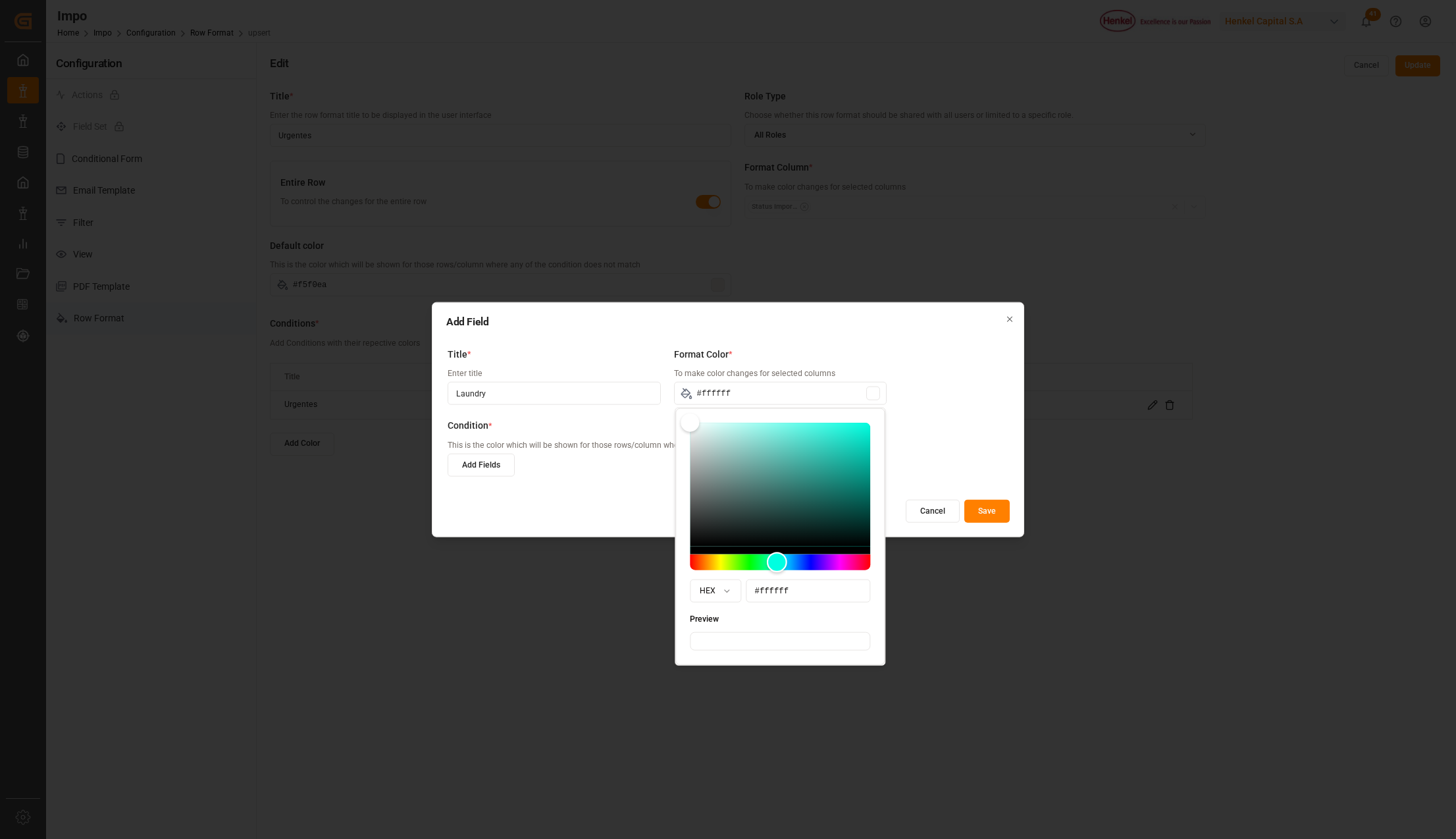
drag, startPoint x: 694, startPoint y: 563, endPoint x: 777, endPoint y: 579, distance: 84.5
click at [777, 579] on div "HEX #ffffff Preview" at bounding box center [779, 537] width 209 height 257
click at [801, 432] on div "Color" at bounding box center [780, 484] width 181 height 124
click at [782, 432] on div "Color" at bounding box center [780, 484] width 181 height 124
click at [804, 432] on div "Color" at bounding box center [780, 484] width 181 height 124
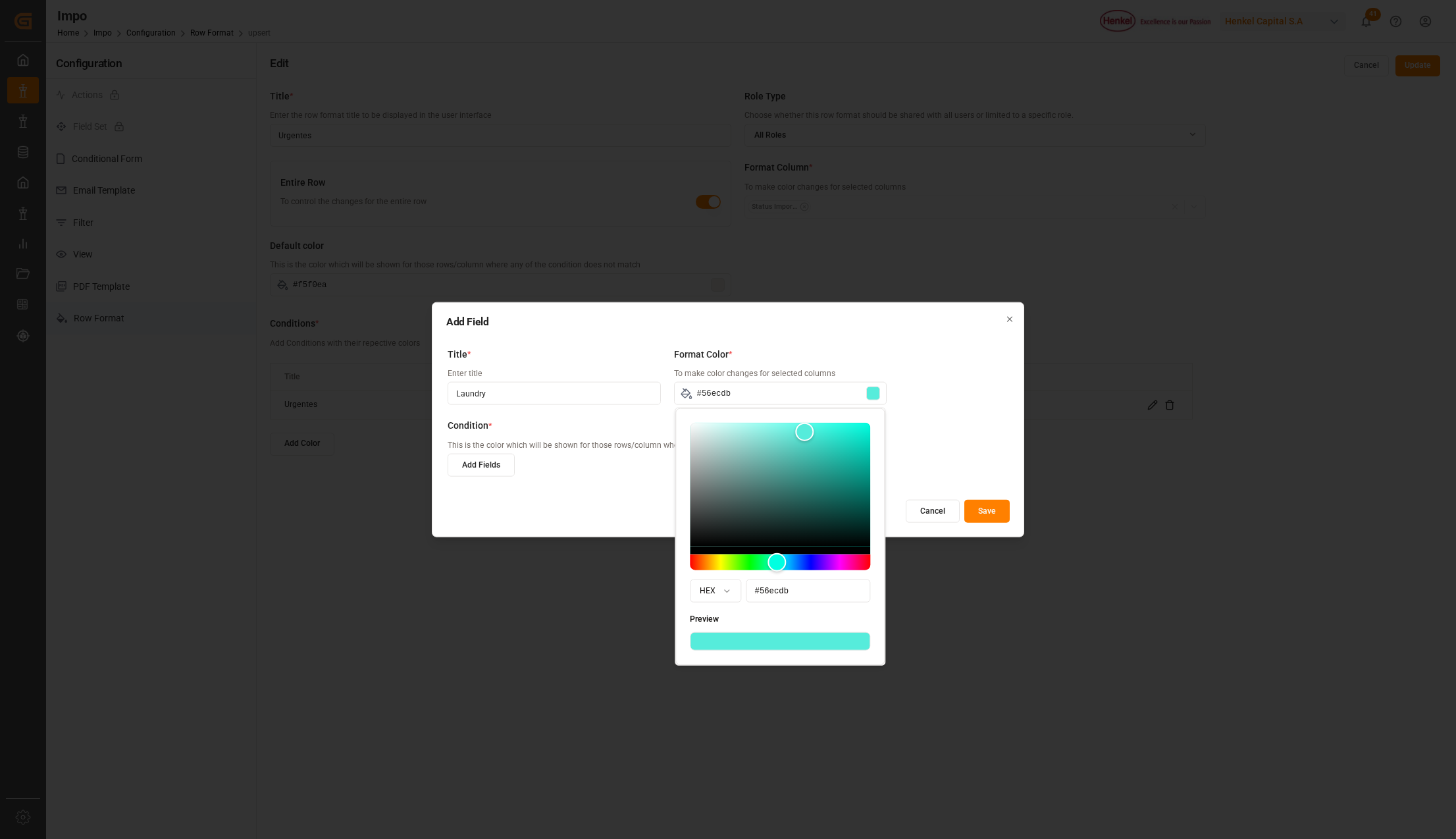
click at [949, 426] on label "Condition *" at bounding box center [722, 425] width 549 height 14
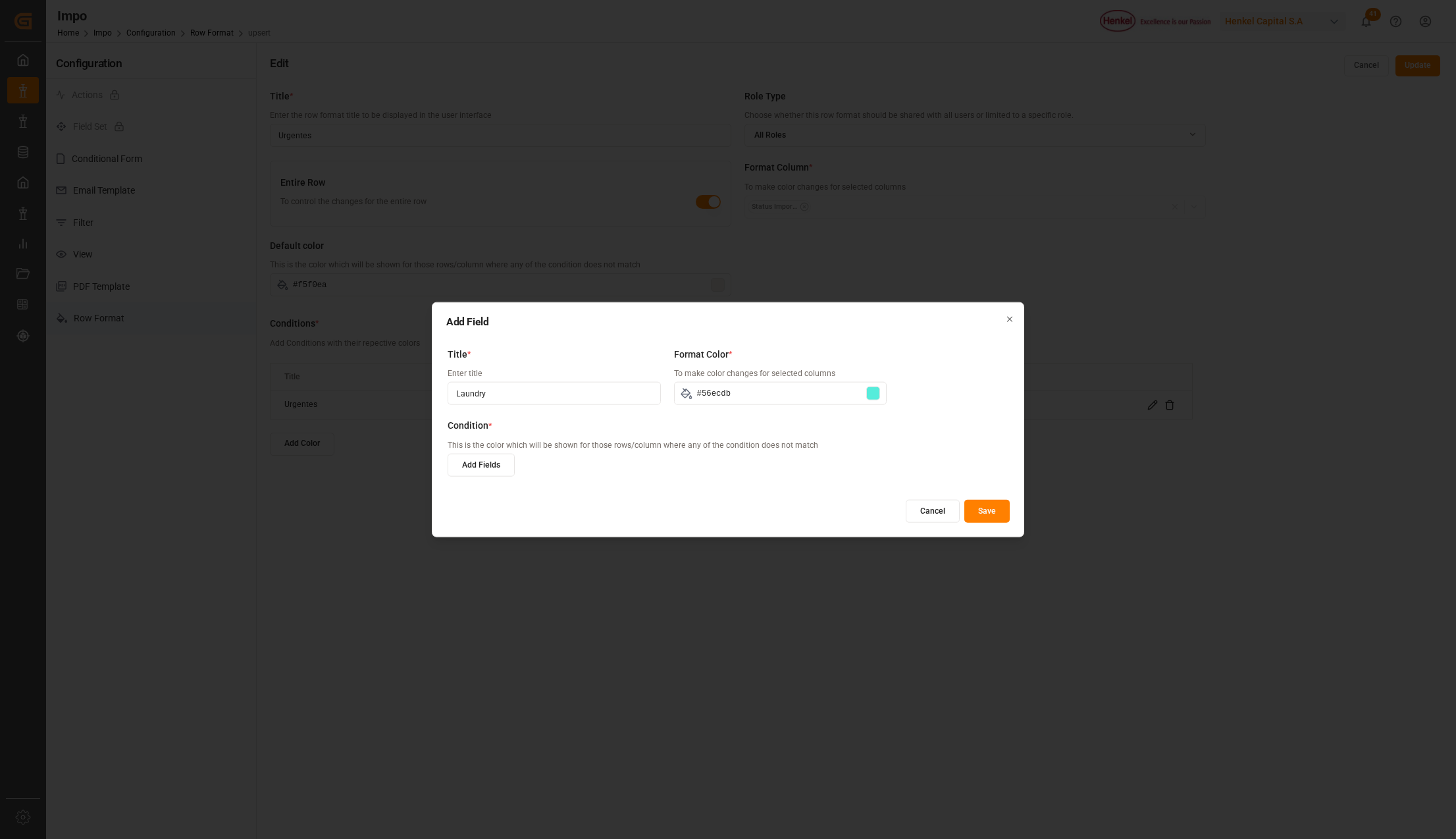
click at [483, 462] on button "Add Fields" at bounding box center [481, 464] width 67 height 23
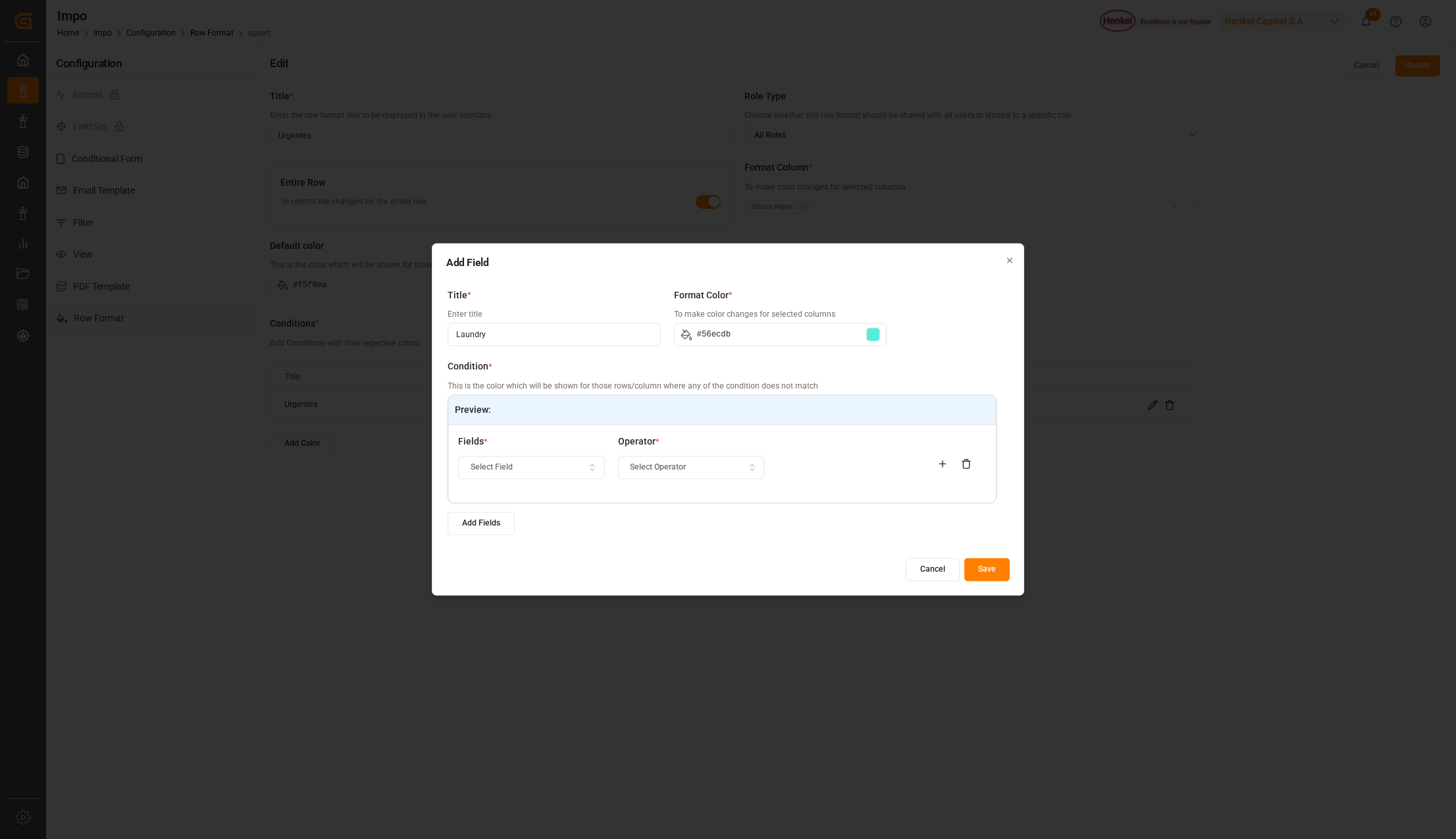
click at [496, 466] on span "Select Field" at bounding box center [491, 468] width 42 height 12
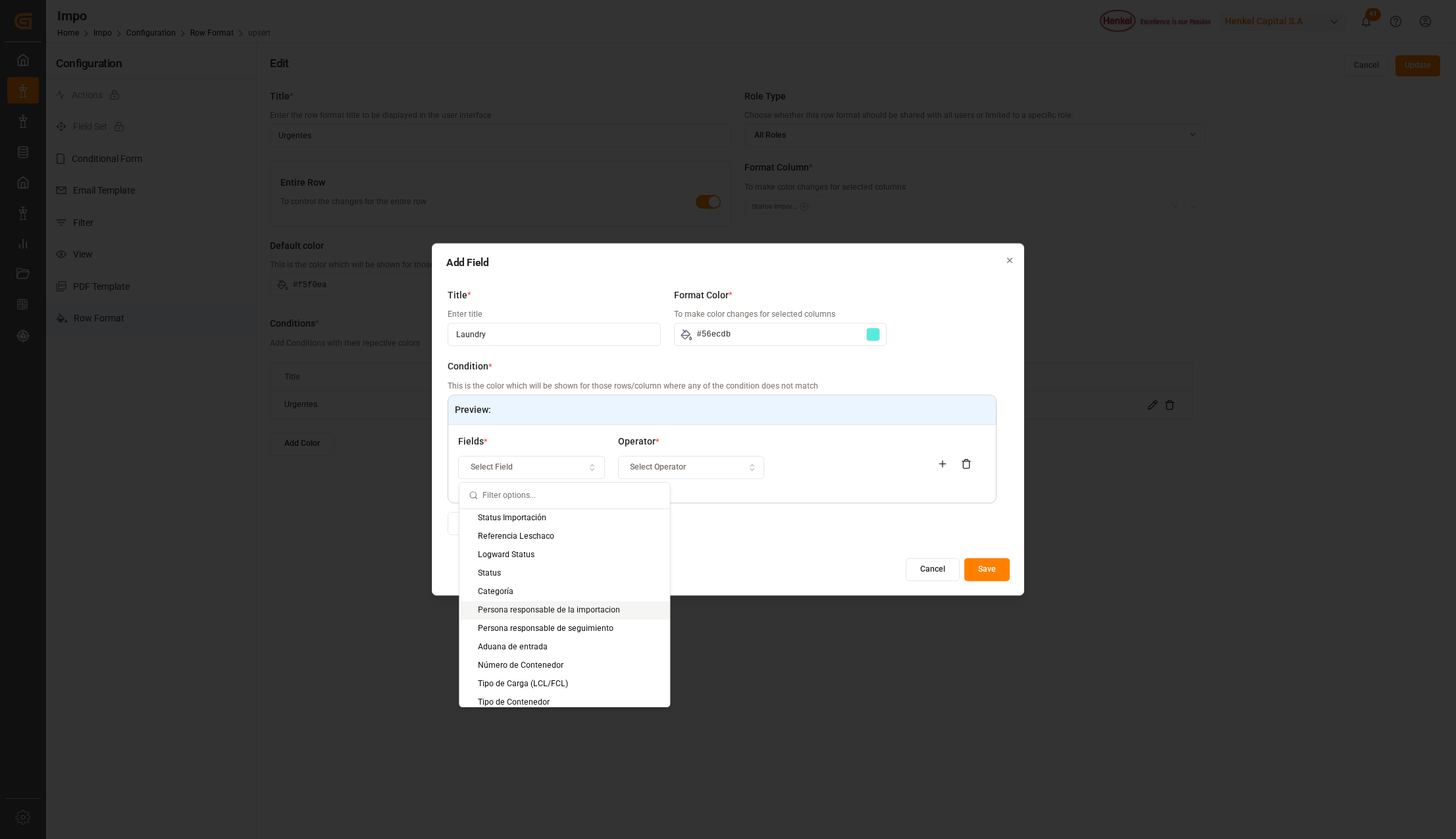
click at [544, 615] on div "Persona responsable de la importacion" at bounding box center [564, 610] width 210 height 19
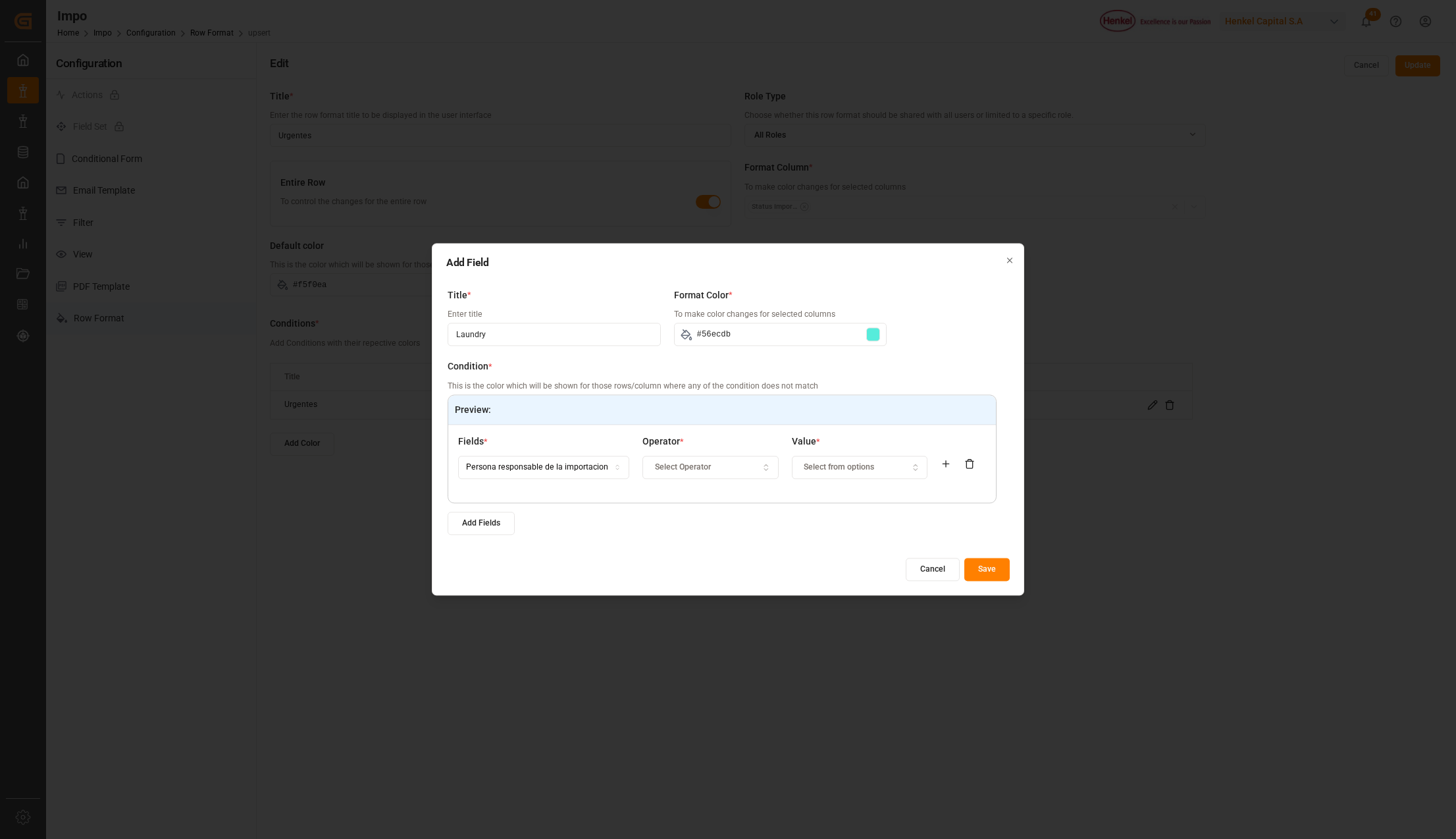
click at [691, 464] on span "Select Operator" at bounding box center [683, 468] width 56 height 12
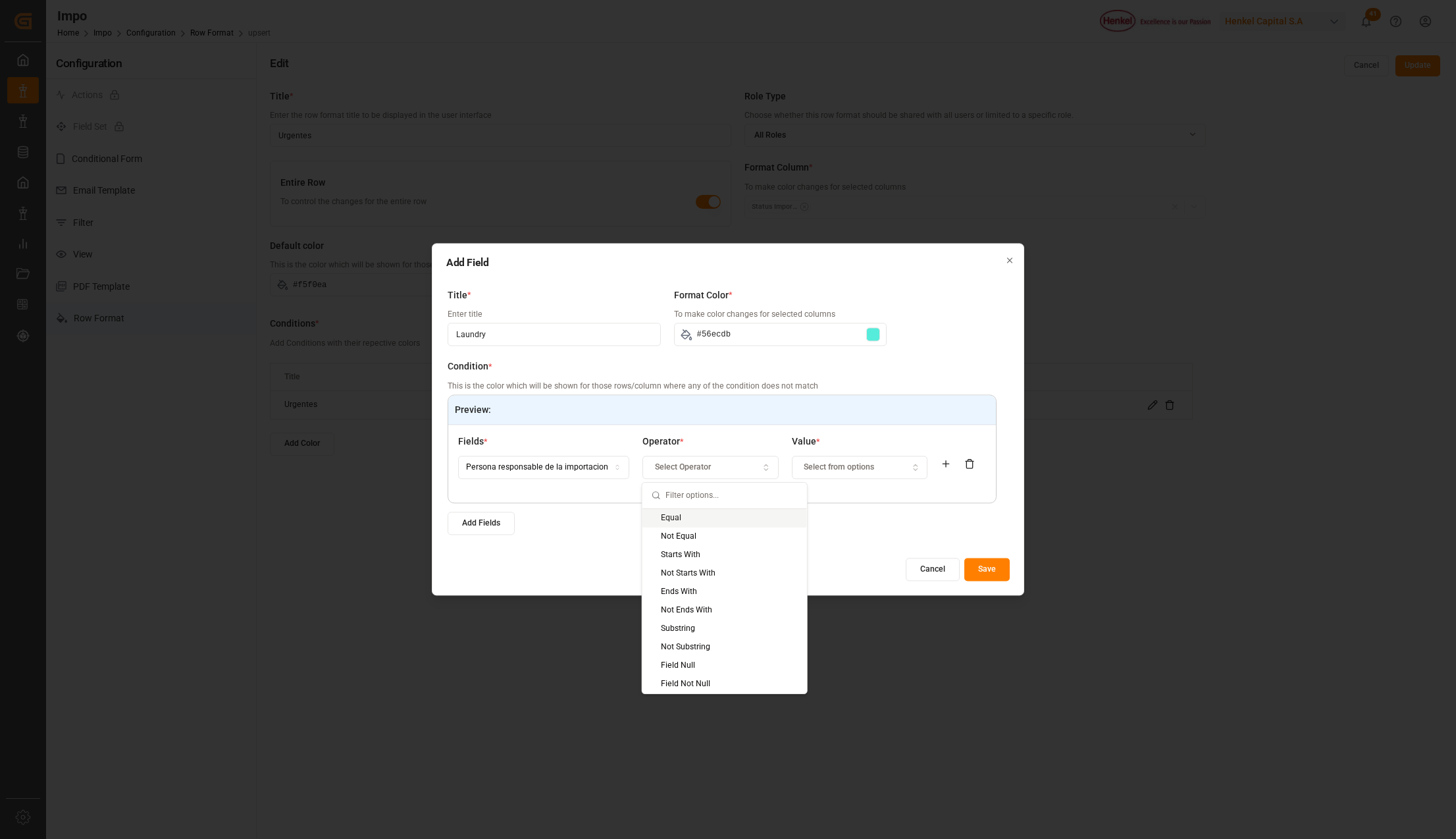
click at [682, 515] on div "Equal" at bounding box center [724, 518] width 165 height 19
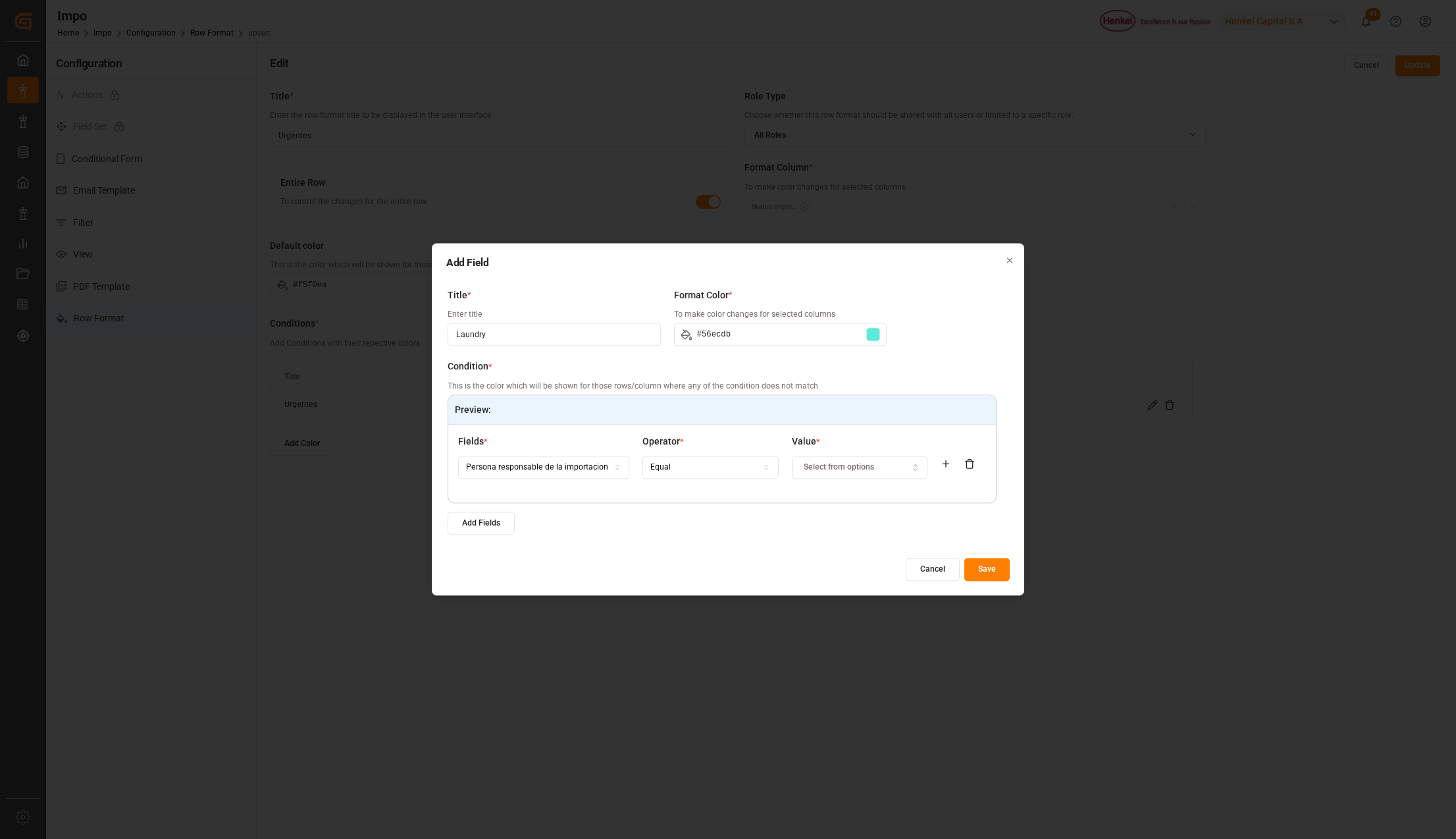
click at [833, 476] on button "Select from options" at bounding box center [859, 467] width 136 height 23
click at [861, 538] on div "Fernanda Leyva" at bounding box center [873, 537] width 165 height 19
click at [982, 561] on button "Save" at bounding box center [987, 570] width 45 height 23
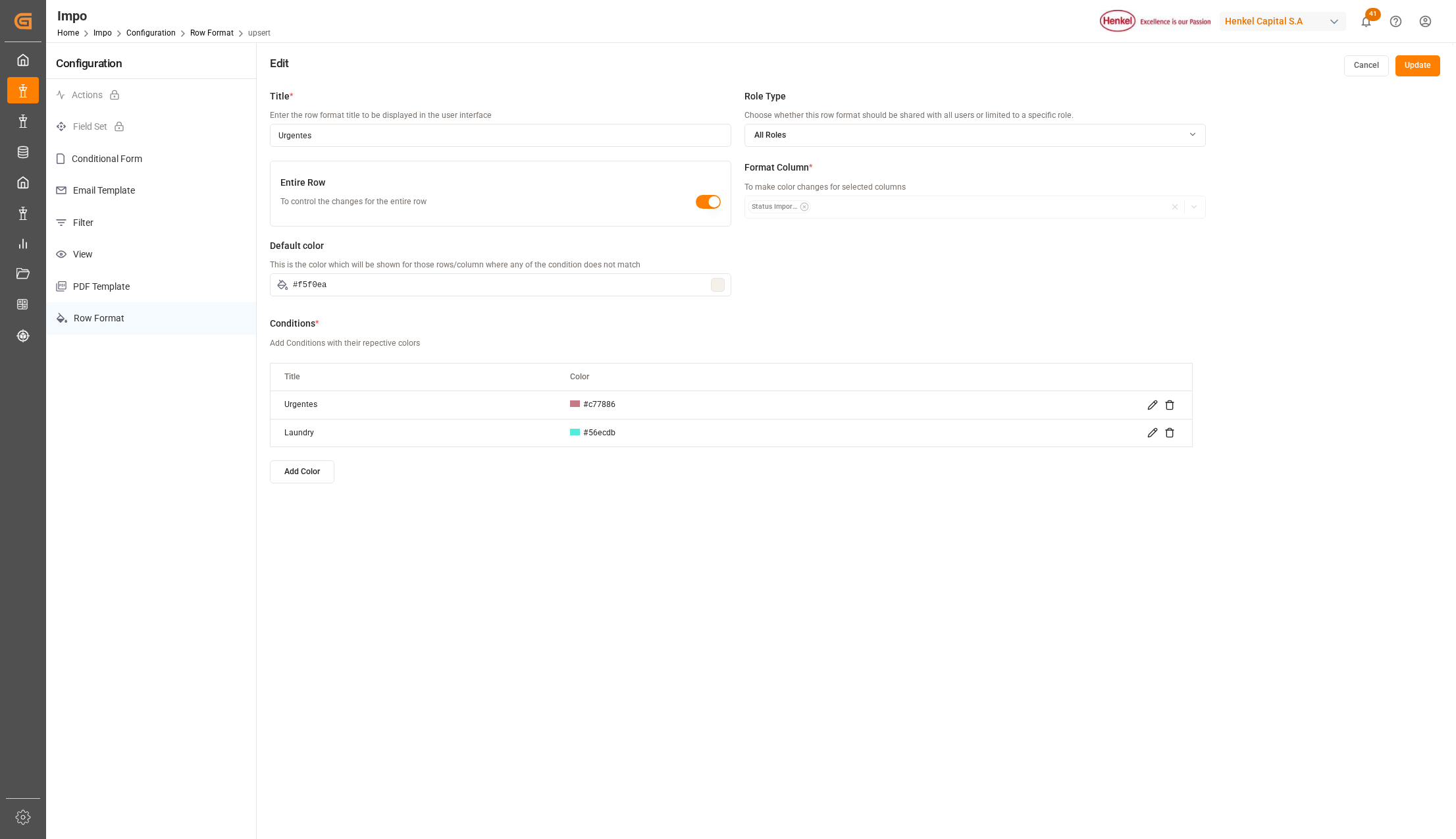
click at [985, 561] on div "Title * Enter the row format title to be displayed in the user interface Urgent…" at bounding box center [855, 502] width 1196 height 839
click at [1414, 71] on button "Update" at bounding box center [1417, 66] width 44 height 21
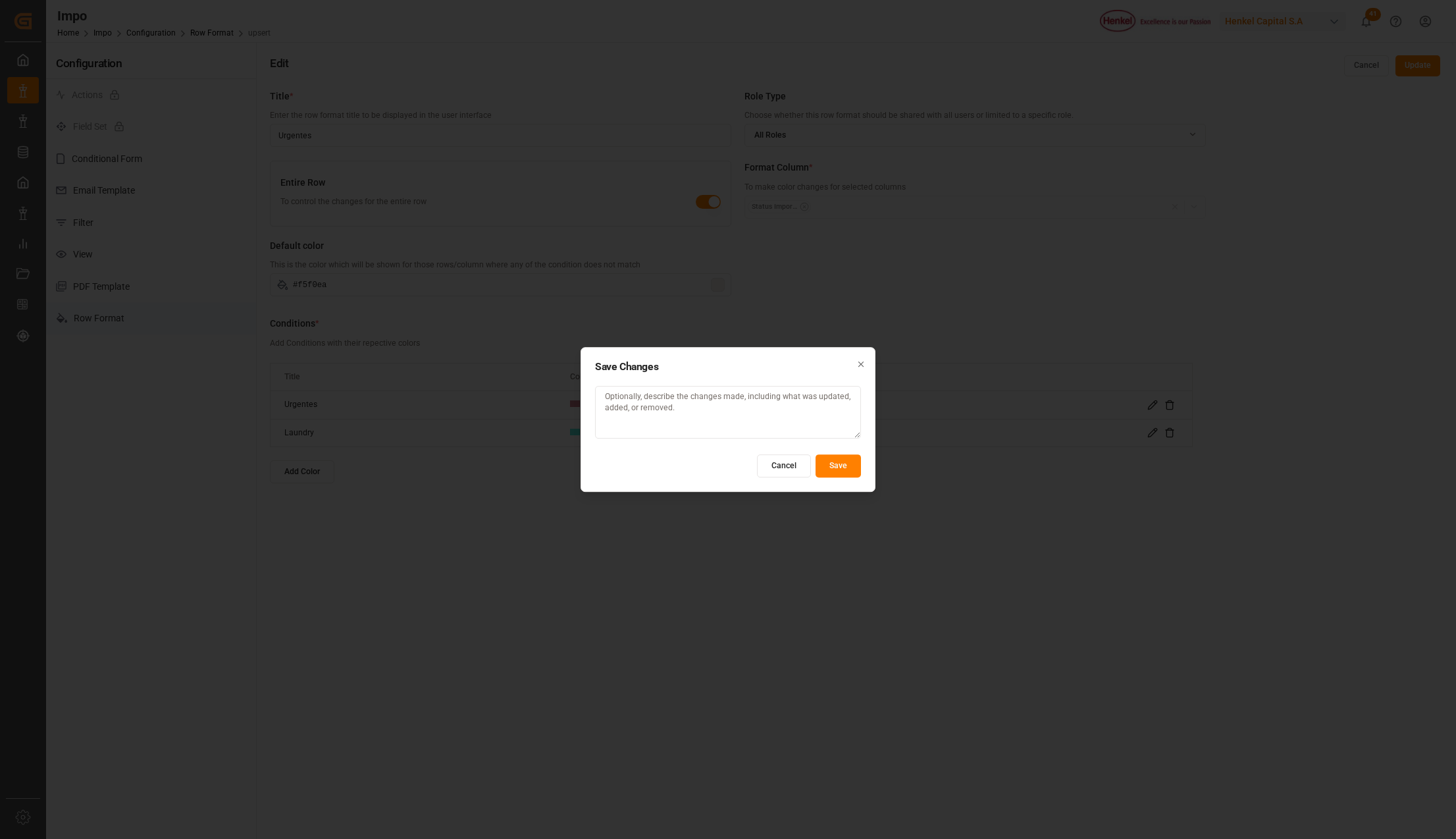
click at [839, 464] on button "Save" at bounding box center [838, 466] width 45 height 23
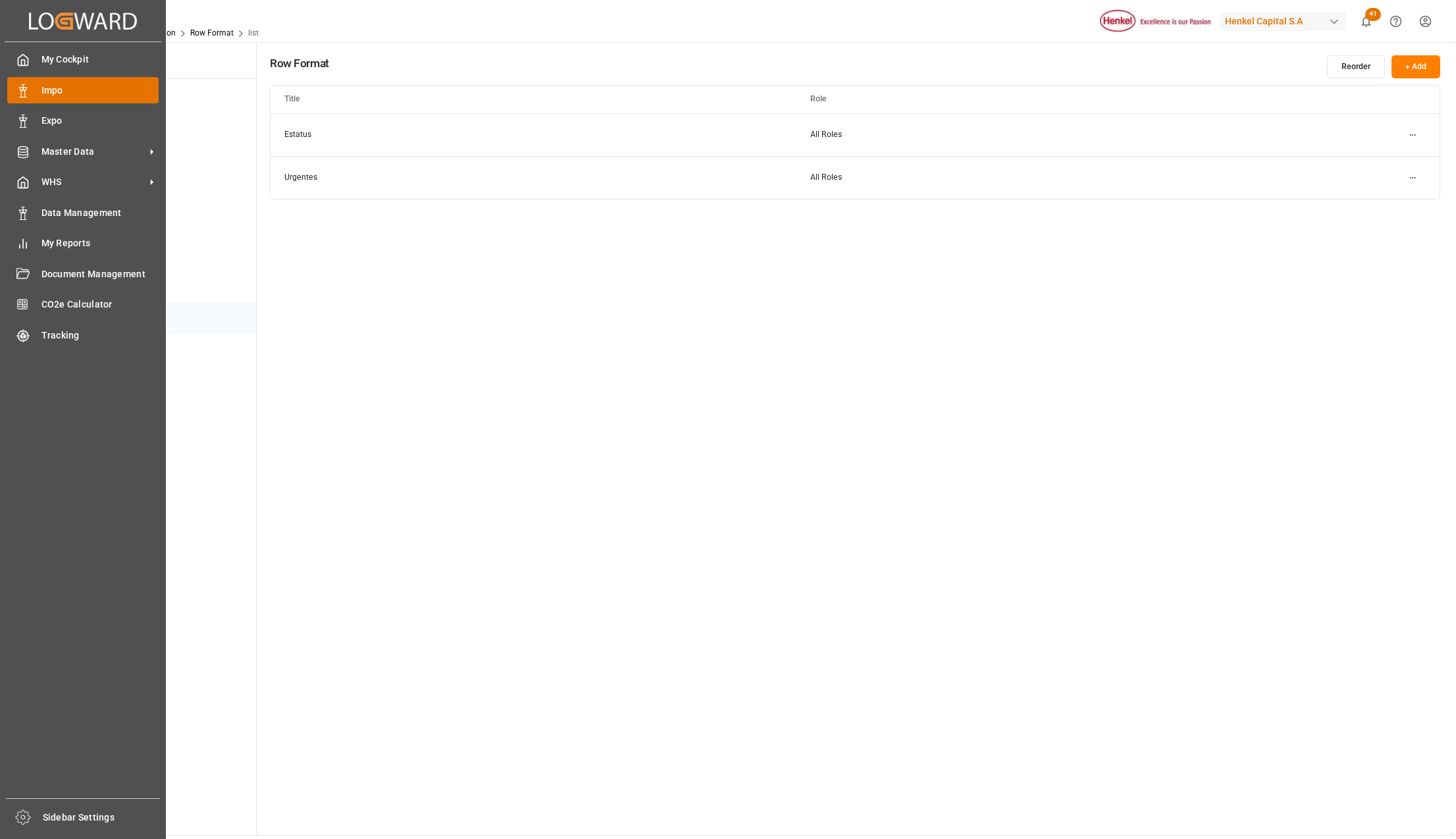
click at [74, 84] on span "Impo" at bounding box center [100, 90] width 118 height 14
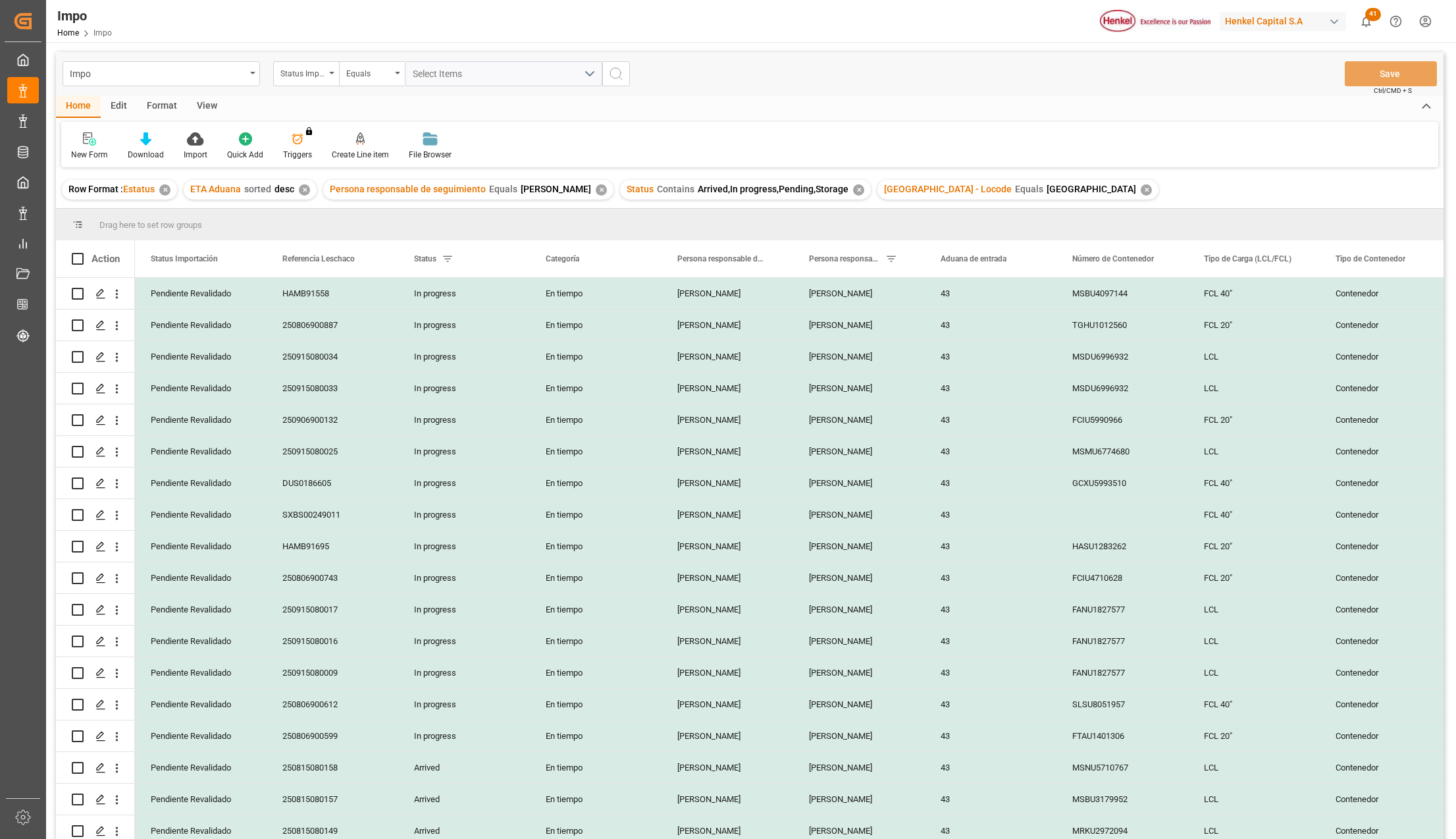
click at [206, 106] on div "View" at bounding box center [206, 107] width 40 height 23
click at [166, 147] on div "Standard Templates" at bounding box center [149, 146] width 86 height 29
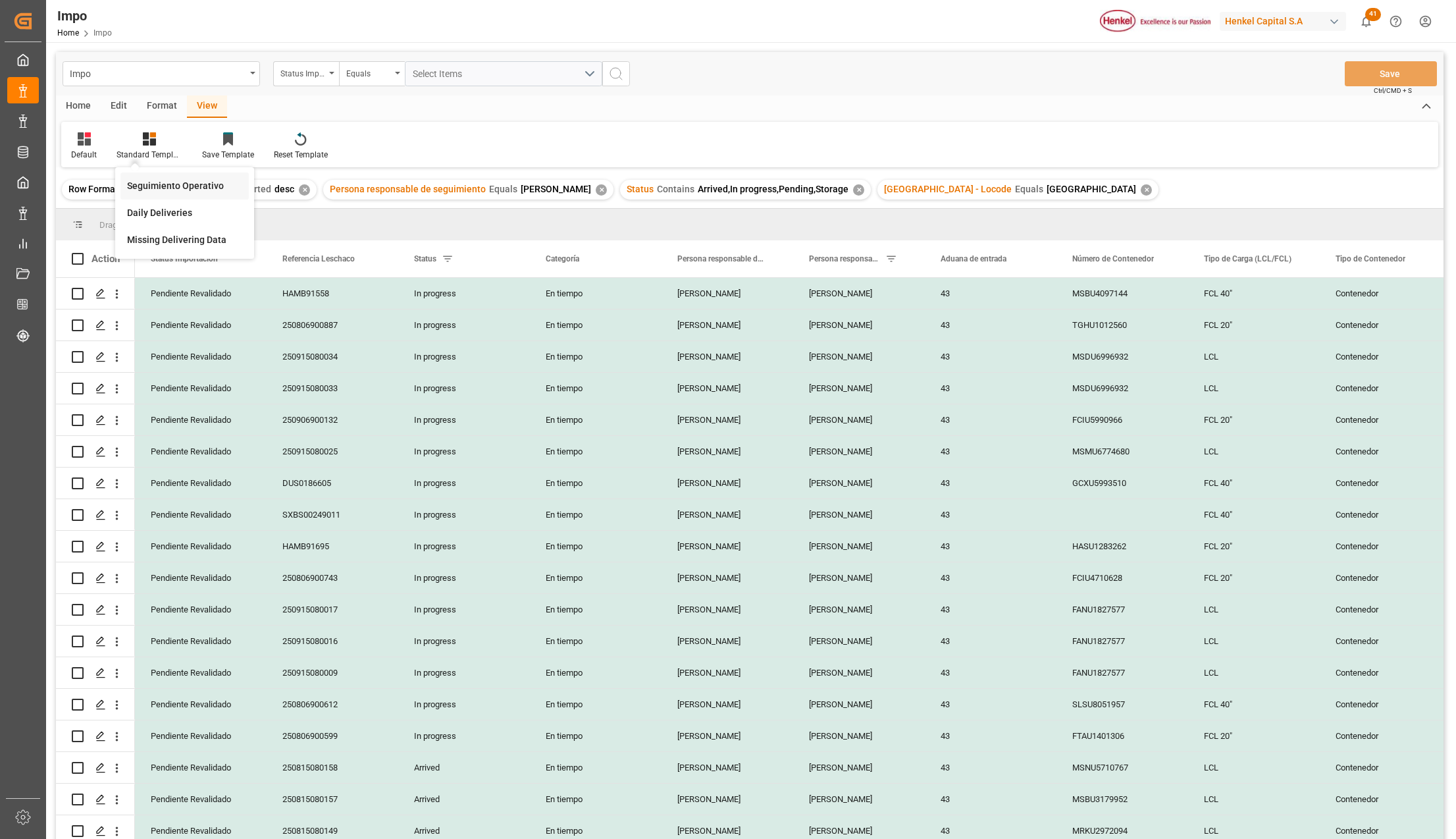
click at [165, 183] on div "Seguimiento Operativo" at bounding box center [184, 186] width 115 height 14
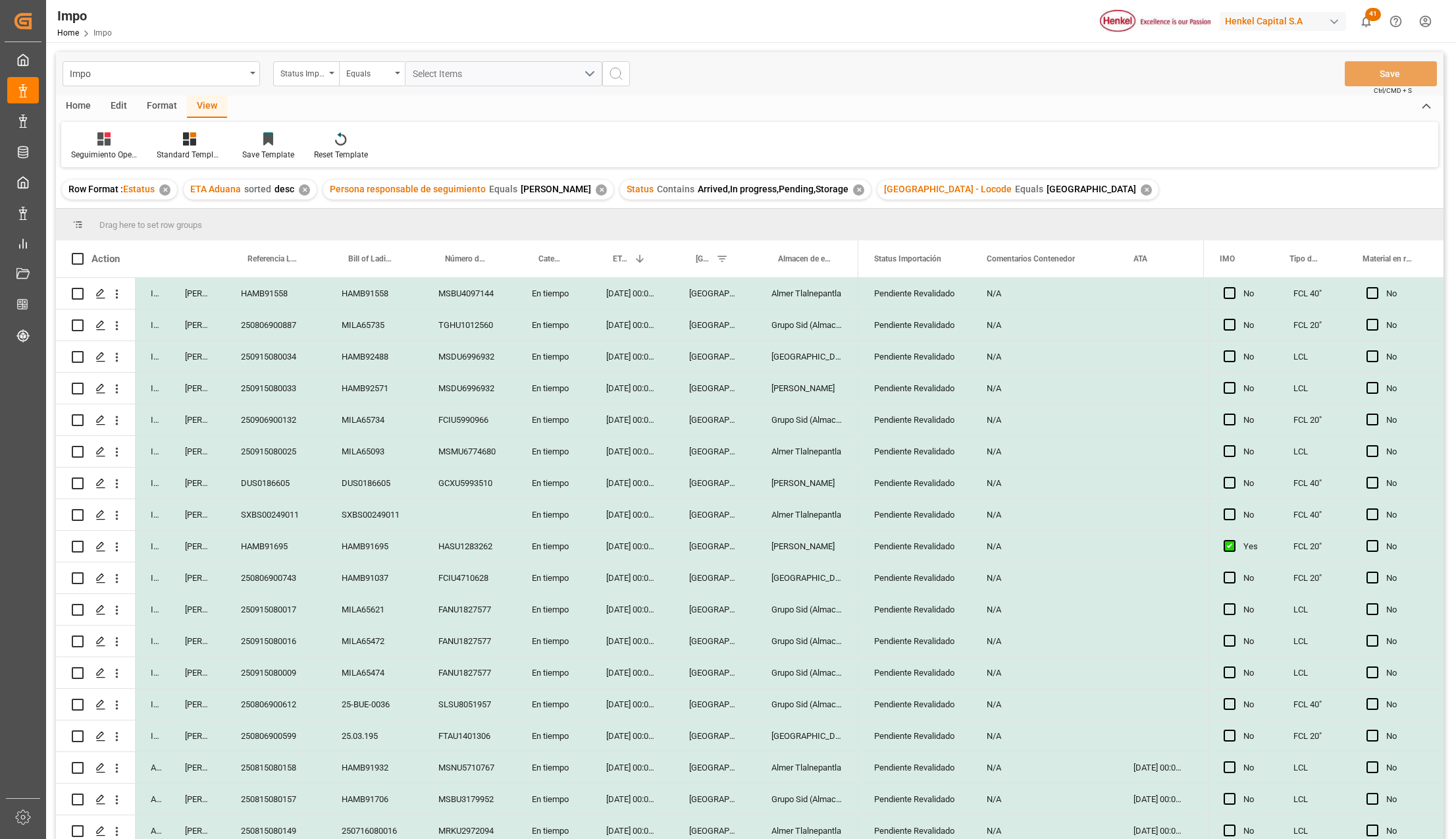
scroll to position [351, 0]
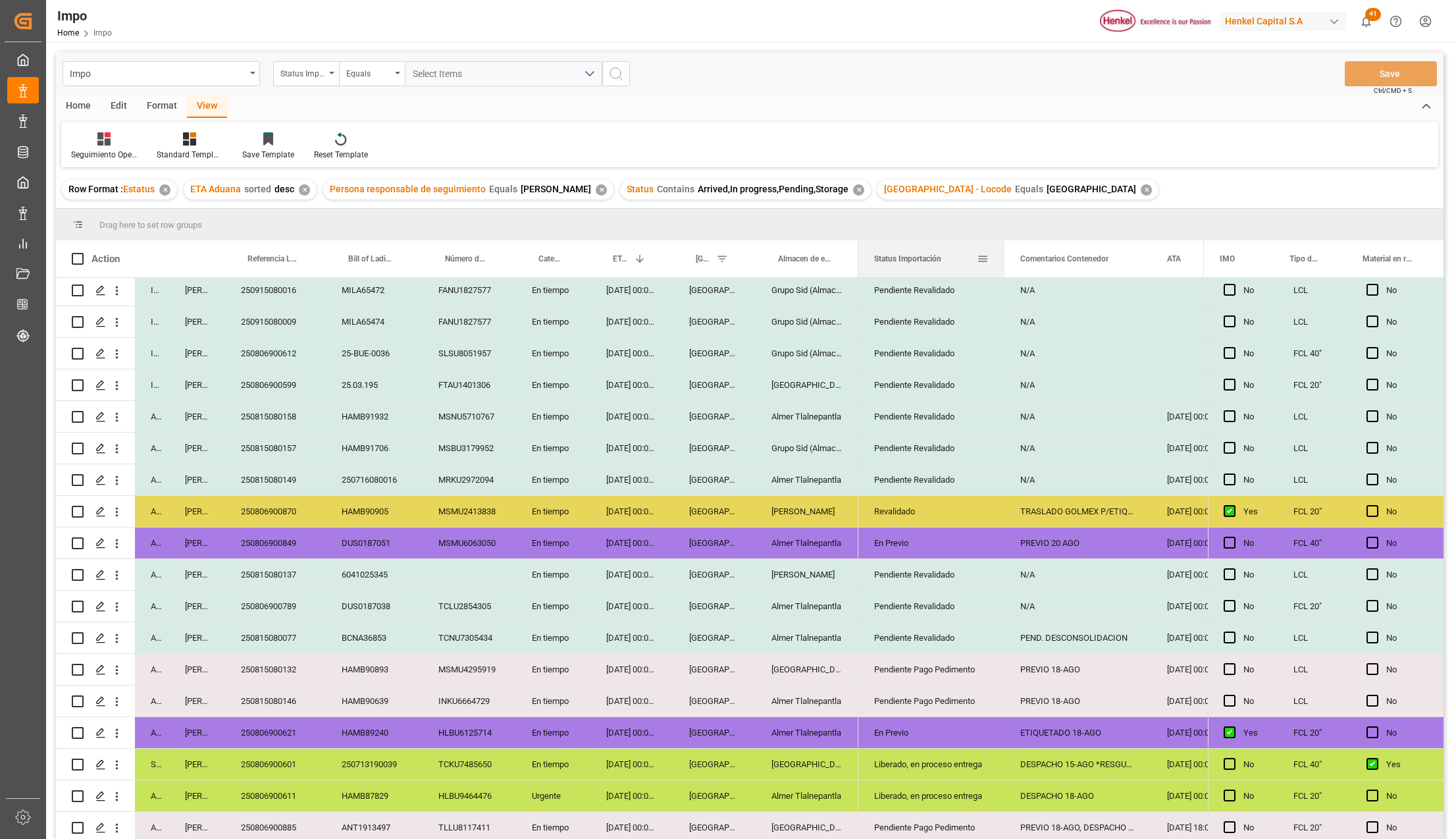
drag, startPoint x: 970, startPoint y: 245, endPoint x: 1004, endPoint y: 246, distance: 34.0
click at [1004, 246] on div at bounding box center [1005, 259] width 5 height 37
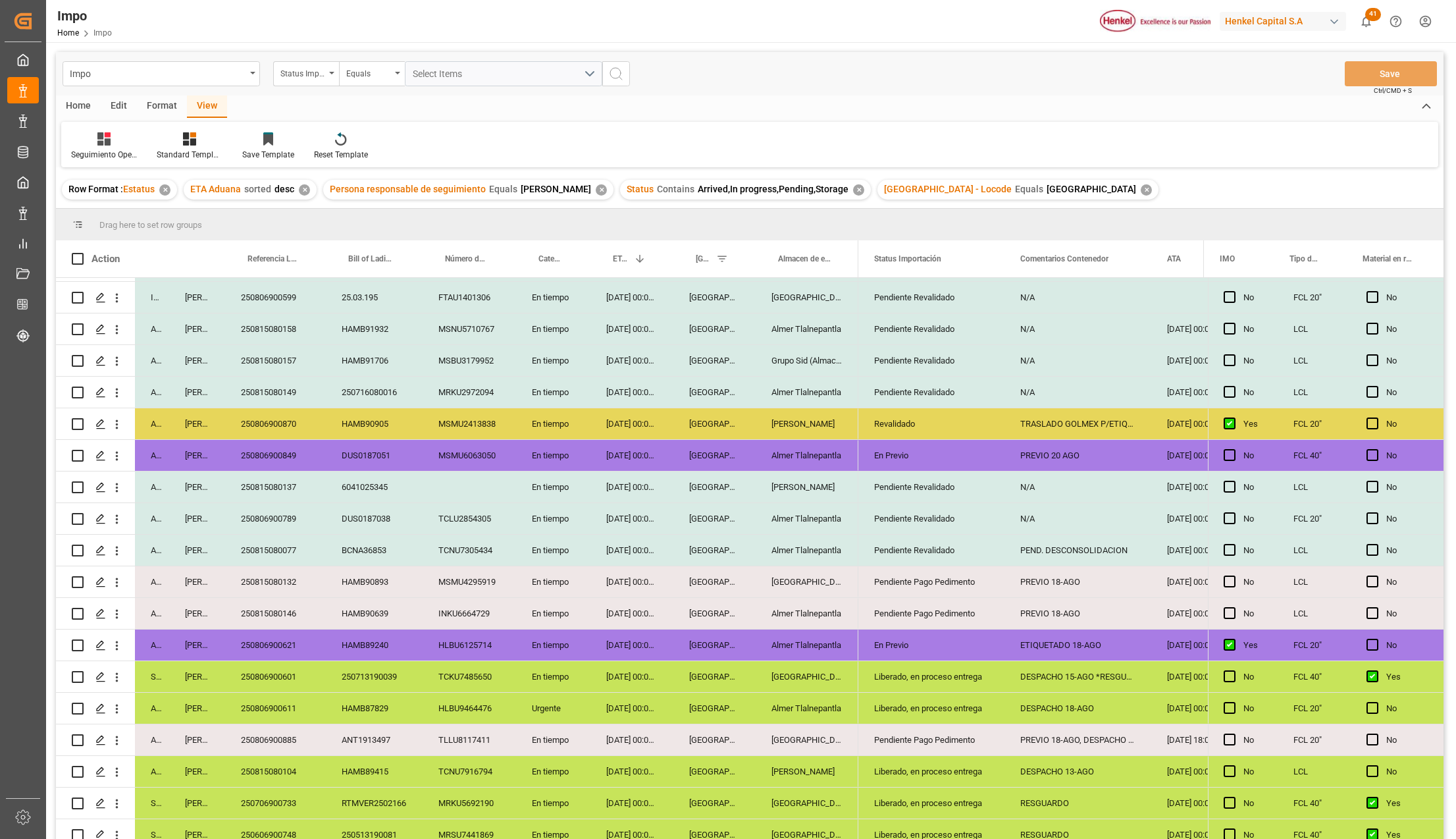
scroll to position [450, 0]
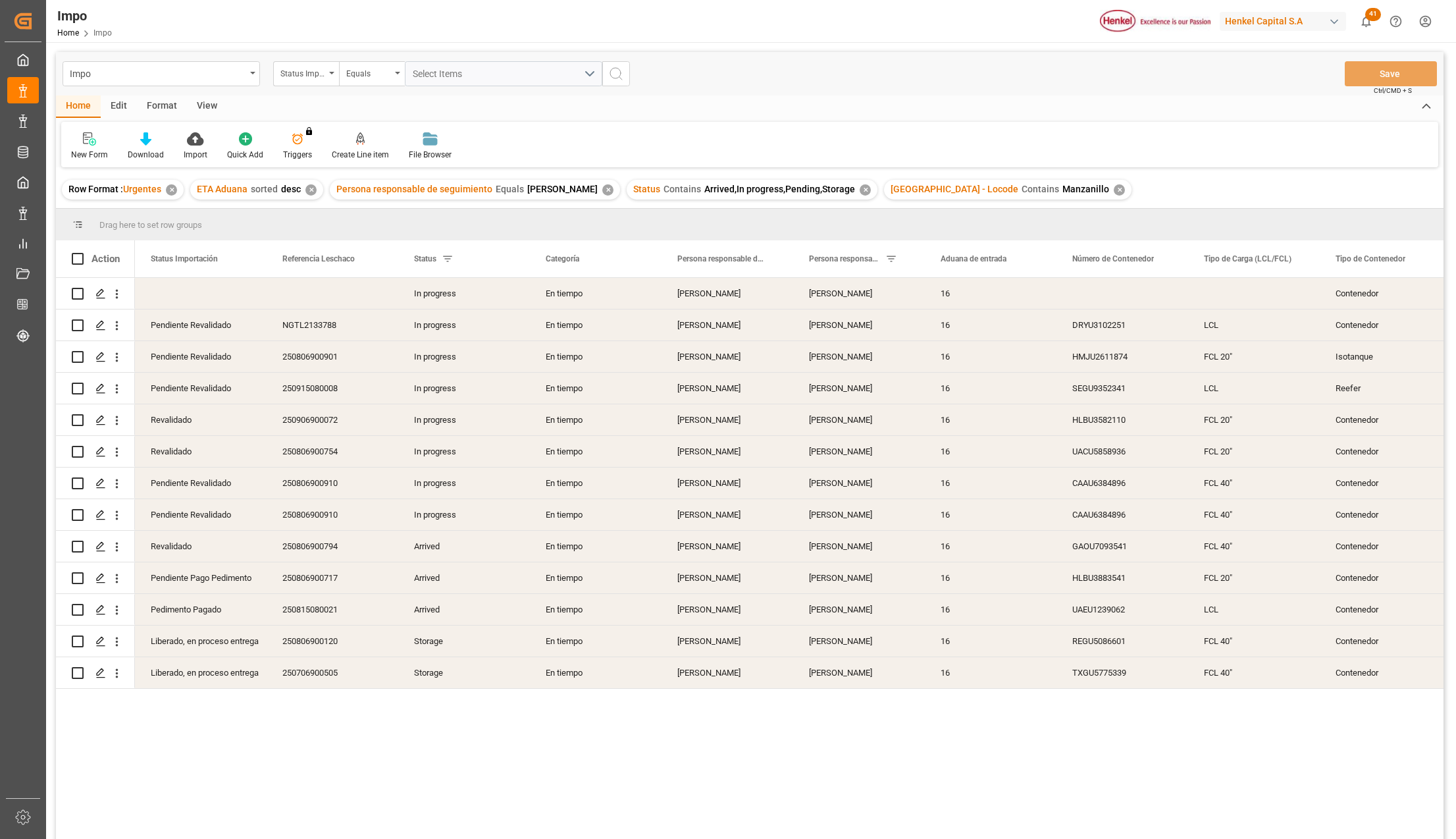
click at [201, 100] on div "View" at bounding box center [206, 107] width 40 height 23
click at [170, 138] on div at bounding box center [149, 138] width 66 height 14
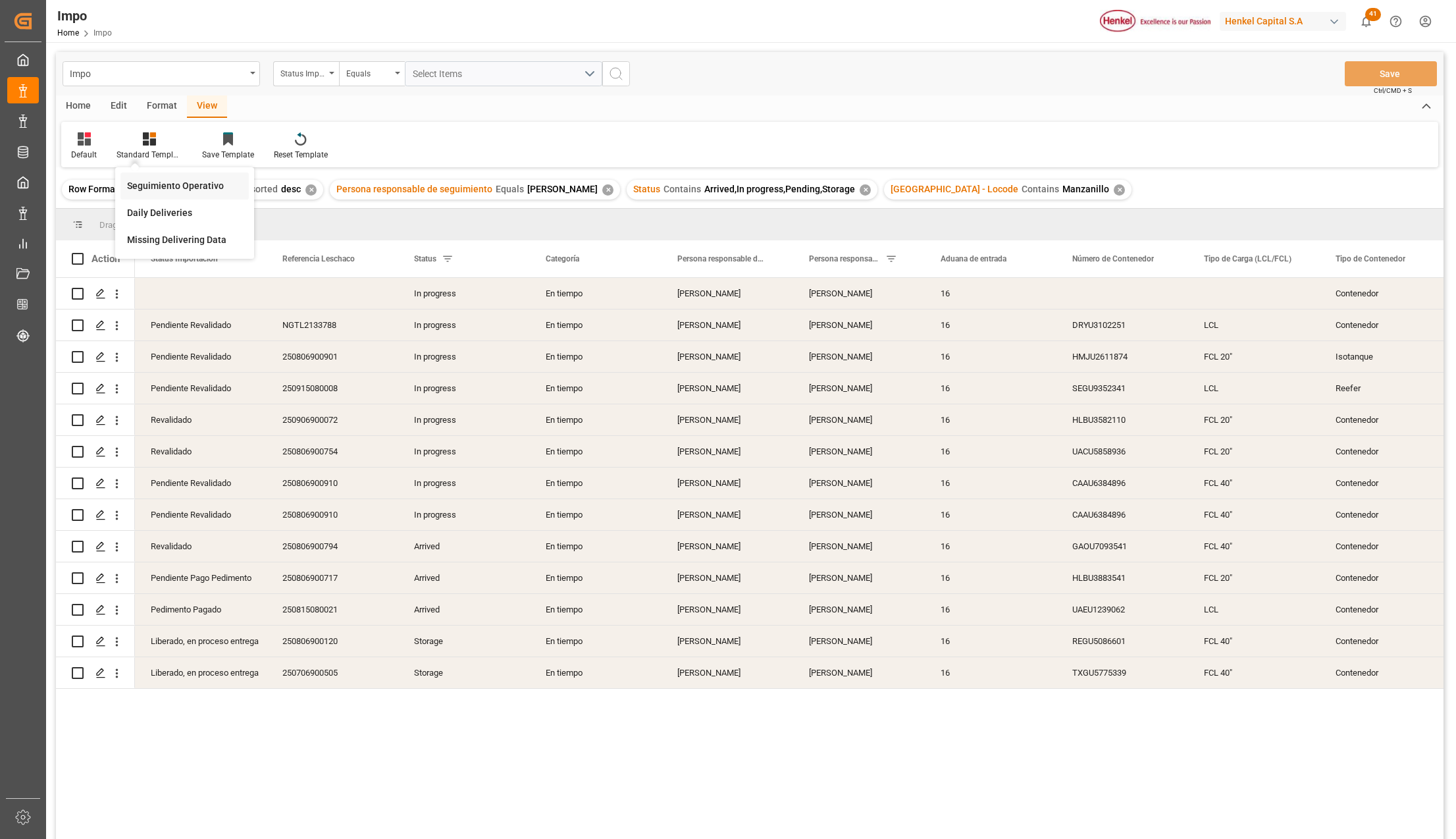
click at [178, 192] on div "Seguimiento Operativo" at bounding box center [184, 186] width 115 height 14
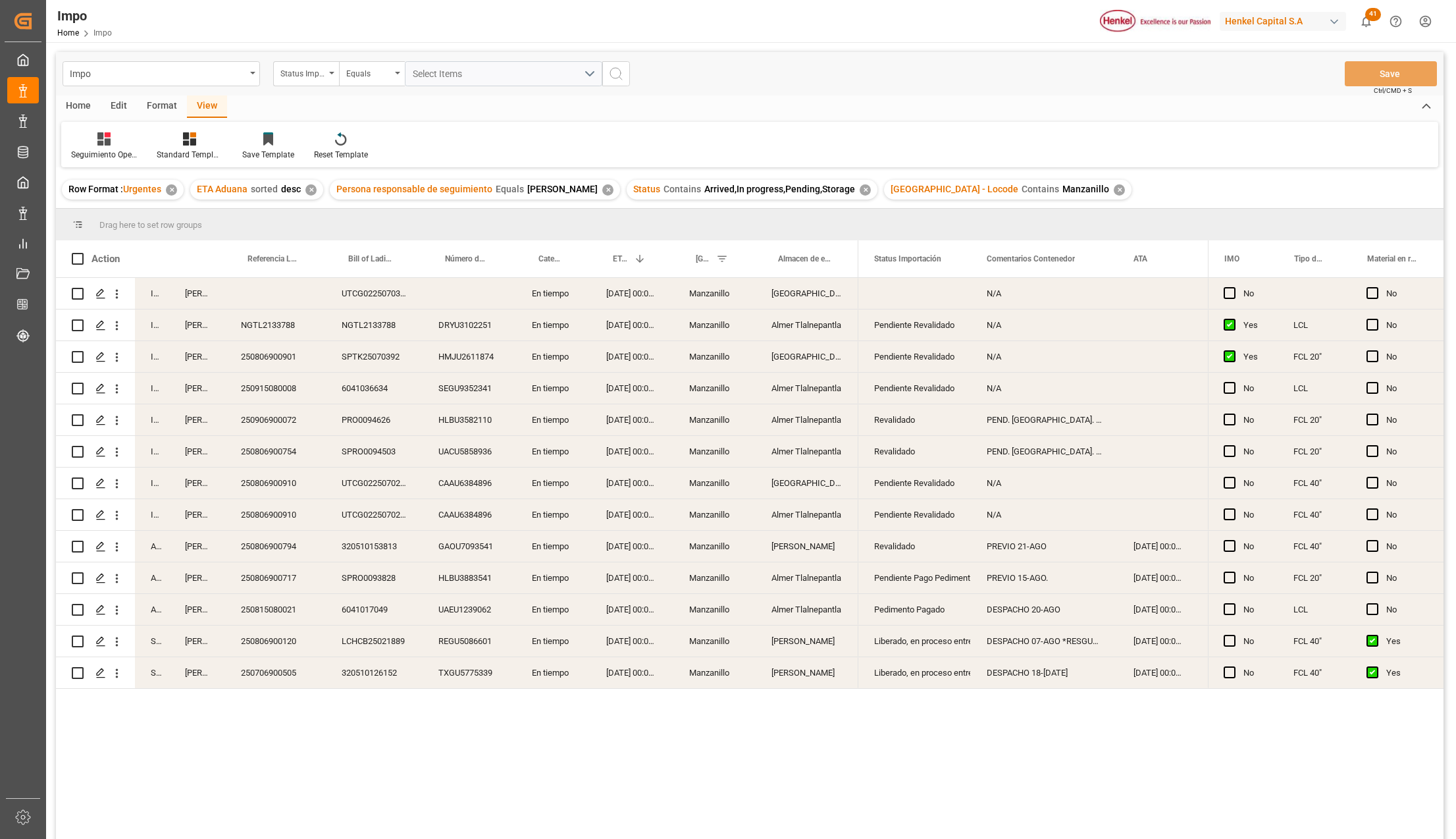
click at [157, 104] on div "Format" at bounding box center [161, 107] width 50 height 23
click at [151, 151] on div "Row Format" at bounding box center [151, 155] width 43 height 12
click at [170, 188] on div "Impo Status Importación Equals Select Items Save Ctrl/CMD + S Home Edit Format …" at bounding box center [749, 462] width 1387 height 822
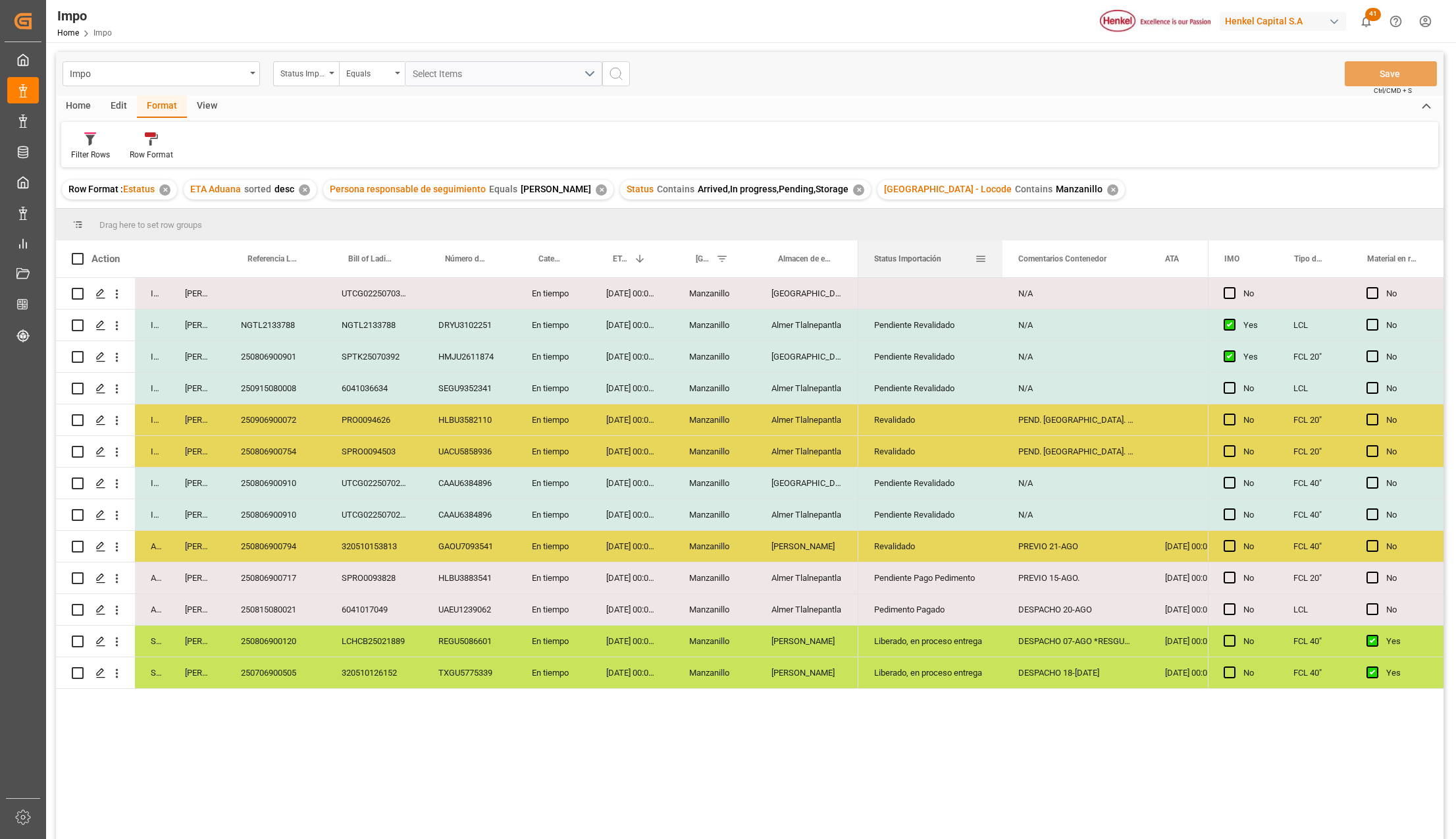
drag, startPoint x: 969, startPoint y: 248, endPoint x: 1001, endPoint y: 256, distance: 33.0
click at [1001, 256] on div at bounding box center [1003, 259] width 5 height 37
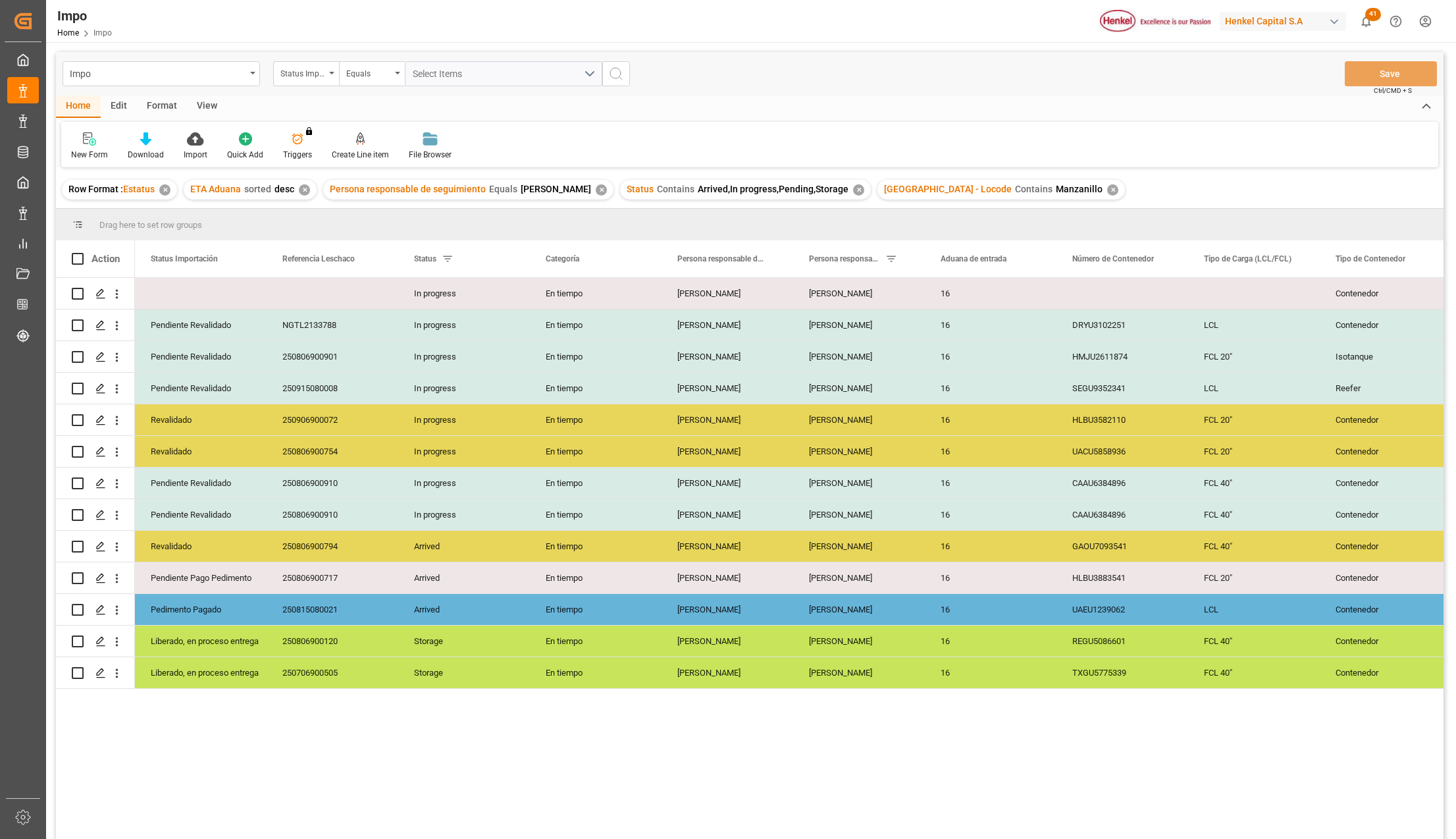
click at [193, 104] on div "View" at bounding box center [206, 107] width 40 height 23
click at [167, 150] on div "Standard Templates" at bounding box center [149, 155] width 66 height 12
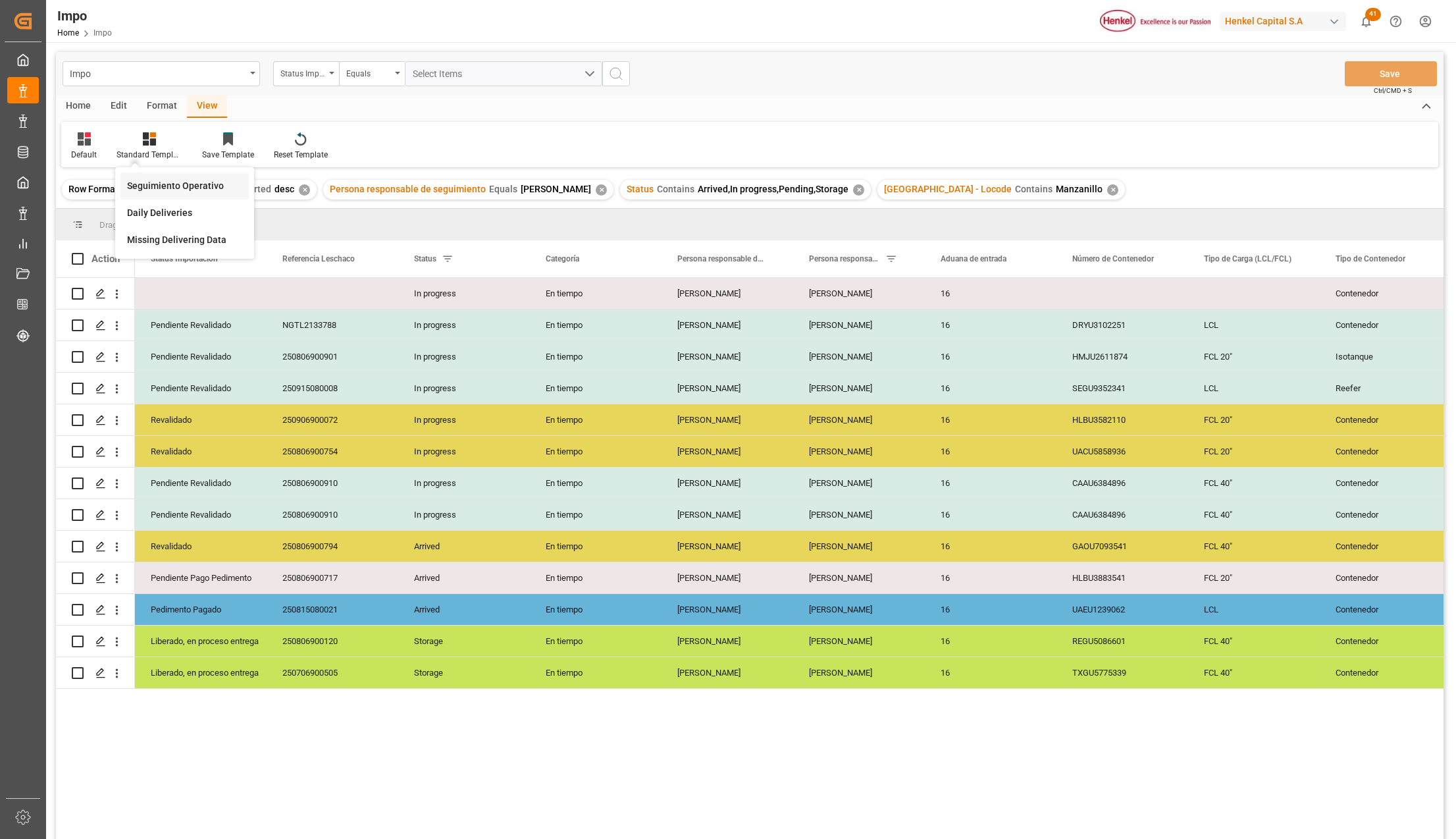
click at [161, 181] on div "Seguimiento Operativo" at bounding box center [184, 186] width 115 height 14
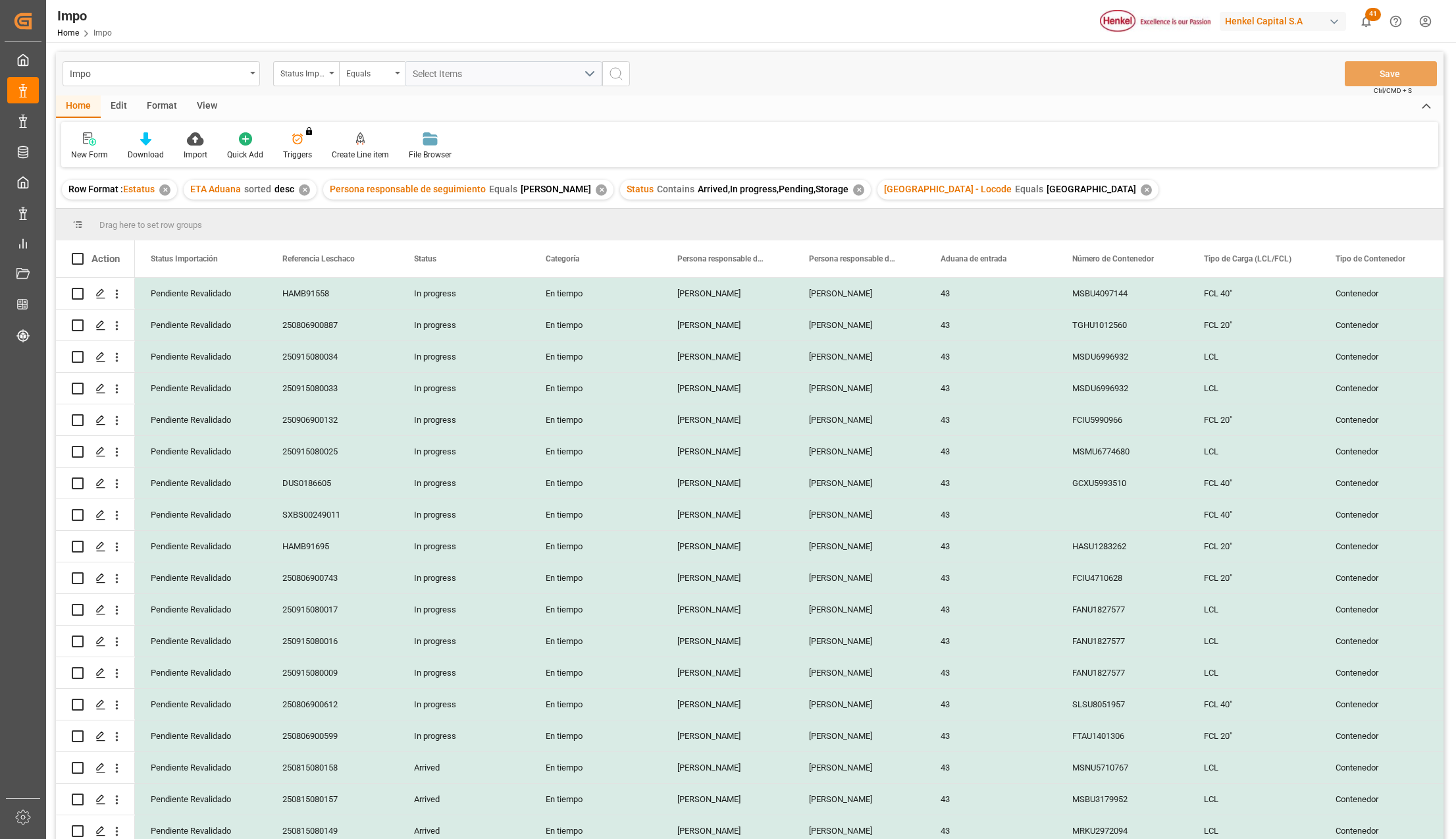
click at [201, 96] on div "View" at bounding box center [206, 107] width 40 height 23
click at [147, 147] on div "Standard Templates" at bounding box center [149, 146] width 86 height 29
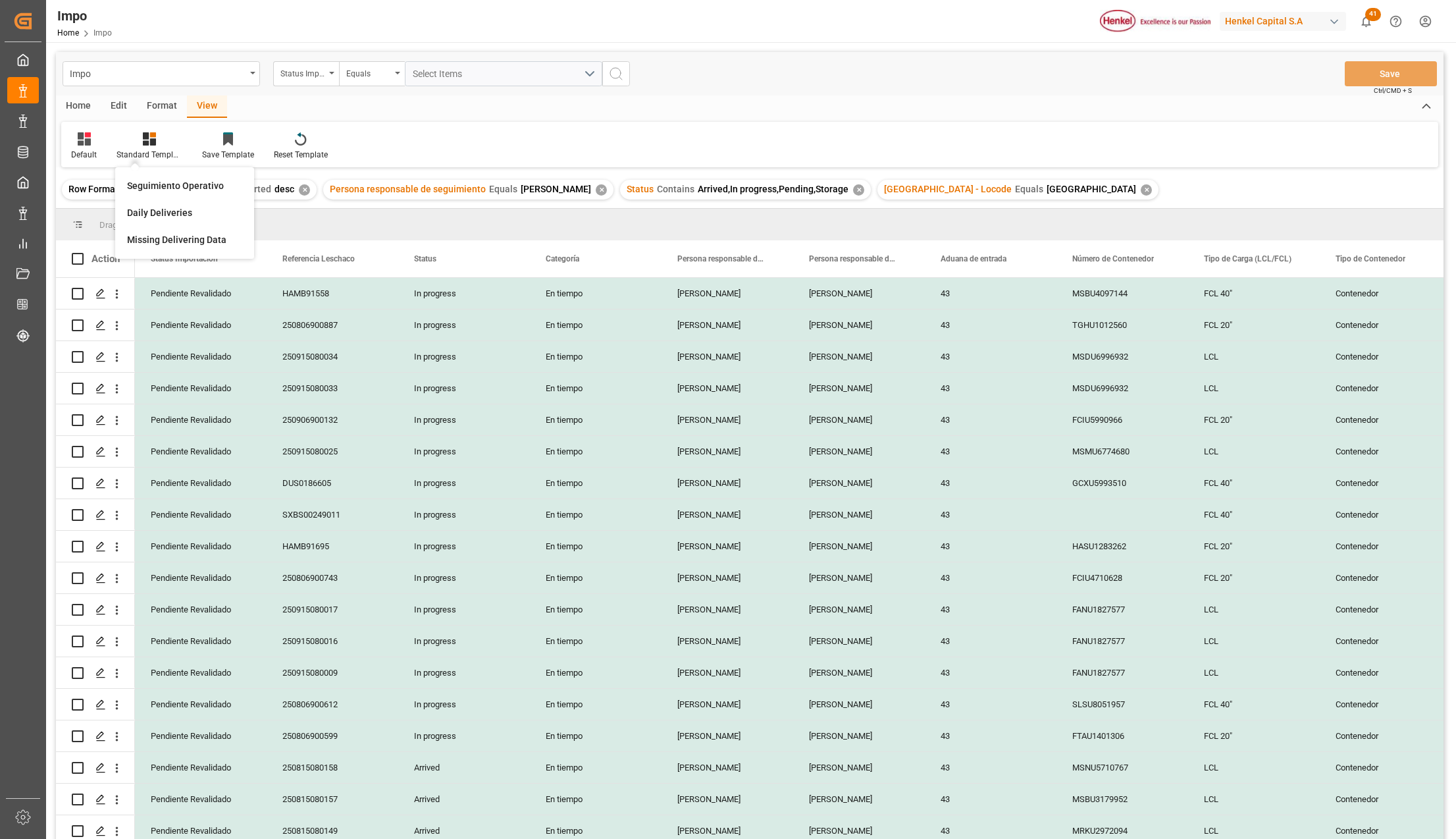
click at [161, 183] on div "Seguimiento Operativo" at bounding box center [184, 186] width 115 height 14
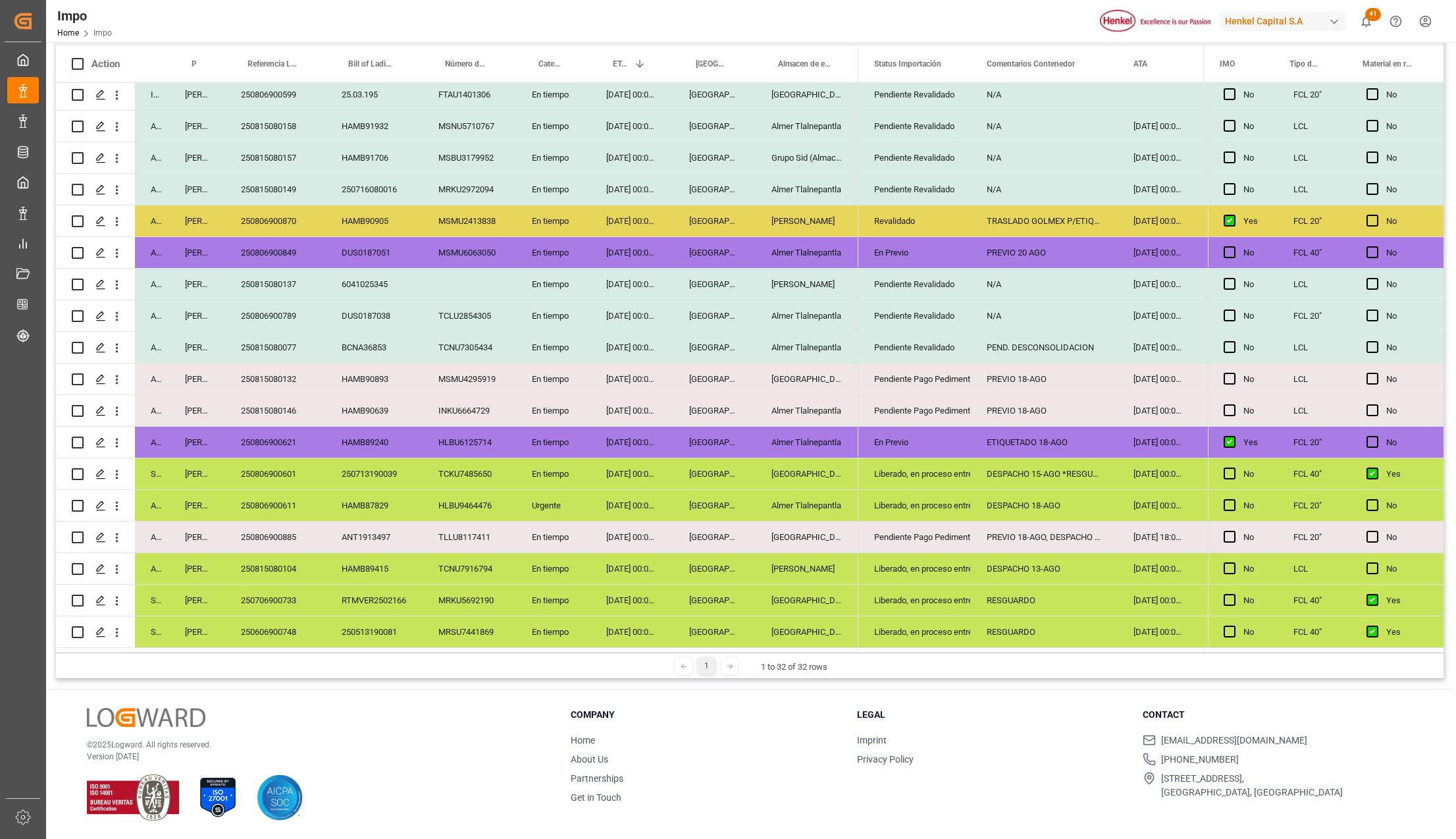
scroll to position [450, 0]
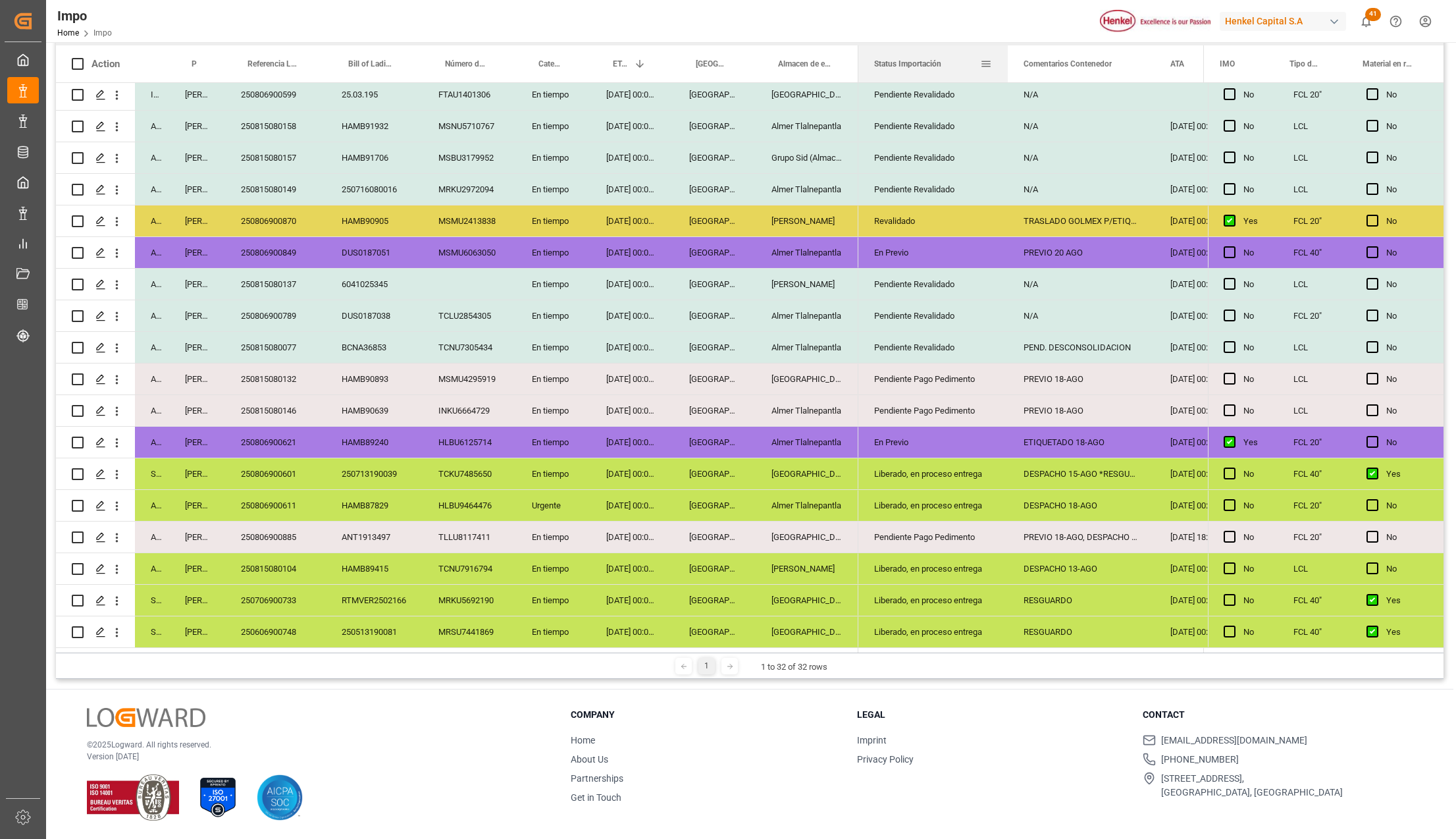
drag, startPoint x: 969, startPoint y: 66, endPoint x: 1006, endPoint y: 74, distance: 37.9
click at [1006, 74] on div at bounding box center [1008, 64] width 5 height 37
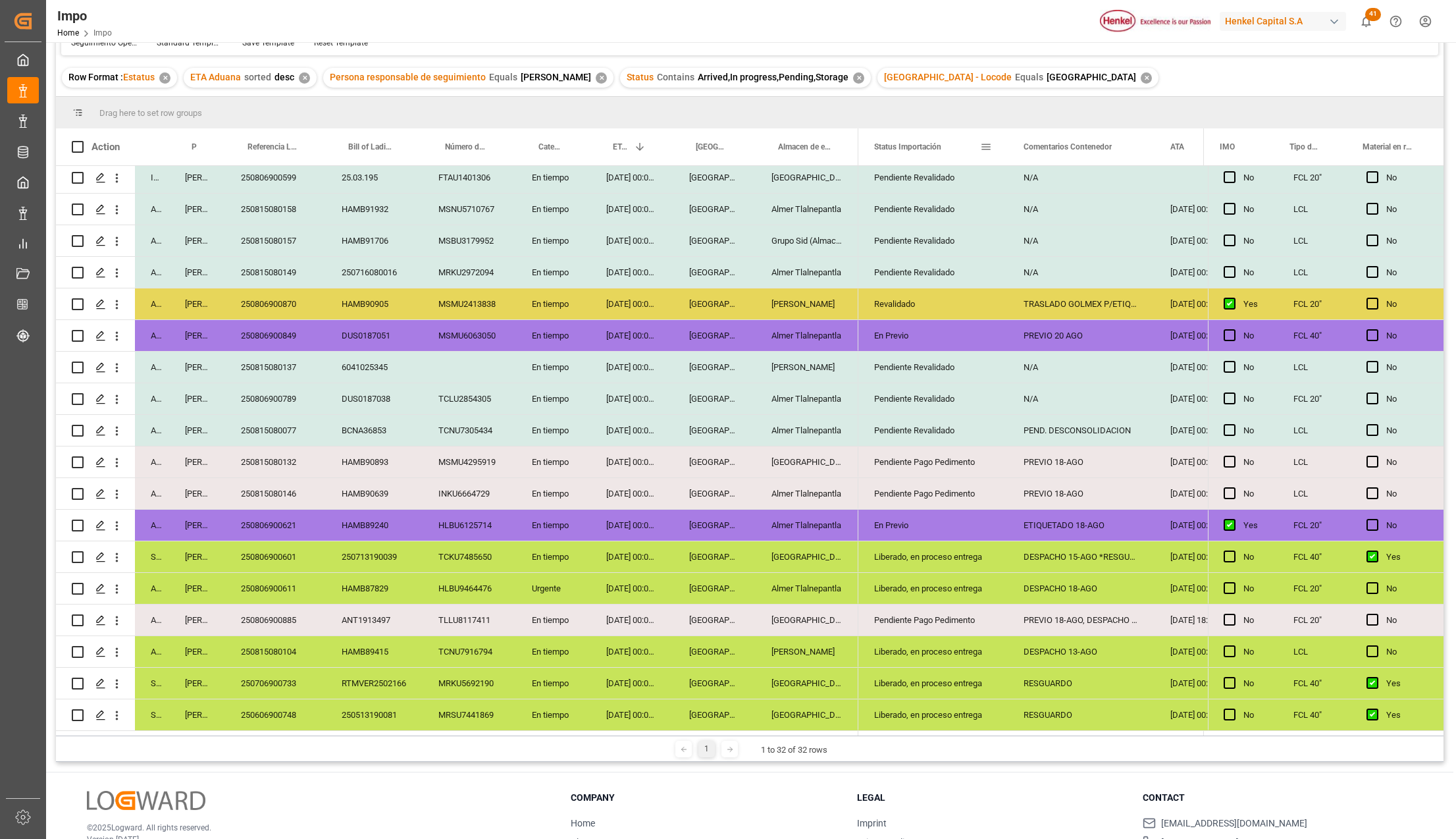
scroll to position [175, 0]
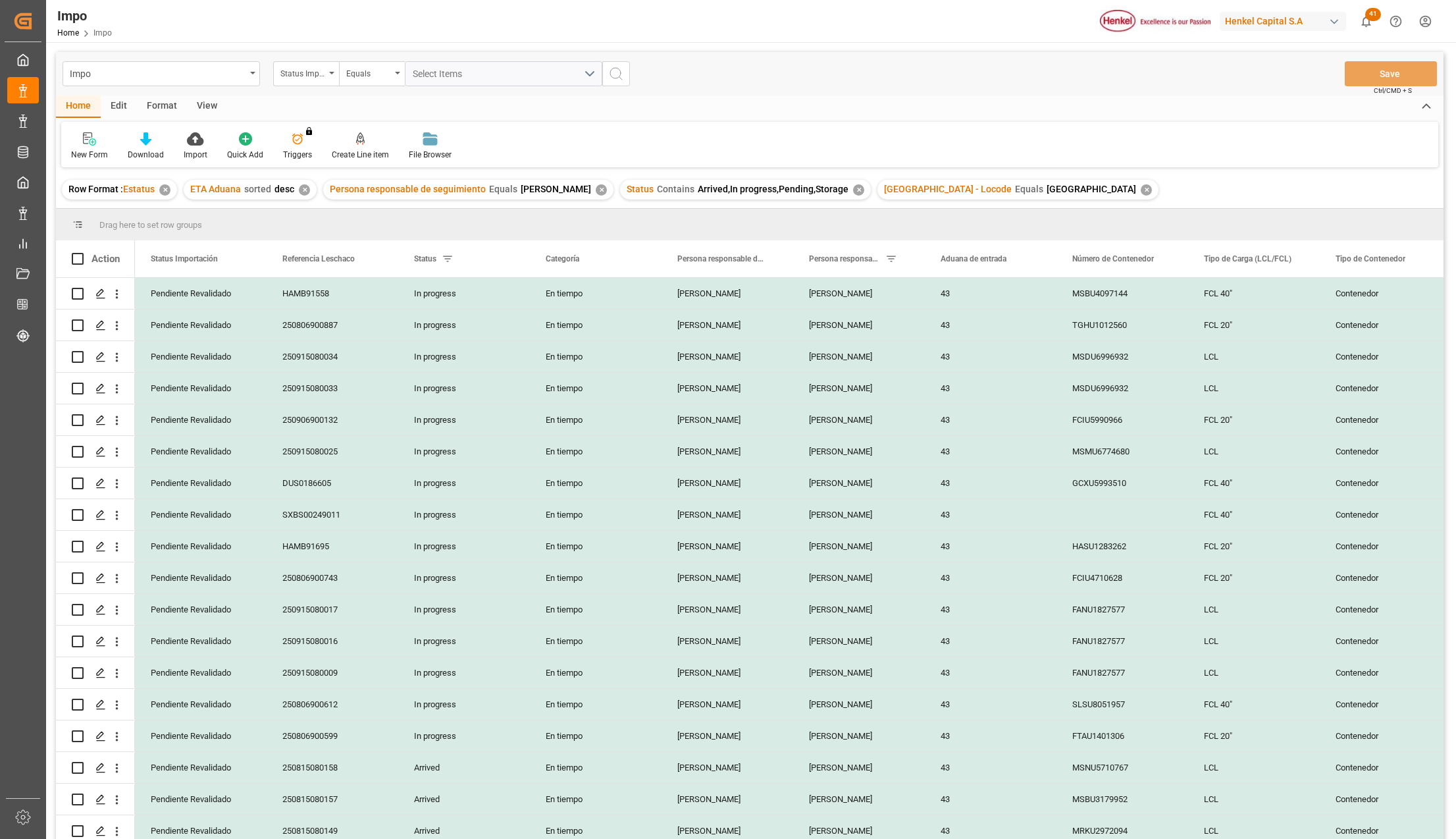
click at [208, 106] on div "View" at bounding box center [206, 107] width 40 height 23
click at [167, 147] on div "Standard Templates" at bounding box center [149, 146] width 86 height 29
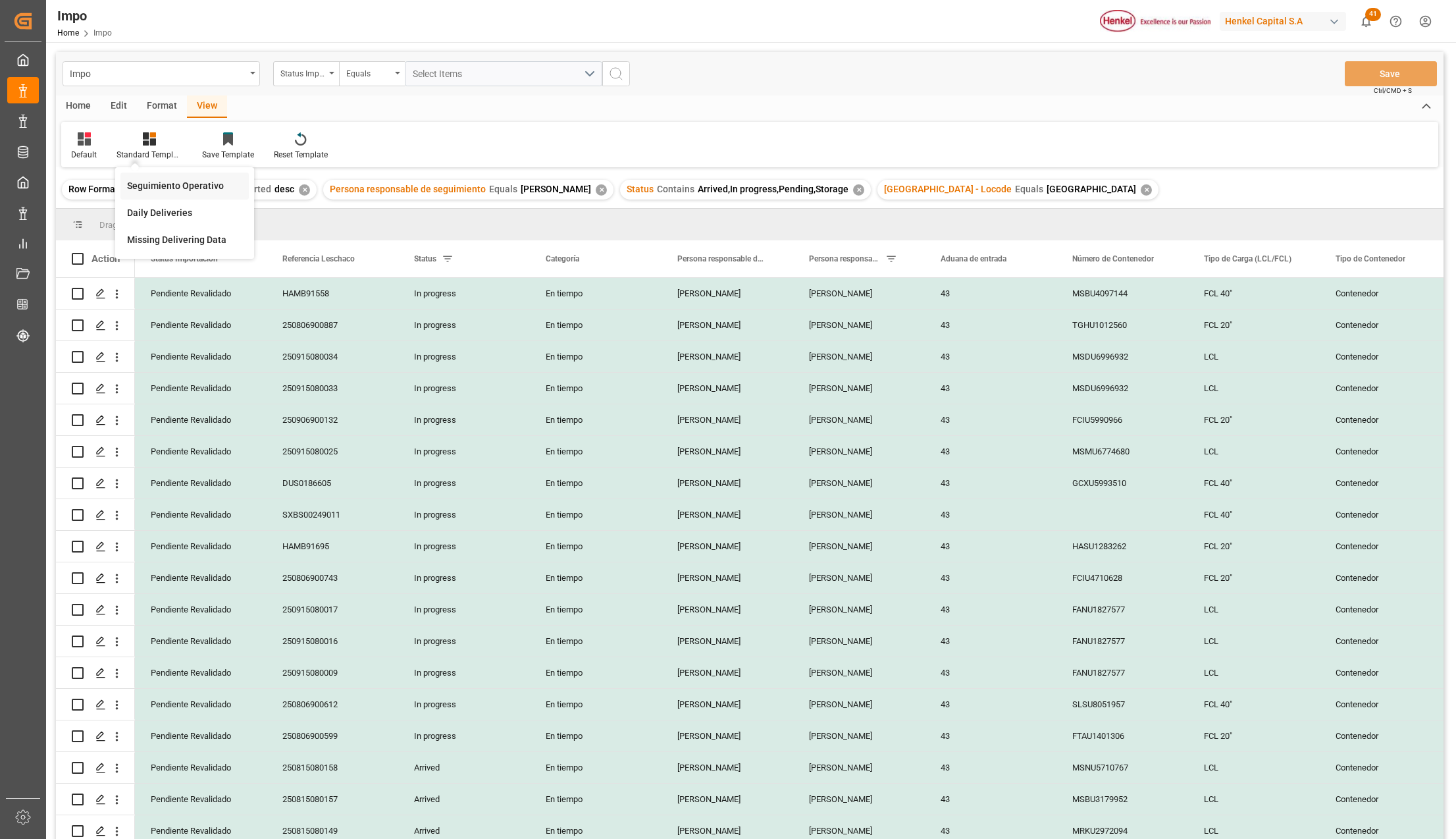
click at [161, 173] on div "Seguimiento Operativo" at bounding box center [184, 186] width 128 height 27
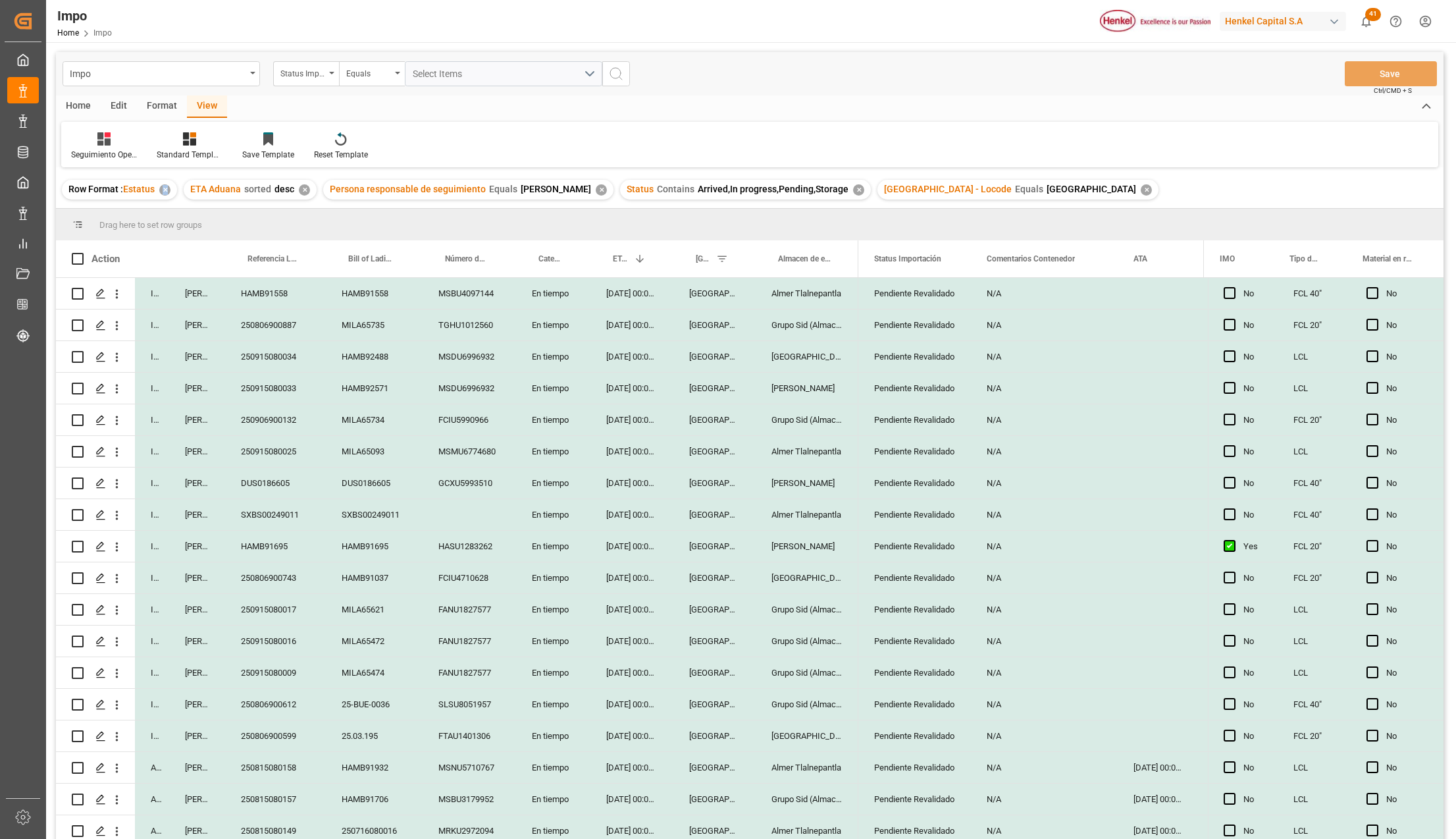
click at [161, 175] on div "Row Format : Estatus ✕ ETA Aduana sorted desc ✕ Persona responsable de seguimie…" at bounding box center [749, 190] width 1387 height 37
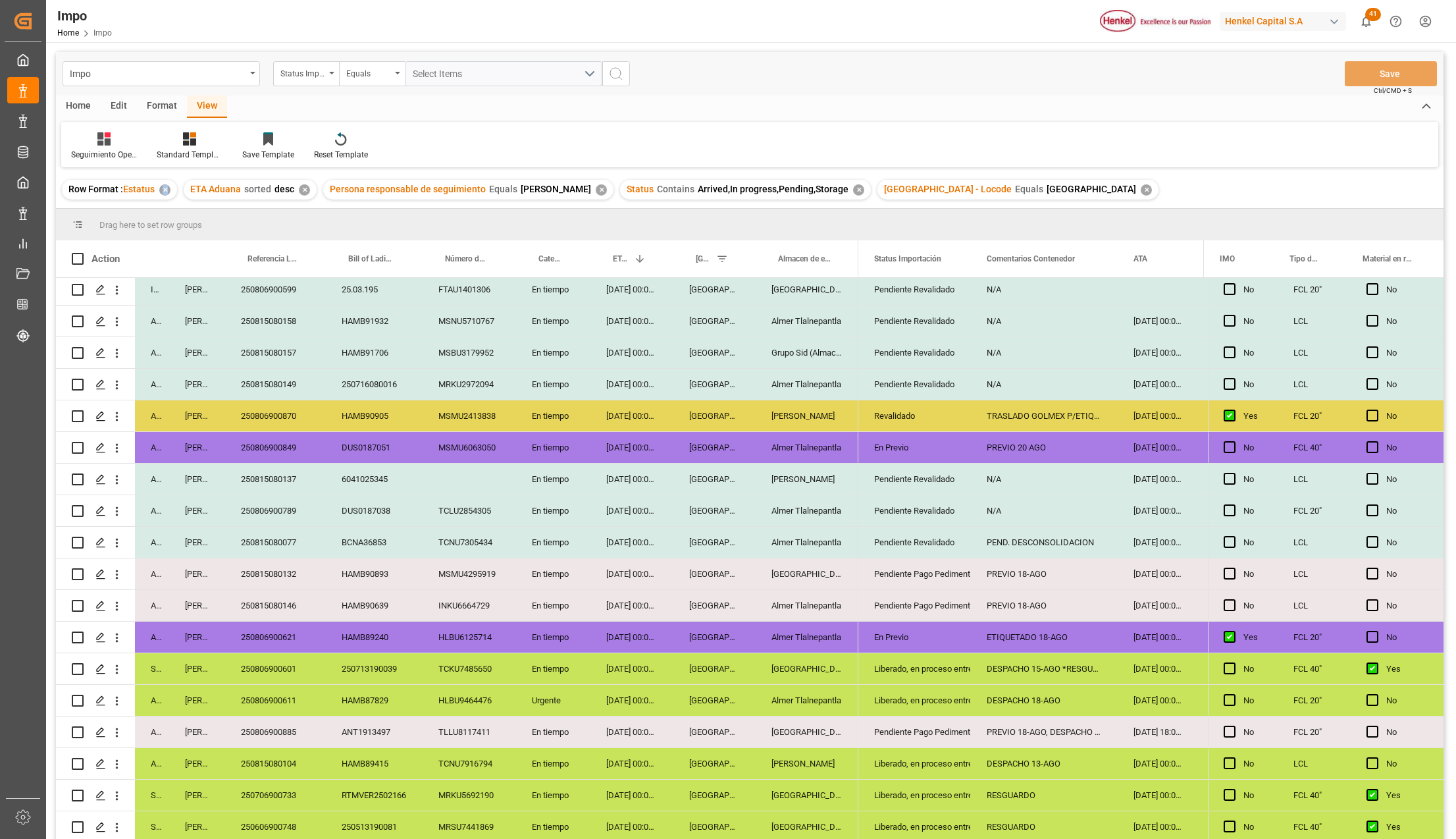
scroll to position [88, 0]
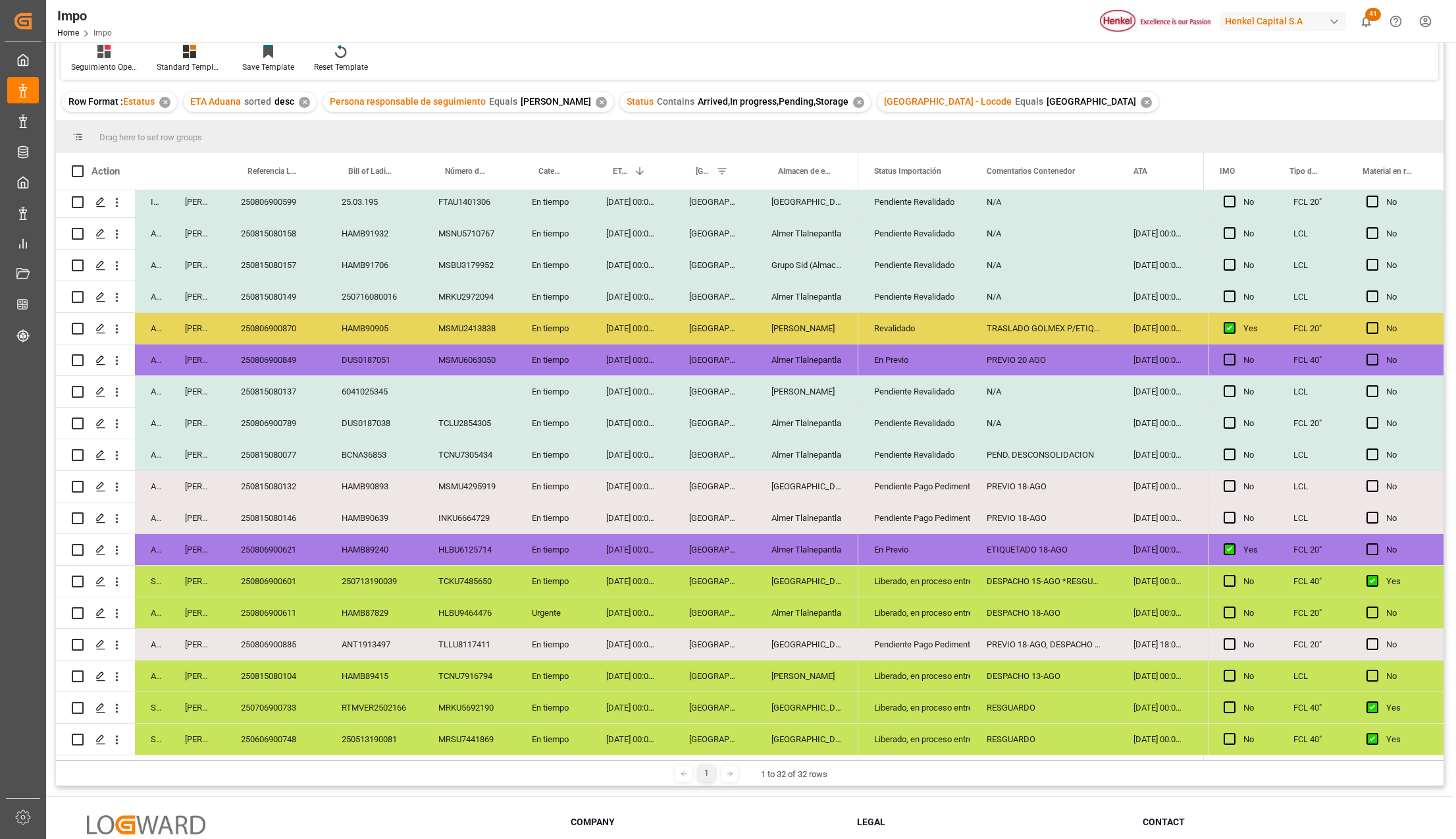
click at [906, 325] on div "Revalidado" at bounding box center [914, 329] width 81 height 31
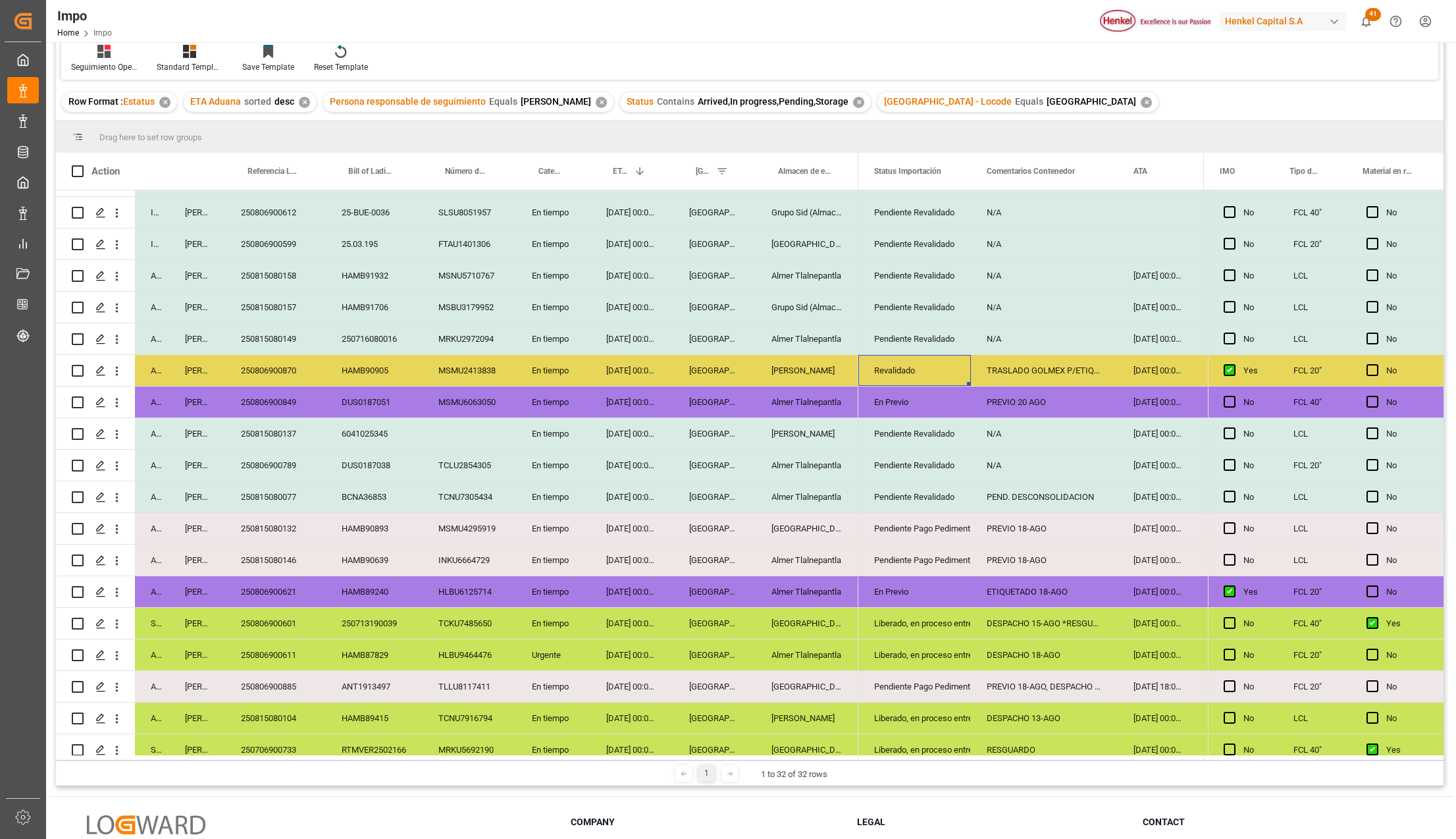
click at [528, 569] on div "In progress Karla Chavez HAMB91558 HAMB91558 MSBU4097144 En tiempo 26-08-2025 0…" at bounding box center [457, 292] width 802 height 1011
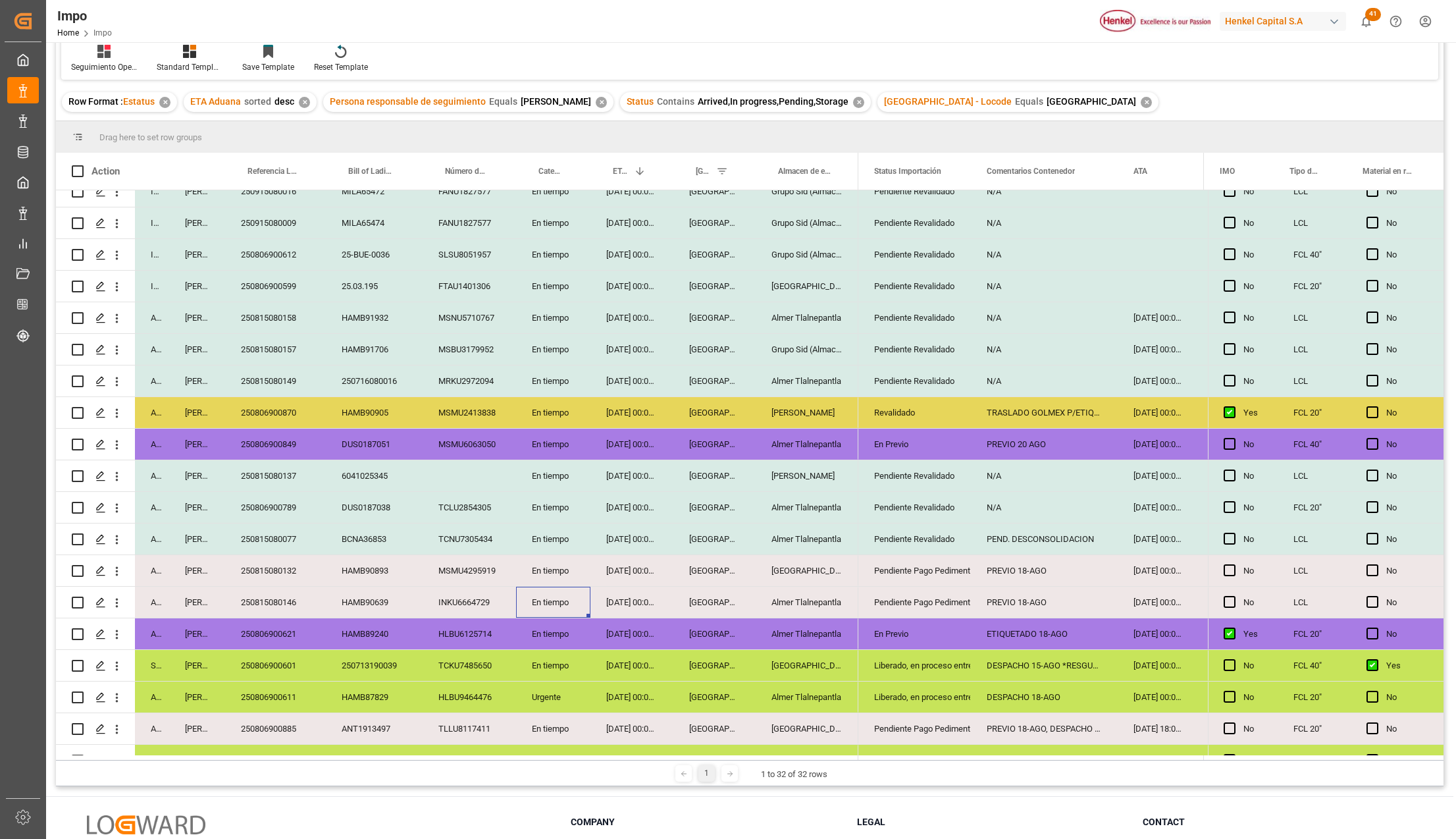
click at [558, 510] on div "En tiempo" at bounding box center [553, 507] width 74 height 31
click at [493, 428] on div "MSMU6063050" at bounding box center [469, 444] width 94 height 31
click at [488, 411] on div "MSMU2413838" at bounding box center [469, 413] width 94 height 31
click at [628, 402] on div "18-08-2025 00:00:00" at bounding box center [631, 413] width 83 height 31
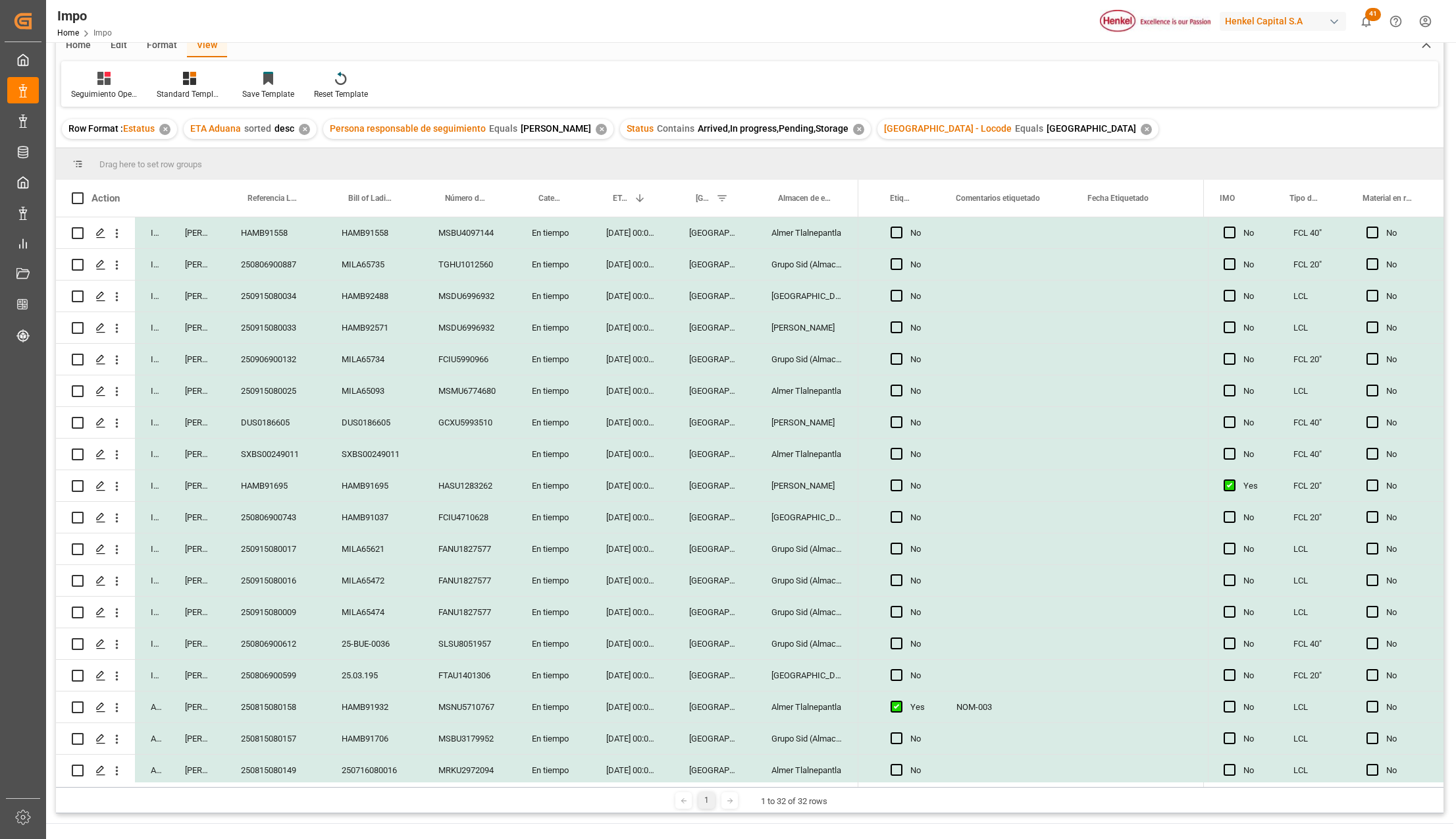
scroll to position [195, 0]
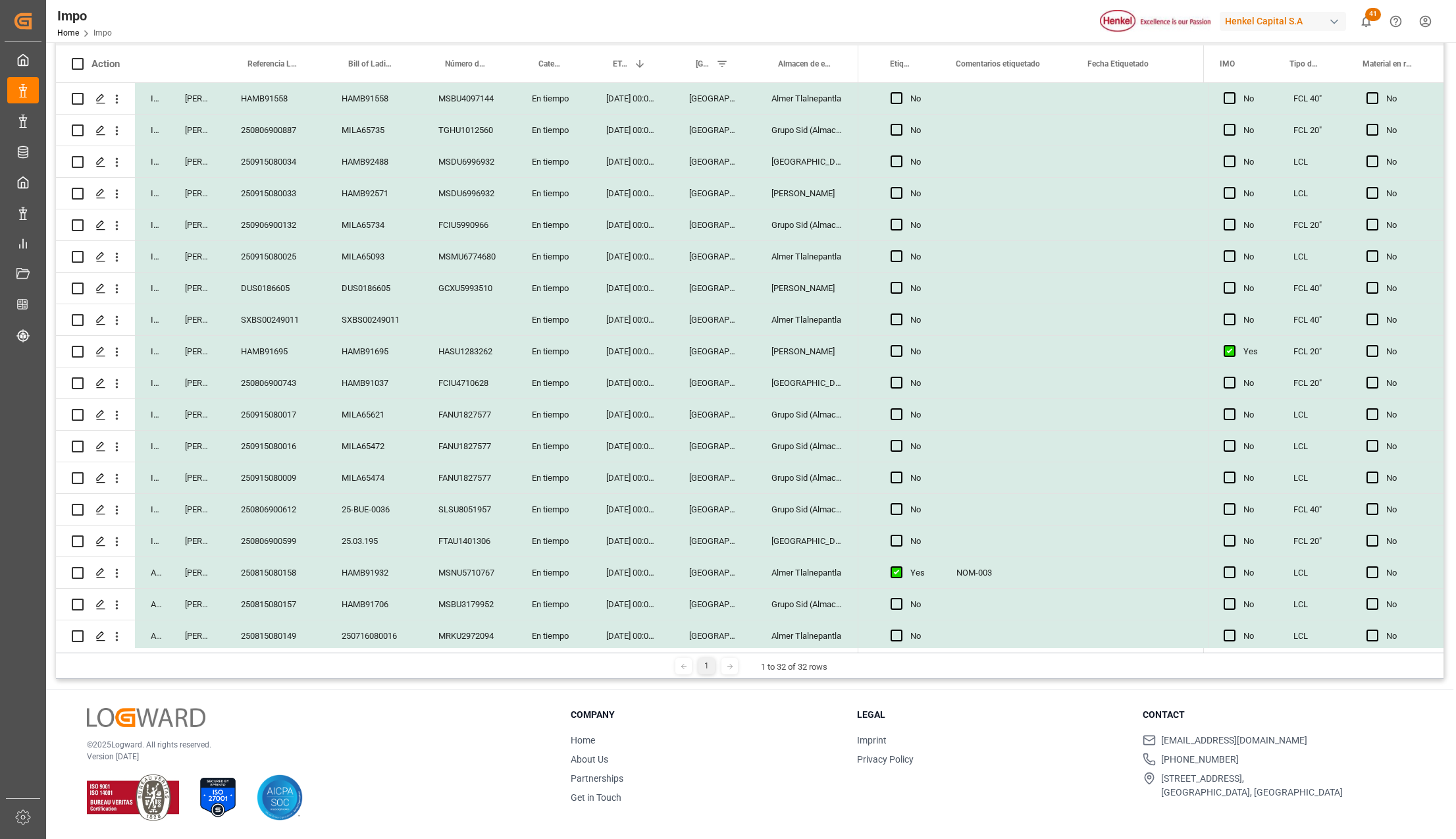
drag, startPoint x: 896, startPoint y: 98, endPoint x: 912, endPoint y: 120, distance: 27.2
click at [896, 98] on span "Press SPACE to select this row." at bounding box center [896, 98] width 12 height 12
click at [900, 92] on input "Press SPACE to select this row." at bounding box center [900, 92] width 0 height 0
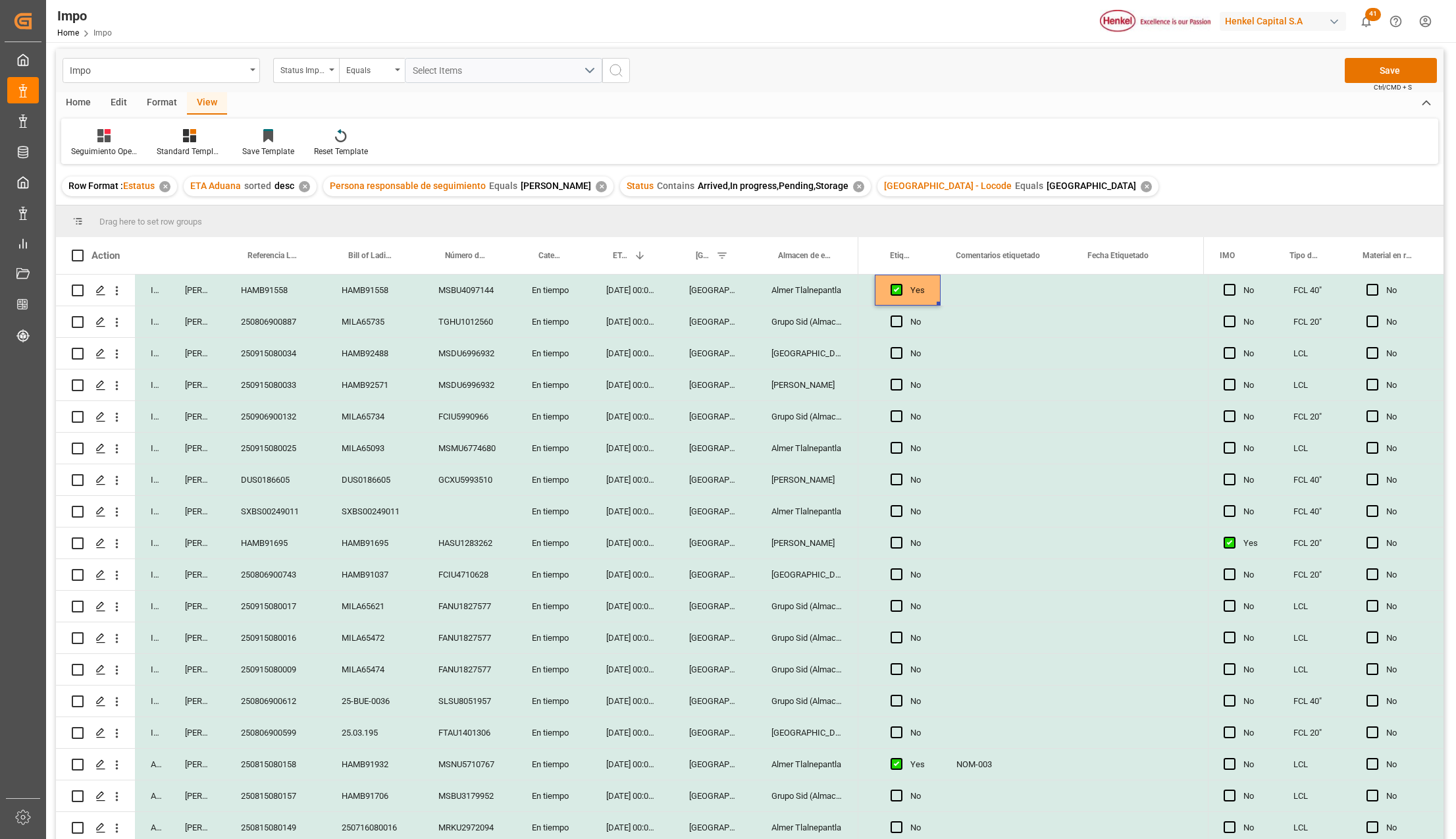
scroll to position [0, 0]
click at [969, 293] on div "Press SPACE to select this row." at bounding box center [1006, 293] width 131 height 31
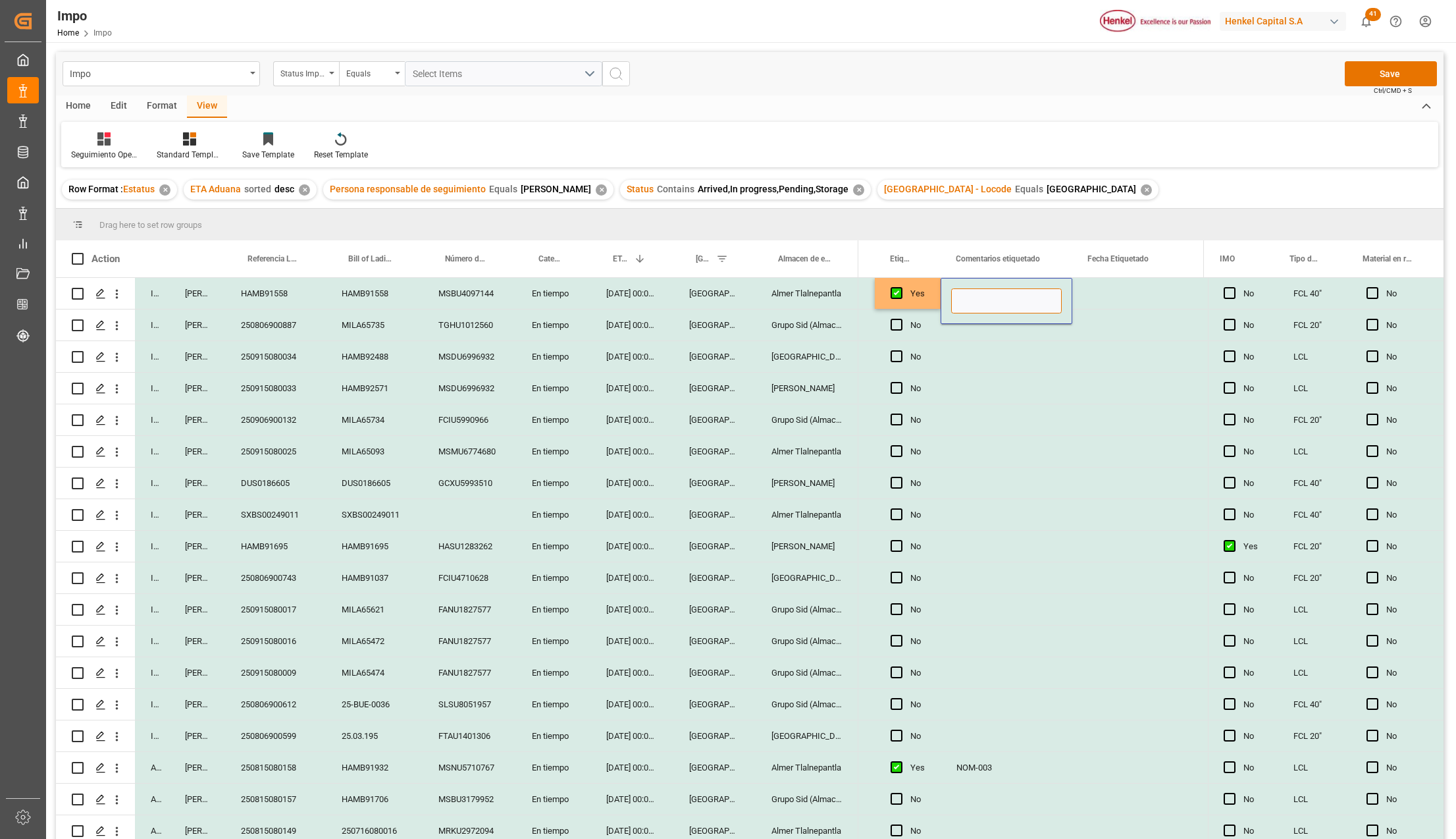
click at [969, 293] on input "Press SPACE to select this row." at bounding box center [1006, 301] width 111 height 25
type input "NOM-050"
